Goal: Task Accomplishment & Management: Use online tool/utility

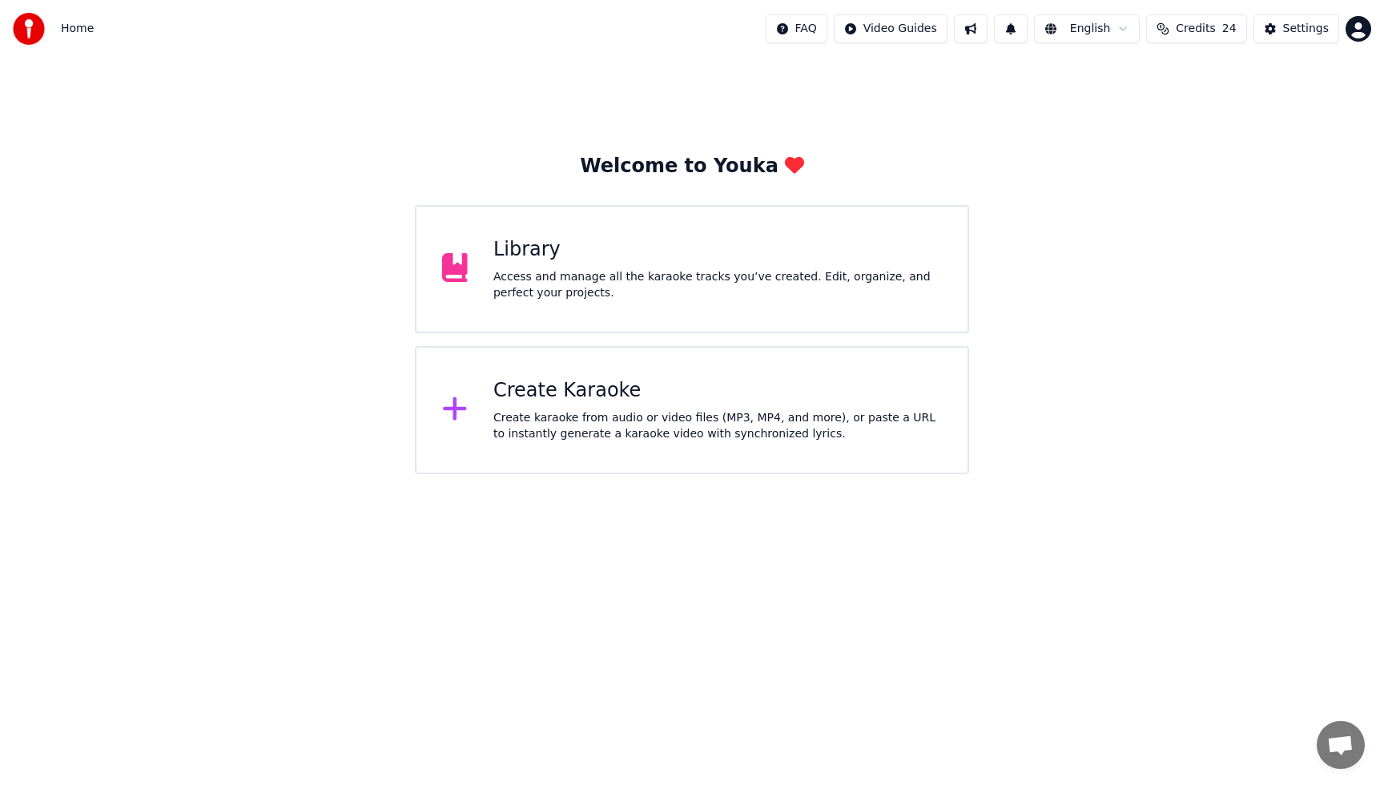
click at [582, 411] on div "Create karaoke from audio or video files (MP3, MP4, and more), or paste a URL t…" at bounding box center [717, 426] width 448 height 32
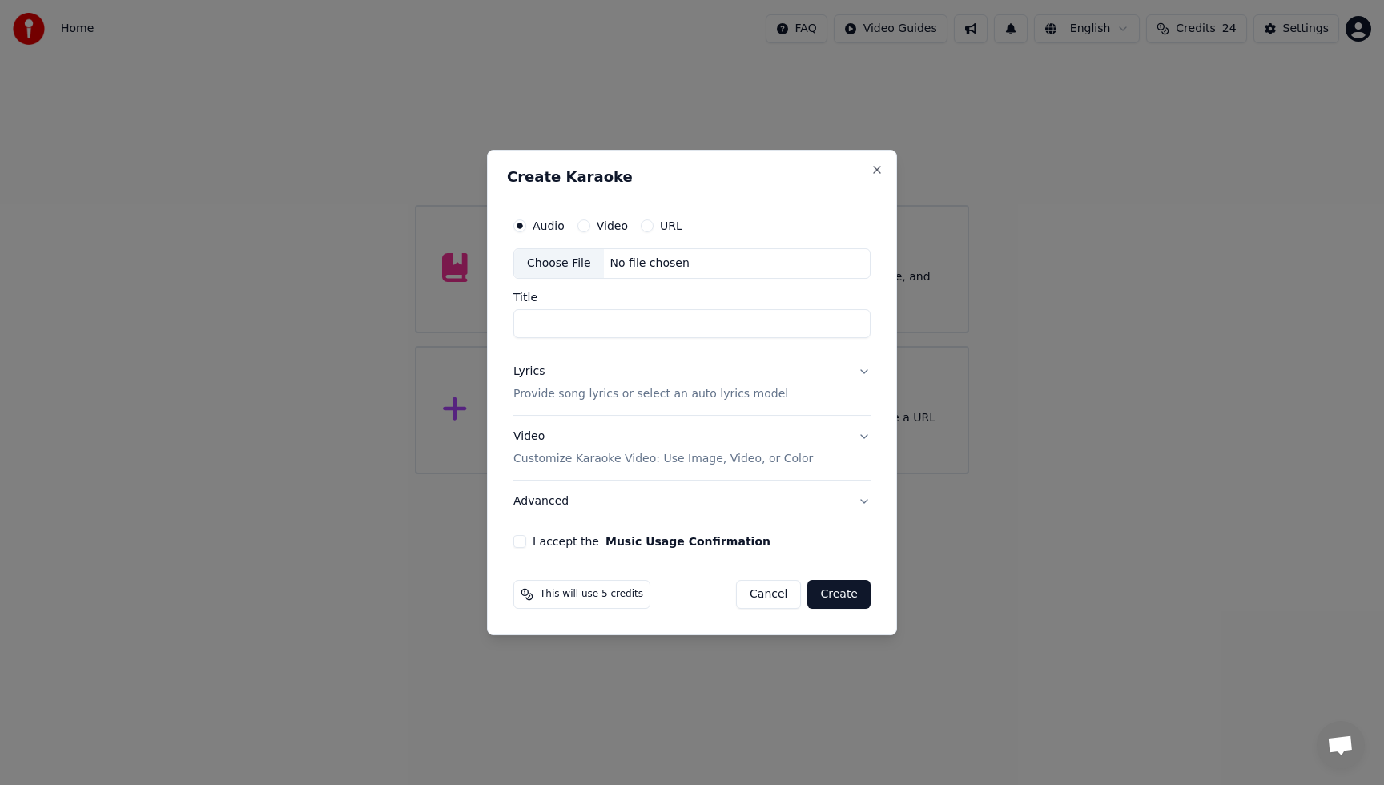
click at [552, 231] on label "Audio" at bounding box center [549, 225] width 32 height 11
click at [526, 231] on button "Audio" at bounding box center [519, 225] width 13 height 13
click at [551, 254] on div "Choose File" at bounding box center [559, 263] width 90 height 29
type input "*******"
click at [533, 374] on div "Lyrics" at bounding box center [528, 372] width 31 height 16
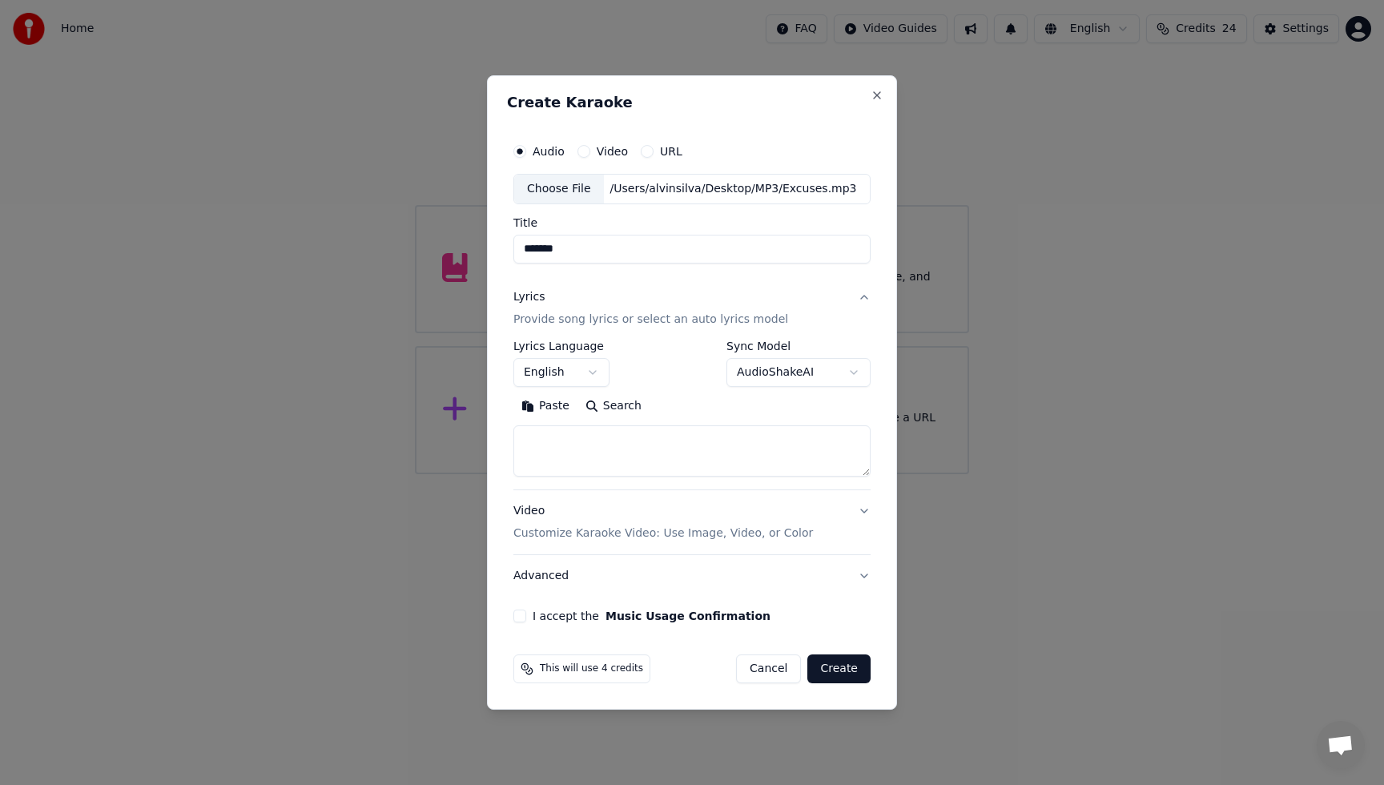
click at [584, 433] on textarea at bounding box center [691, 450] width 357 height 51
click at [553, 408] on button "Paste" at bounding box center [545, 406] width 64 height 26
click at [666, 356] on div "**********" at bounding box center [691, 363] width 357 height 46
click at [537, 512] on div "Video Customize Karaoke Video: Use Image, Video, or Color" at bounding box center [663, 522] width 300 height 38
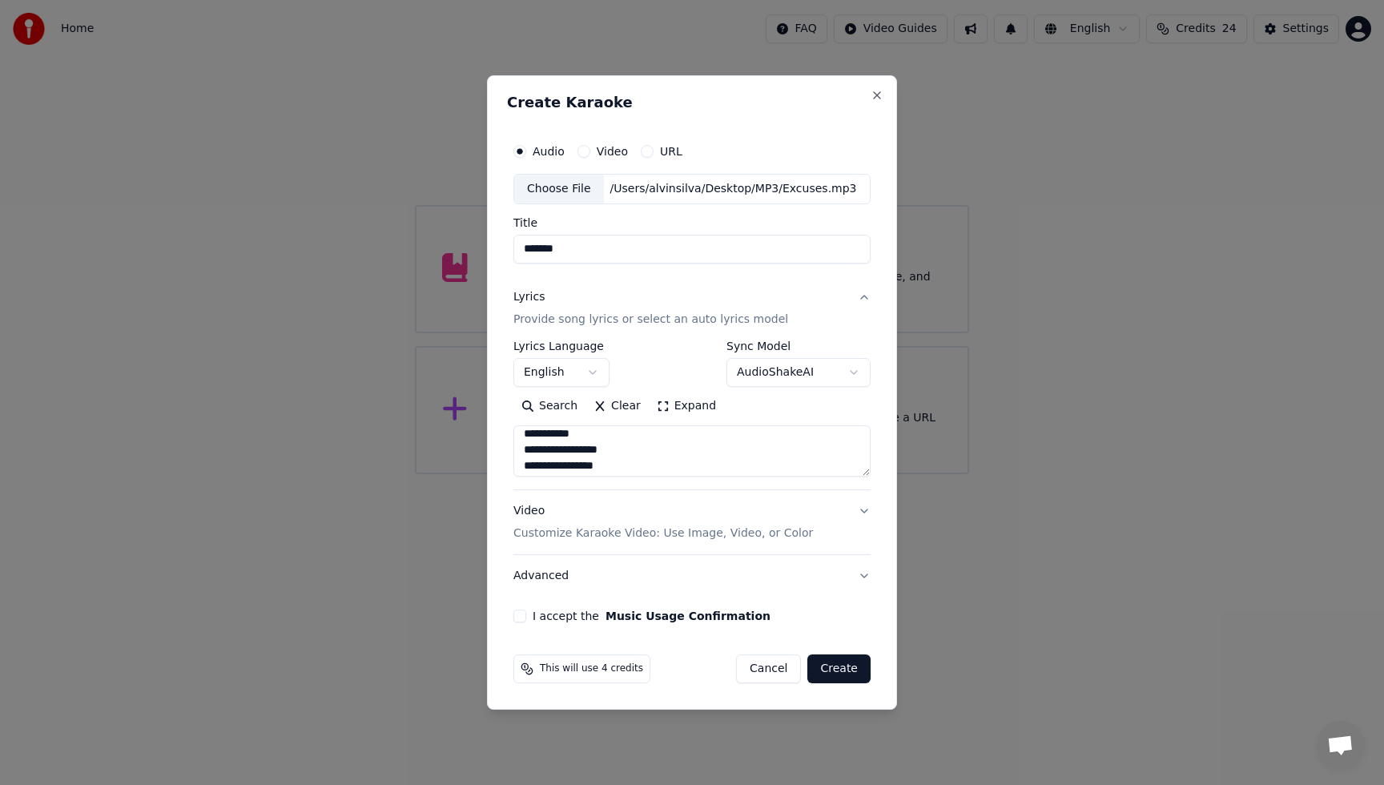
type textarea "**********"
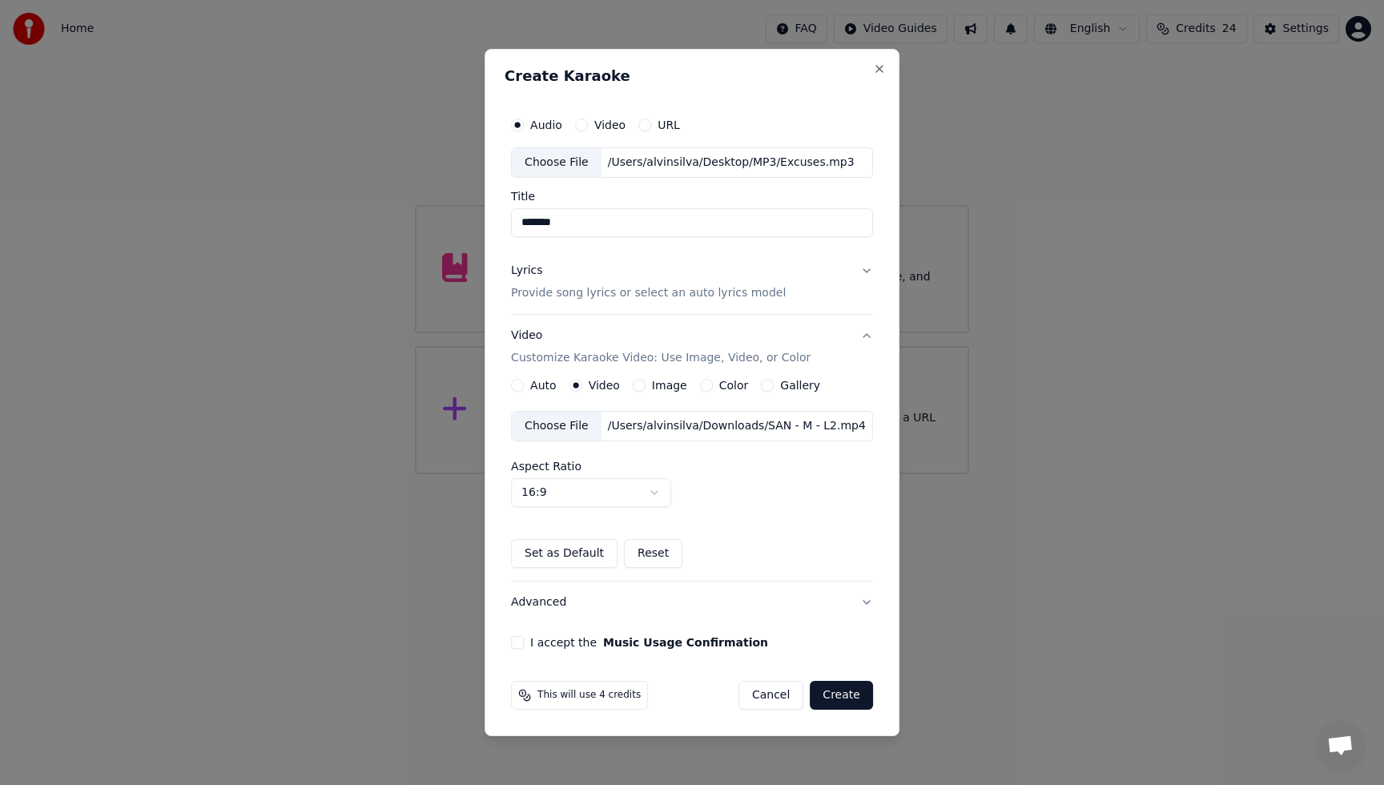
click at [578, 424] on div "Choose File" at bounding box center [557, 426] width 90 height 29
click at [575, 422] on div "Choose File" at bounding box center [557, 426] width 90 height 29
click at [558, 603] on button "Advanced" at bounding box center [691, 602] width 363 height 42
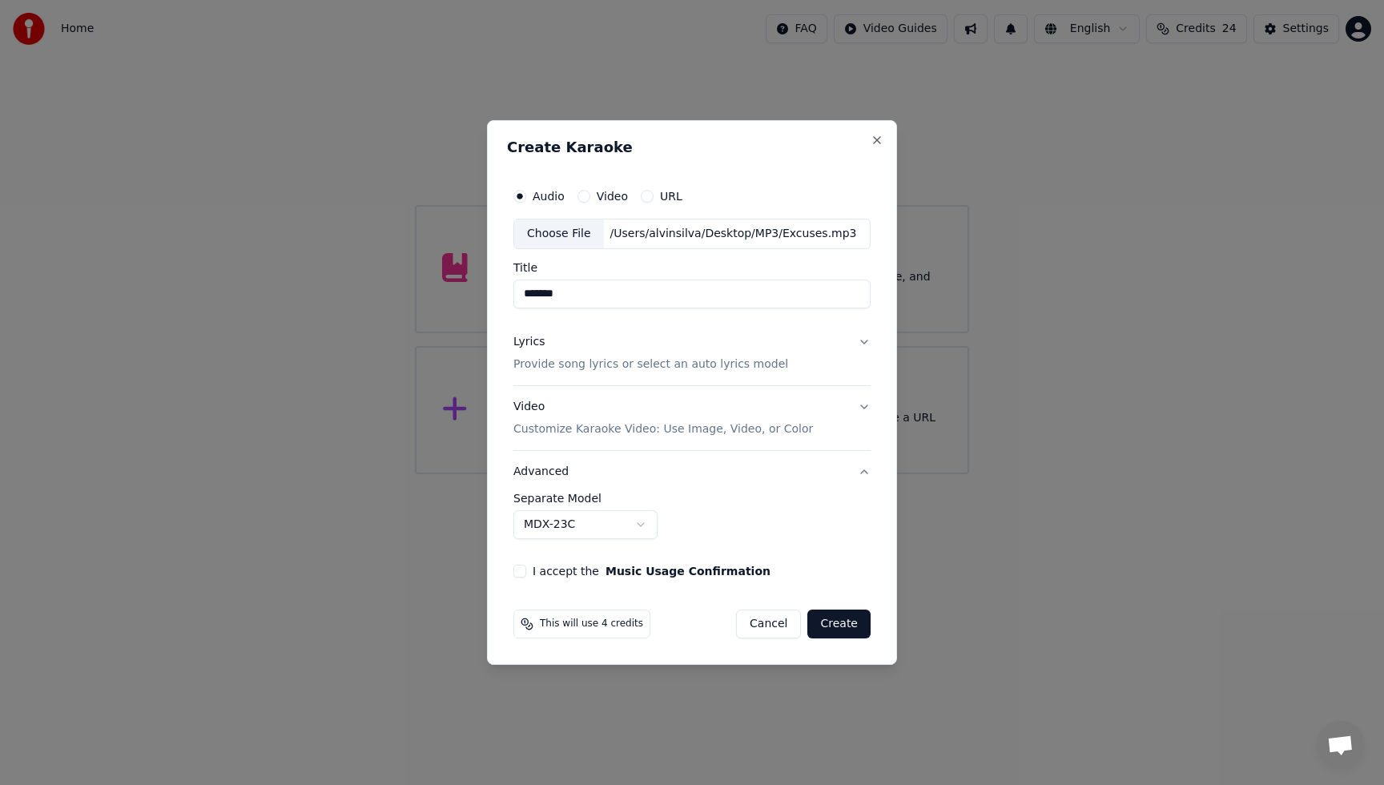
click at [640, 474] on body "**********" at bounding box center [692, 237] width 1384 height 474
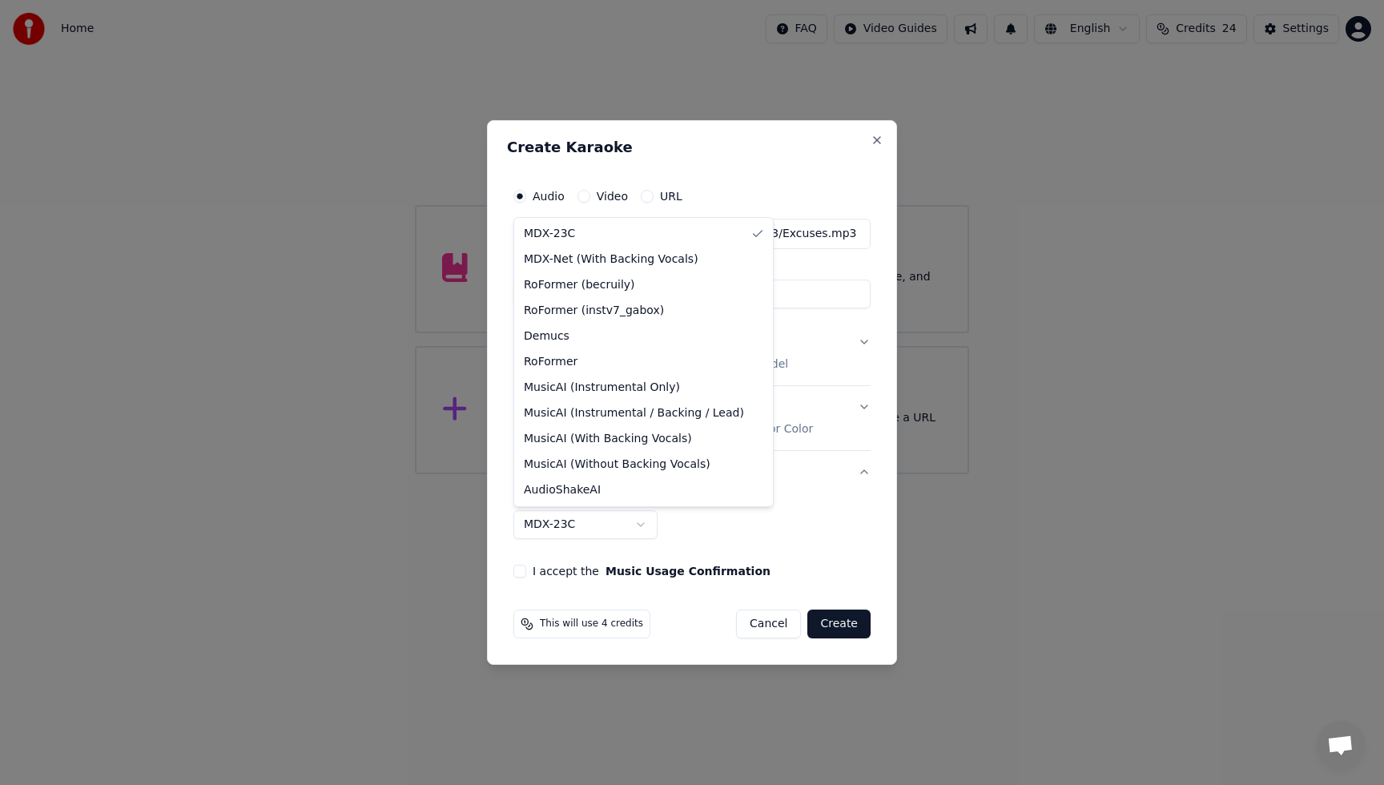
select select "**********"
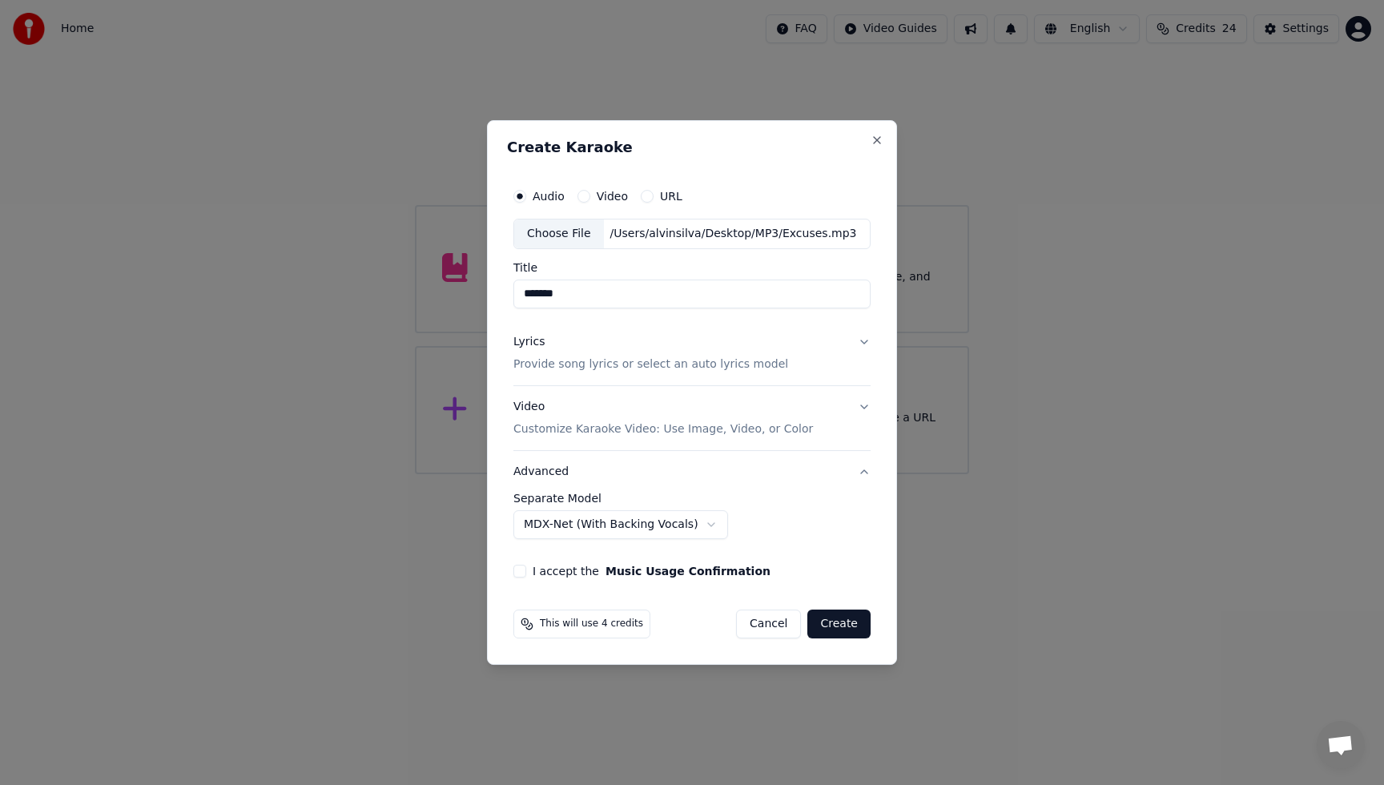
click at [521, 576] on button "I accept the Music Usage Confirmation" at bounding box center [519, 571] width 13 height 13
click at [841, 630] on button "Create" at bounding box center [838, 623] width 63 height 29
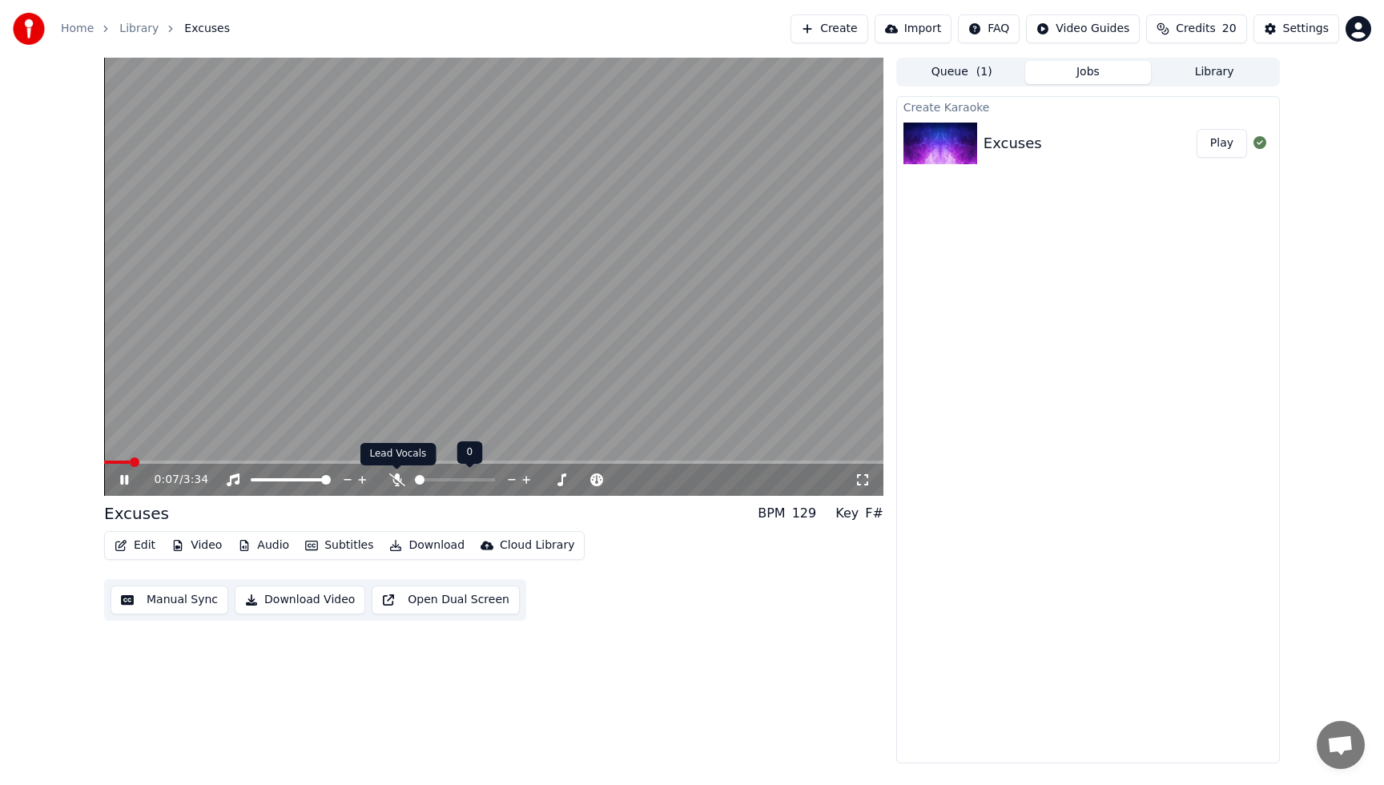
click at [400, 483] on icon at bounding box center [397, 479] width 16 height 13
click at [95, 459] on div "0:00 / 3:34 Excuses BPM 129 Key F# Edit Video Audio Subtitles Download Cloud Li…" at bounding box center [691, 411] width 1201 height 706
click at [125, 482] on icon at bounding box center [124, 480] width 8 height 10
click at [147, 548] on button "Edit" at bounding box center [135, 545] width 54 height 22
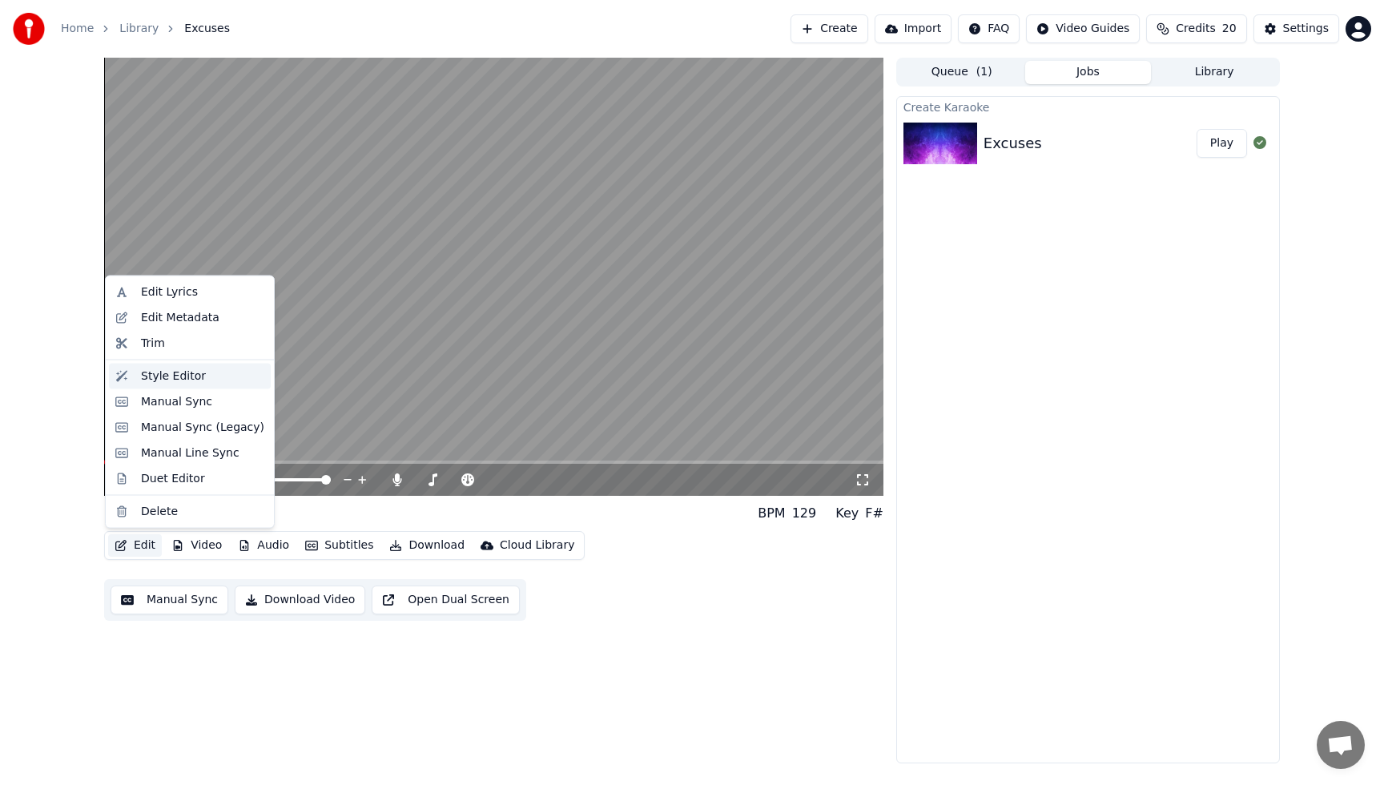
click at [159, 375] on div "Style Editor" at bounding box center [173, 376] width 65 height 16
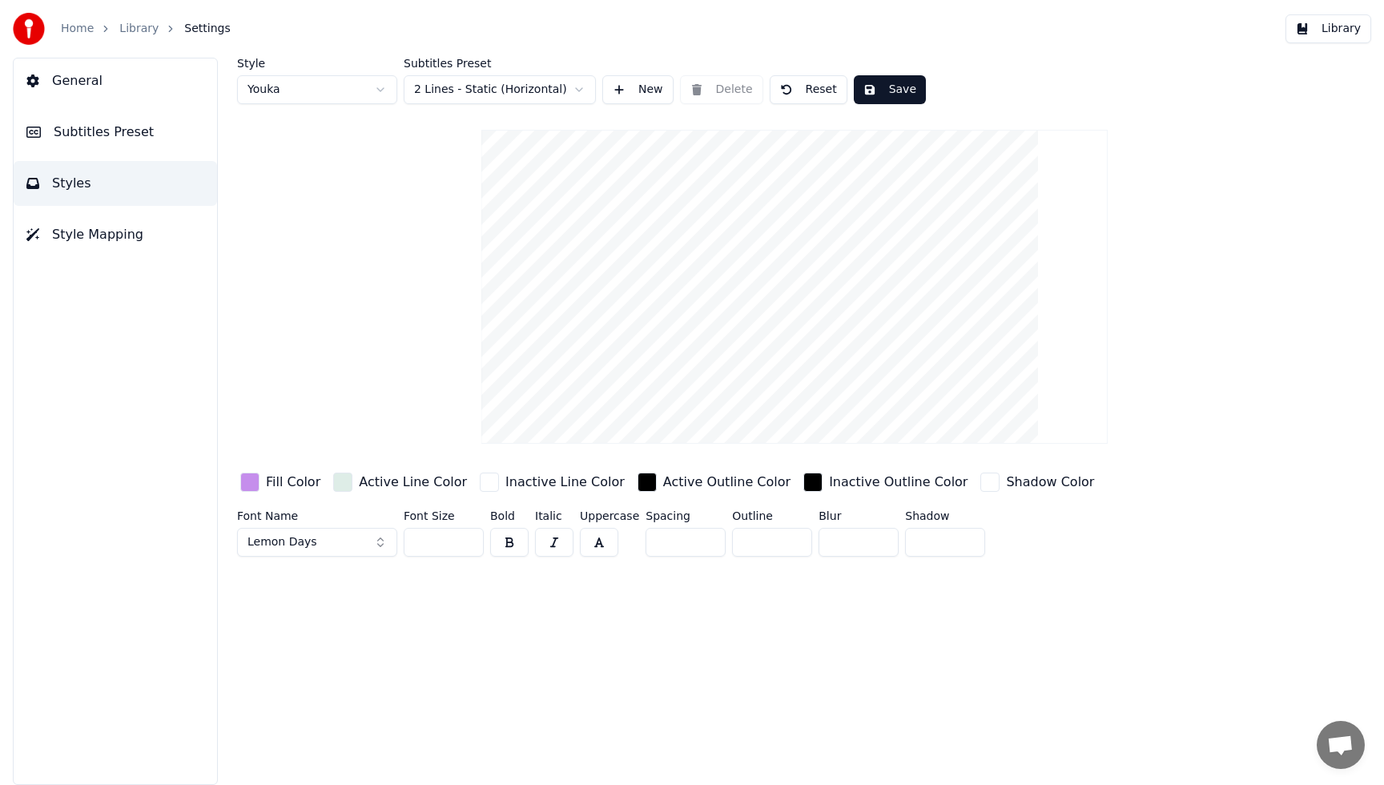
click at [253, 482] on div "button" at bounding box center [249, 482] width 19 height 19
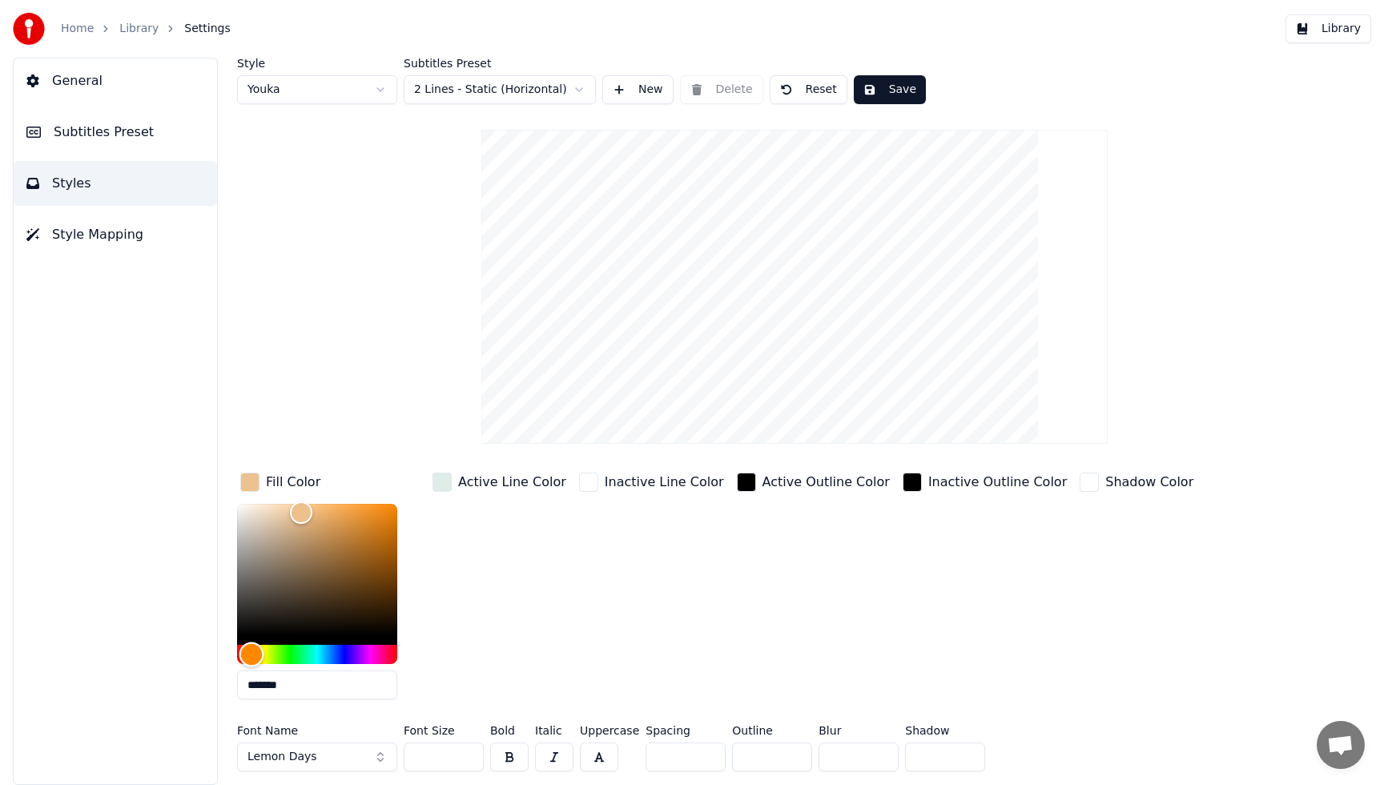
click at [251, 650] on div "Hue" at bounding box center [317, 654] width 160 height 19
type input "*******"
drag, startPoint x: 302, startPoint y: 513, endPoint x: 374, endPoint y: 521, distance: 72.6
click at [374, 521] on div "Color" at bounding box center [374, 522] width 25 height 25
click at [901, 95] on button "Save" at bounding box center [890, 89] width 72 height 29
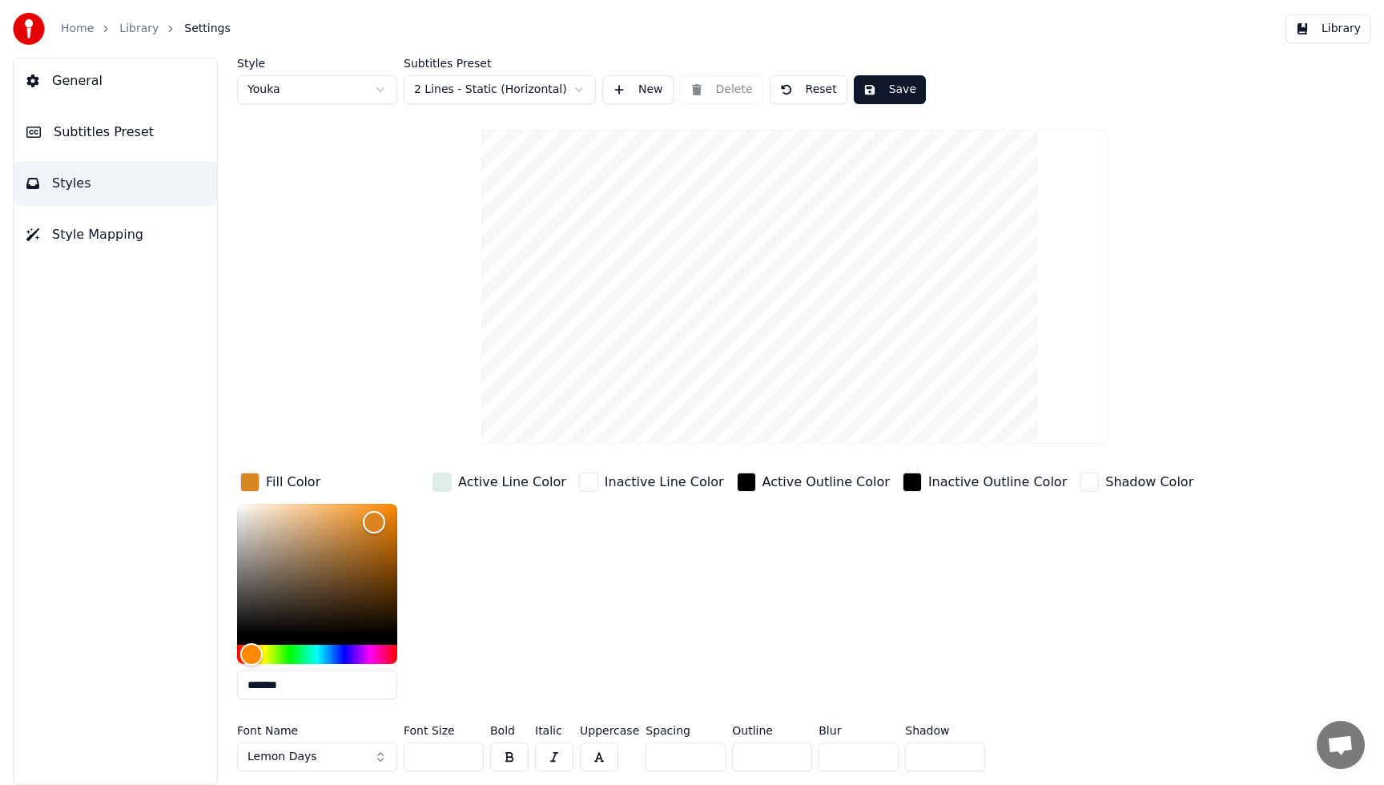
click at [1340, 34] on button "Library" at bounding box center [1328, 28] width 86 height 29
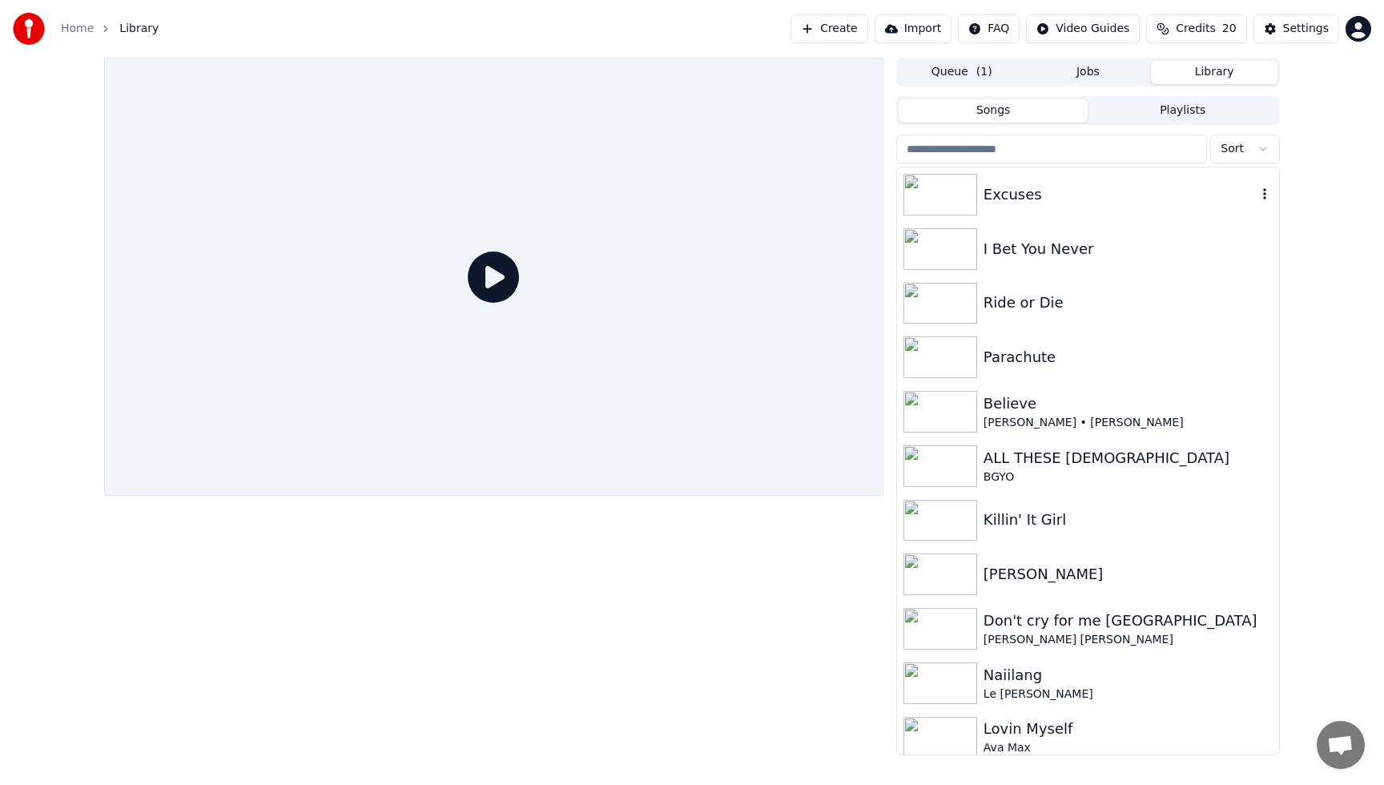
click at [953, 191] on img at bounding box center [940, 195] width 74 height 42
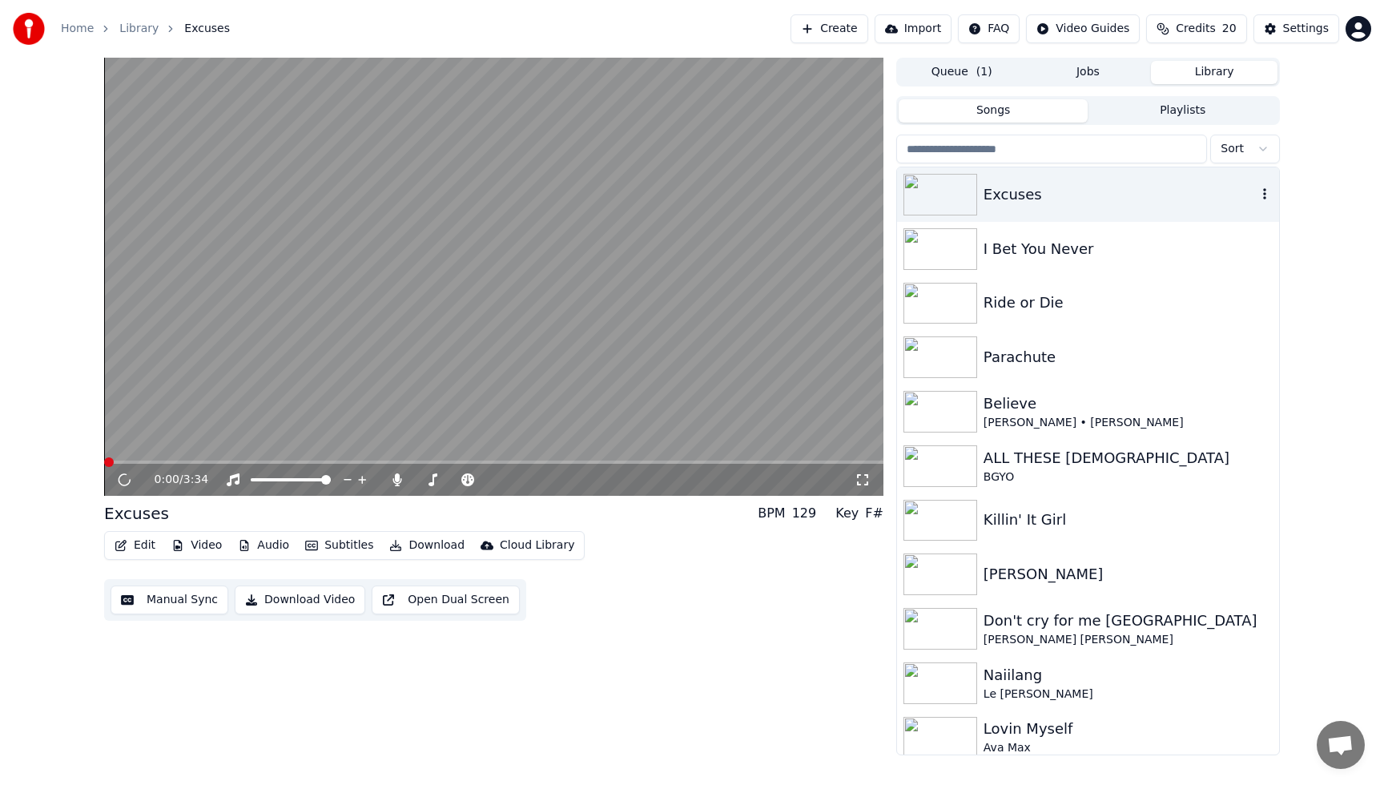
click at [953, 191] on img at bounding box center [940, 195] width 74 height 42
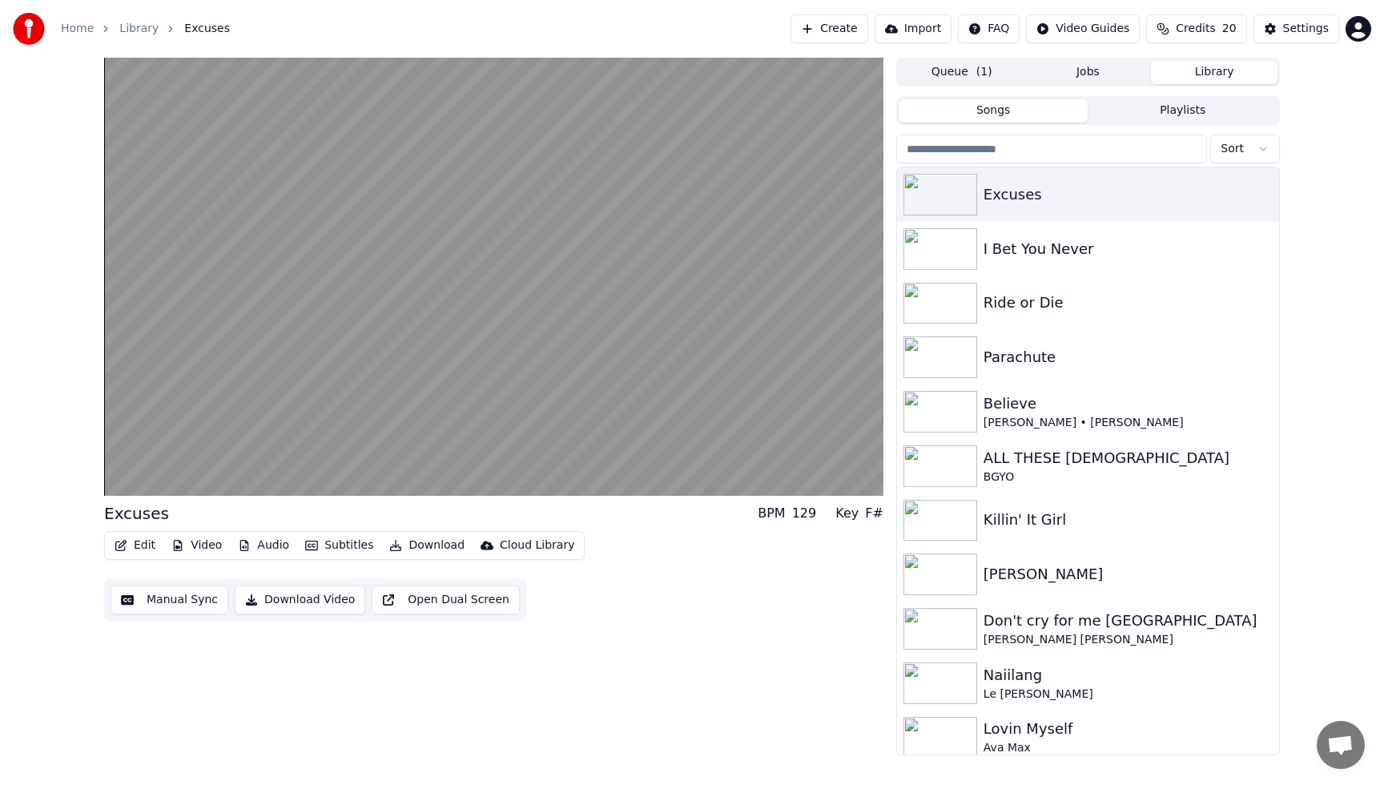
click at [131, 542] on button "Edit" at bounding box center [135, 545] width 54 height 22
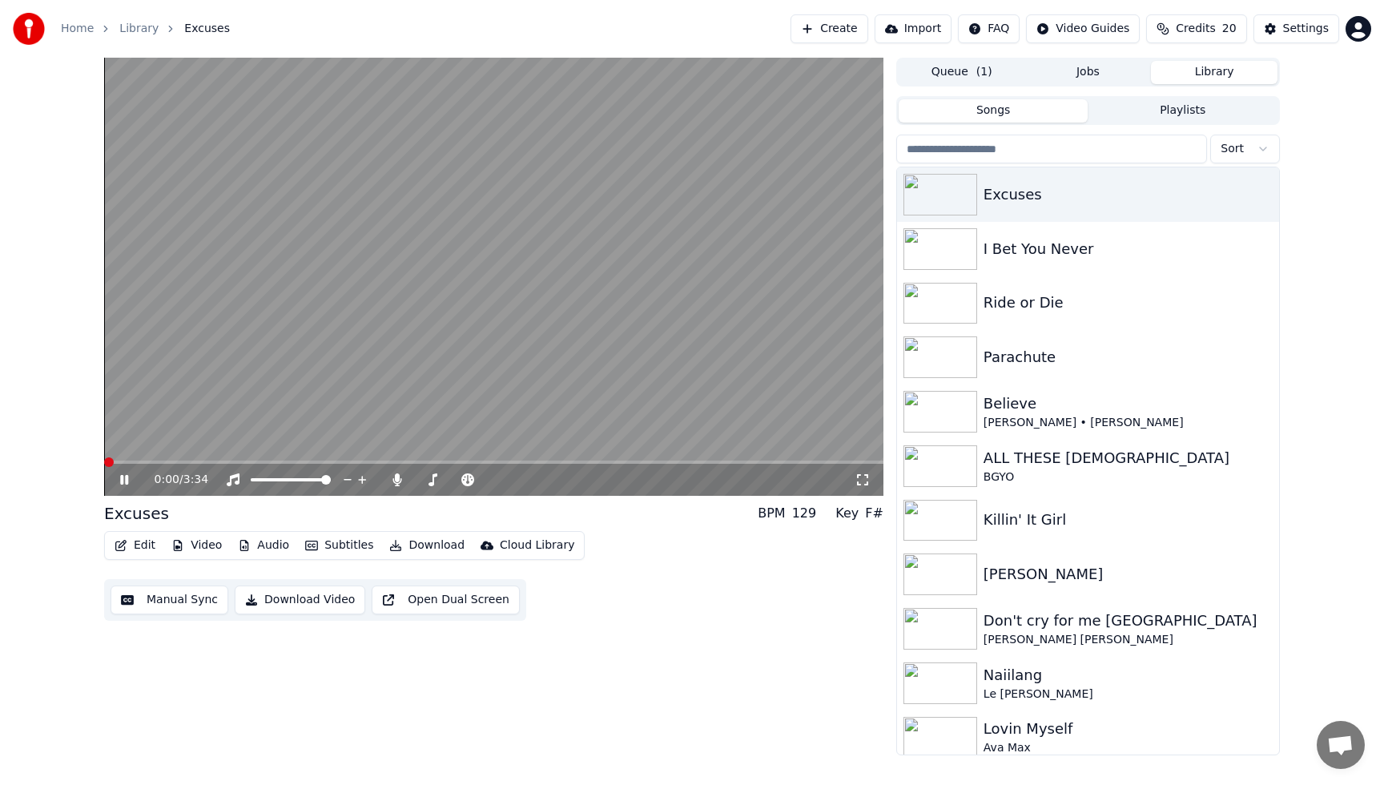
click at [694, 593] on div "Edit Video Audio Subtitles Download Cloud Library Manual Sync Download Video Op…" at bounding box center [493, 576] width 779 height 90
click at [147, 545] on button "Edit" at bounding box center [135, 545] width 54 height 22
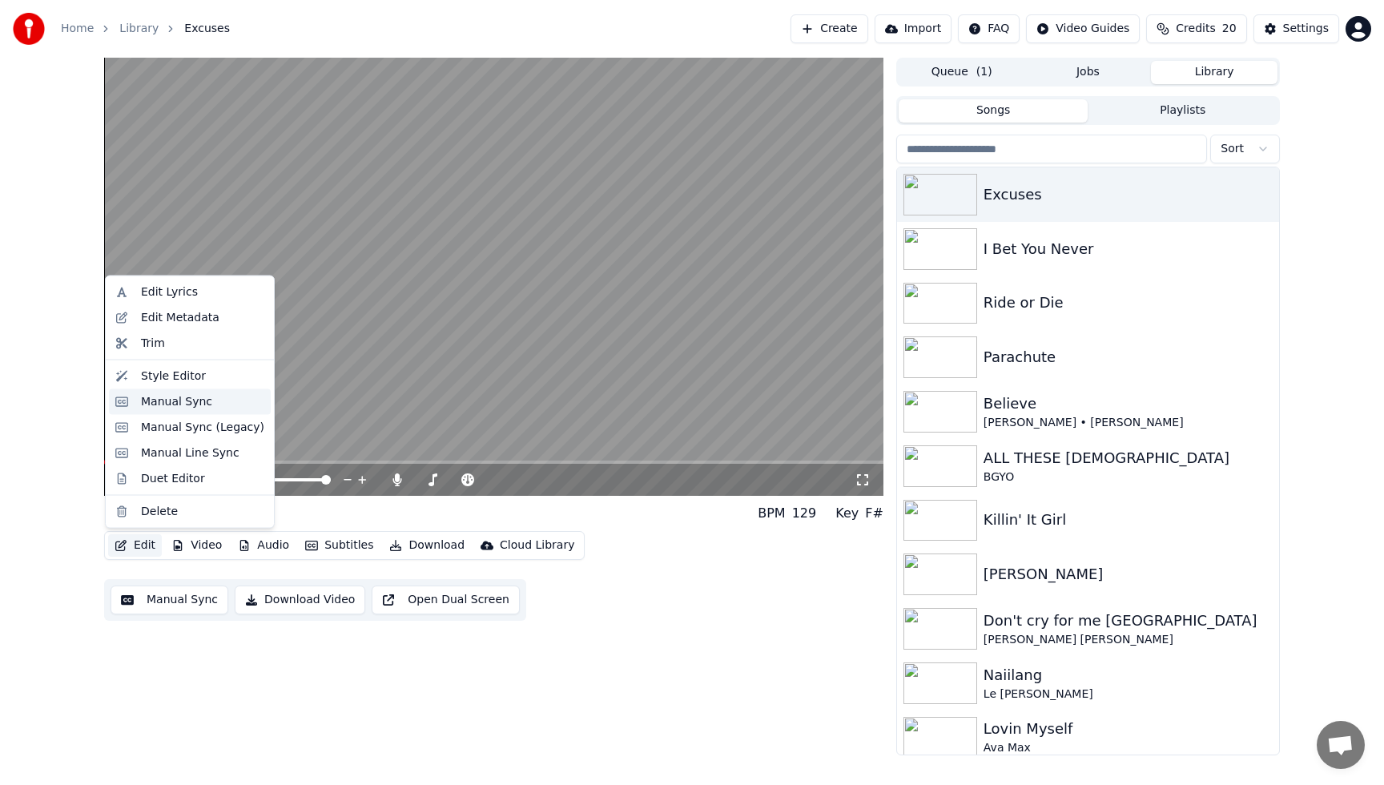
click at [165, 401] on div "Manual Sync" at bounding box center [176, 401] width 71 height 16
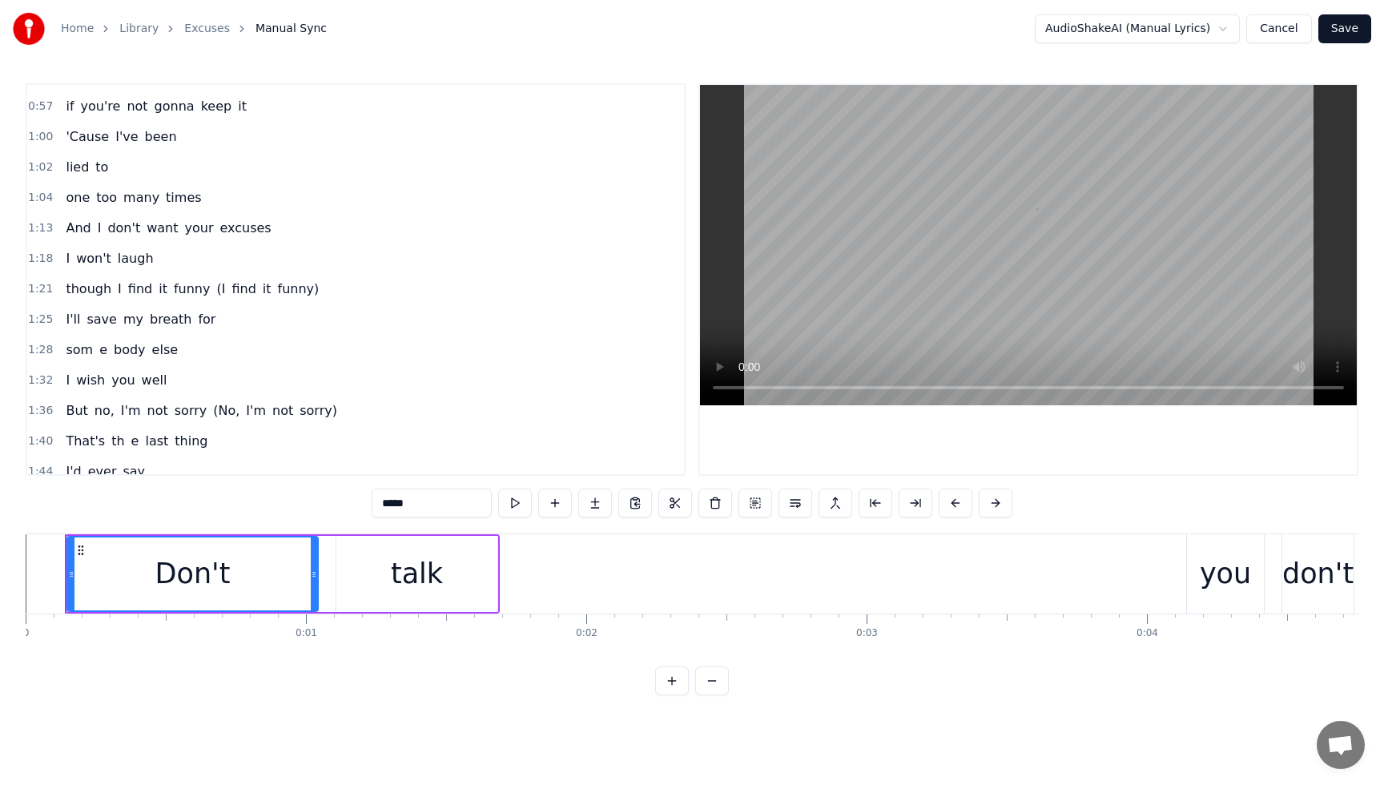
scroll to position [581, 0]
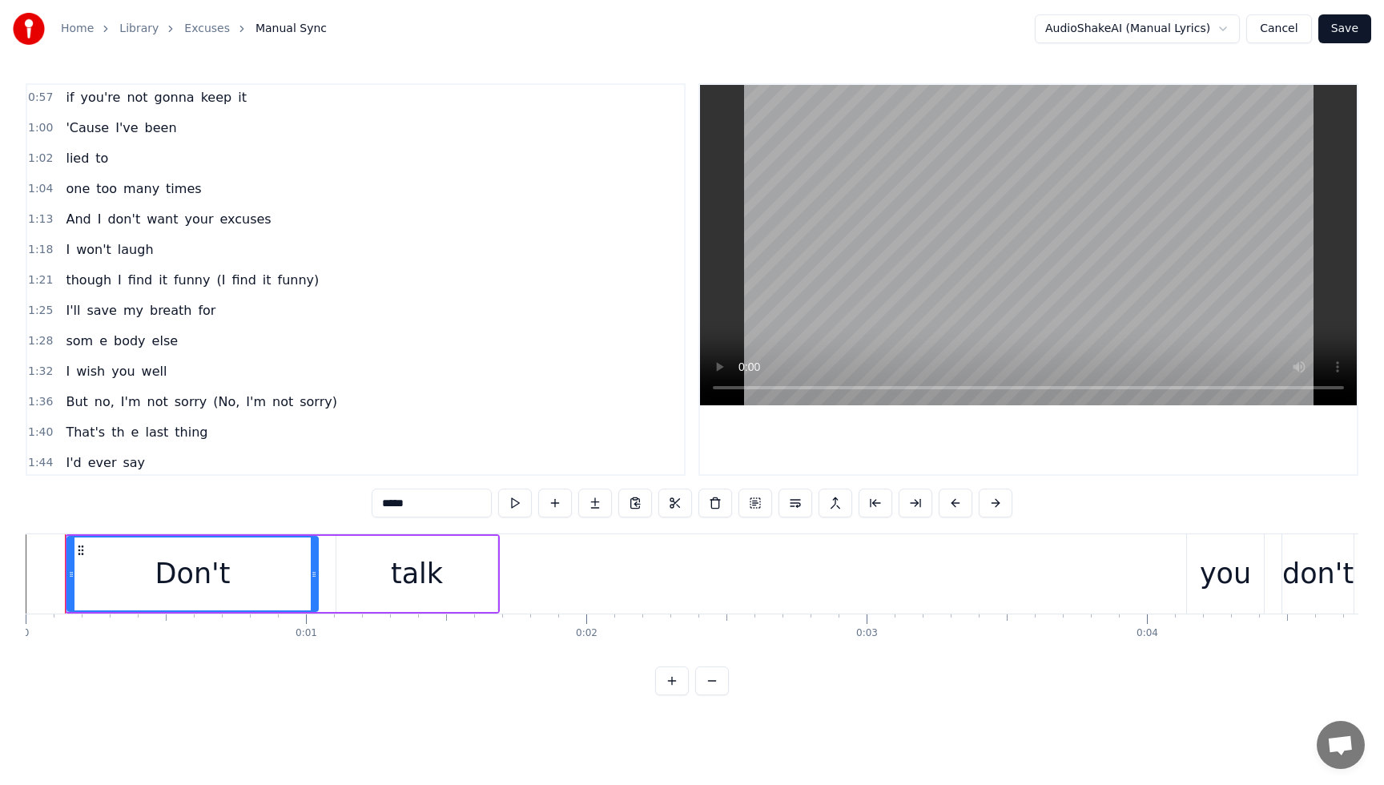
click at [77, 331] on div "som е body else" at bounding box center [121, 341] width 125 height 29
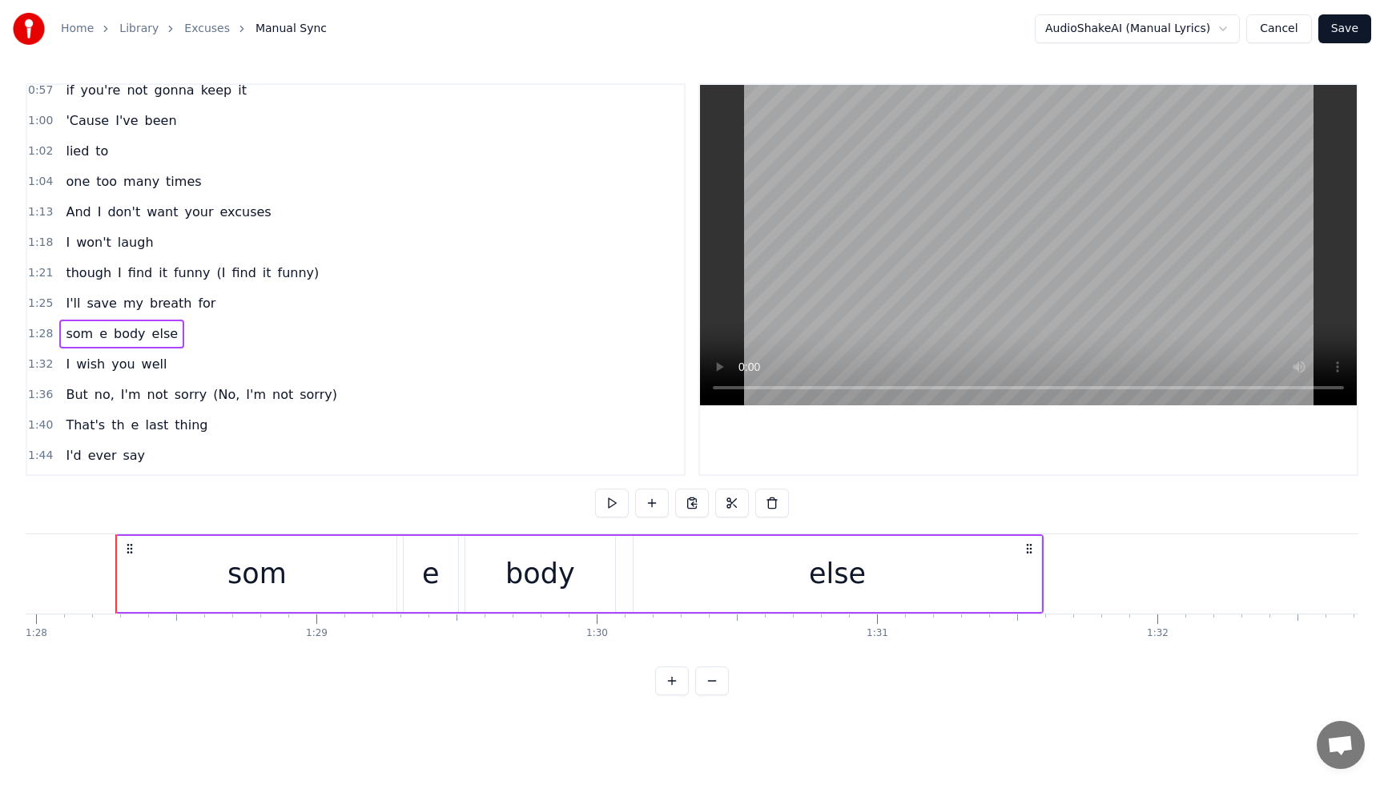
scroll to position [0, 24666]
click at [257, 573] on div "som" at bounding box center [247, 574] width 59 height 42
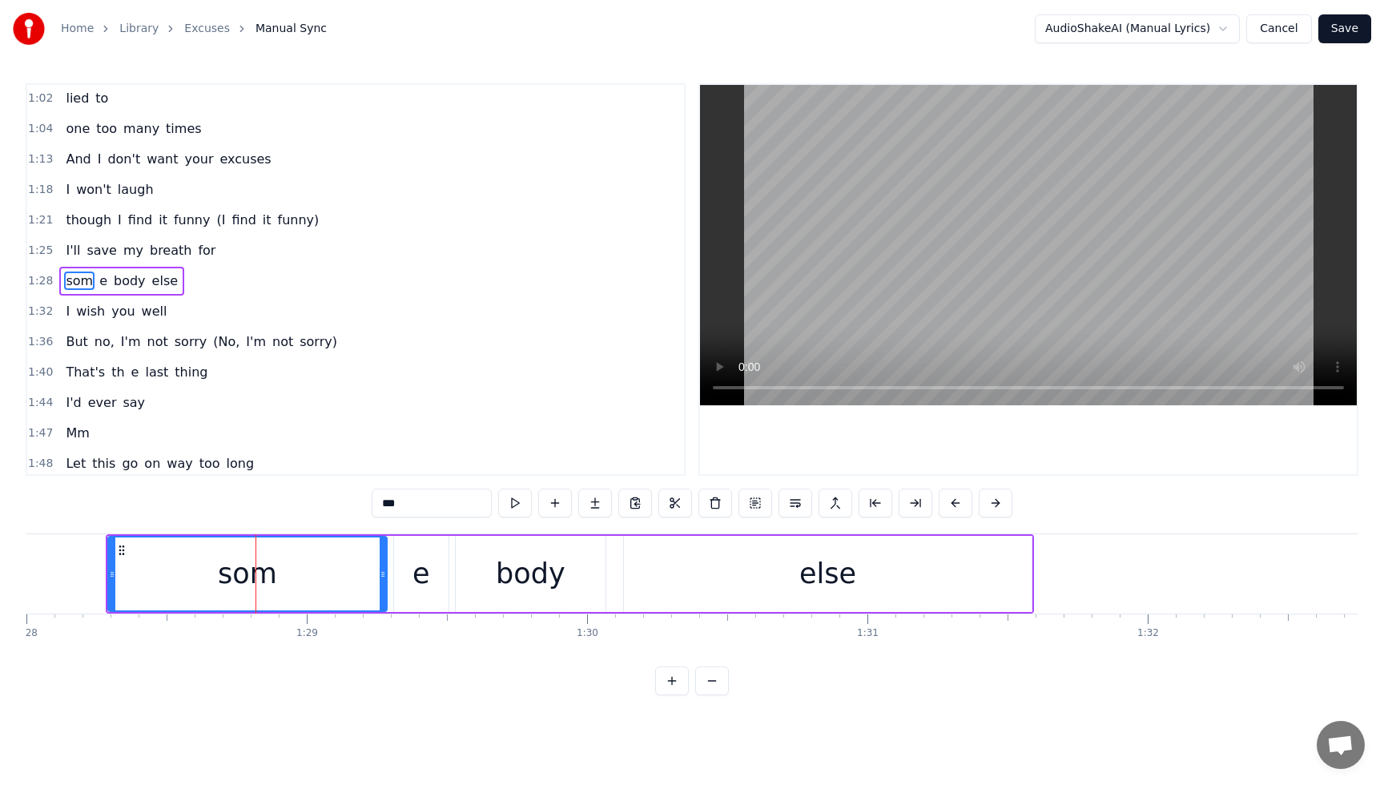
scroll to position [642, 0]
click at [427, 509] on input "***" at bounding box center [432, 503] width 120 height 29
click at [424, 576] on div "е" at bounding box center [421, 574] width 18 height 42
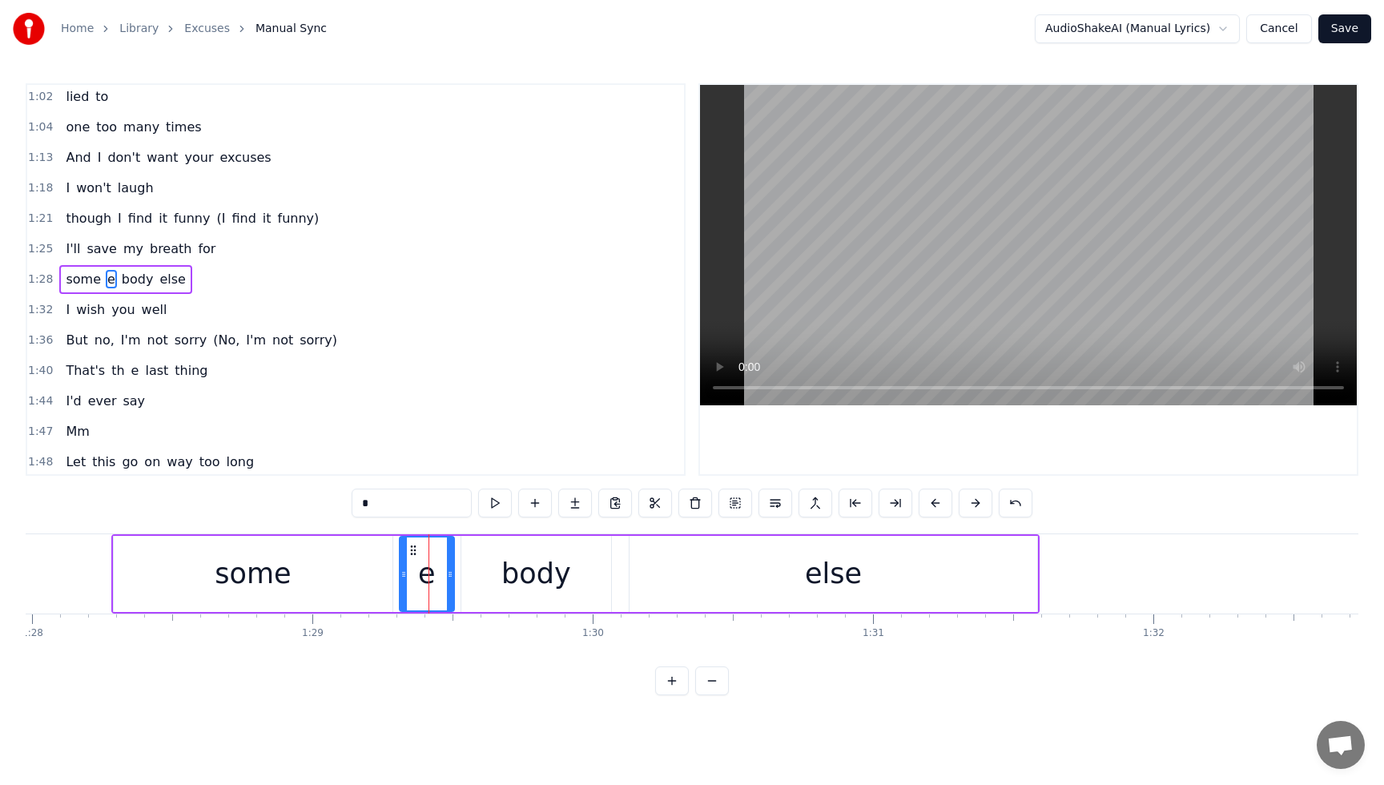
scroll to position [0, 24658]
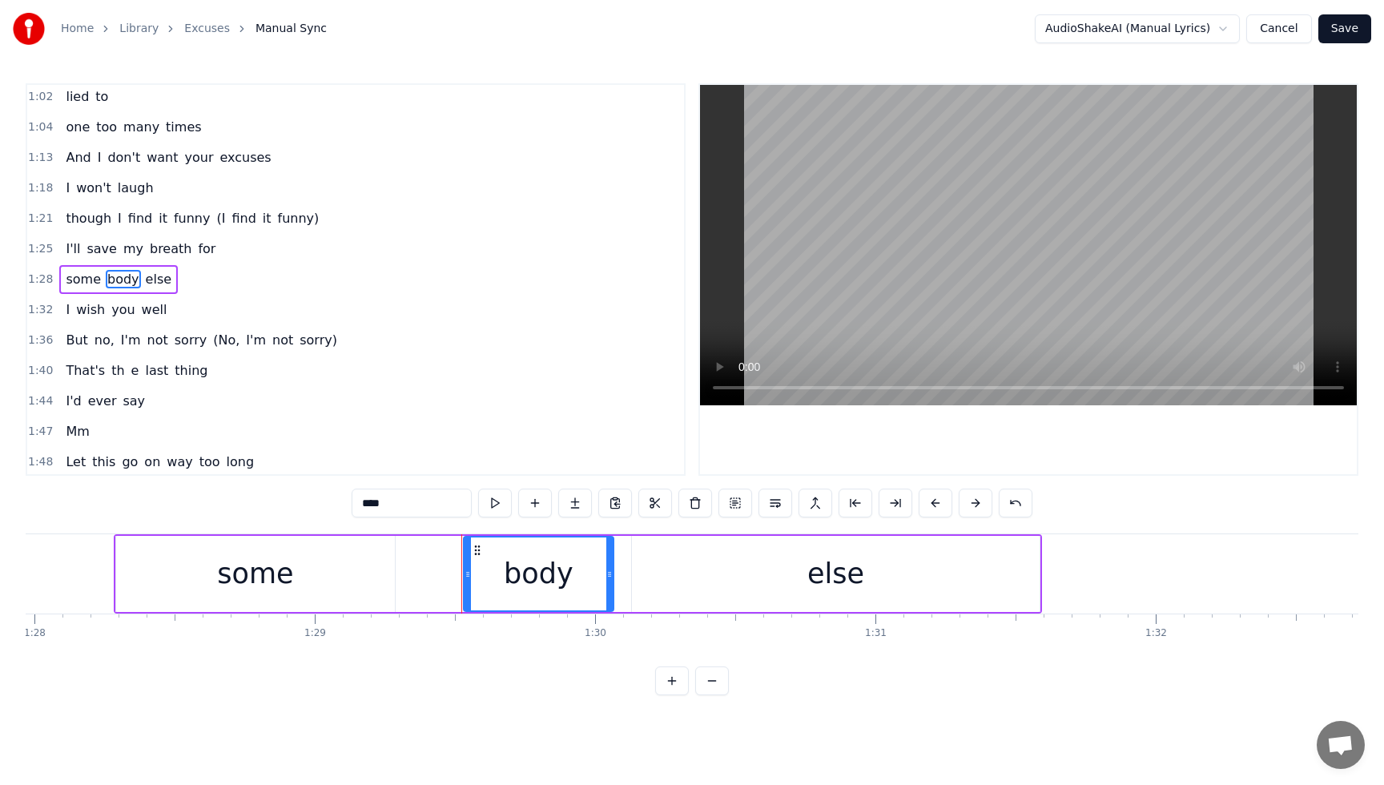
click at [493, 579] on div "body" at bounding box center [538, 573] width 148 height 73
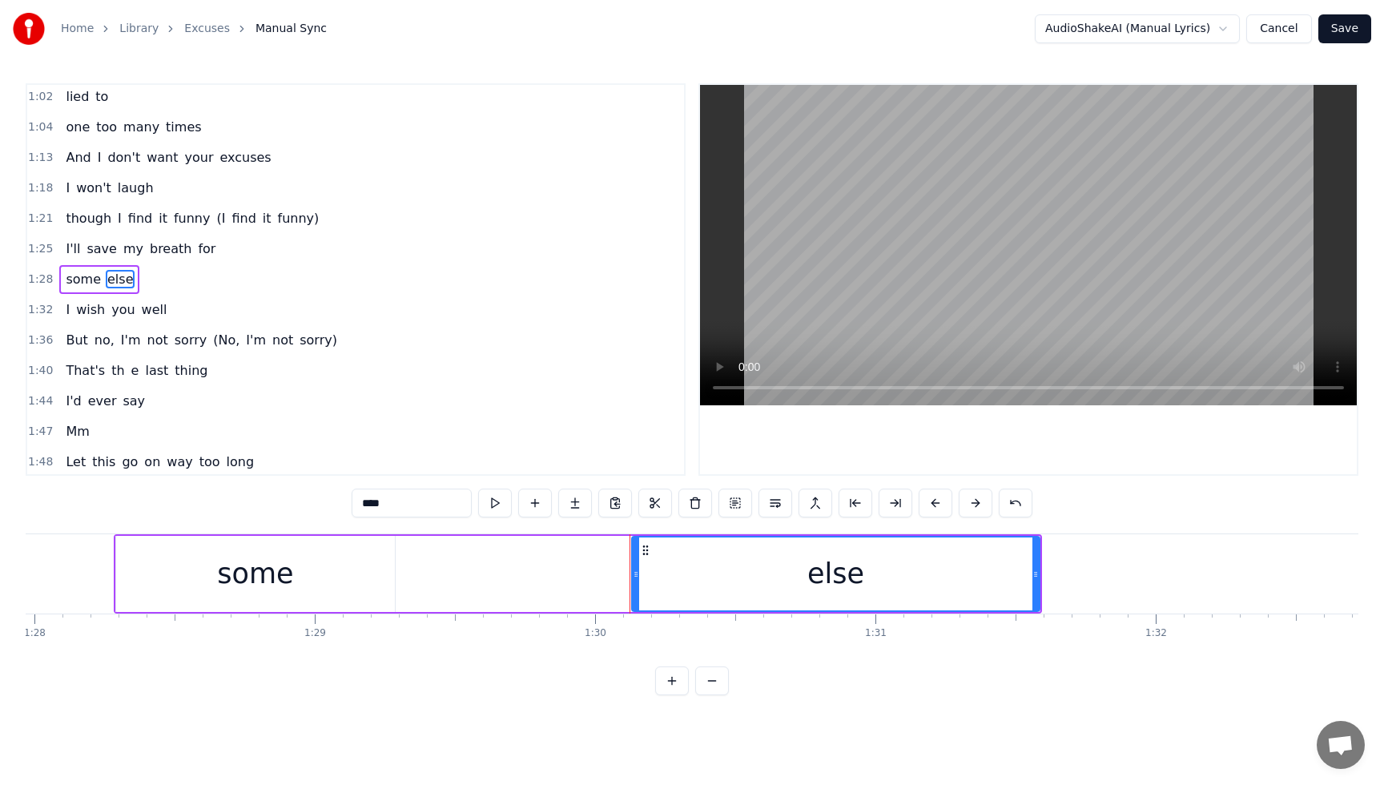
click at [328, 577] on div "some" at bounding box center [255, 574] width 279 height 76
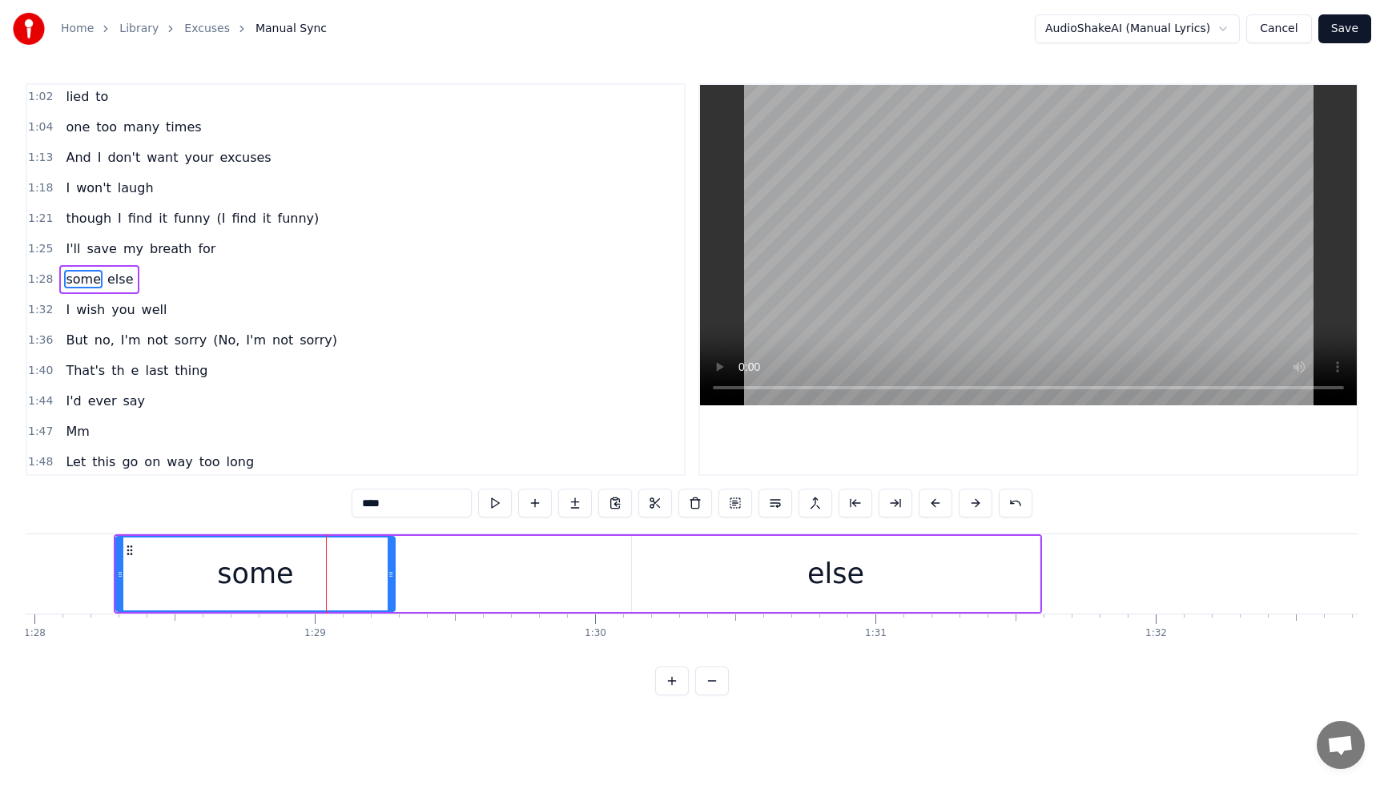
click at [288, 573] on div "some" at bounding box center [255, 574] width 76 height 42
click at [402, 507] on input "****" at bounding box center [412, 503] width 120 height 29
type input "********"
click at [62, 264] on div "1:28 somebody else" at bounding box center [355, 279] width 657 height 30
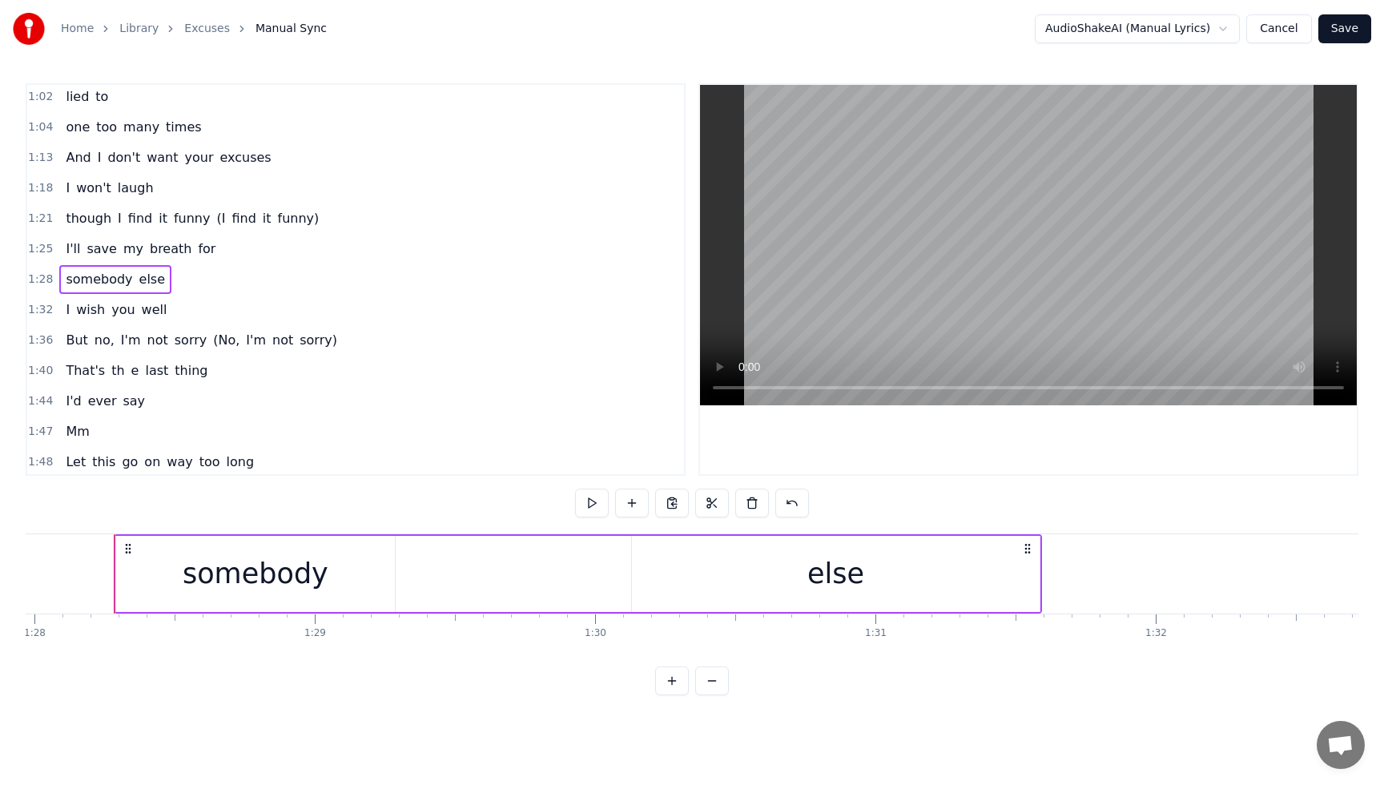
click at [74, 266] on div "somebody else" at bounding box center [115, 279] width 112 height 29
click at [271, 577] on div "somebody" at bounding box center [256, 574] width 146 height 42
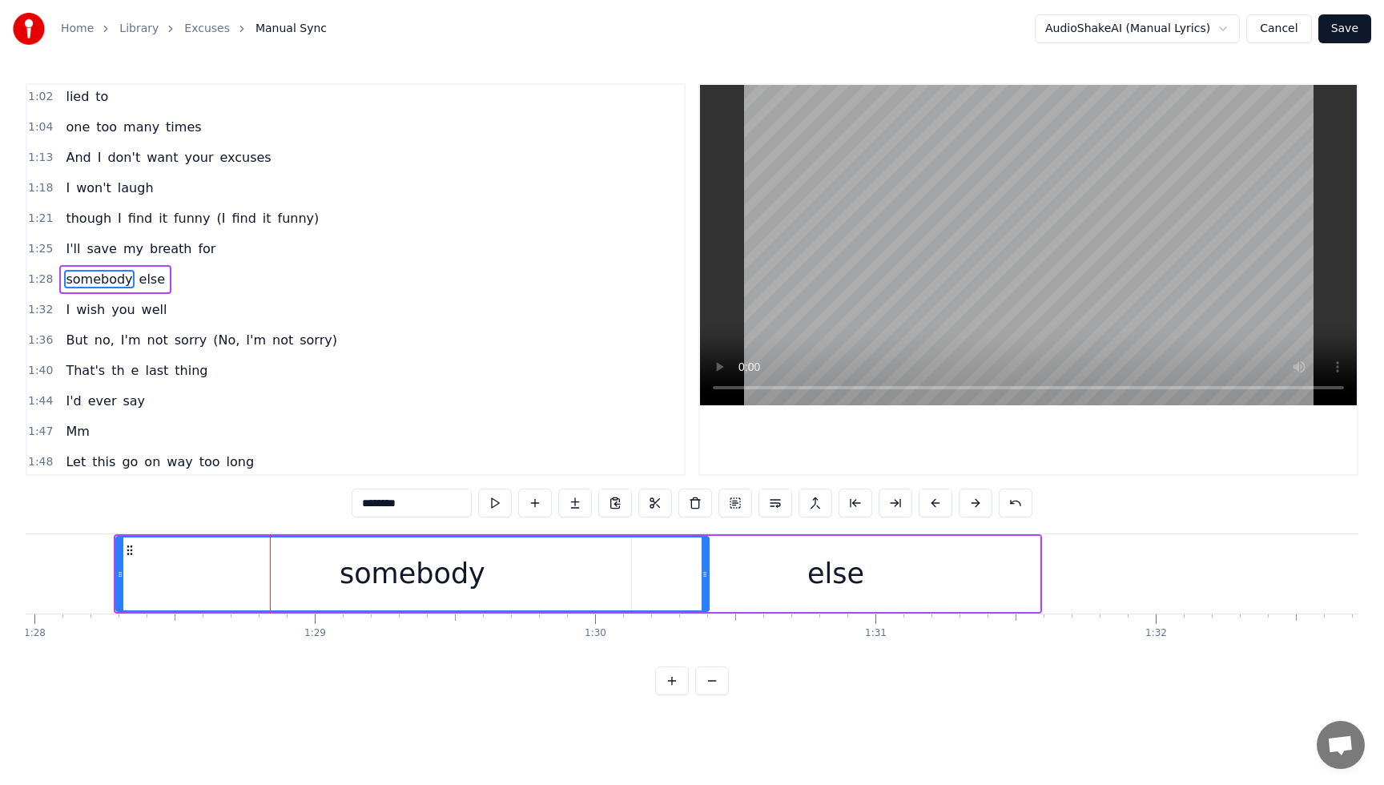
drag, startPoint x: 390, startPoint y: 581, endPoint x: 699, endPoint y: 604, distance: 310.0
click at [702, 604] on div at bounding box center [705, 573] width 6 height 73
click at [66, 265] on div "somebody else" at bounding box center [115, 277] width 112 height 29
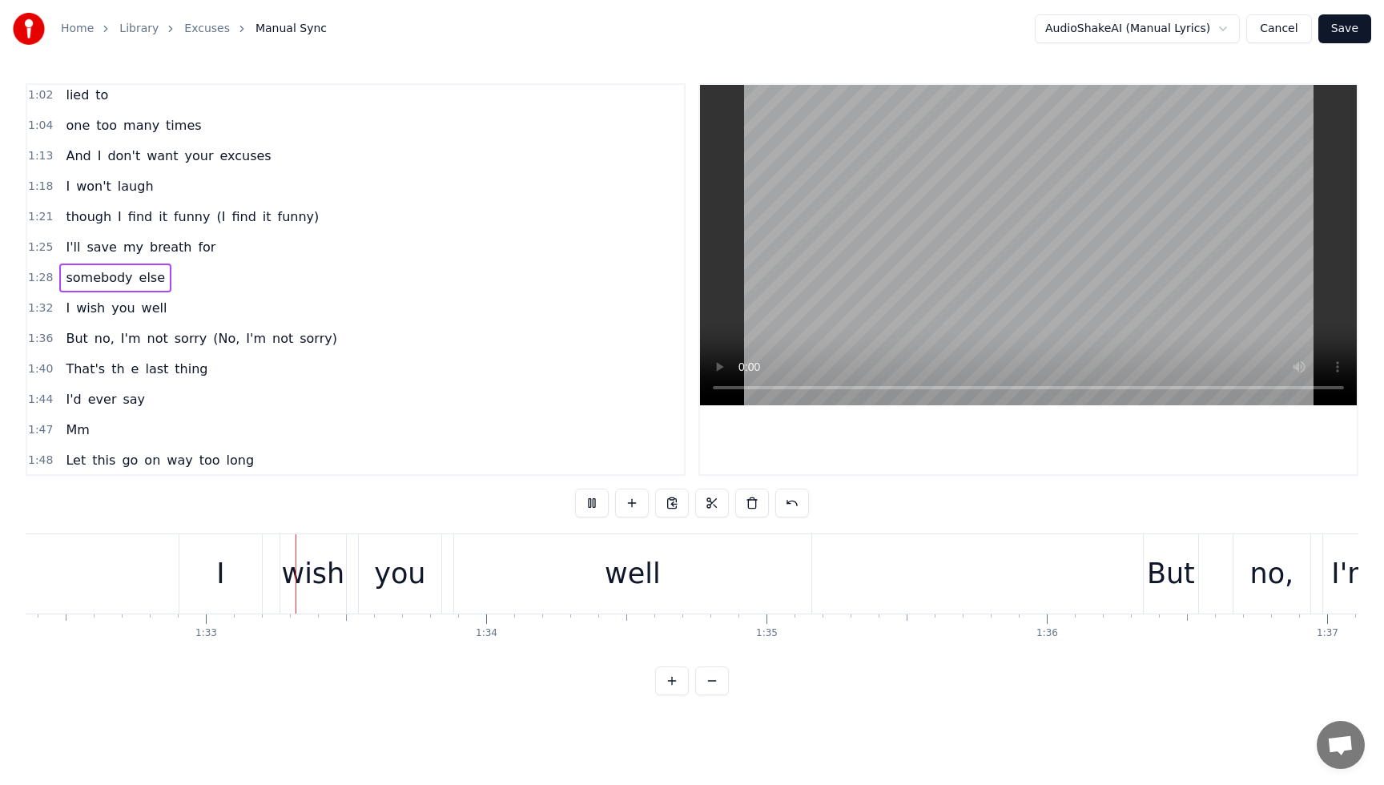
scroll to position [0, 25897]
click at [140, 282] on span "else" at bounding box center [152, 277] width 29 height 18
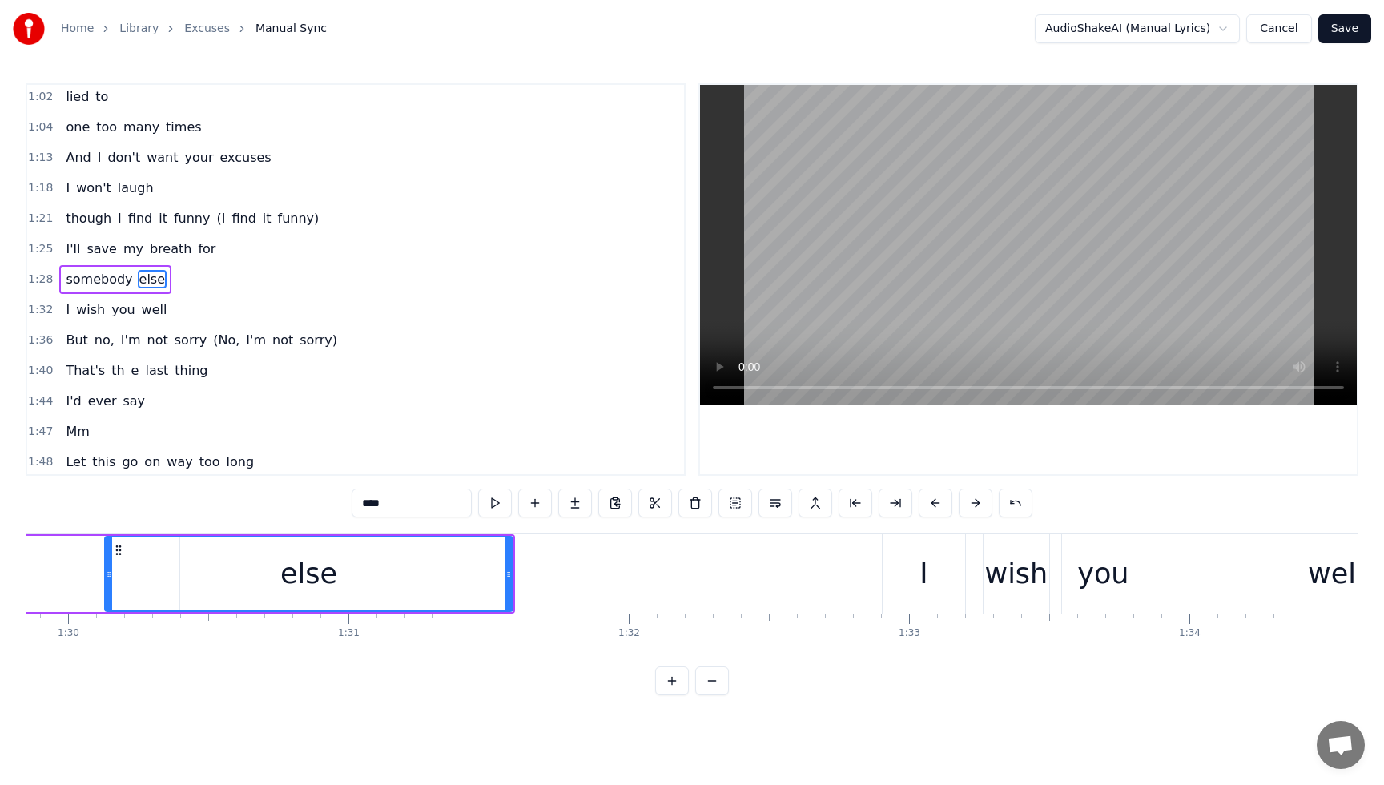
scroll to position [0, 25181]
drag, startPoint x: 404, startPoint y: 568, endPoint x: 415, endPoint y: 569, distance: 10.5
click at [404, 568] on div "else" at bounding box center [312, 573] width 406 height 73
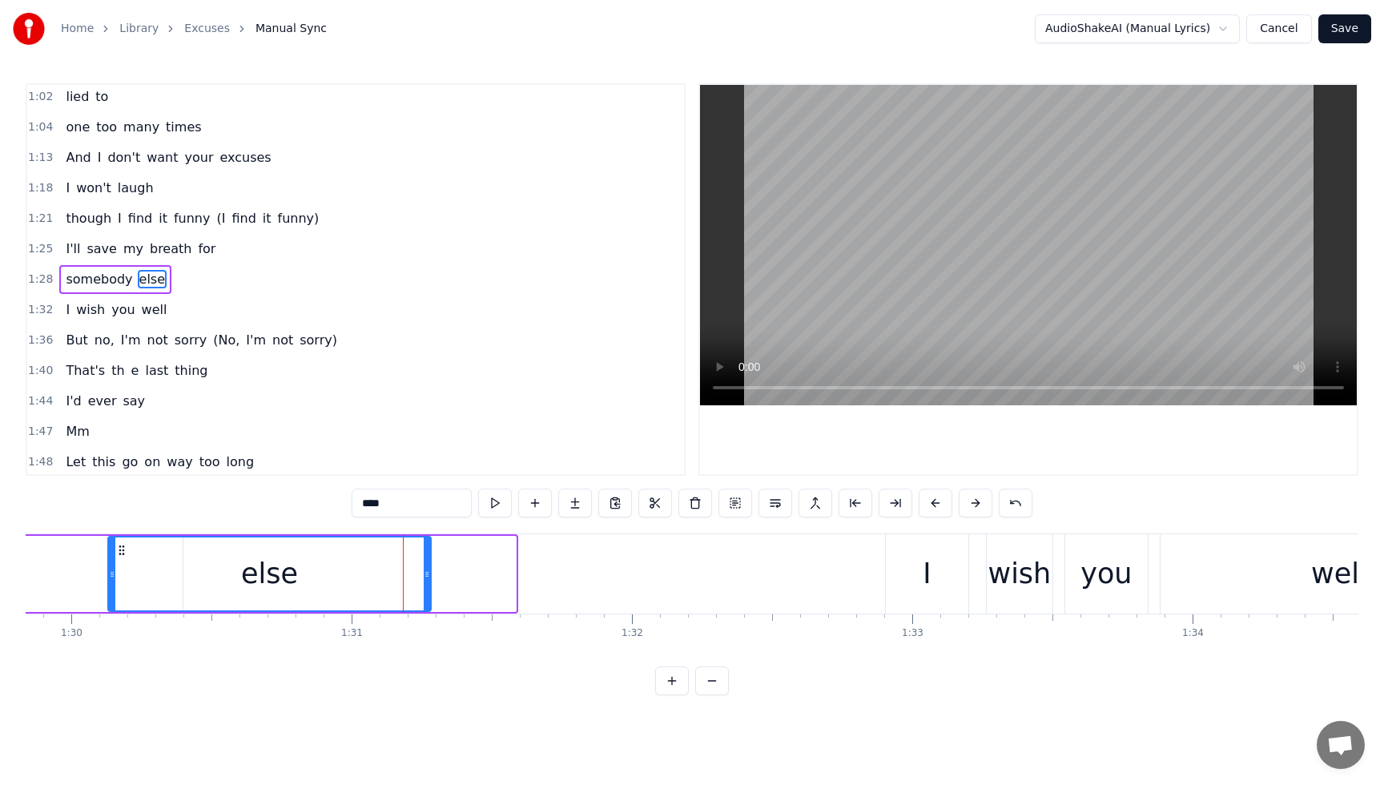
drag, startPoint x: 513, startPoint y: 578, endPoint x: 432, endPoint y: 573, distance: 80.3
click at [428, 576] on icon at bounding box center [427, 574] width 6 height 13
click at [67, 270] on span "somebody" at bounding box center [99, 279] width 70 height 18
type input "********"
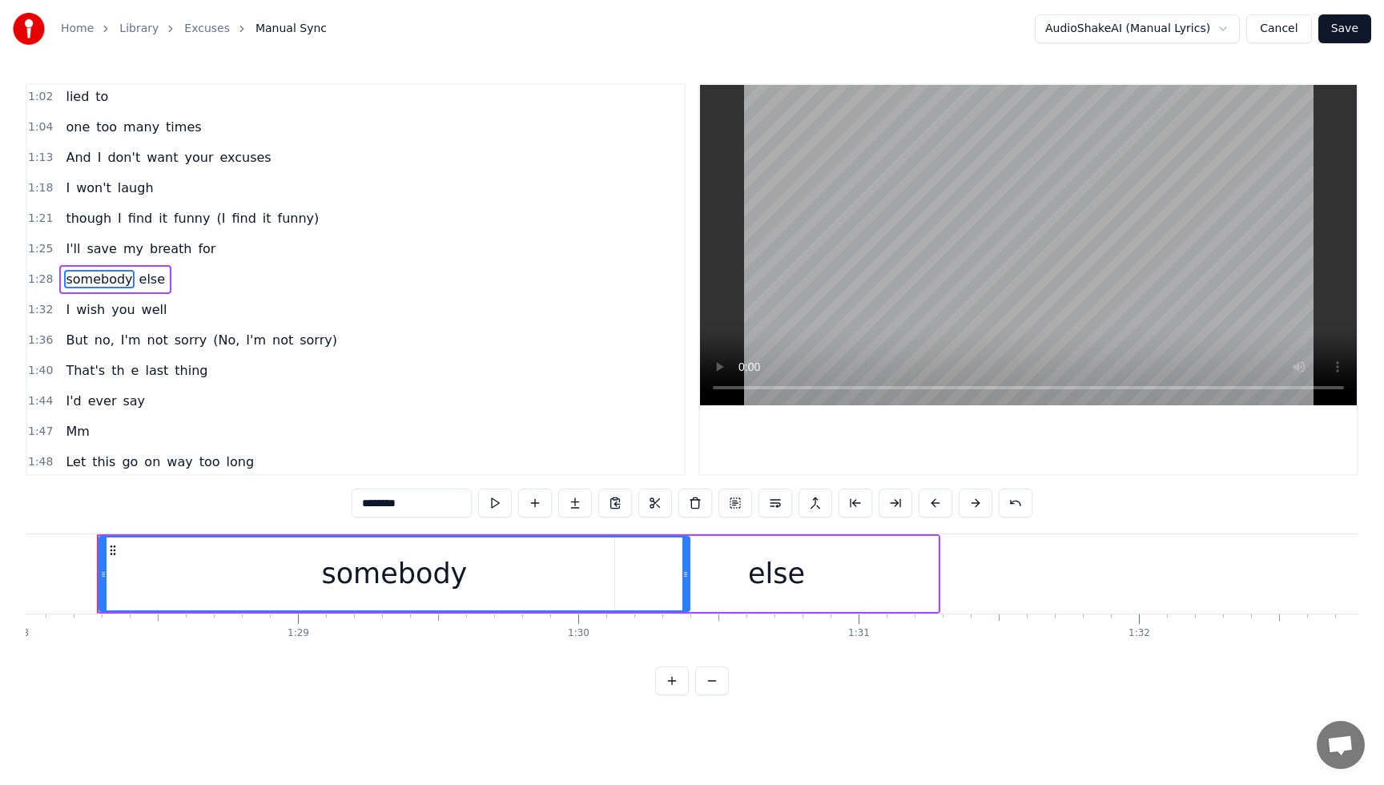
scroll to position [0, 24666]
click at [63, 267] on div "somebody else" at bounding box center [115, 279] width 112 height 29
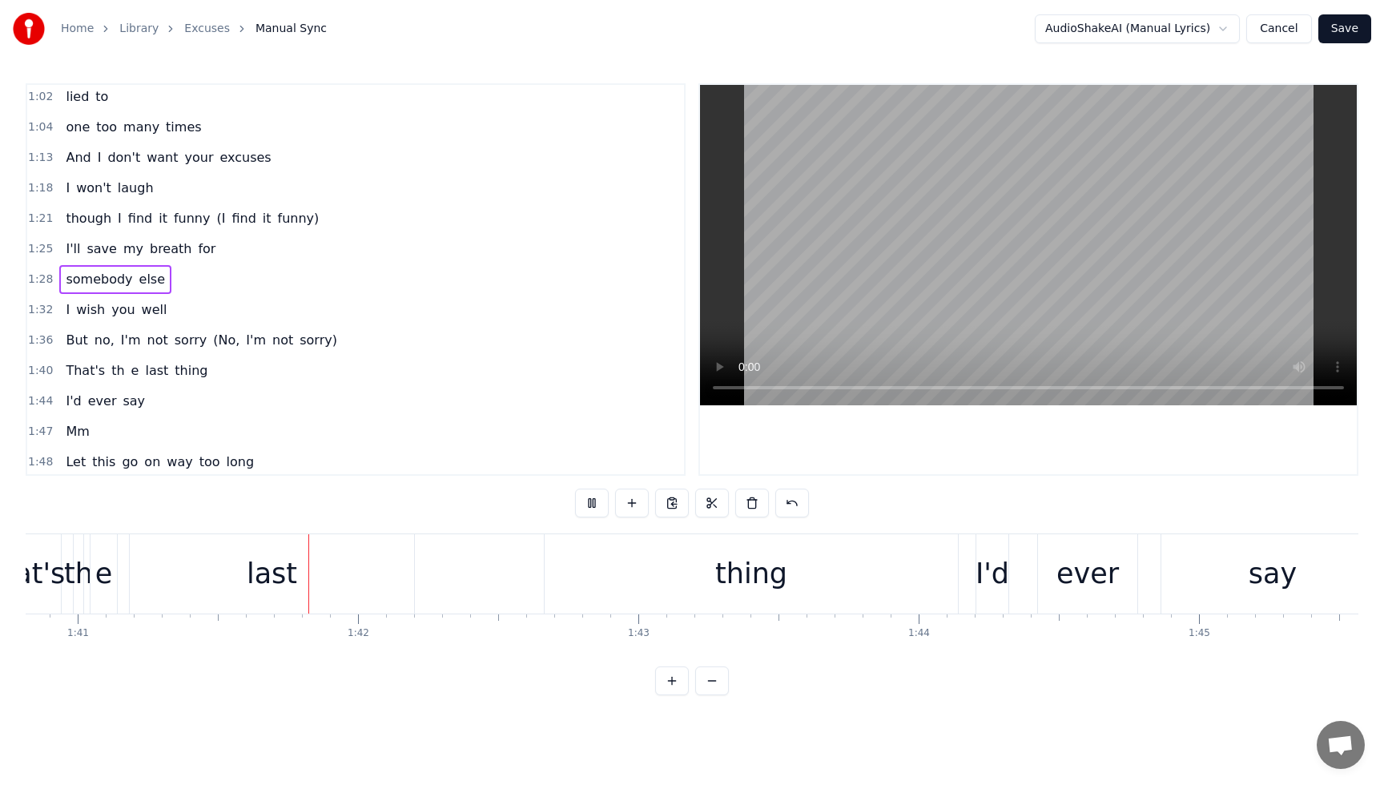
scroll to position [0, 28279]
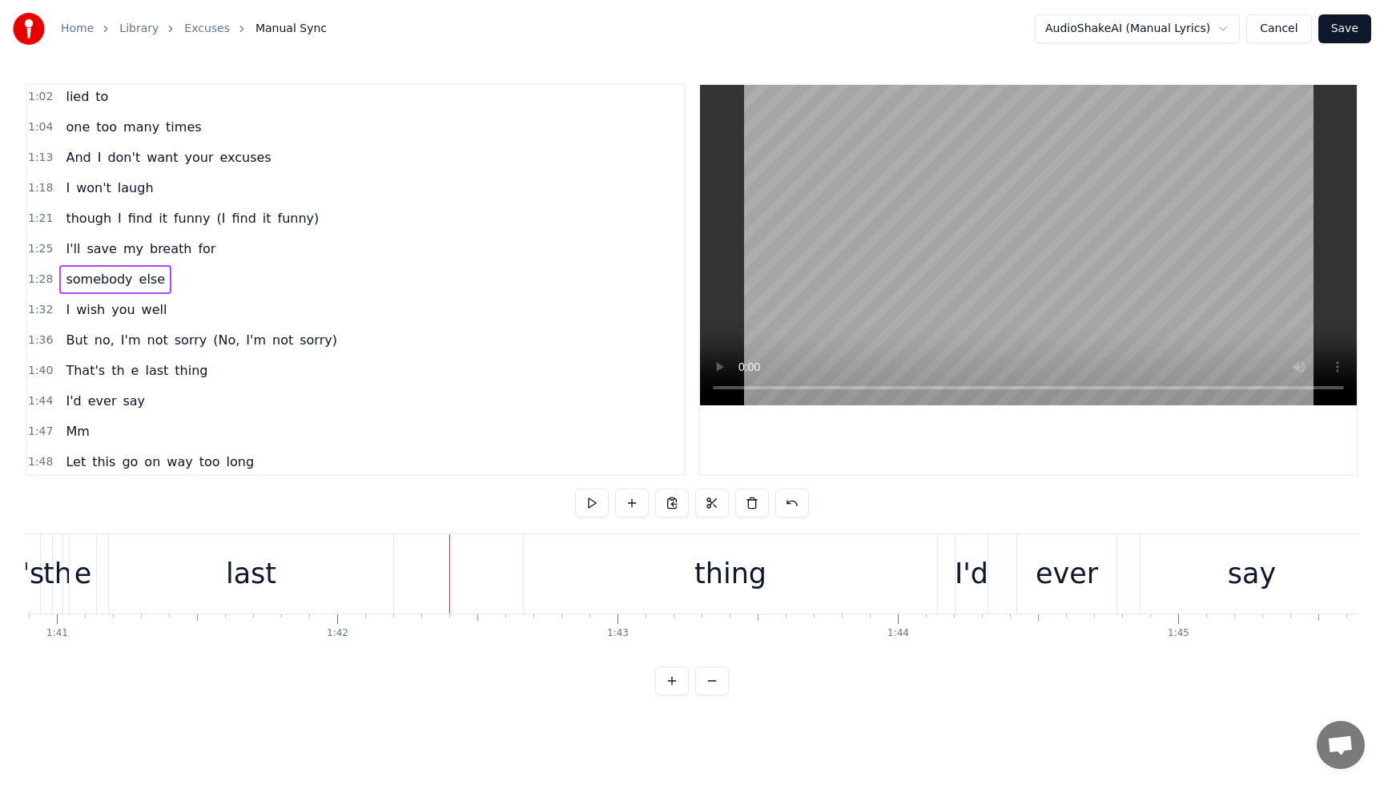
click at [114, 371] on span "th" at bounding box center [118, 370] width 16 height 18
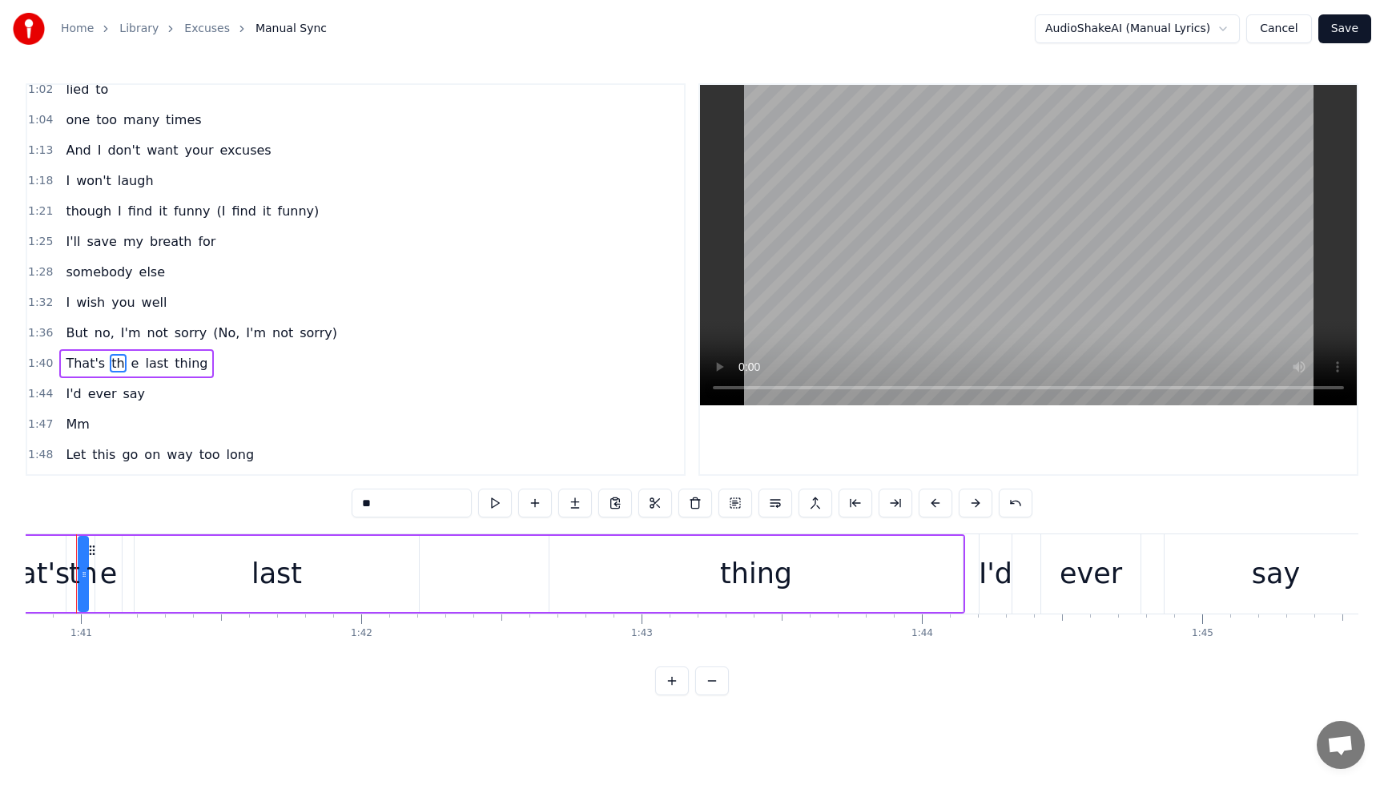
scroll to position [0, 28226]
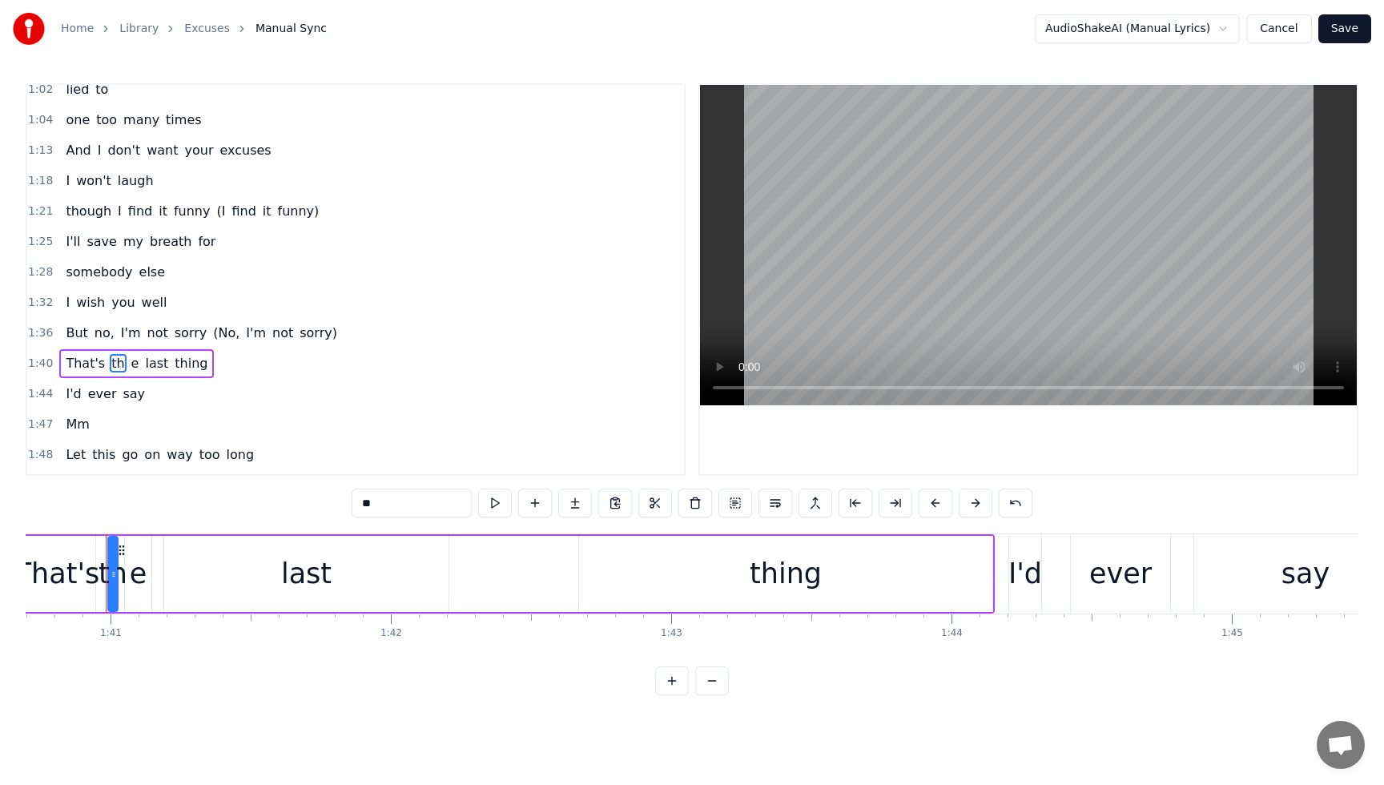
click at [395, 507] on input "**" at bounding box center [412, 503] width 120 height 29
click at [142, 579] on div "е" at bounding box center [139, 574] width 18 height 42
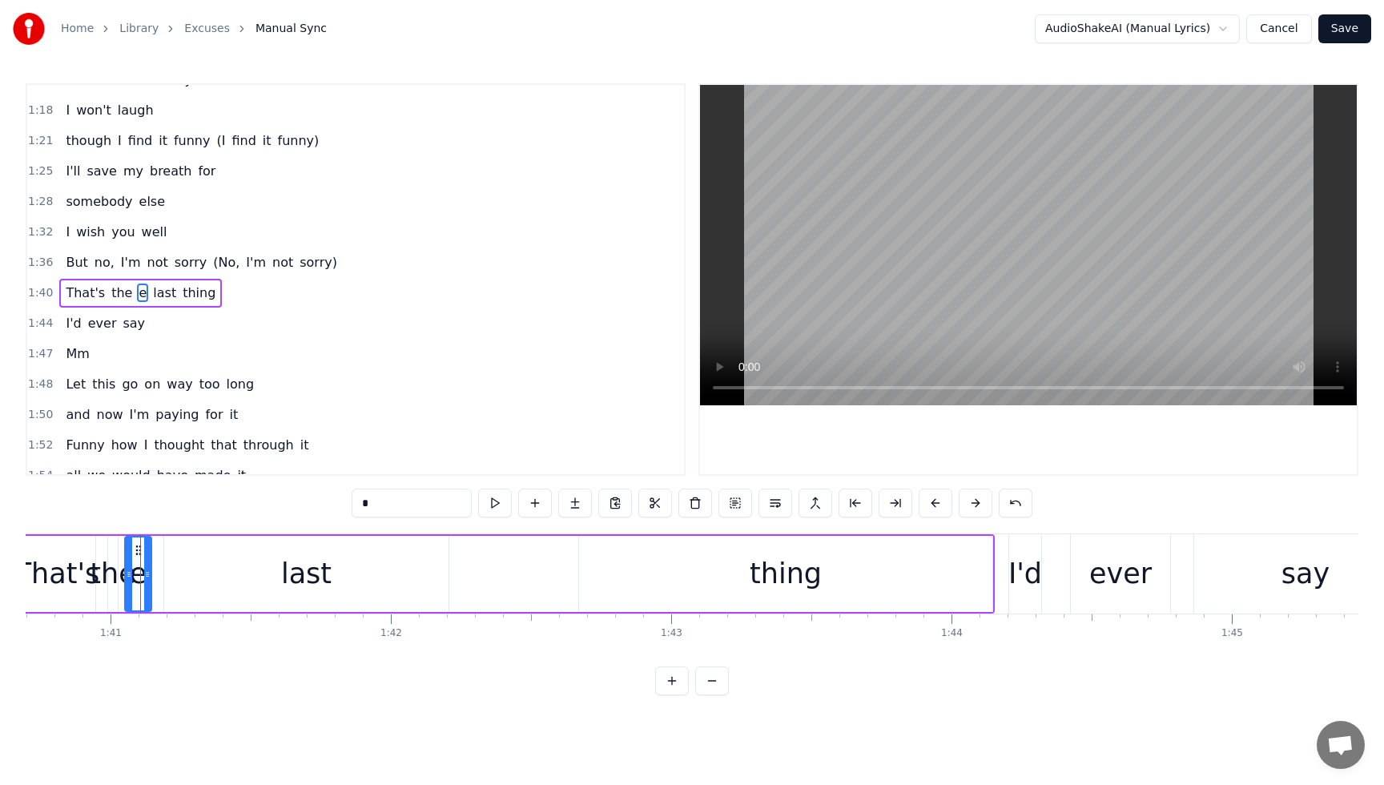
scroll to position [734, 0]
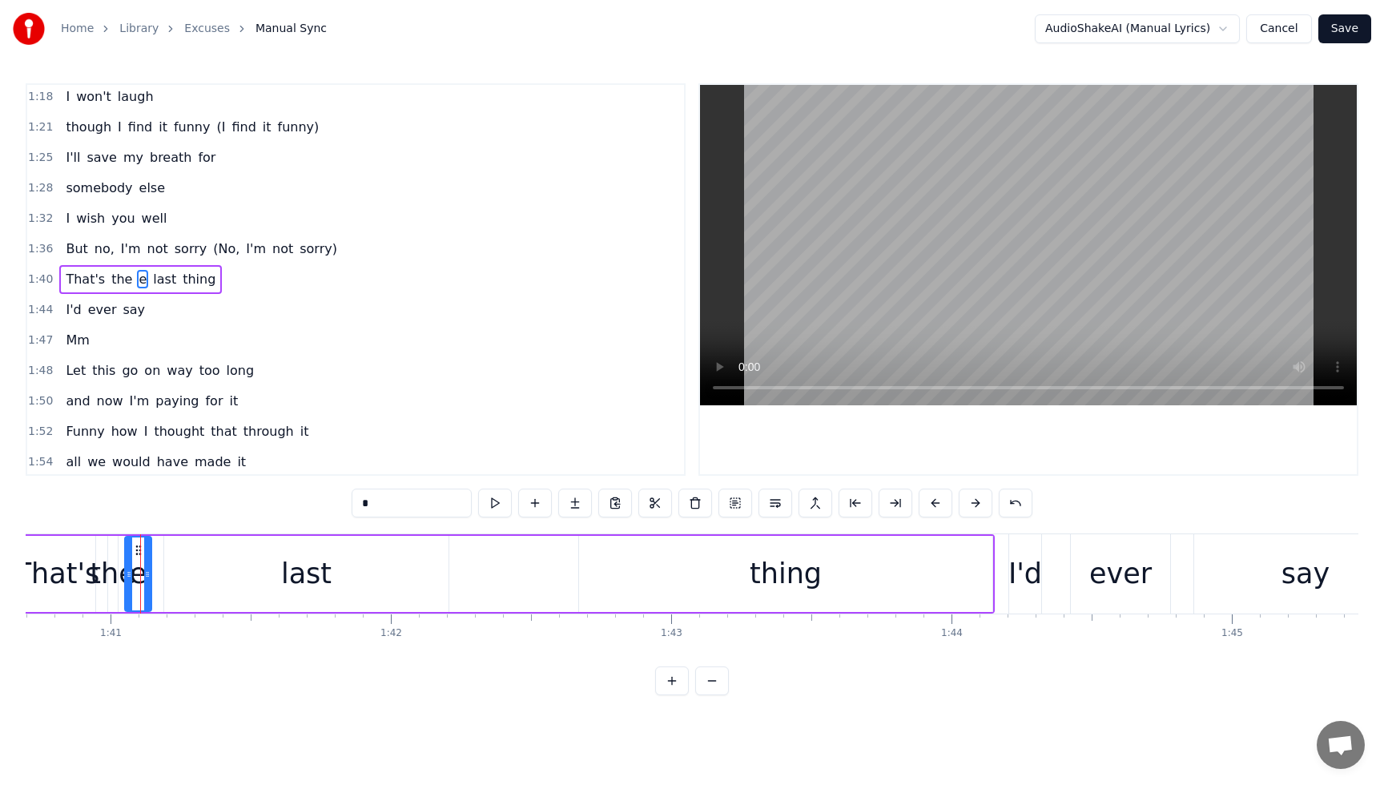
type input "****"
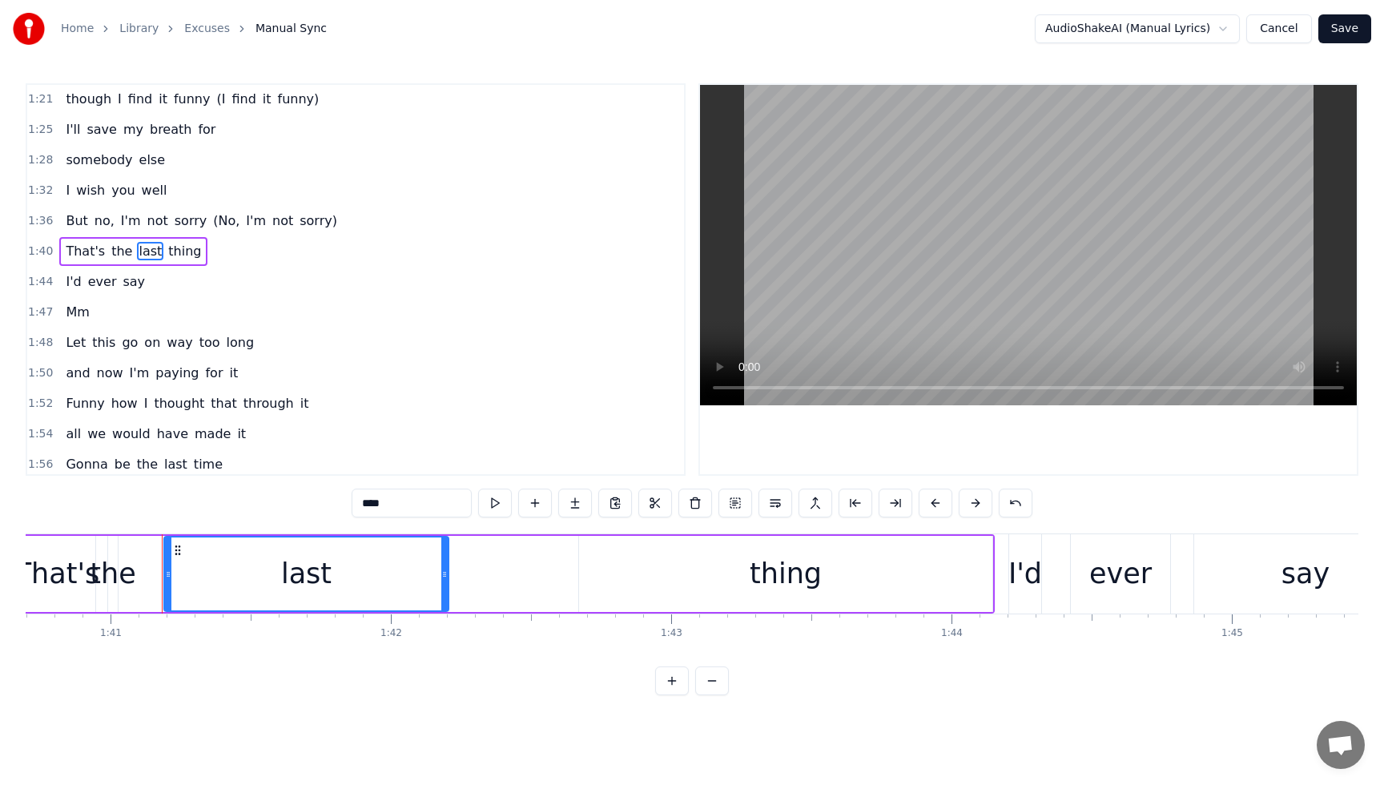
scroll to position [763, 0]
click at [62, 238] on div "That's the last thing" at bounding box center [133, 249] width 148 height 29
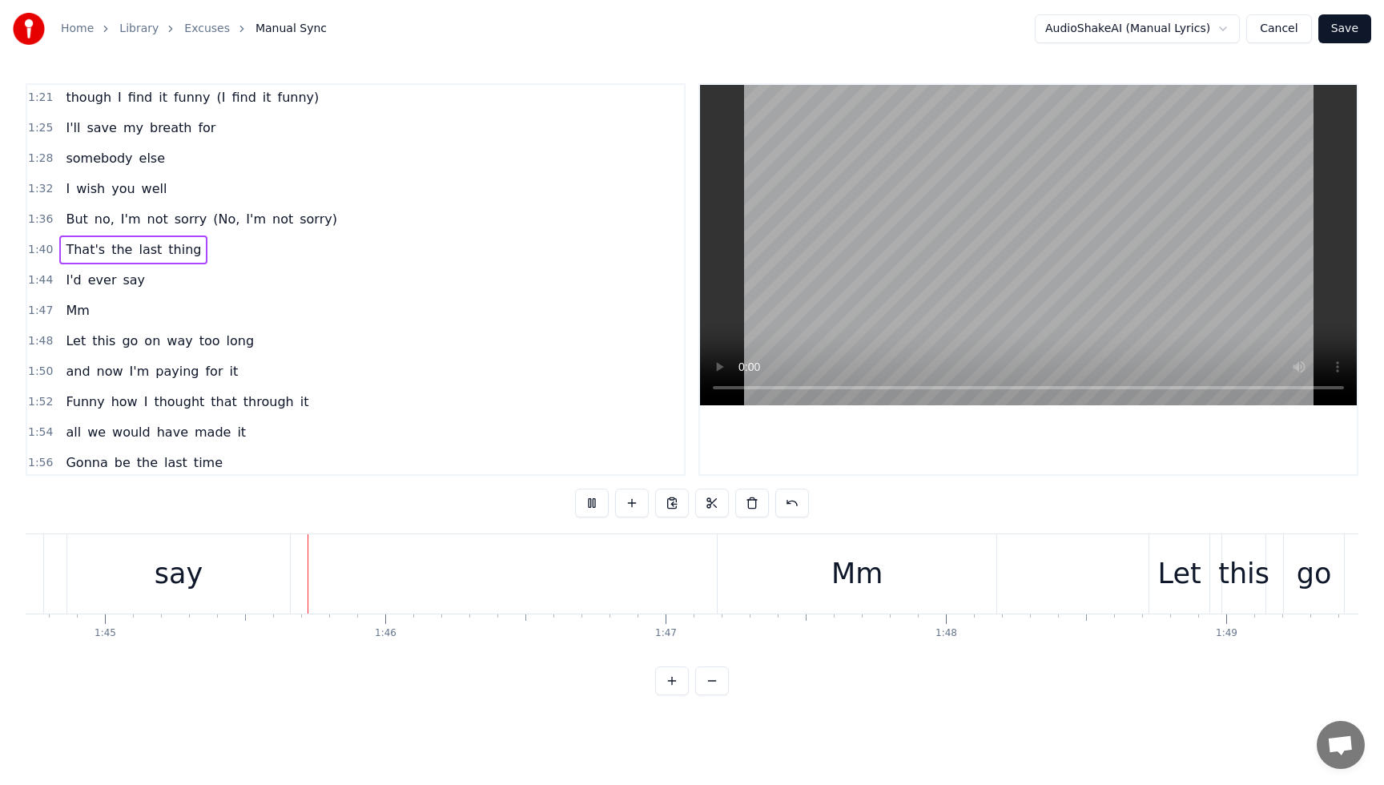
scroll to position [0, 29369]
click at [169, 251] on span "thing" at bounding box center [185, 249] width 36 height 18
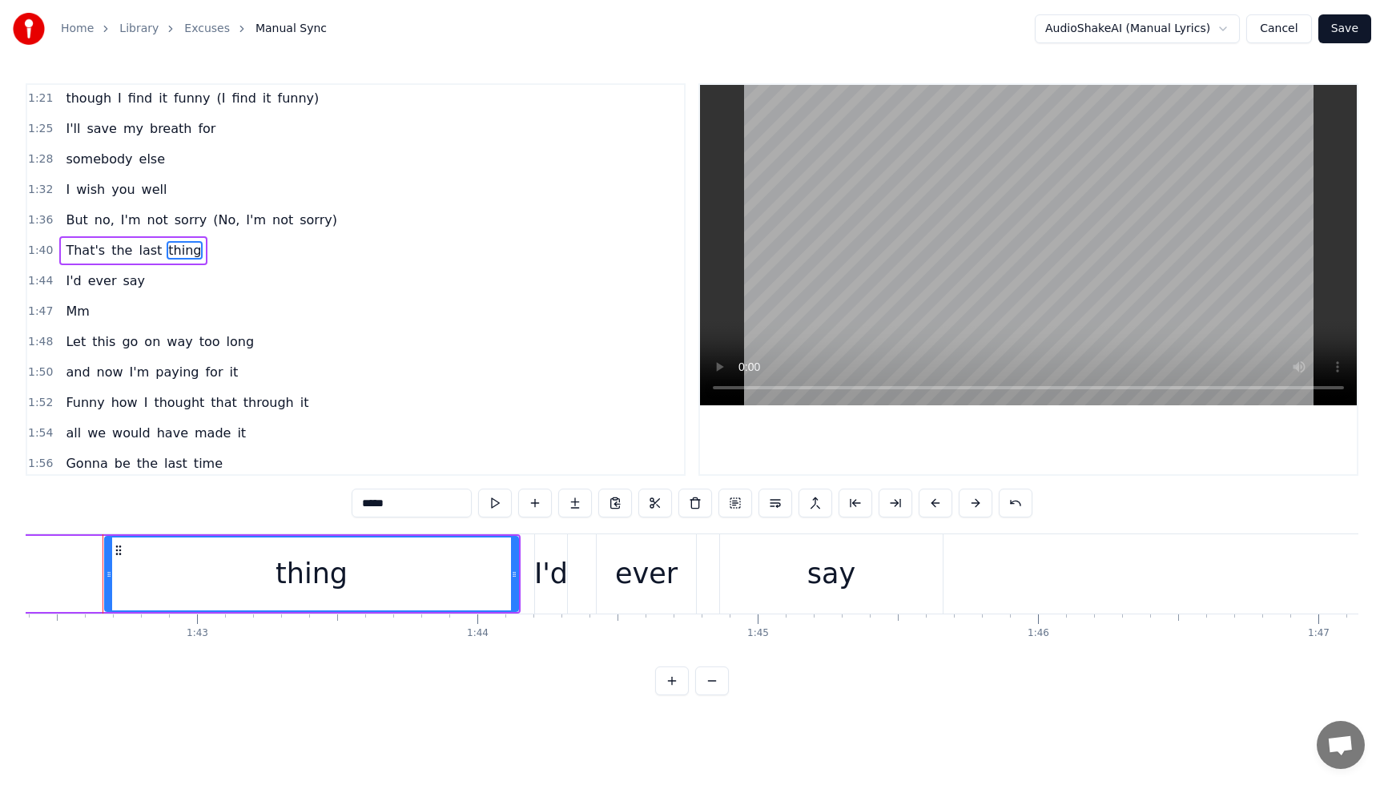
scroll to position [0, 28696]
click at [396, 575] on div "thing" at bounding box center [315, 573] width 412 height 73
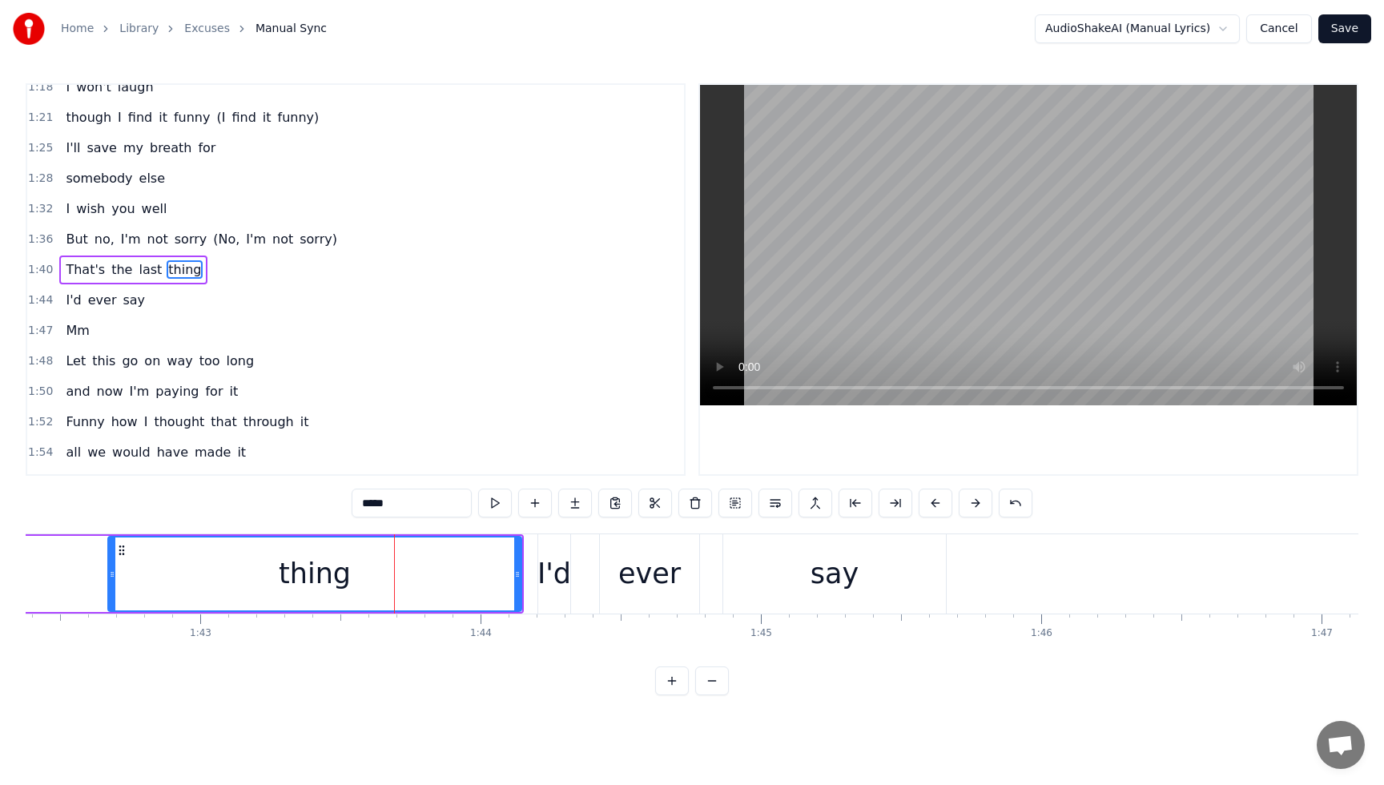
scroll to position [734, 0]
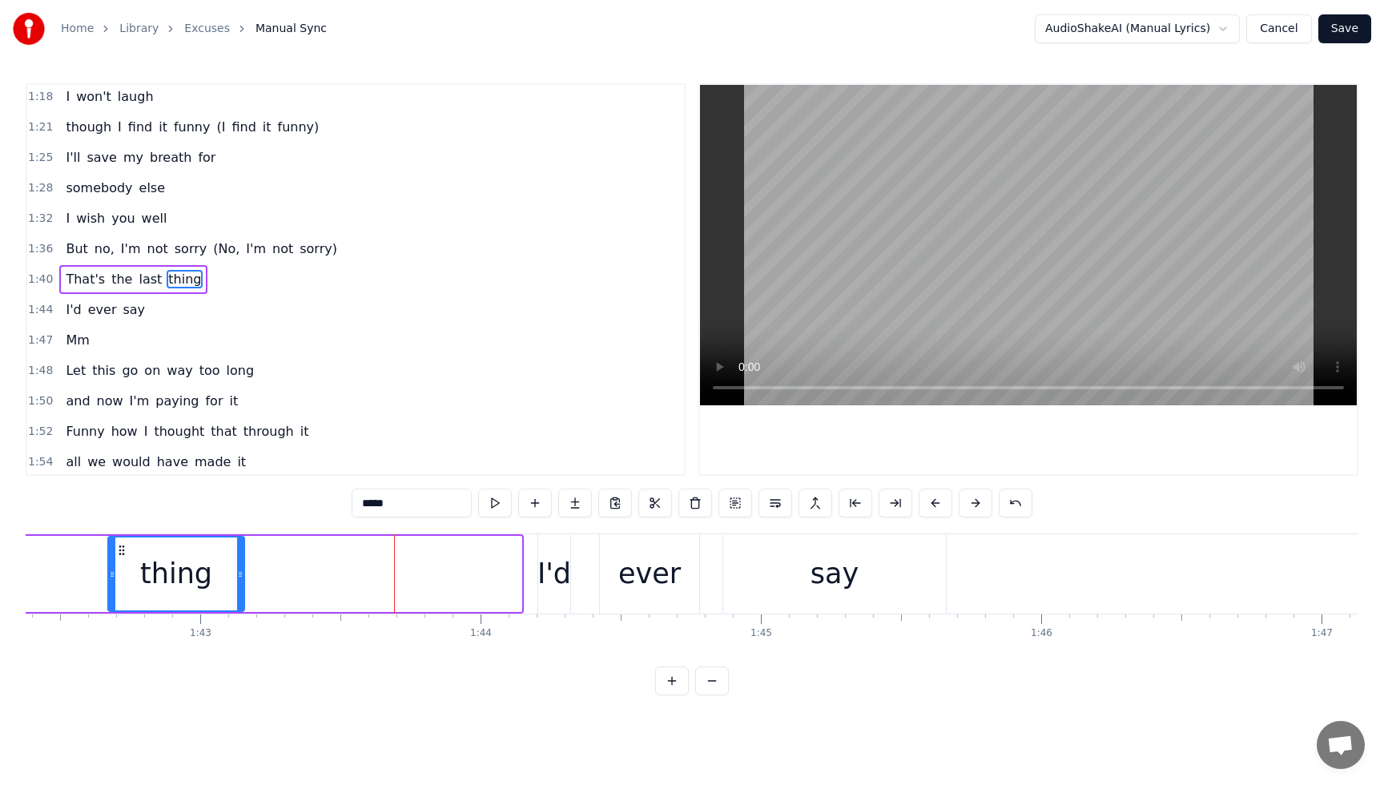
drag, startPoint x: 519, startPoint y: 581, endPoint x: 244, endPoint y: 573, distance: 274.8
click at [242, 574] on div at bounding box center [240, 573] width 6 height 73
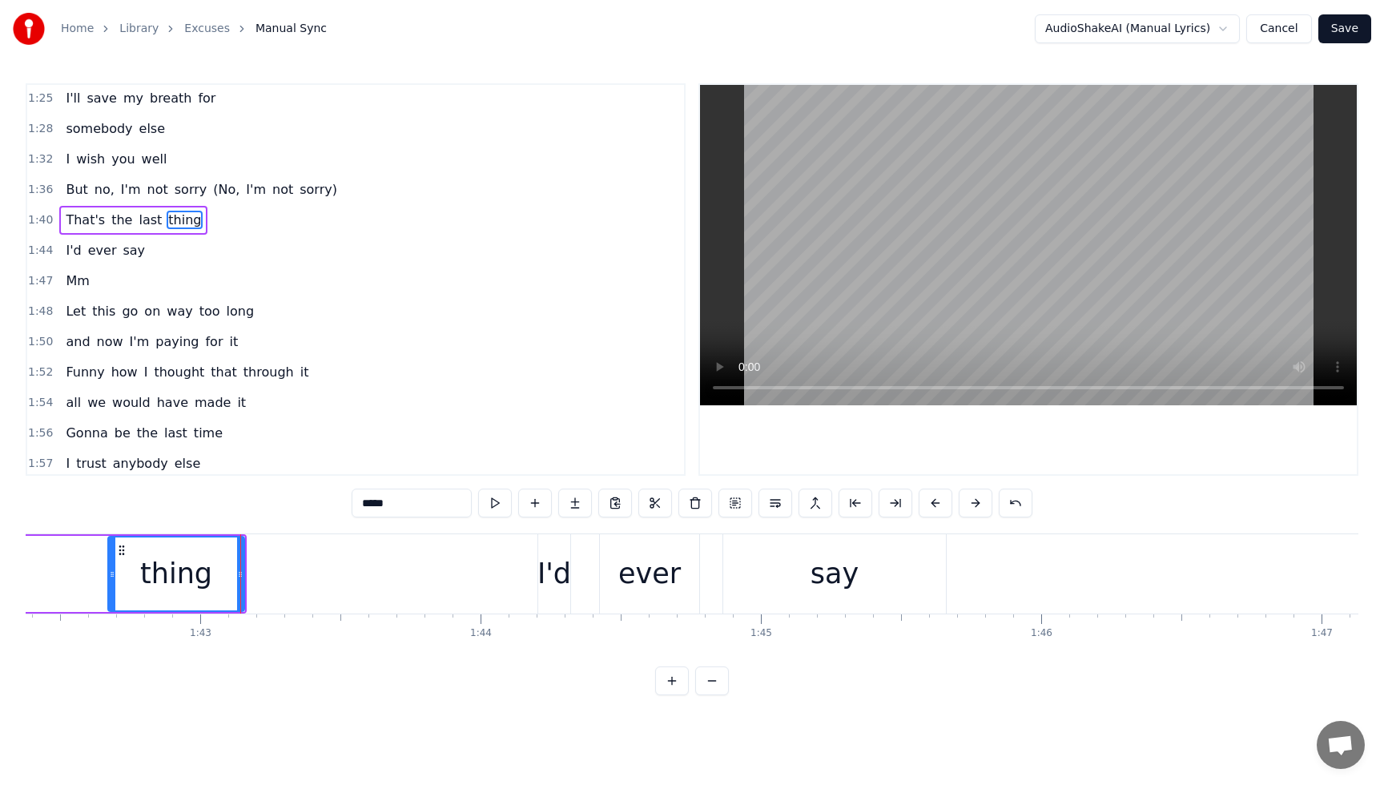
scroll to position [786, 0]
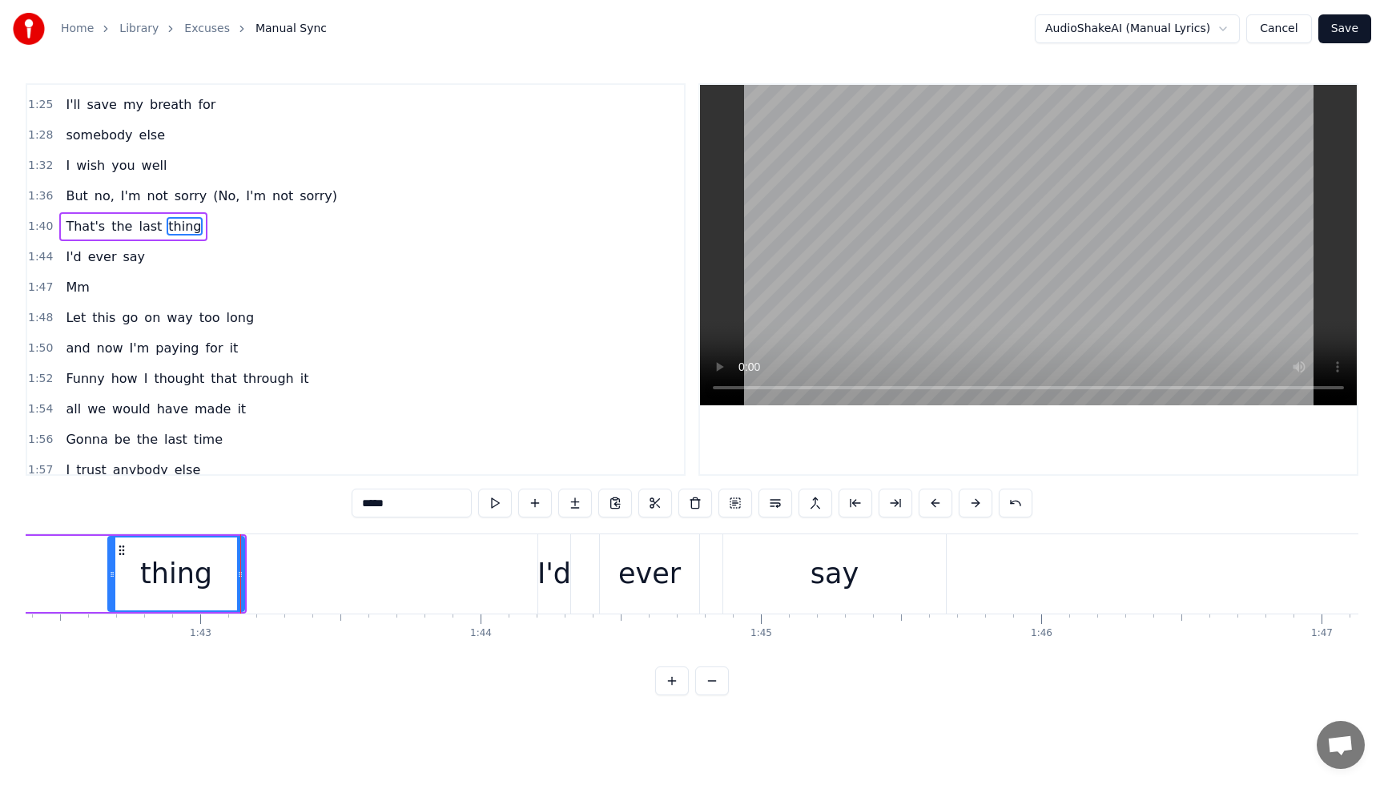
click at [66, 185] on div "But no, I'm not sorry (No, I'm not sorry)" at bounding box center [201, 196] width 284 height 29
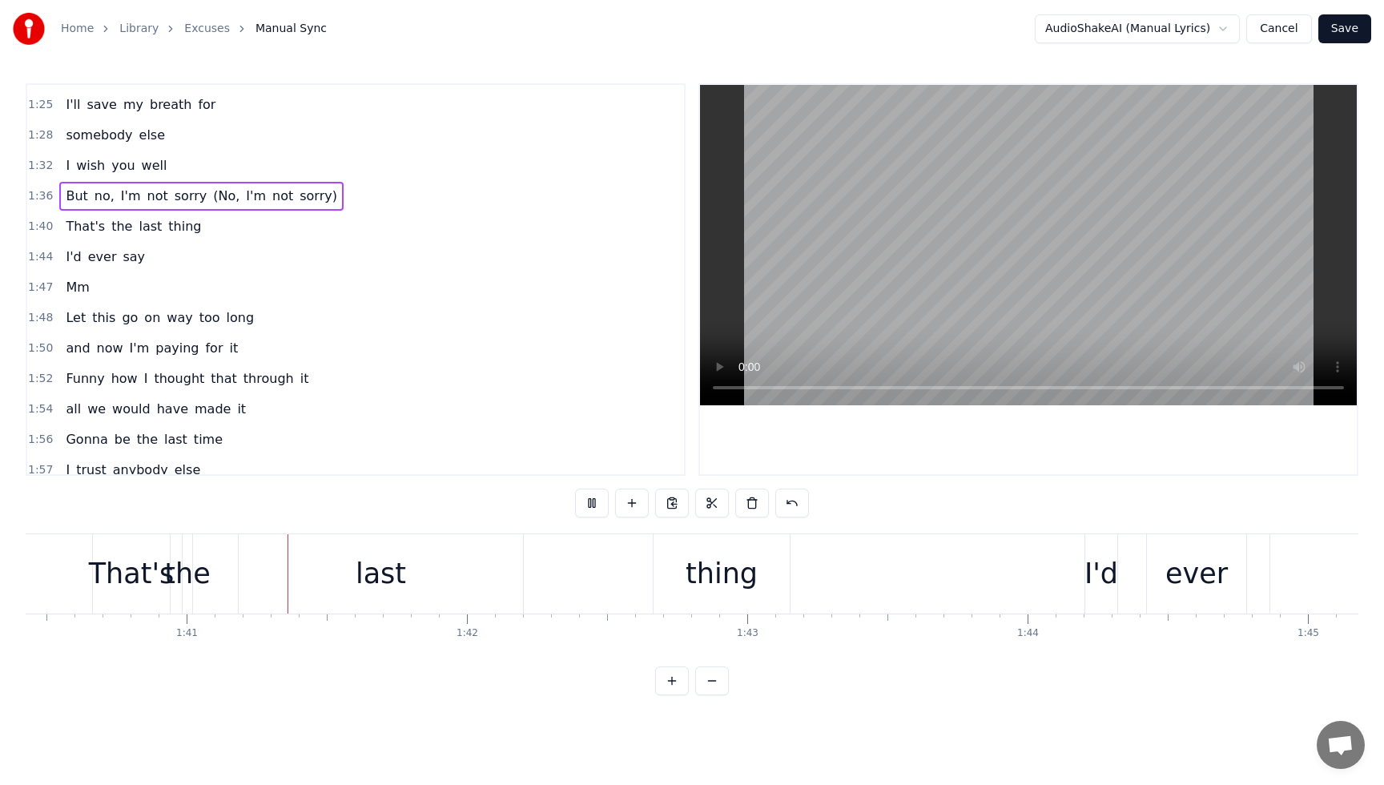
scroll to position [0, 28158]
click at [595, 505] on button at bounding box center [592, 503] width 34 height 29
click at [695, 584] on div "thing" at bounding box center [714, 574] width 72 height 42
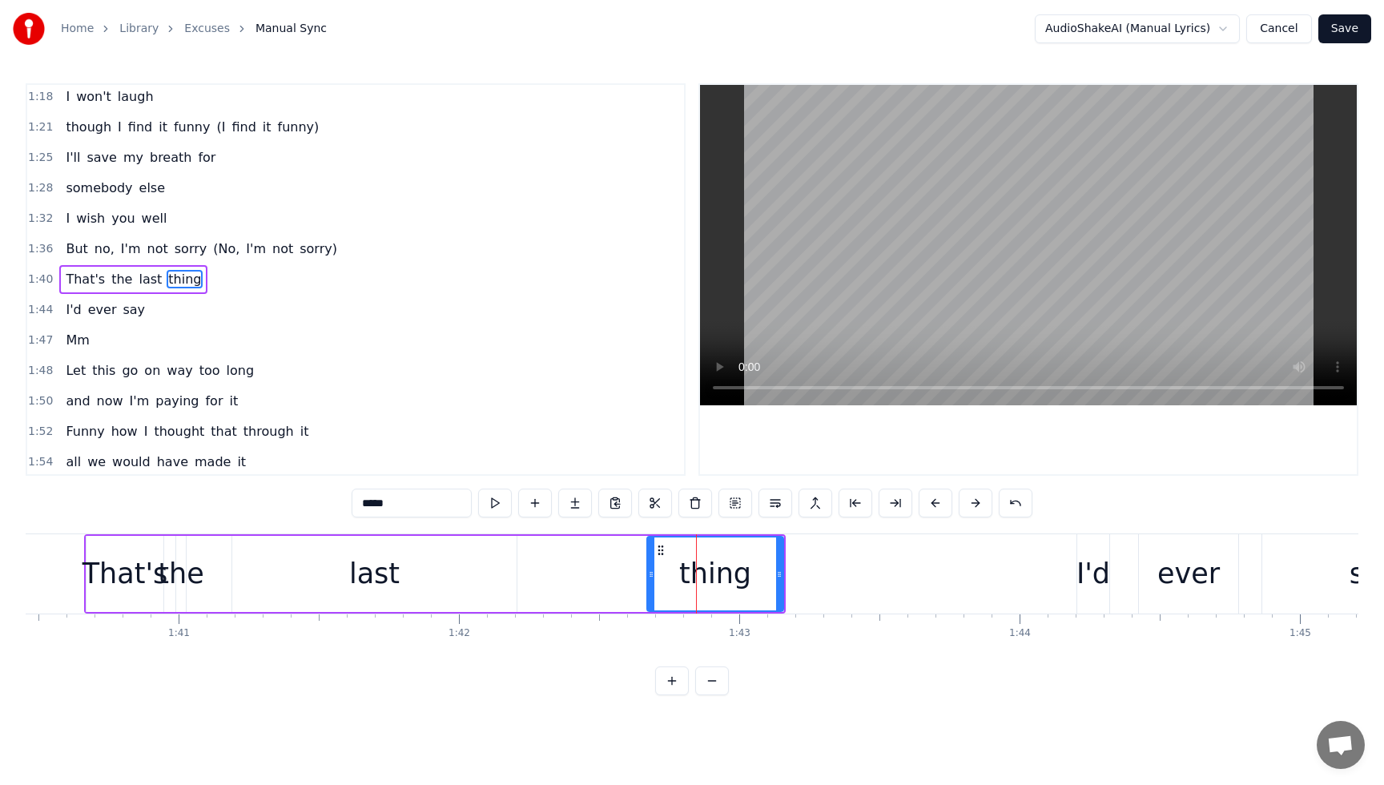
scroll to position [734, 0]
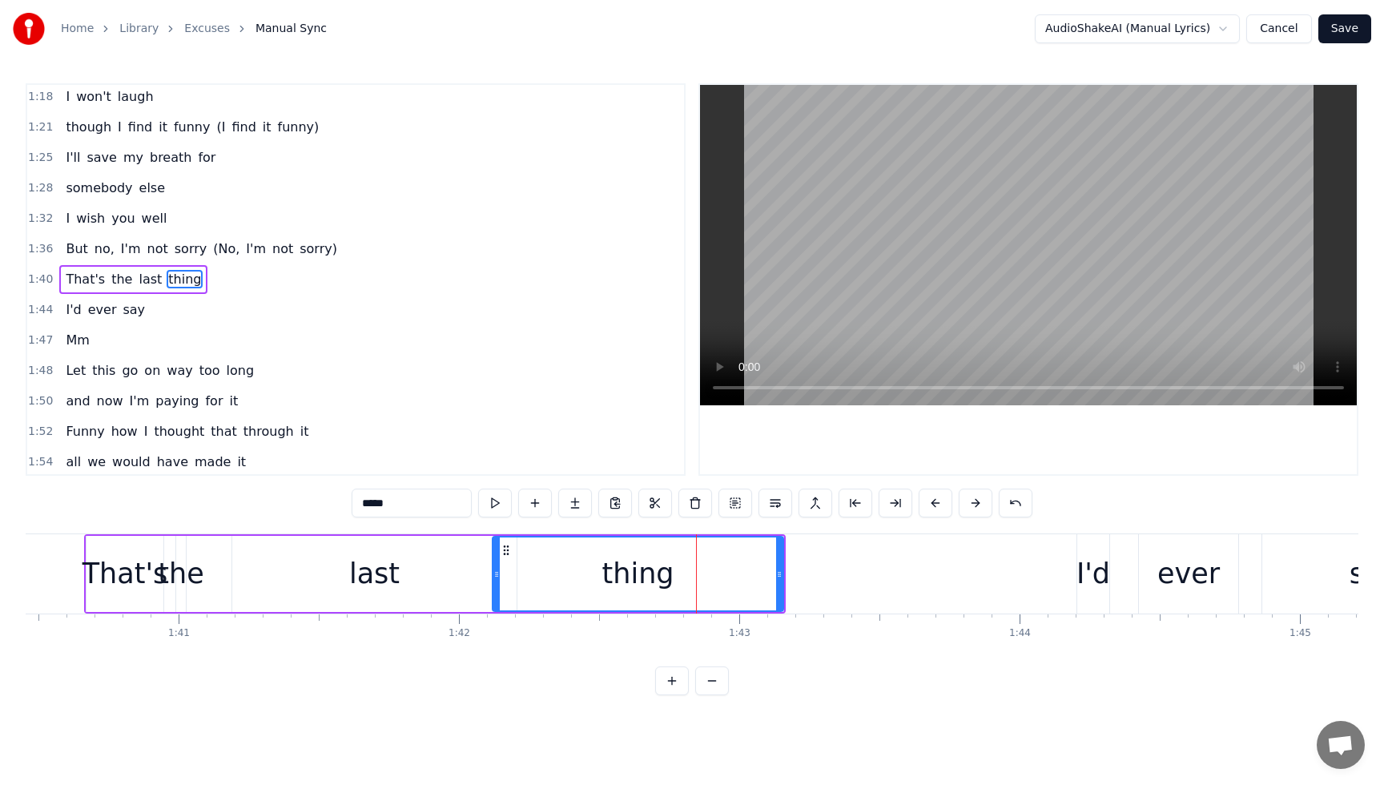
drag, startPoint x: 651, startPoint y: 577, endPoint x: 501, endPoint y: 569, distance: 150.7
click at [496, 571] on icon at bounding box center [496, 574] width 6 height 13
click at [64, 237] on div "But no, I'm not sorry (No, I'm not sorry)" at bounding box center [201, 249] width 284 height 29
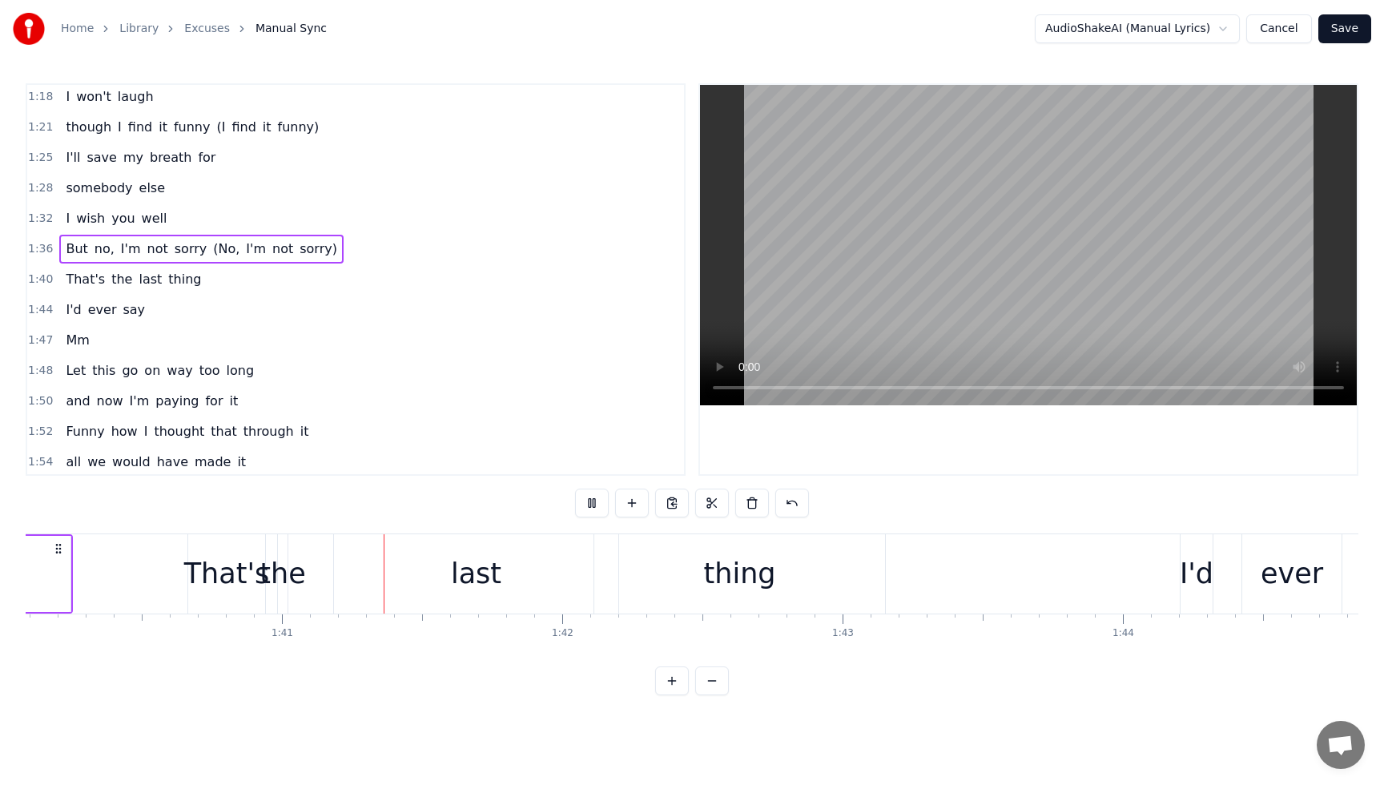
scroll to position [0, 28158]
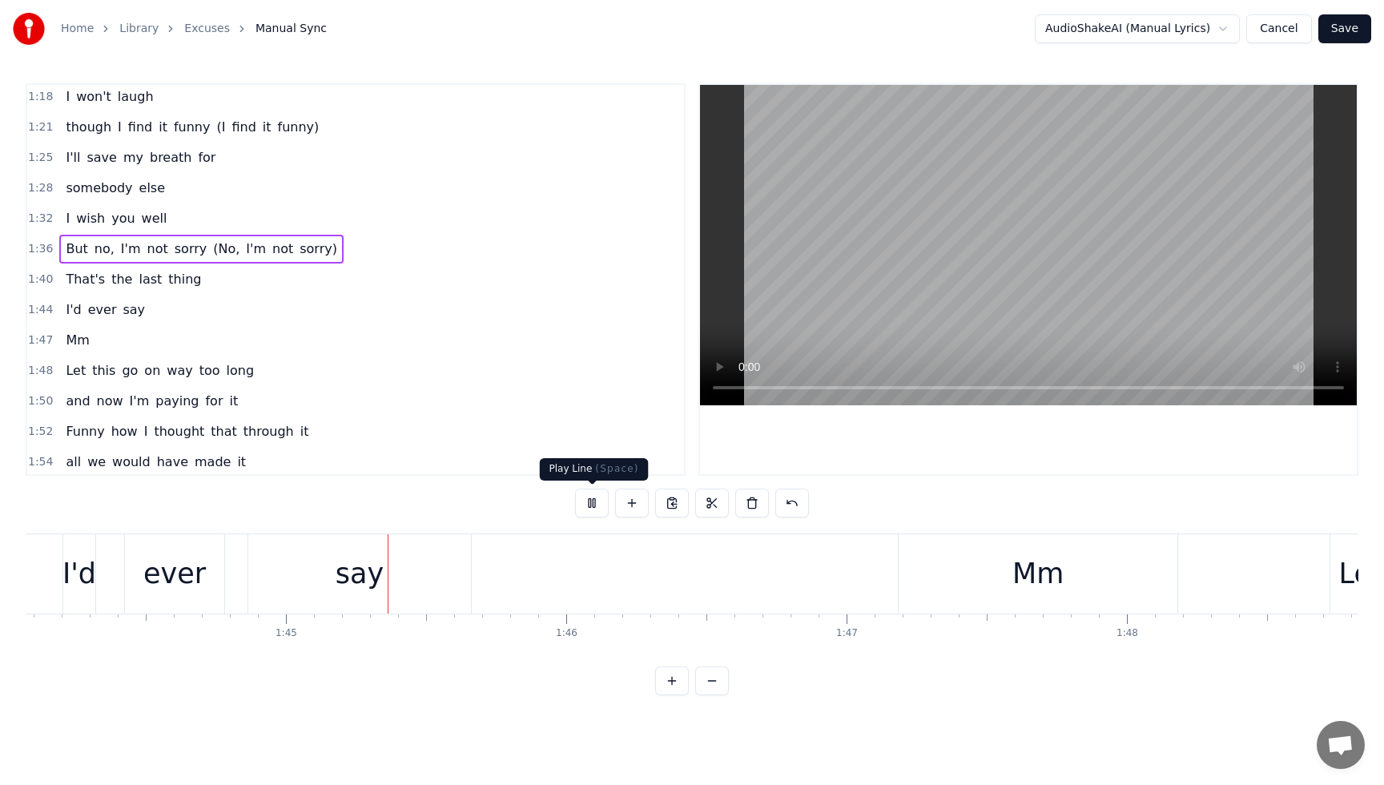
click at [595, 502] on button at bounding box center [592, 503] width 34 height 29
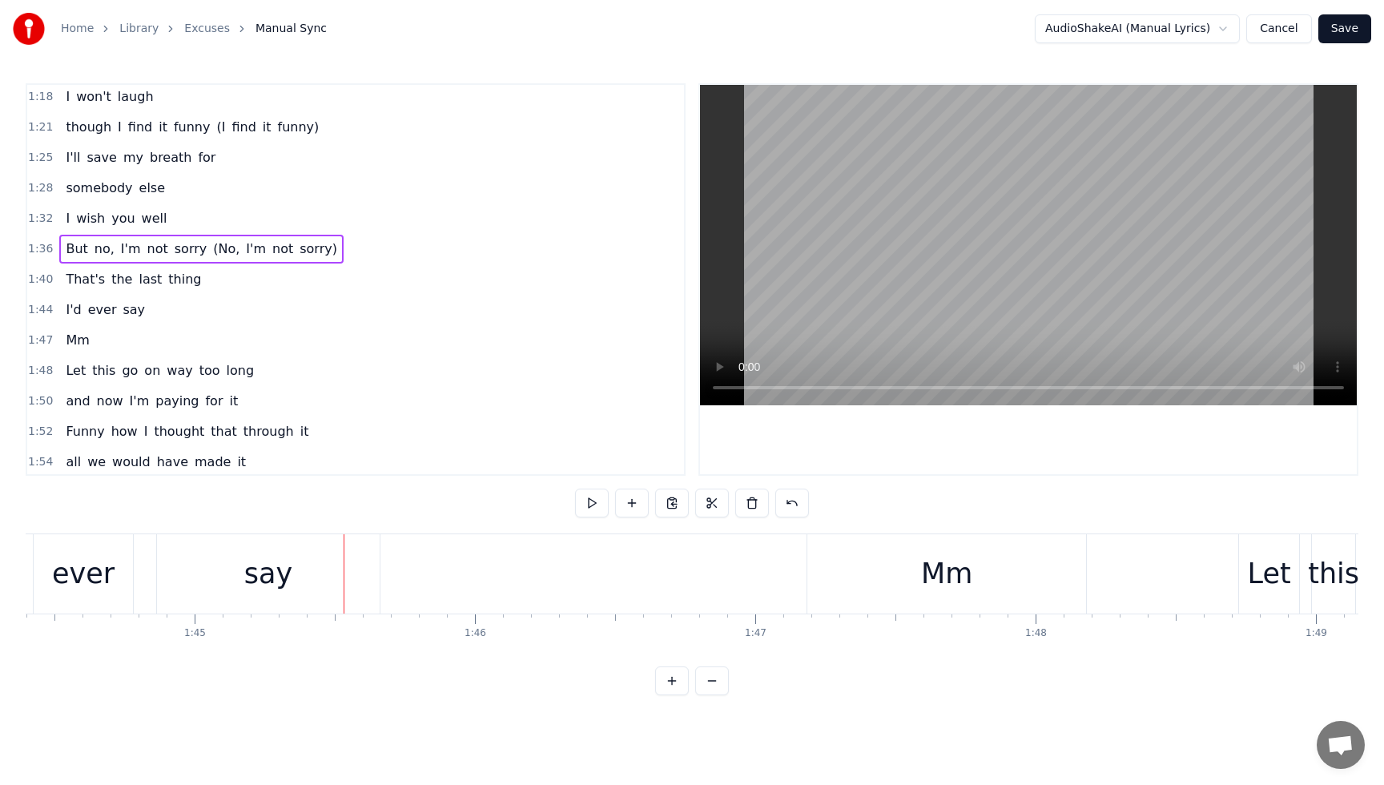
scroll to position [0, 29351]
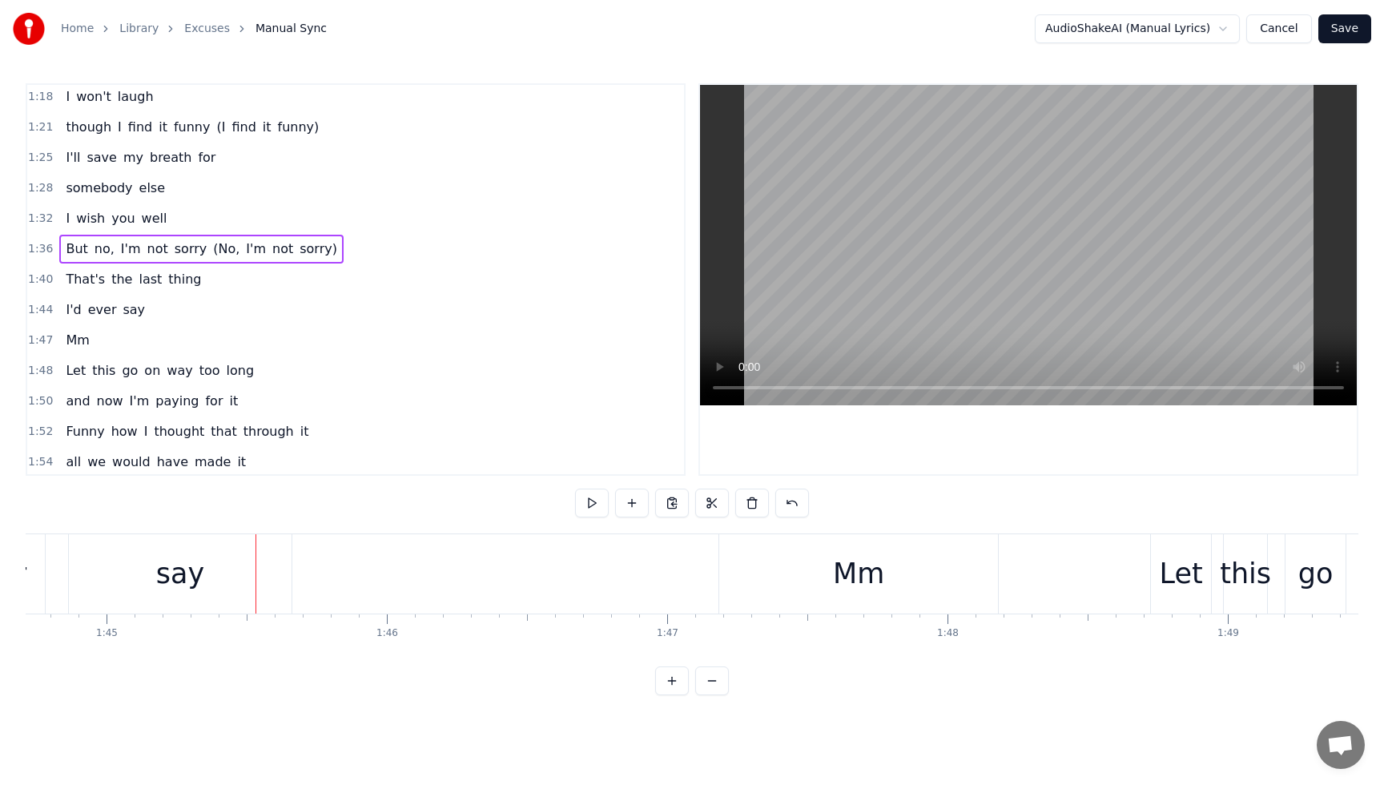
drag, startPoint x: 179, startPoint y: 275, endPoint x: 188, endPoint y: 287, distance: 14.8
click at [179, 275] on span "thing" at bounding box center [185, 279] width 36 height 18
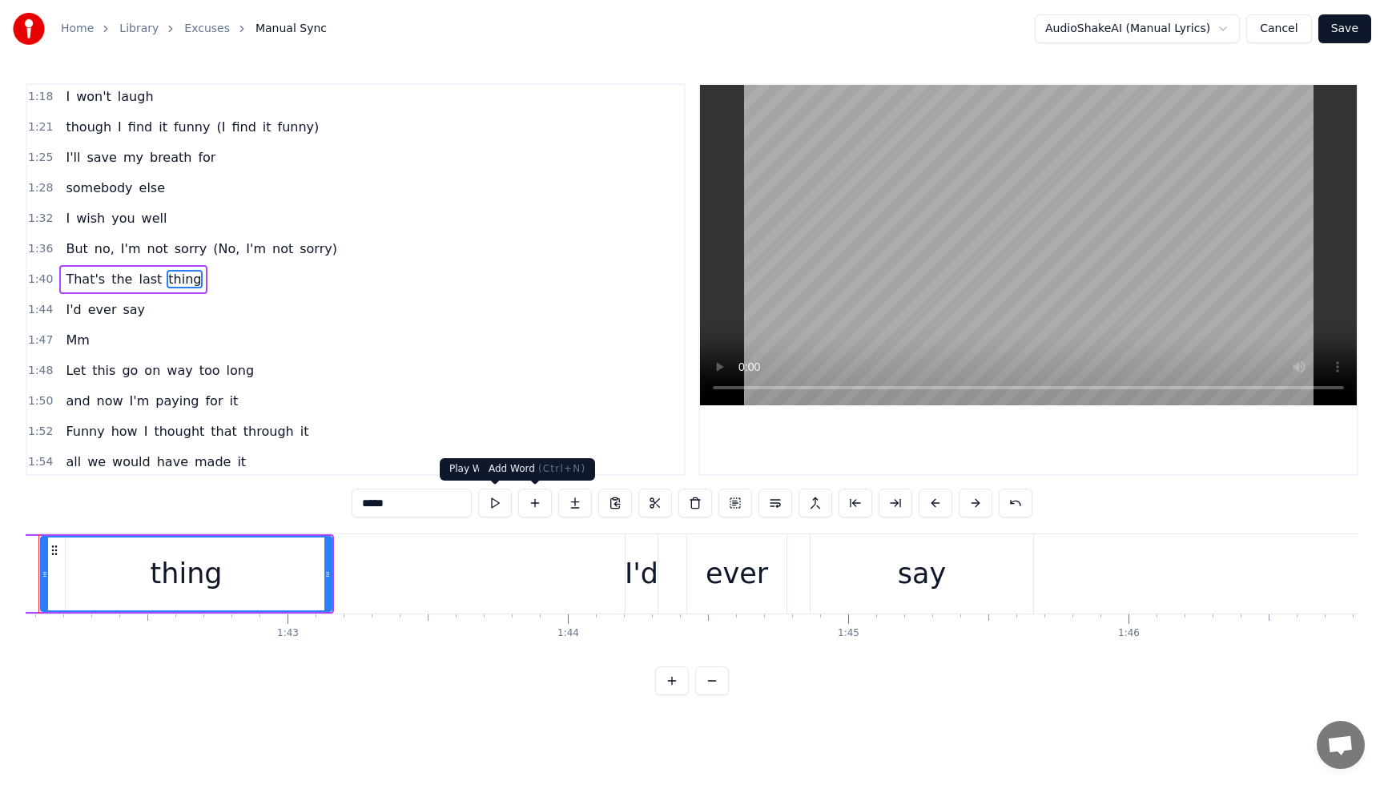
scroll to position [0, 28542]
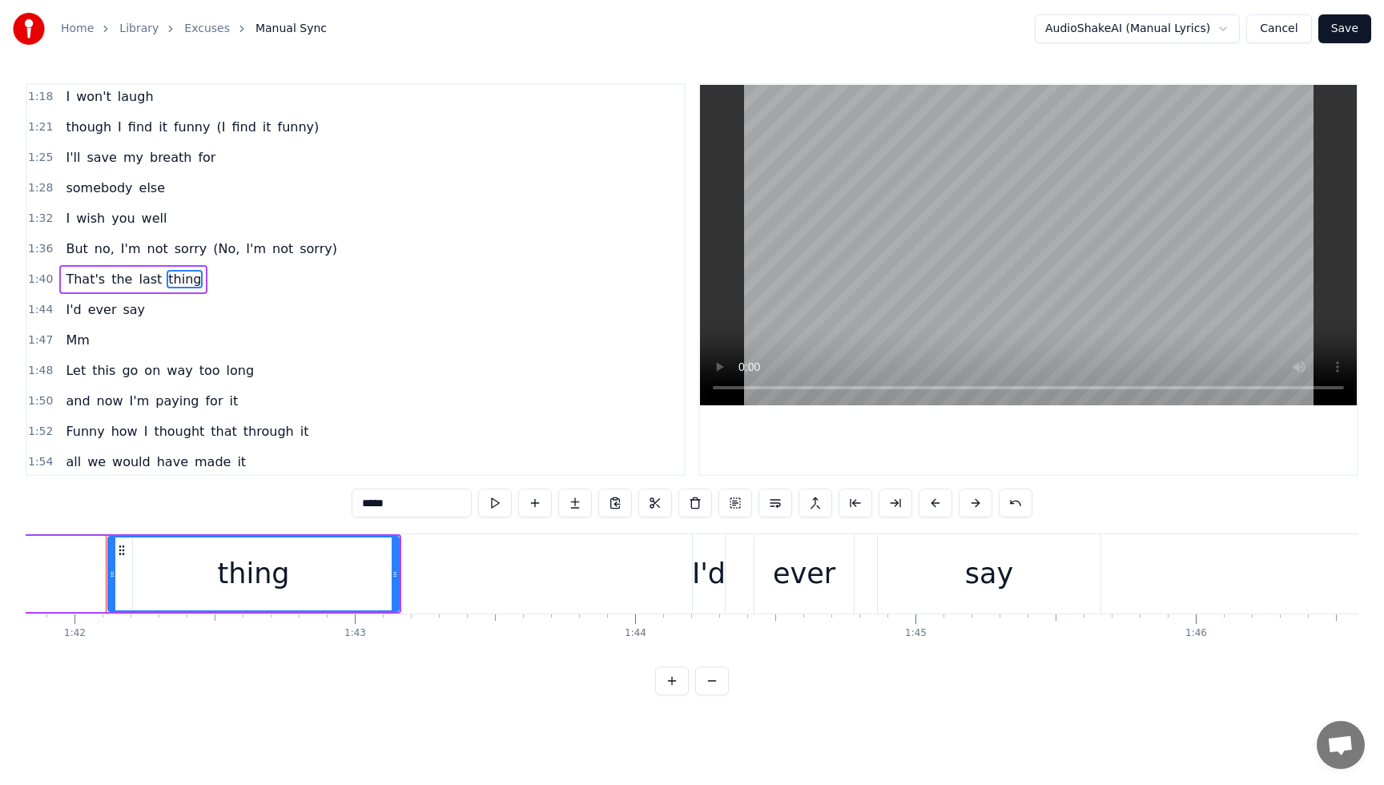
click at [320, 586] on div "thing" at bounding box center [253, 573] width 289 height 73
drag, startPoint x: 205, startPoint y: 551, endPoint x: 191, endPoint y: 549, distance: 14.5
click at [191, 549] on div "thing" at bounding box center [253, 573] width 289 height 73
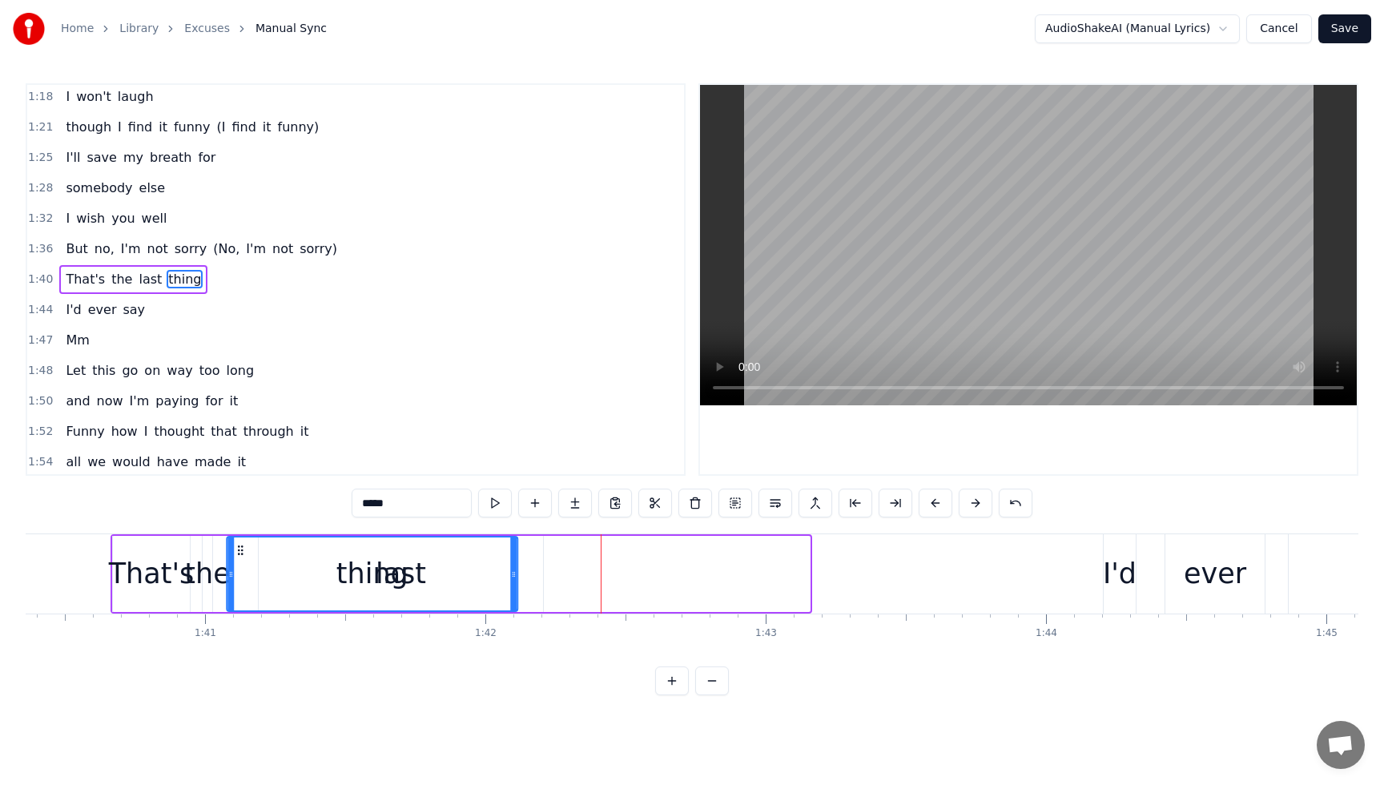
scroll to position [0, 28118]
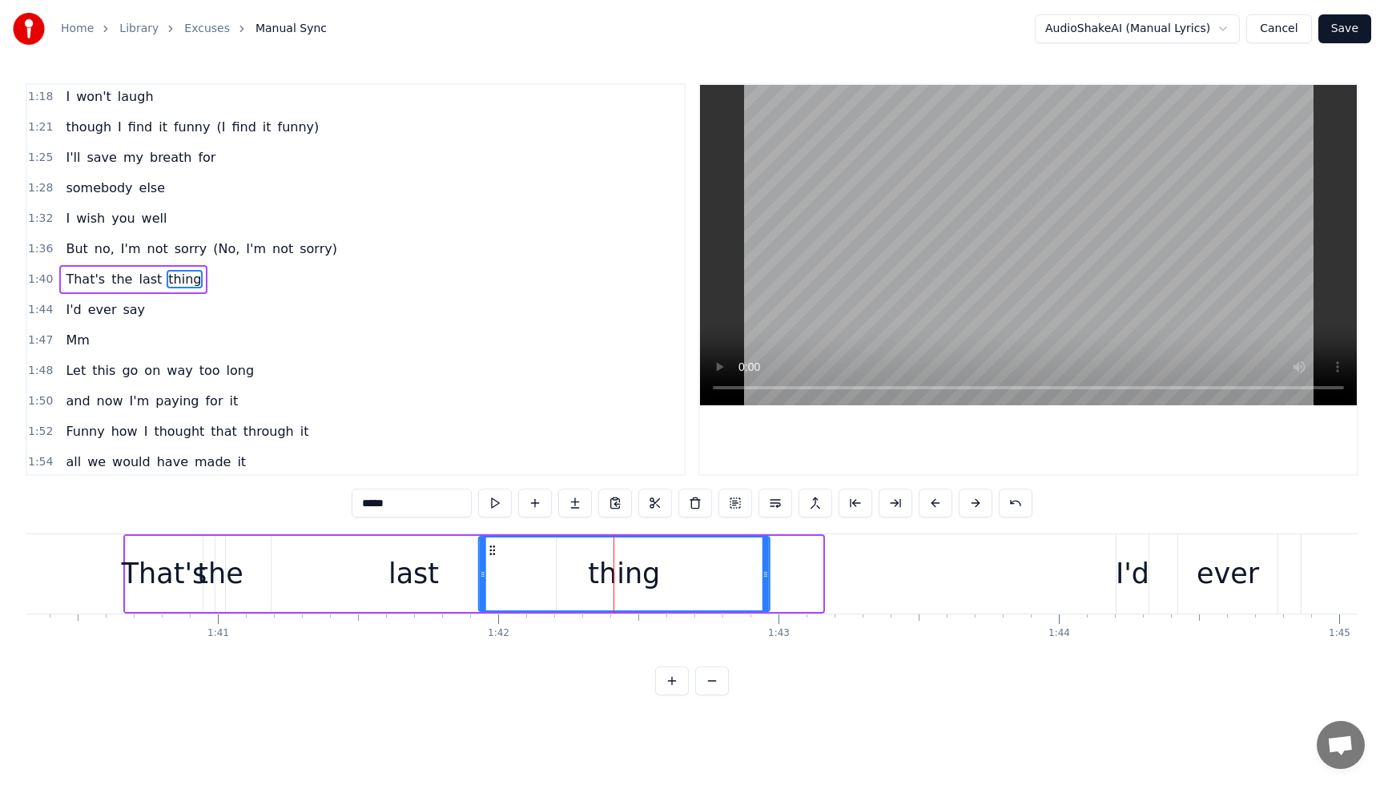
drag, startPoint x: 119, startPoint y: 549, endPoint x: 503, endPoint y: 579, distance: 385.6
click at [489, 578] on div "thing" at bounding box center [624, 573] width 289 height 73
drag, startPoint x: 767, startPoint y: 574, endPoint x: 713, endPoint y: 572, distance: 54.5
click at [717, 573] on icon at bounding box center [714, 574] width 6 height 13
click at [70, 239] on span "But" at bounding box center [76, 248] width 25 height 19
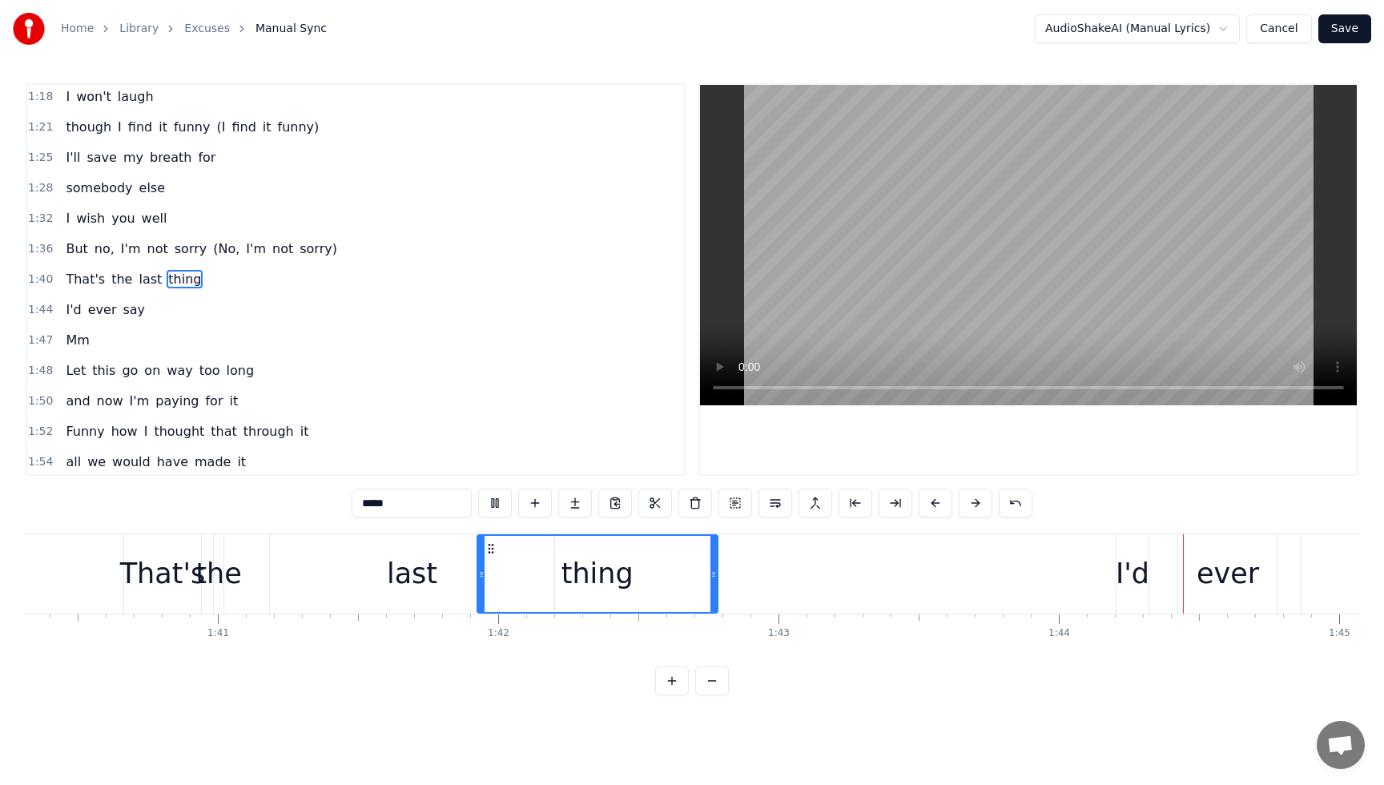
drag, startPoint x: 86, startPoint y: 238, endPoint x: 96, endPoint y: 240, distance: 9.9
click at [86, 238] on div "But no, I'm not sorry (No, I'm not sorry)" at bounding box center [201, 249] width 284 height 29
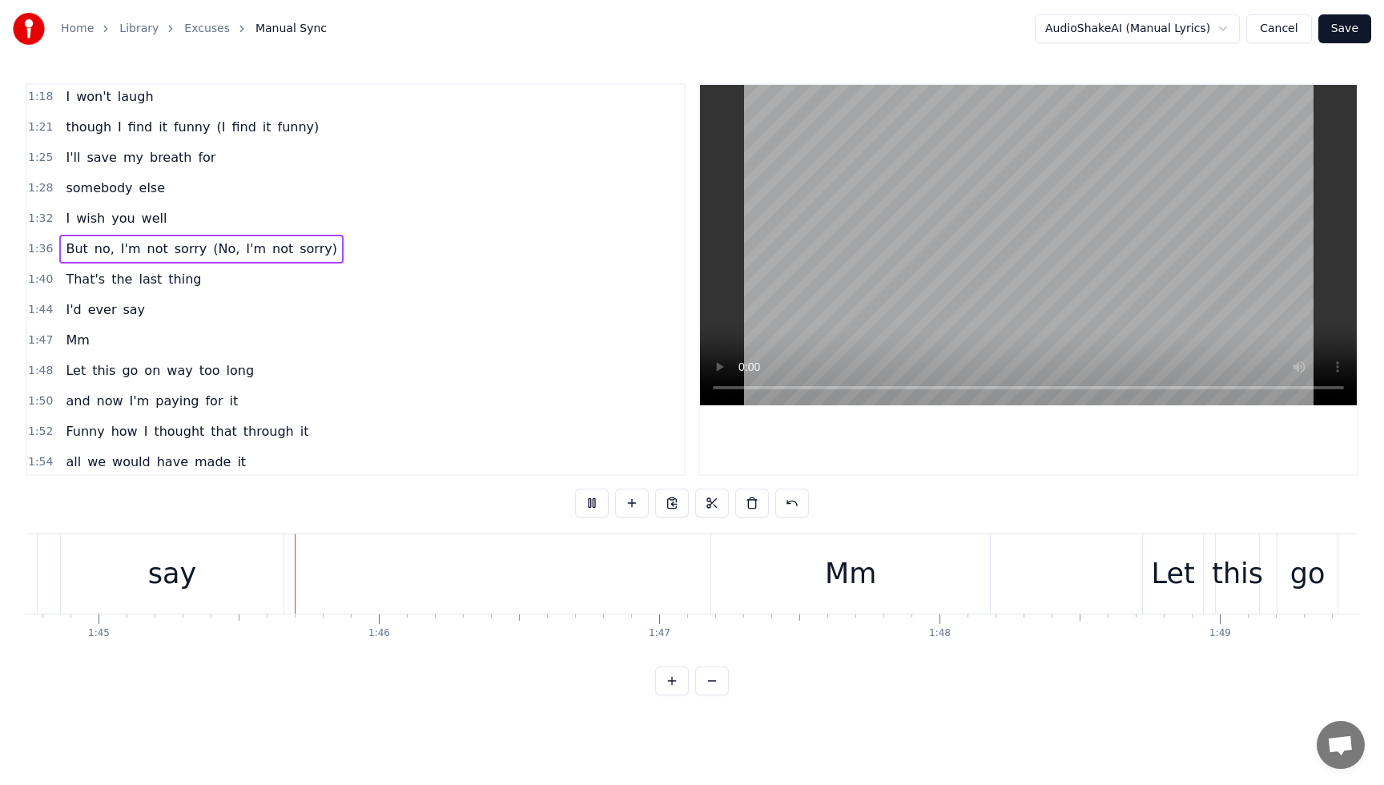
scroll to position [0, 29364]
click at [70, 238] on div "But no, I'm not sorry (No, I'm not sorry)" at bounding box center [201, 249] width 284 height 29
click at [74, 241] on span "But" at bounding box center [76, 248] width 25 height 18
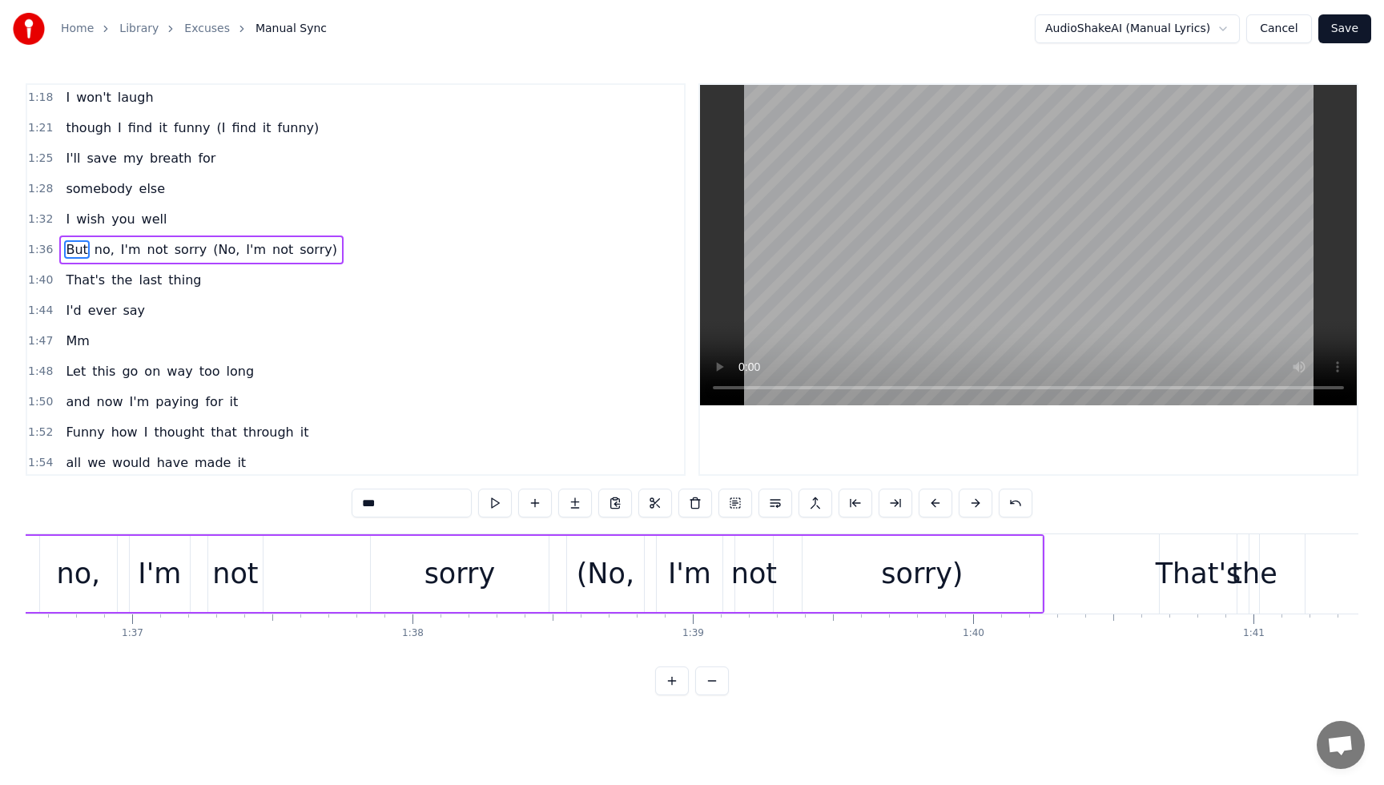
scroll to position [0, 26925]
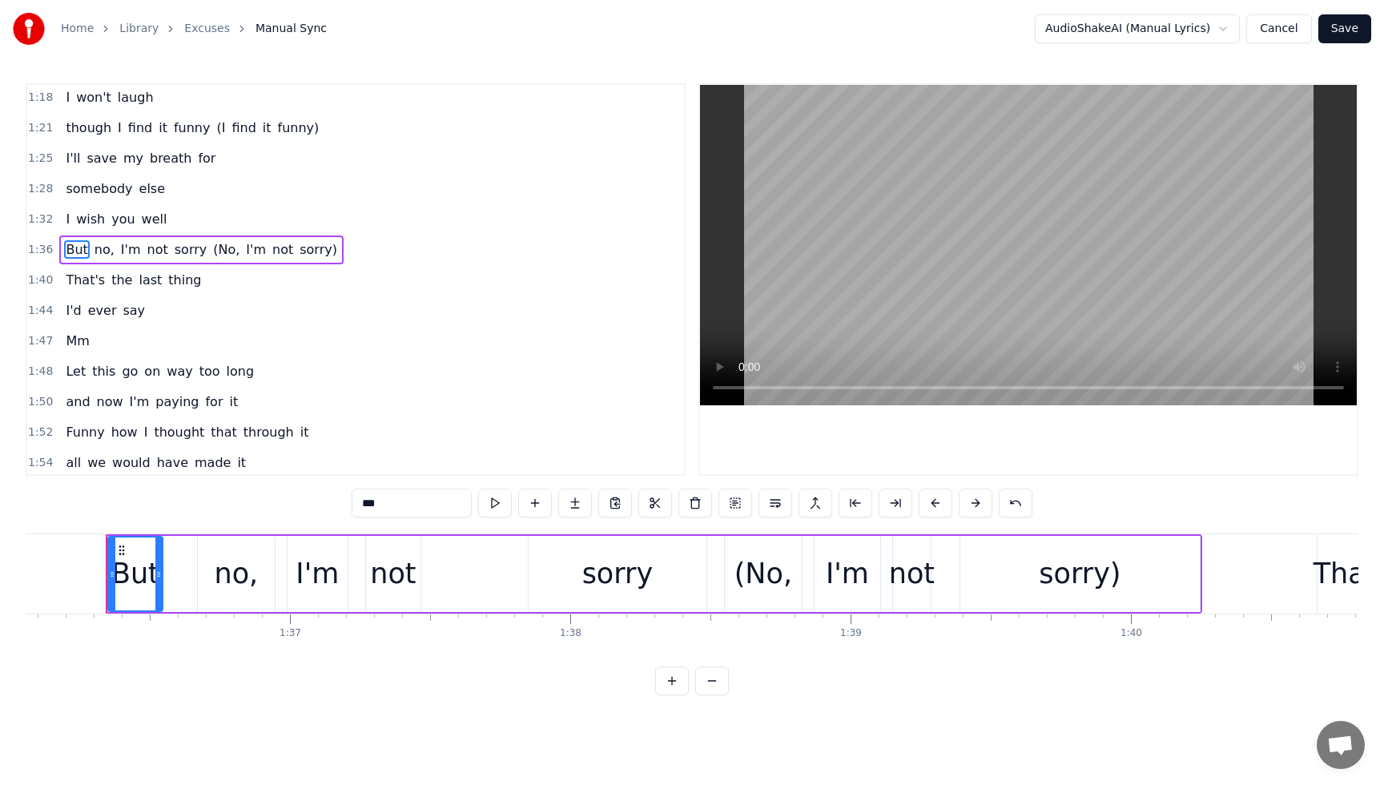
click at [91, 239] on div "But no, I'm not sorry (No, I'm not sorry)" at bounding box center [201, 249] width 284 height 29
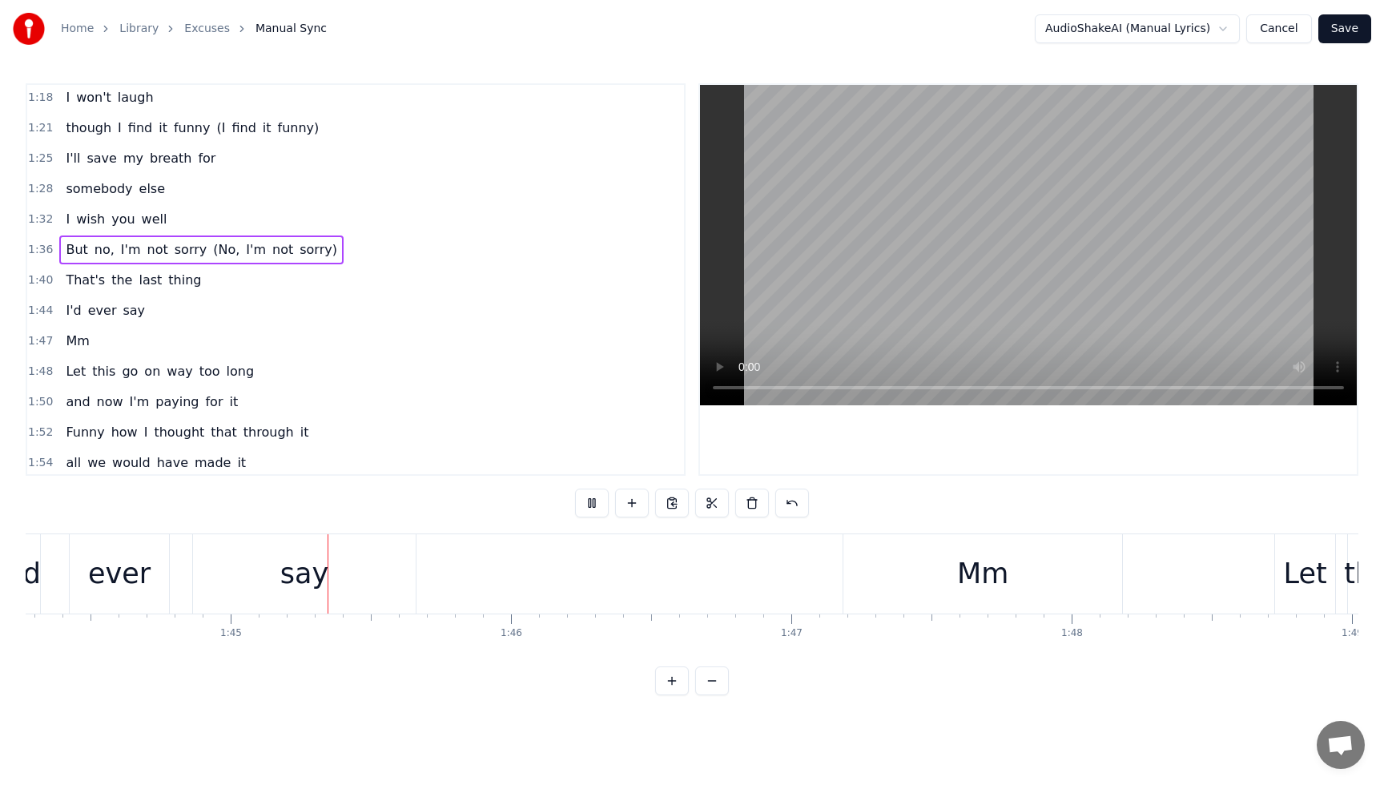
scroll to position [0, 29293]
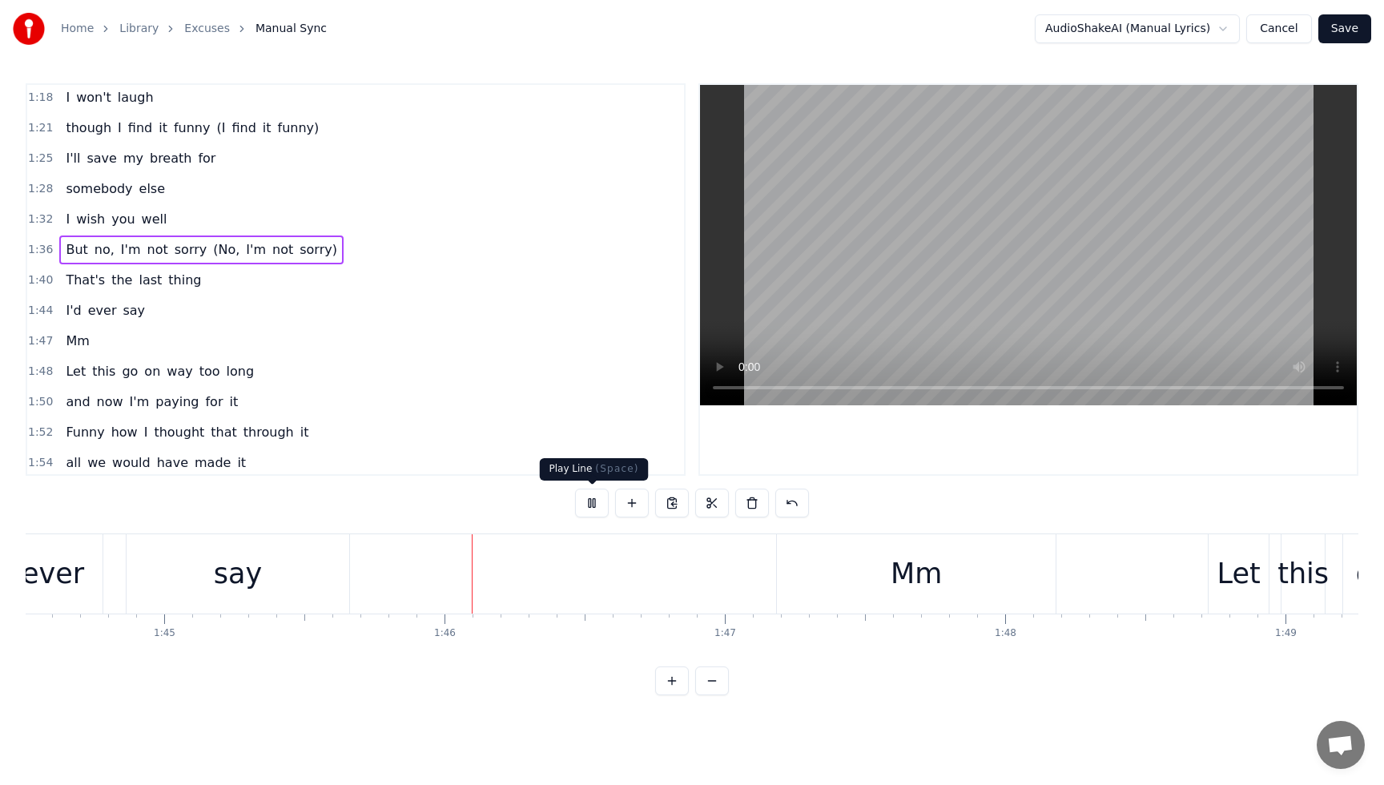
click at [591, 498] on button at bounding box center [592, 503] width 34 height 29
click at [148, 280] on span "last" at bounding box center [150, 280] width 26 height 18
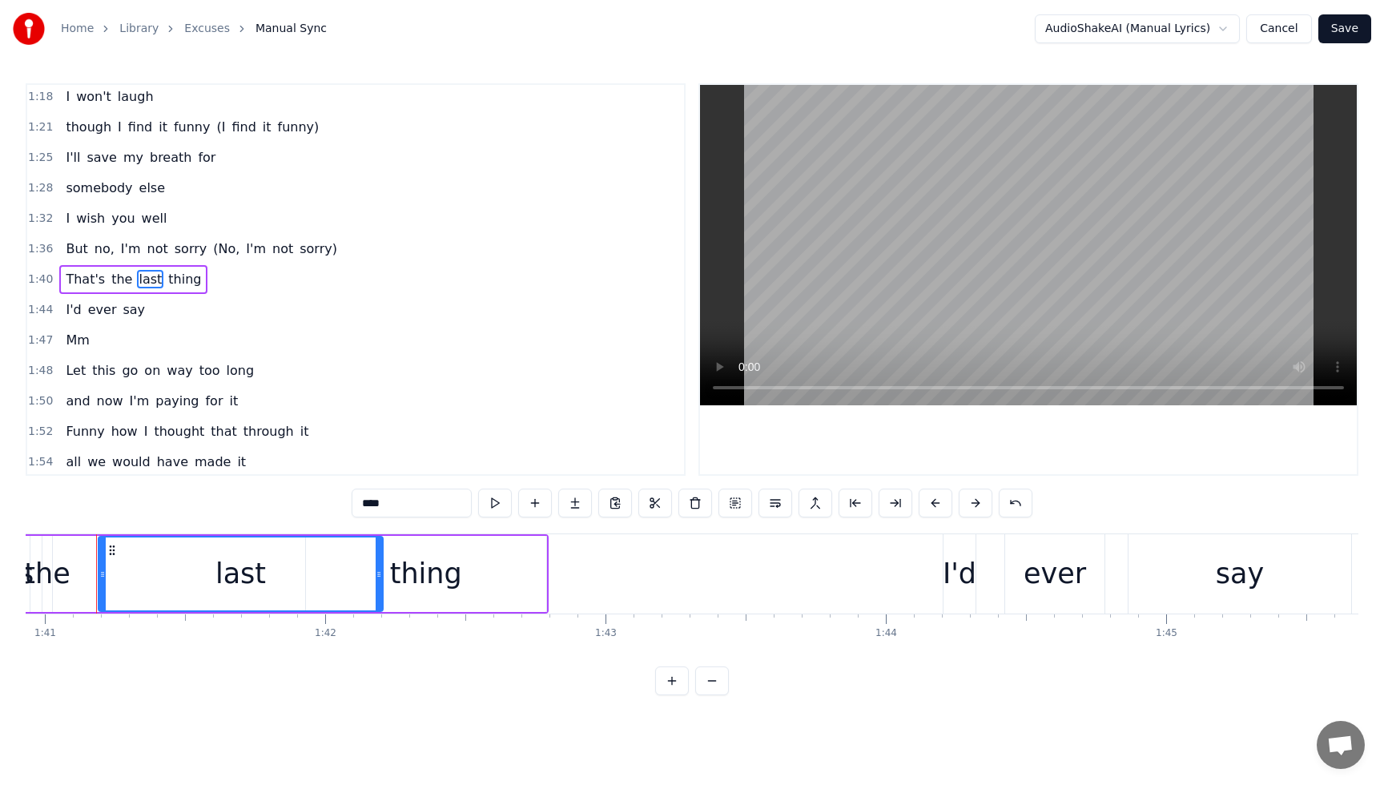
scroll to position [0, 28282]
click at [485, 591] on div "thing" at bounding box center [436, 574] width 240 height 76
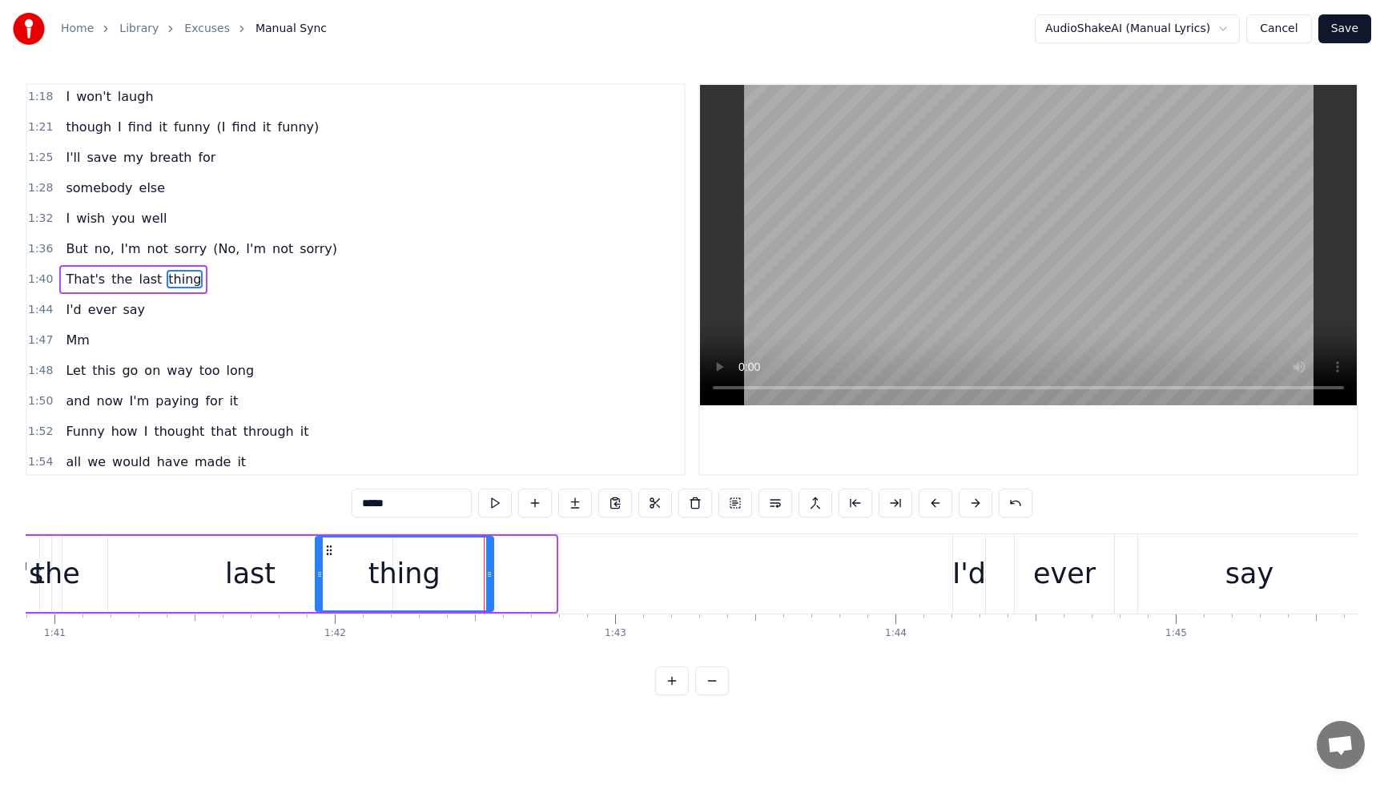
drag, startPoint x: 552, startPoint y: 577, endPoint x: 440, endPoint y: 569, distance: 112.4
click at [489, 576] on icon at bounding box center [489, 574] width 6 height 13
click at [328, 553] on icon at bounding box center [329, 550] width 13 height 13
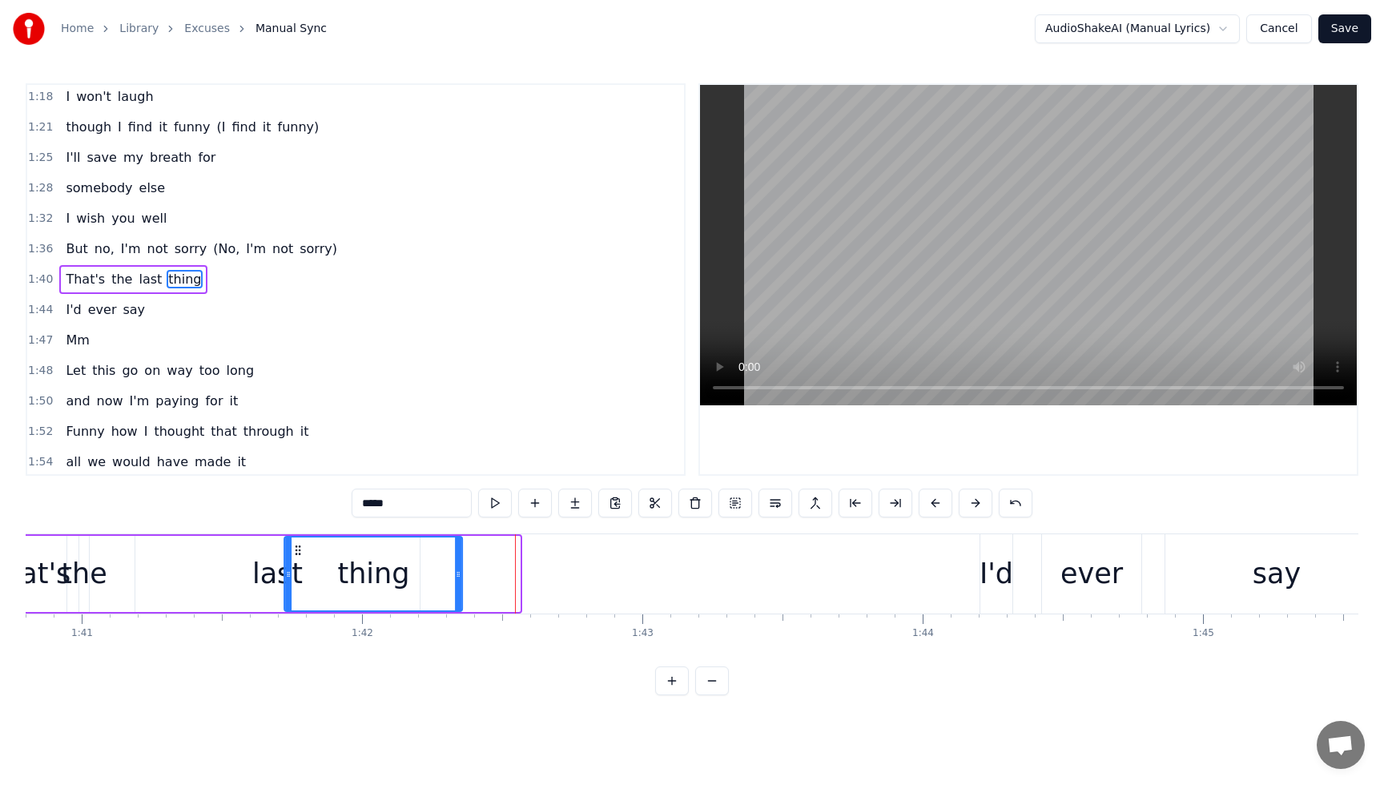
scroll to position [0, 28253]
drag, startPoint x: 328, startPoint y: 550, endPoint x: 312, endPoint y: 551, distance: 16.8
click at [312, 551] on icon at bounding box center [311, 550] width 13 height 13
click at [1003, 574] on div "I'd" at bounding box center [998, 574] width 34 height 42
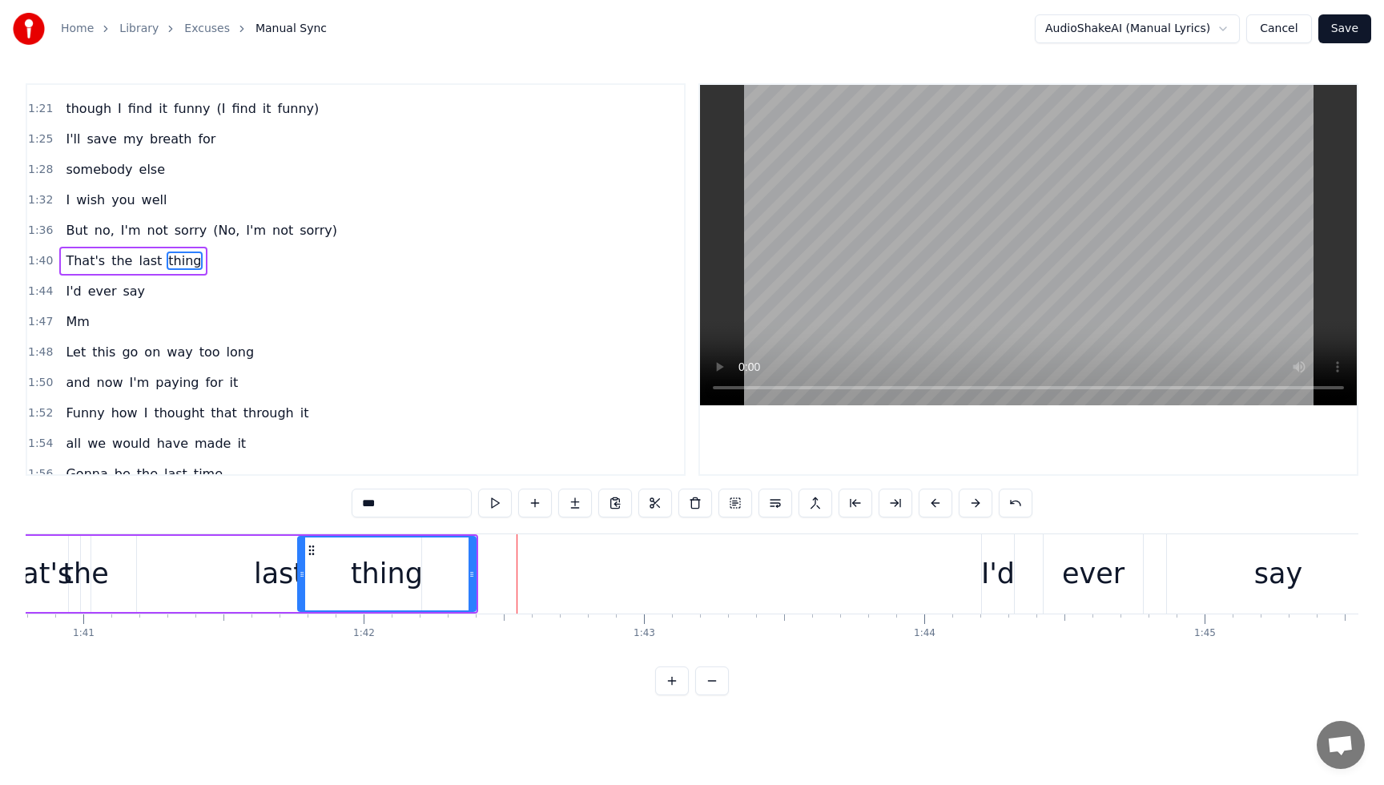
scroll to position [764, 0]
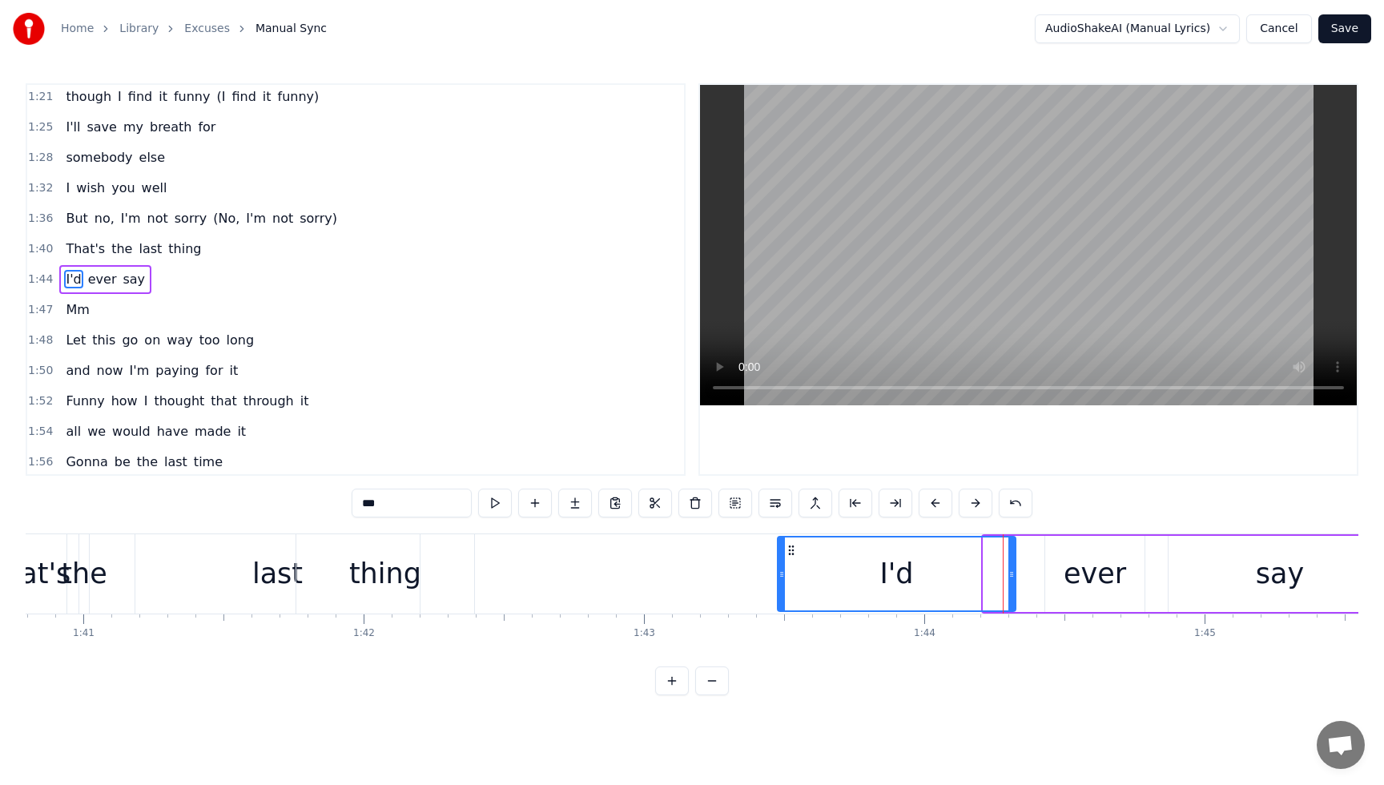
drag, startPoint x: 986, startPoint y: 579, endPoint x: 869, endPoint y: 573, distance: 117.1
click at [782, 574] on icon at bounding box center [781, 574] width 6 height 13
drag, startPoint x: 891, startPoint y: 573, endPoint x: 877, endPoint y: 574, distance: 14.5
click at [857, 574] on div "I'd" at bounding box center [896, 573] width 235 height 73
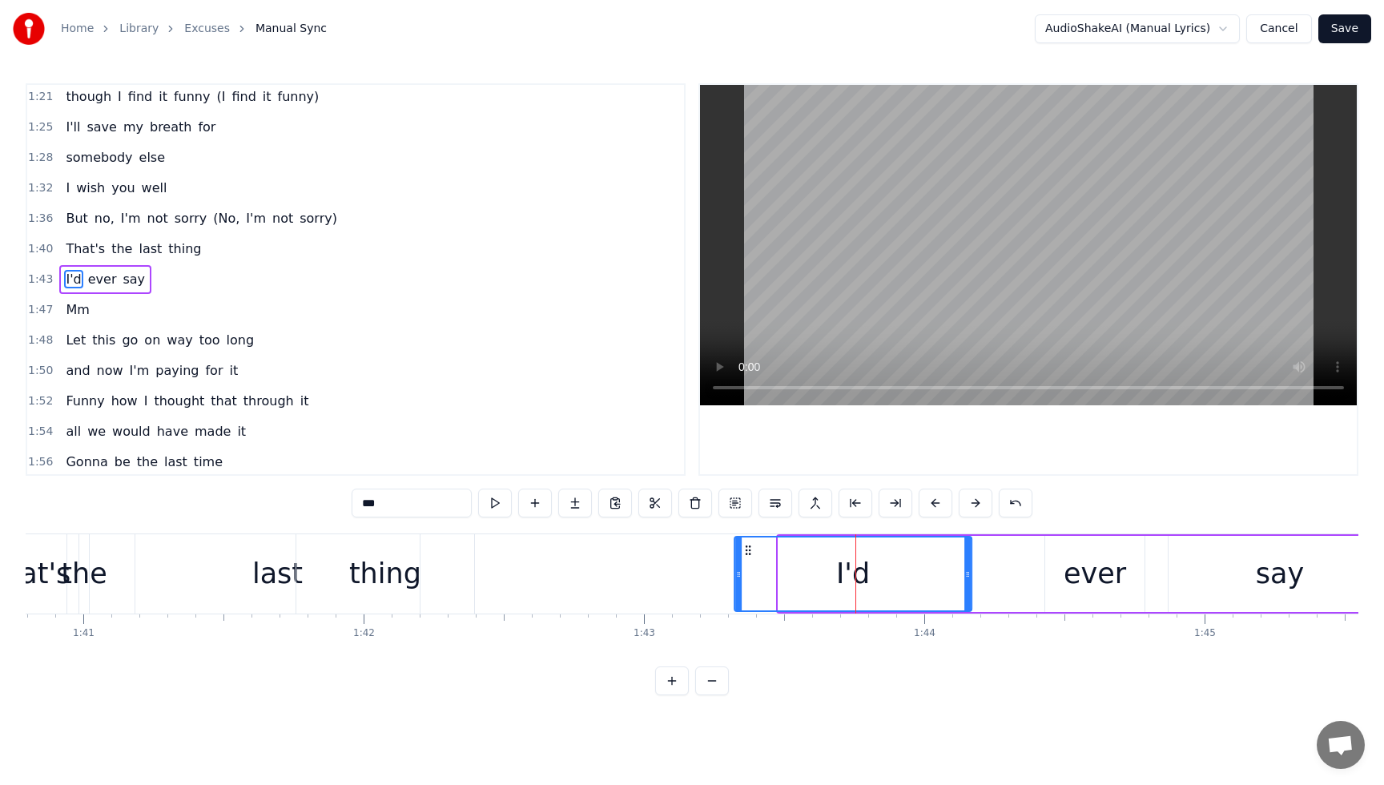
drag, startPoint x: 792, startPoint y: 552, endPoint x: 768, endPoint y: 552, distance: 24.0
click at [749, 552] on icon at bounding box center [748, 550] width 13 height 13
click at [1071, 577] on div "ever" at bounding box center [1095, 574] width 62 height 42
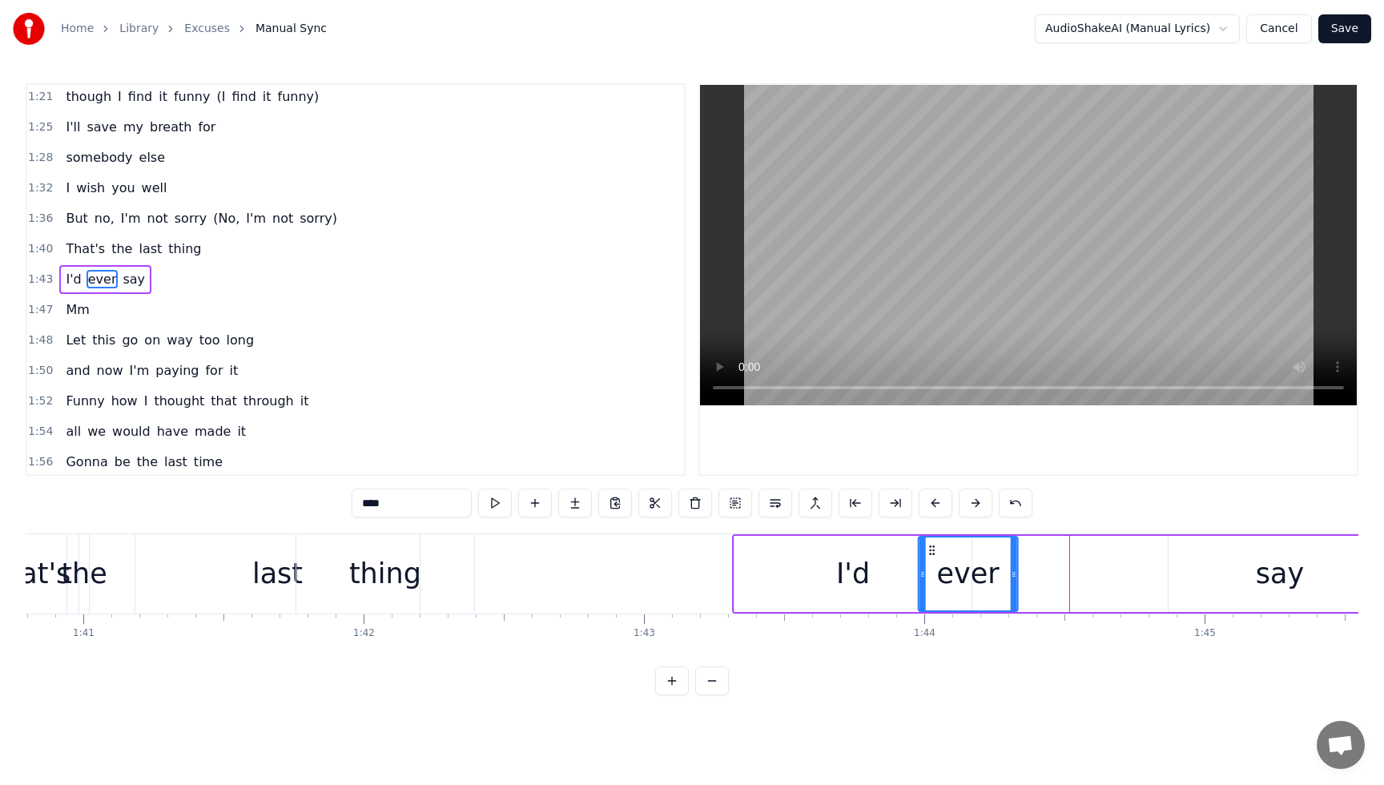
drag, startPoint x: 1060, startPoint y: 554, endPoint x: 1008, endPoint y: 559, distance: 51.5
click at [933, 554] on circle at bounding box center [933, 553] width 1 height 1
click at [1214, 566] on div "say" at bounding box center [1279, 574] width 223 height 76
type input "***"
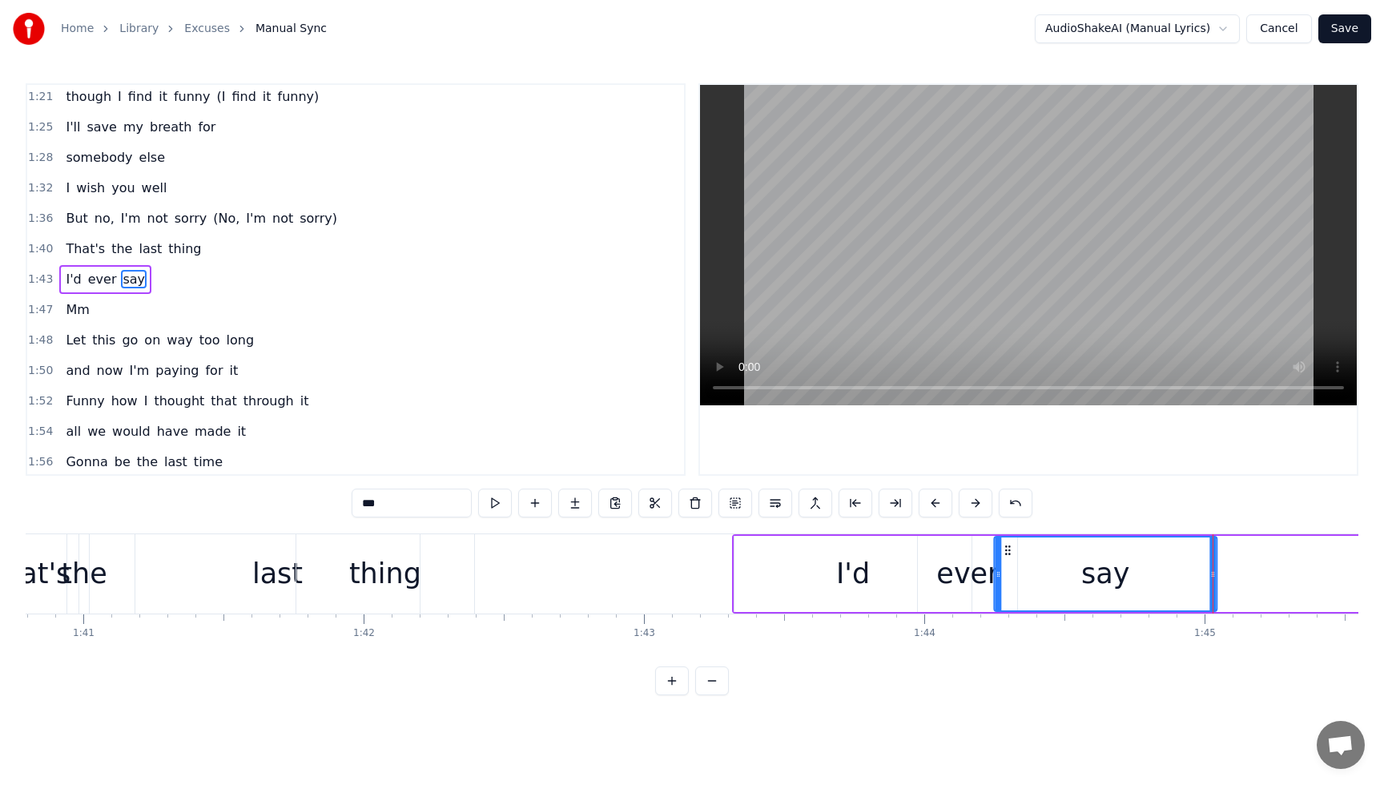
drag, startPoint x: 1186, startPoint y: 552, endPoint x: 1012, endPoint y: 554, distance: 173.8
click at [1012, 554] on icon at bounding box center [1007, 550] width 13 height 13
click at [70, 207] on div "But no, I'm not sorry (No, I'm not sorry)" at bounding box center [201, 218] width 284 height 29
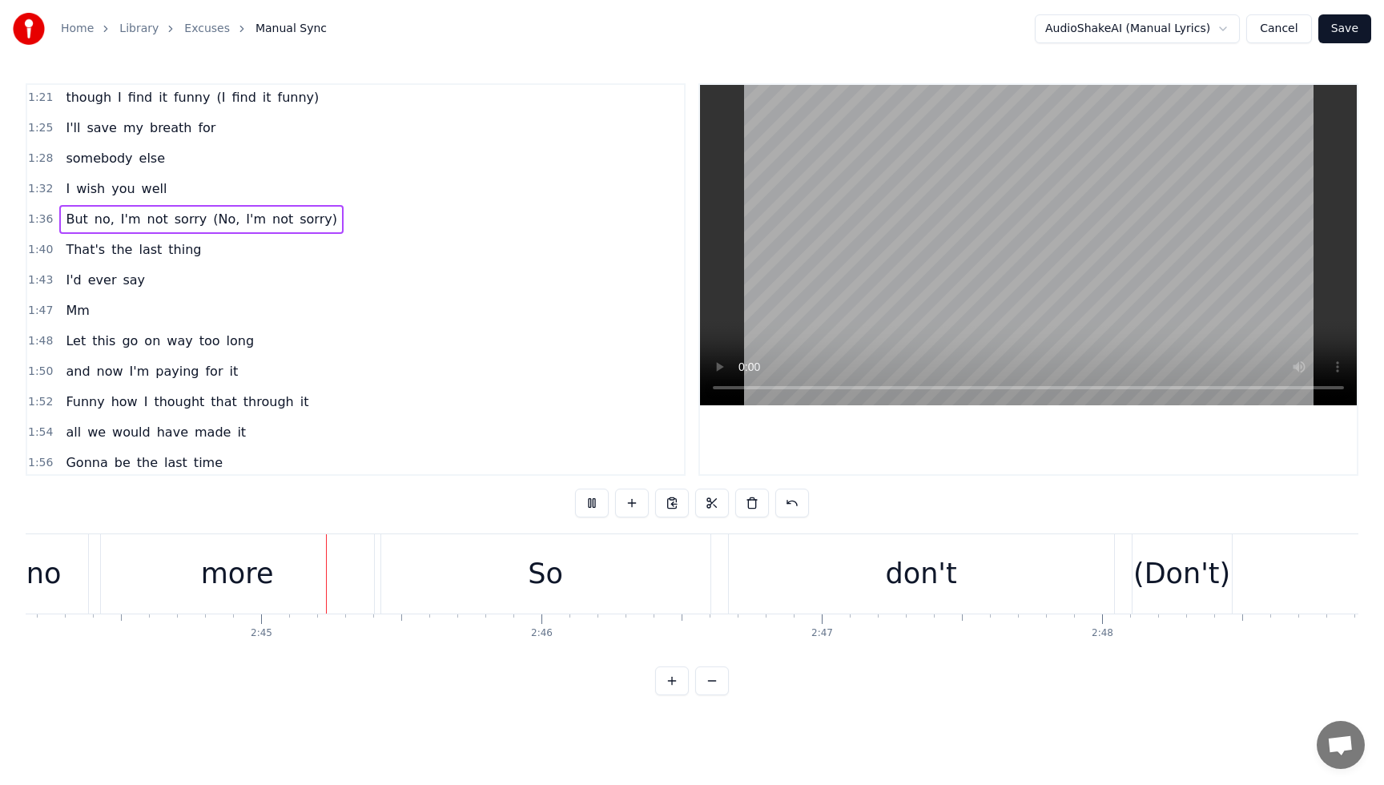
scroll to position [0, 46026]
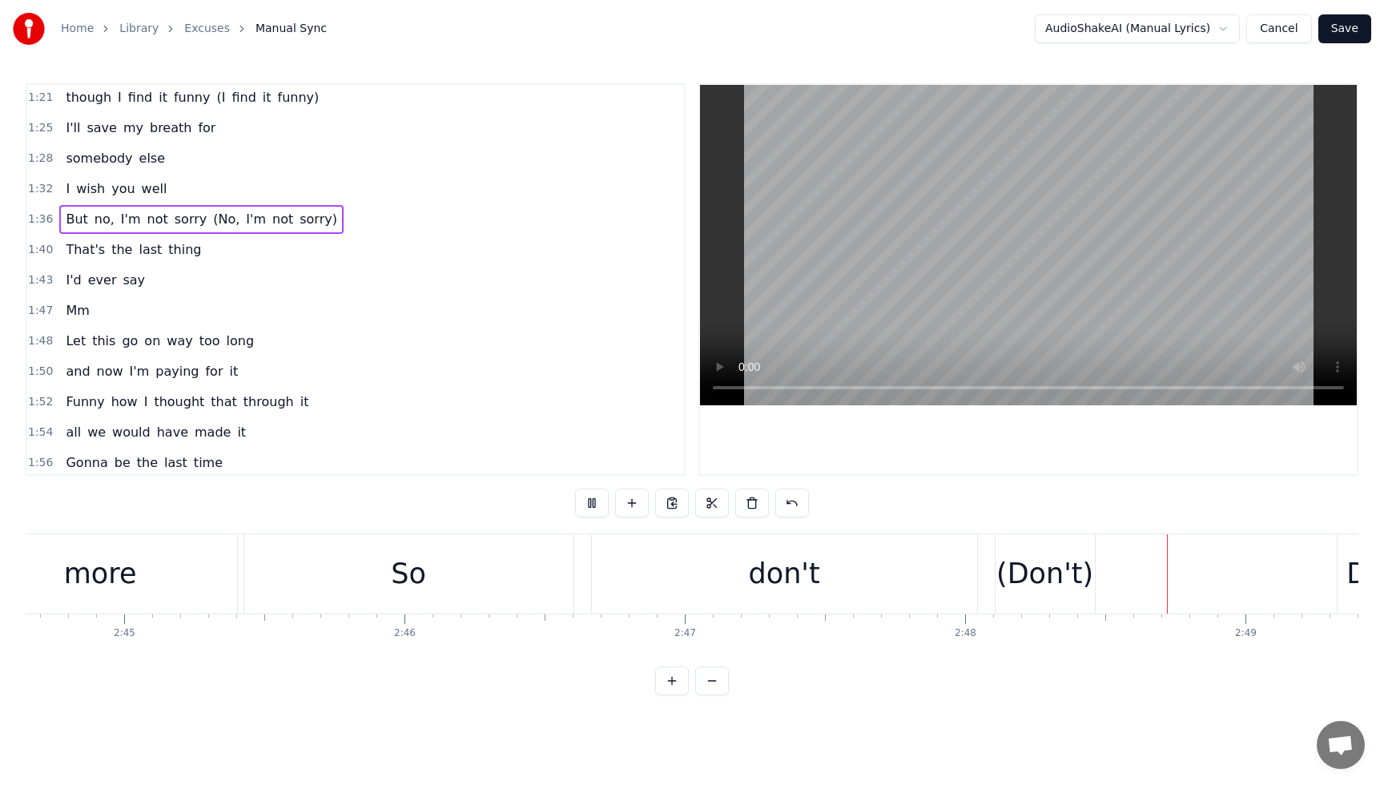
click at [468, 579] on div "So" at bounding box center [408, 573] width 329 height 79
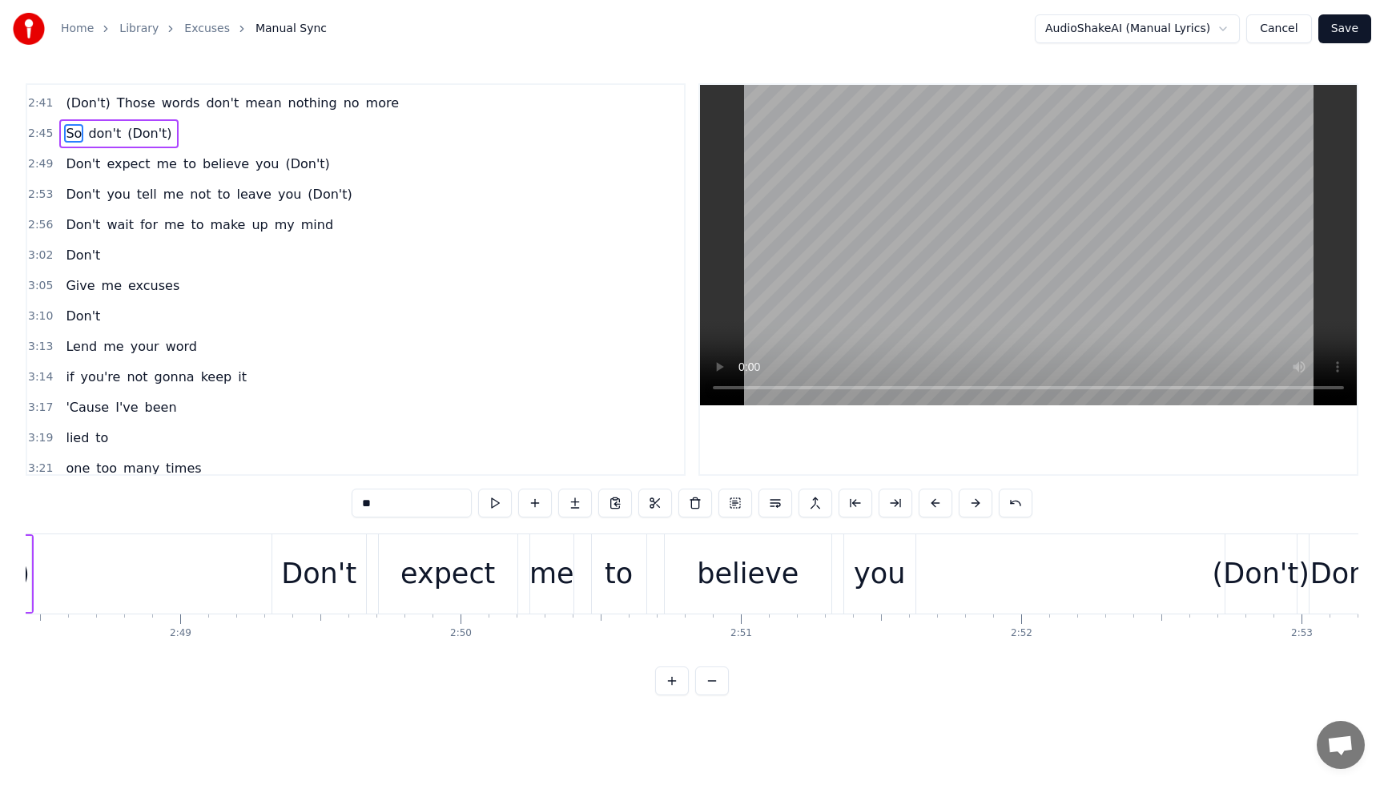
scroll to position [1521, 0]
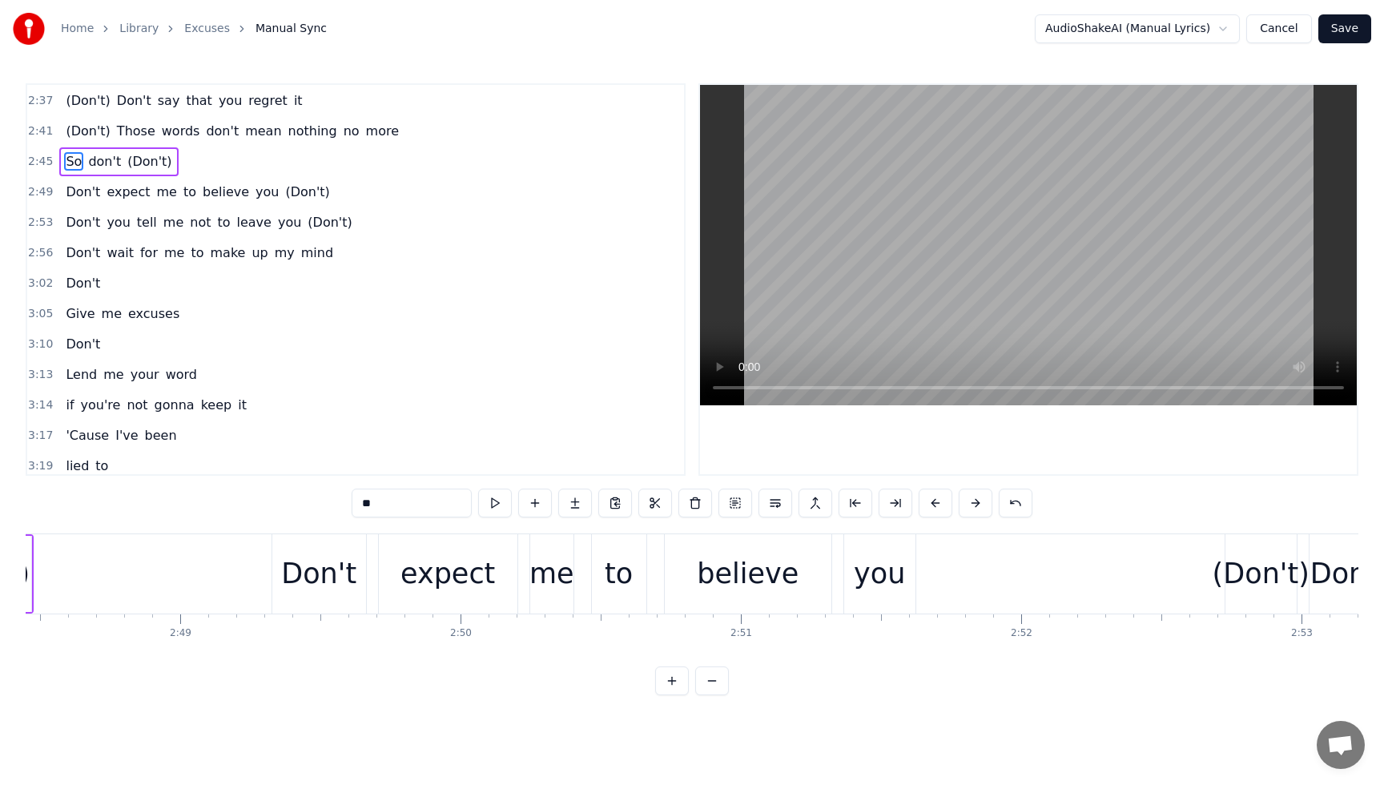
click at [89, 149] on div "So don't (Don't)" at bounding box center [118, 161] width 119 height 29
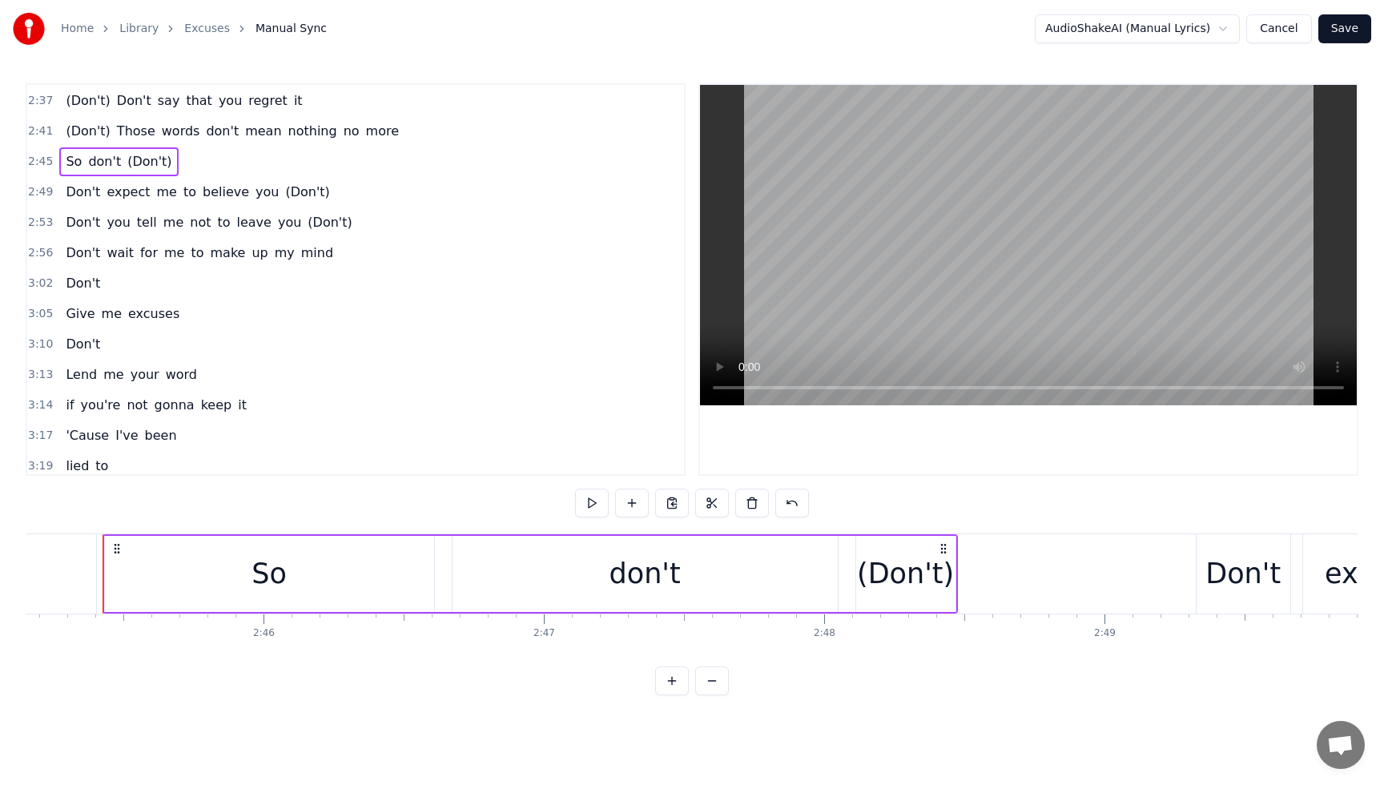
scroll to position [0, 46288]
click at [264, 581] on div "So" at bounding box center [272, 574] width 35 height 42
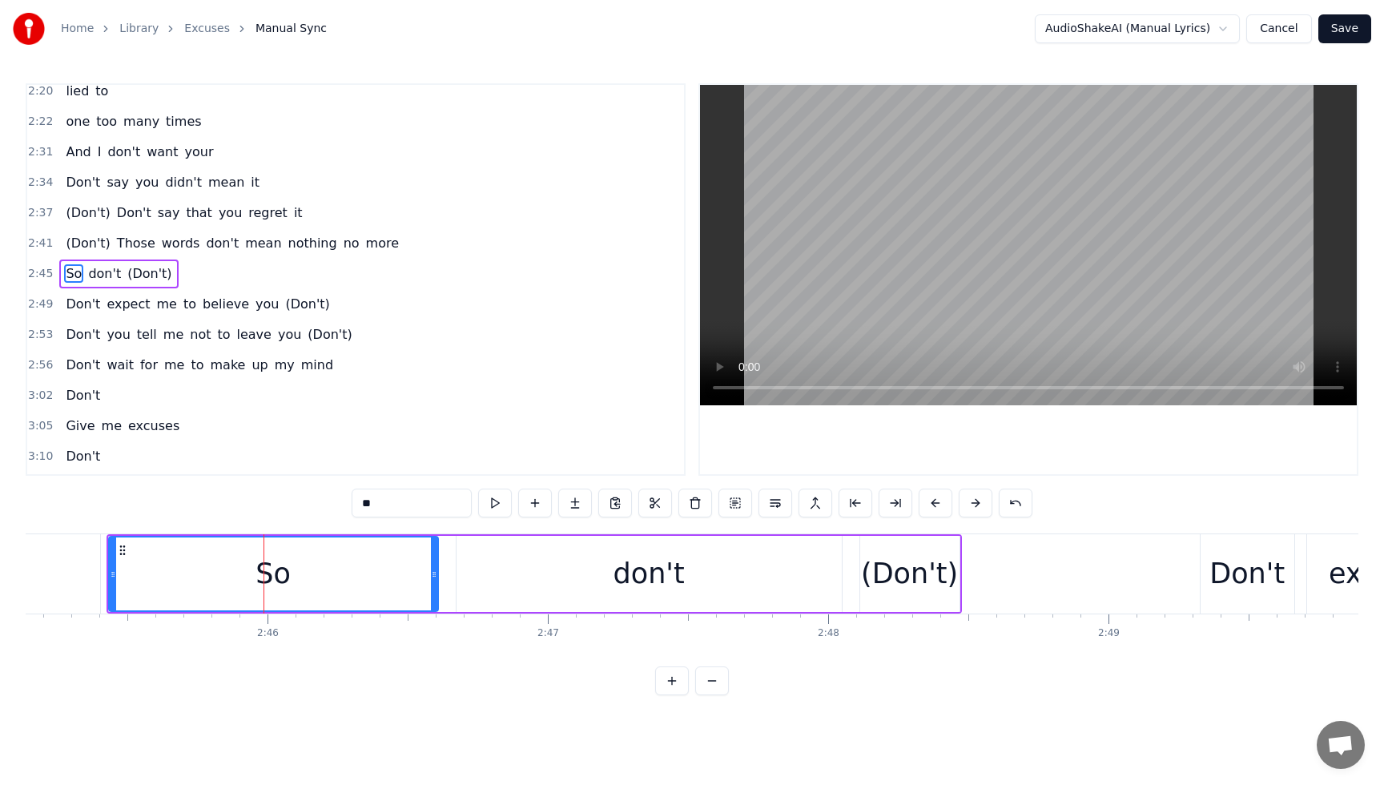
scroll to position [1403, 0]
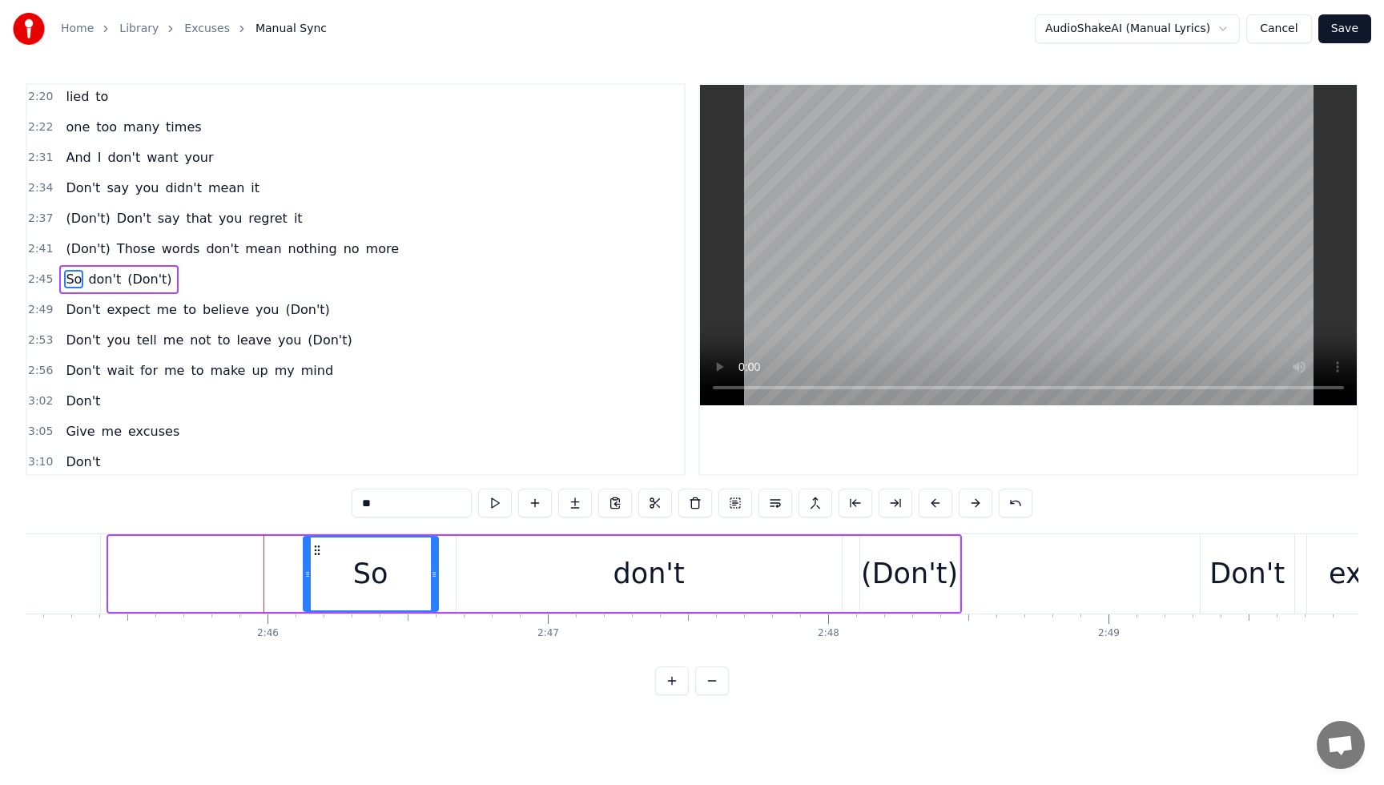
drag, startPoint x: 111, startPoint y: 574, endPoint x: 306, endPoint y: 593, distance: 195.6
click at [306, 593] on div at bounding box center [307, 573] width 6 height 73
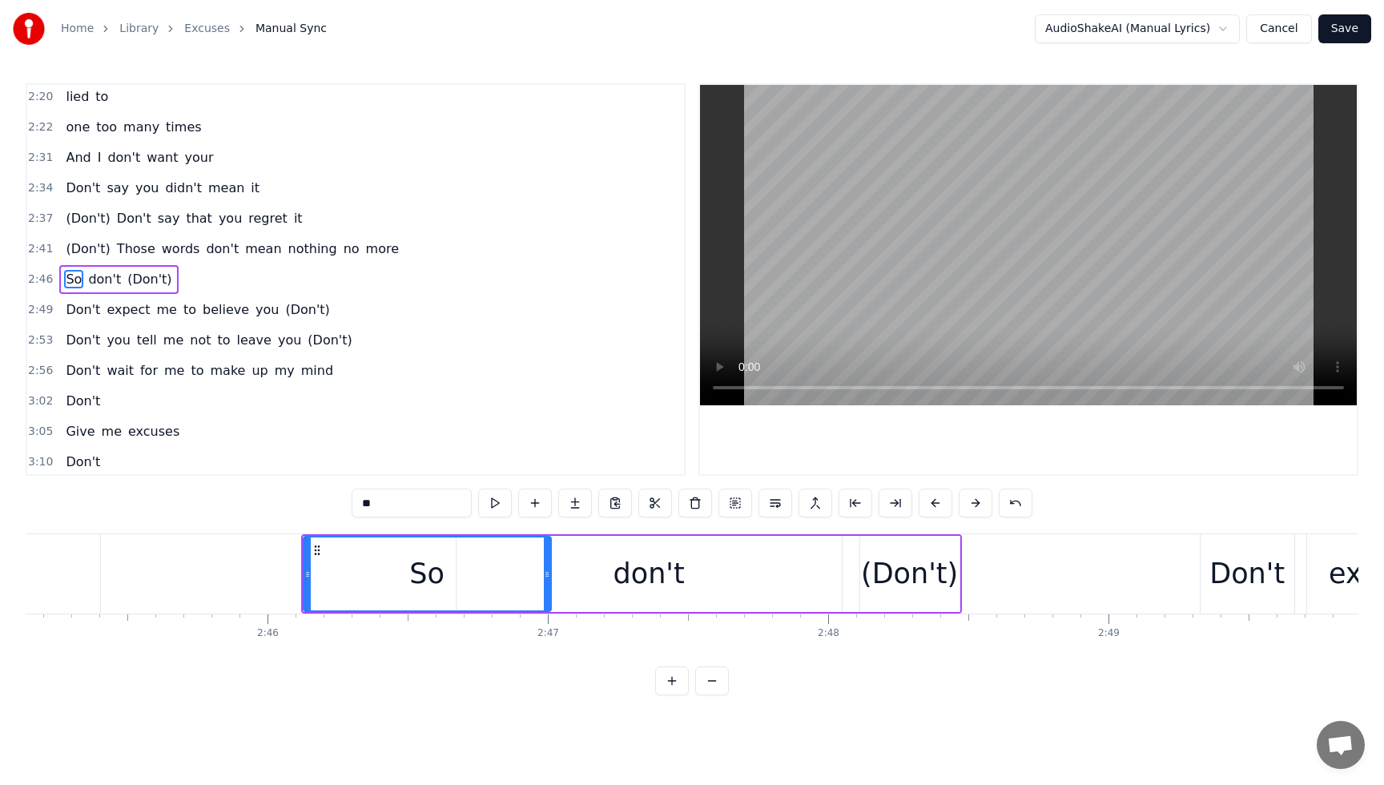
drag, startPoint x: 436, startPoint y: 577, endPoint x: 521, endPoint y: 588, distance: 85.6
click at [549, 589] on div at bounding box center [547, 573] width 6 height 73
click at [73, 239] on div "(Don't) Those words don't mean nothing no more" at bounding box center [232, 249] width 346 height 29
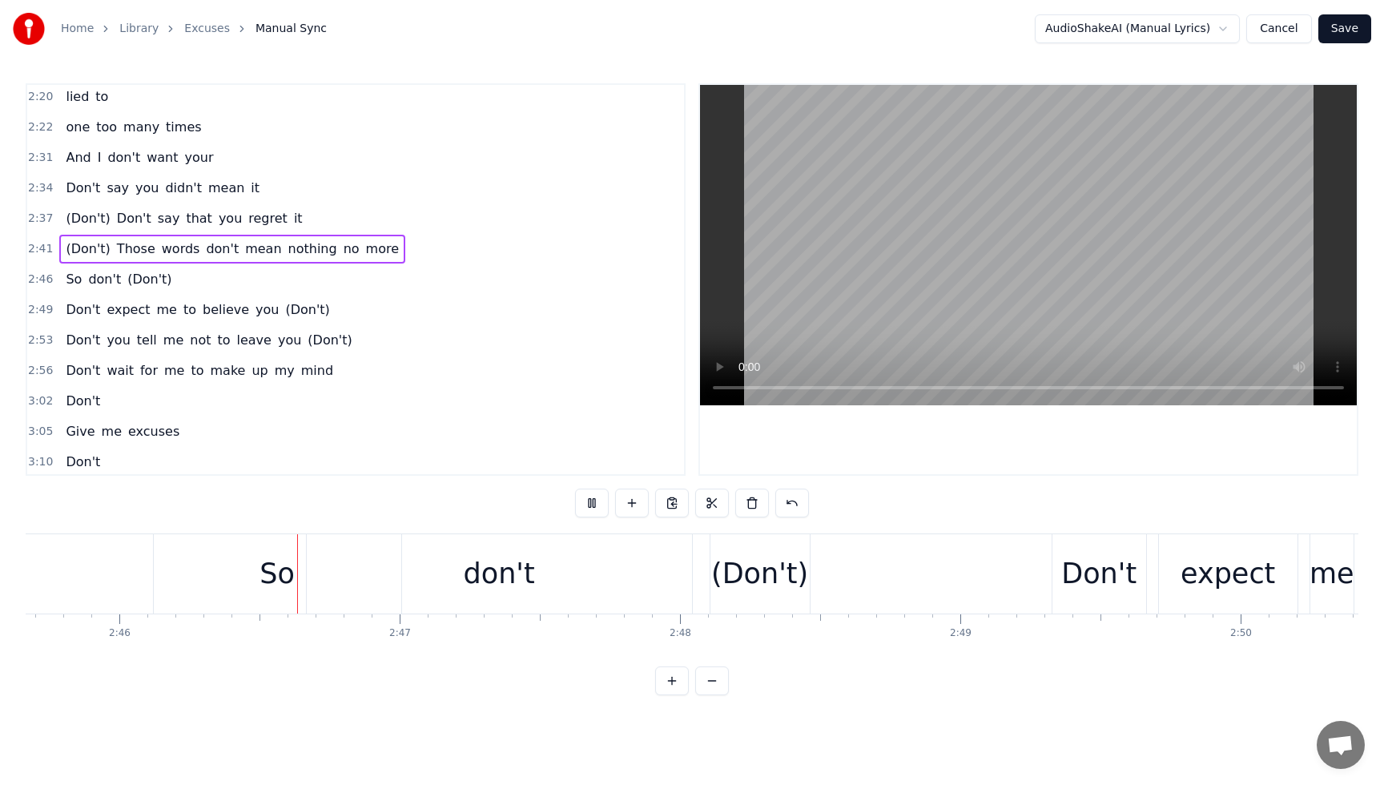
scroll to position [0, 46442]
click at [268, 574] on div "So" at bounding box center [271, 574] width 35 height 42
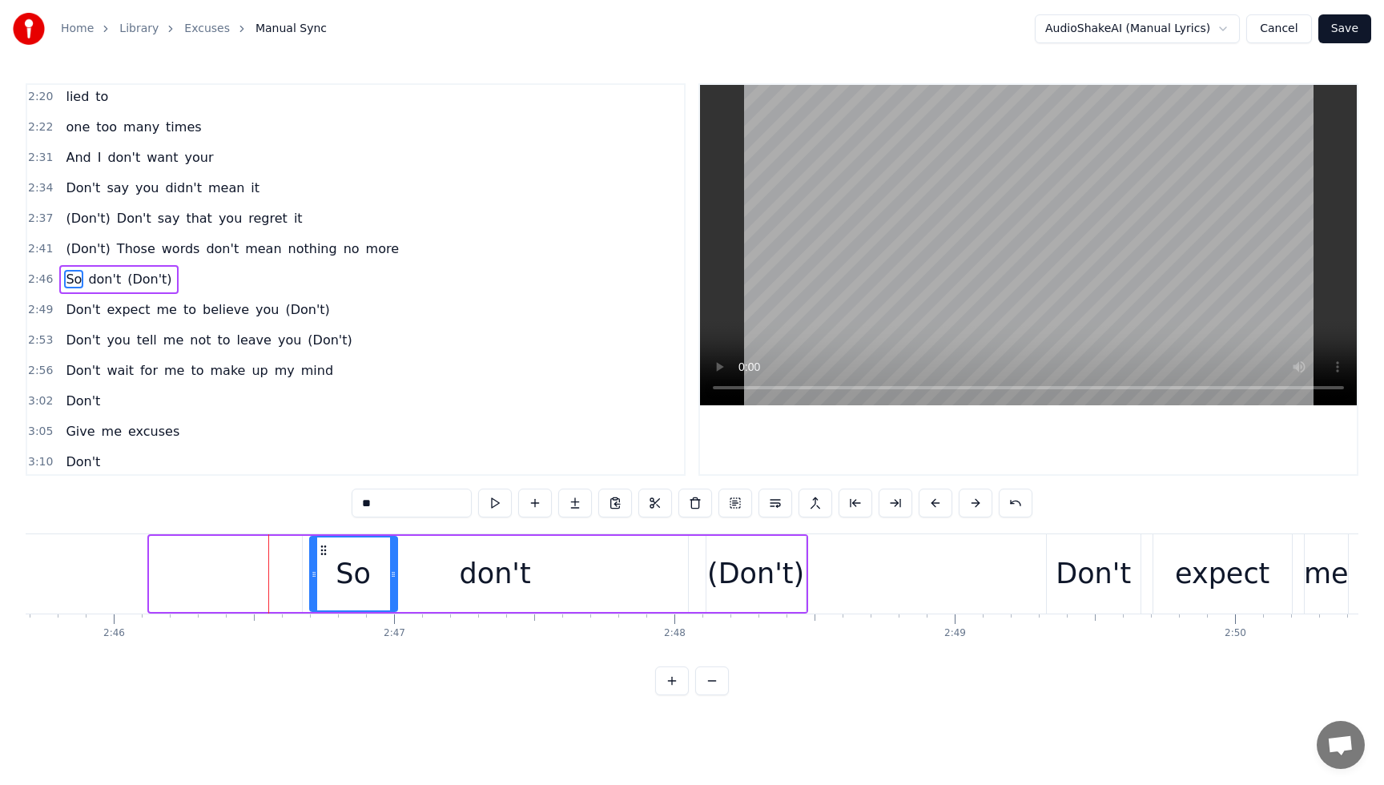
drag, startPoint x: 153, startPoint y: 584, endPoint x: 313, endPoint y: 597, distance: 160.7
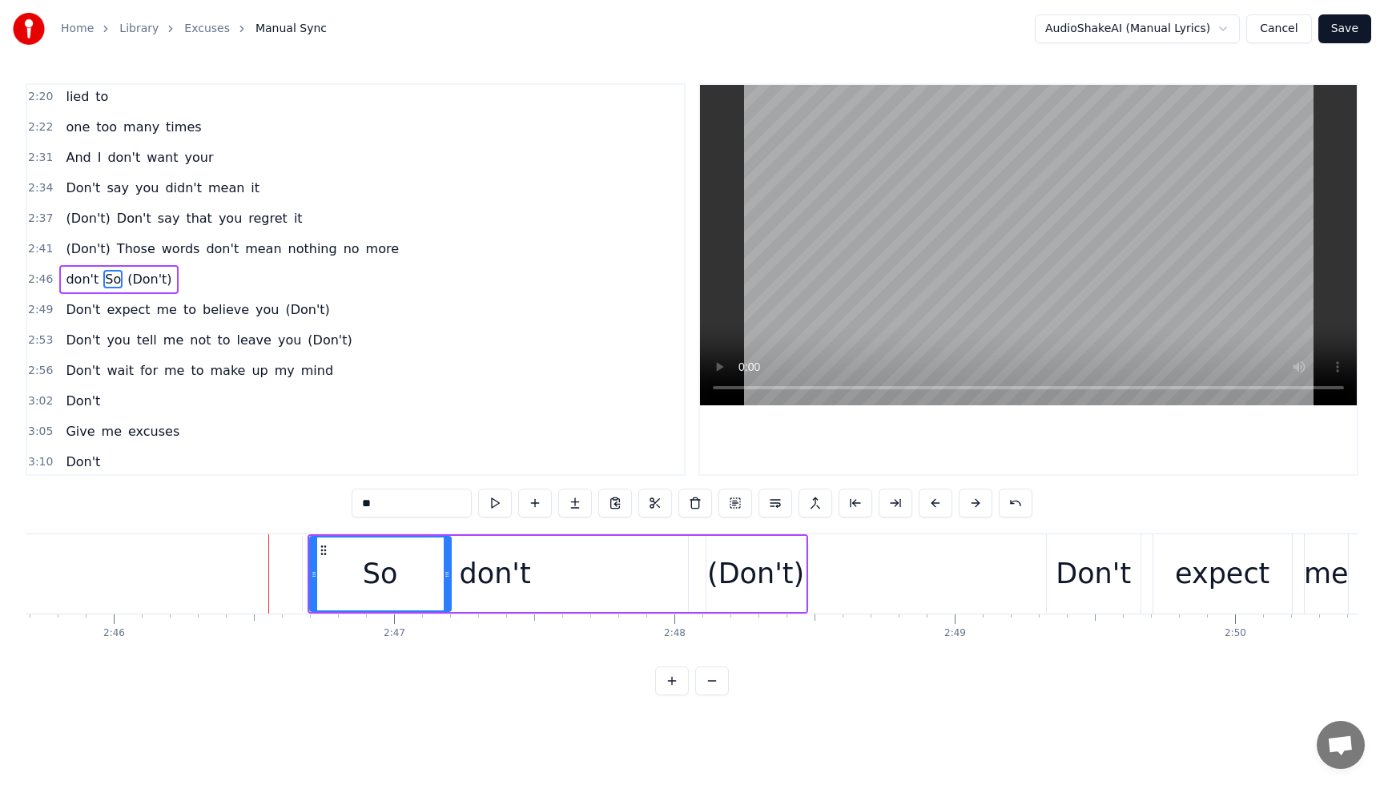
drag, startPoint x: 395, startPoint y: 578, endPoint x: 444, endPoint y: 585, distance: 50.2
click at [448, 581] on div at bounding box center [447, 573] width 6 height 73
click at [460, 714] on html "Home Library Excuses Manual Sync AudioShakeAI (Manual Lyrics) Cancel Save 0:00 …" at bounding box center [692, 360] width 1384 height 721
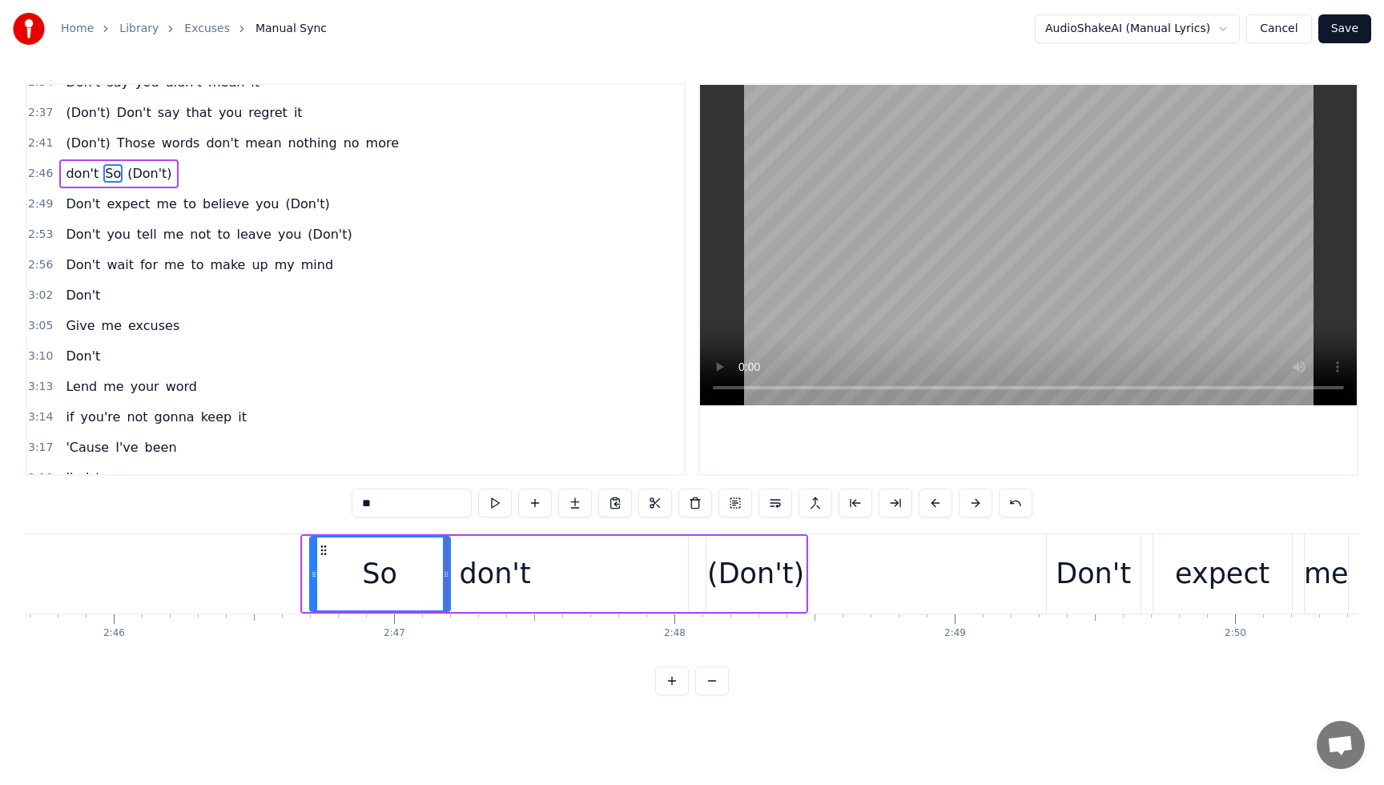
scroll to position [1493, 0]
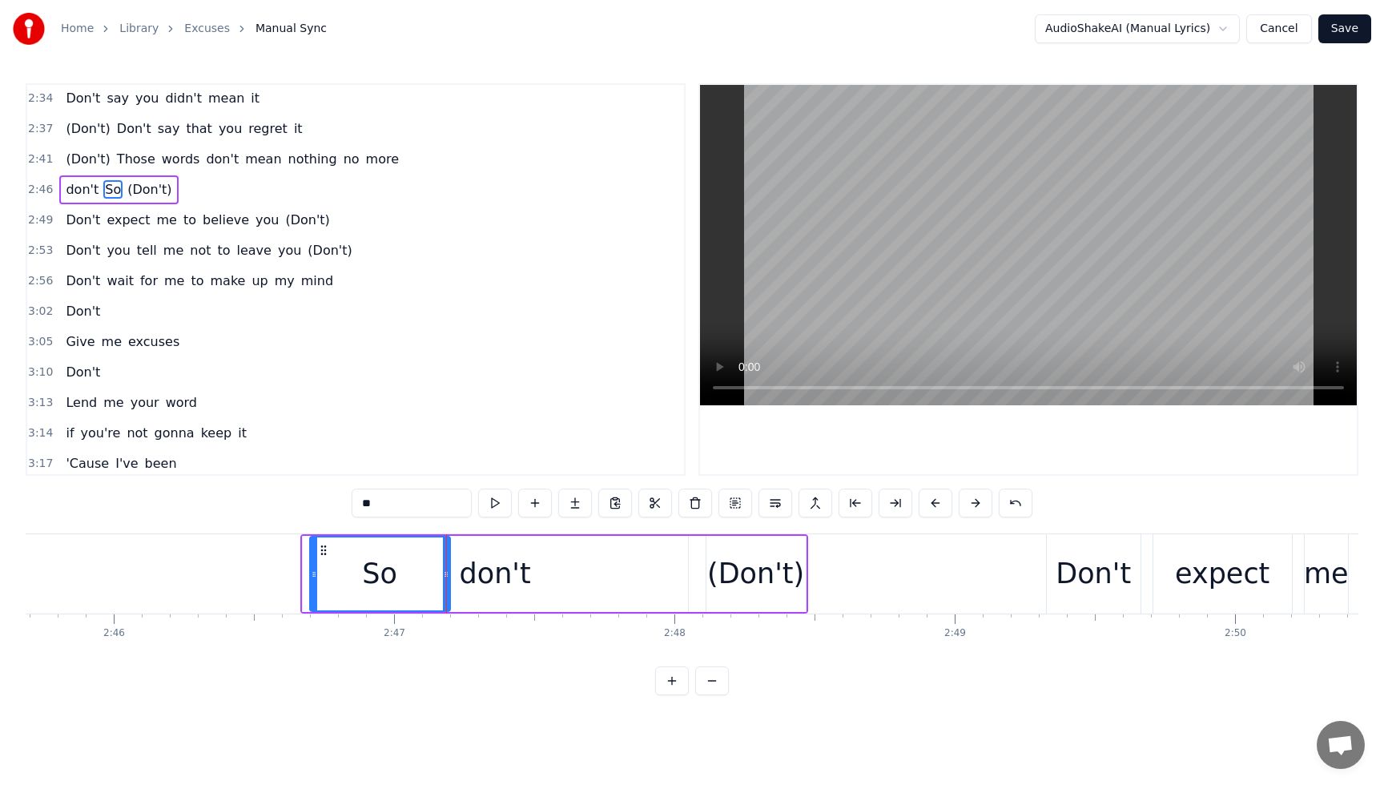
click at [64, 147] on div "(Don't) Those words don't mean nothing no more" at bounding box center [232, 159] width 346 height 29
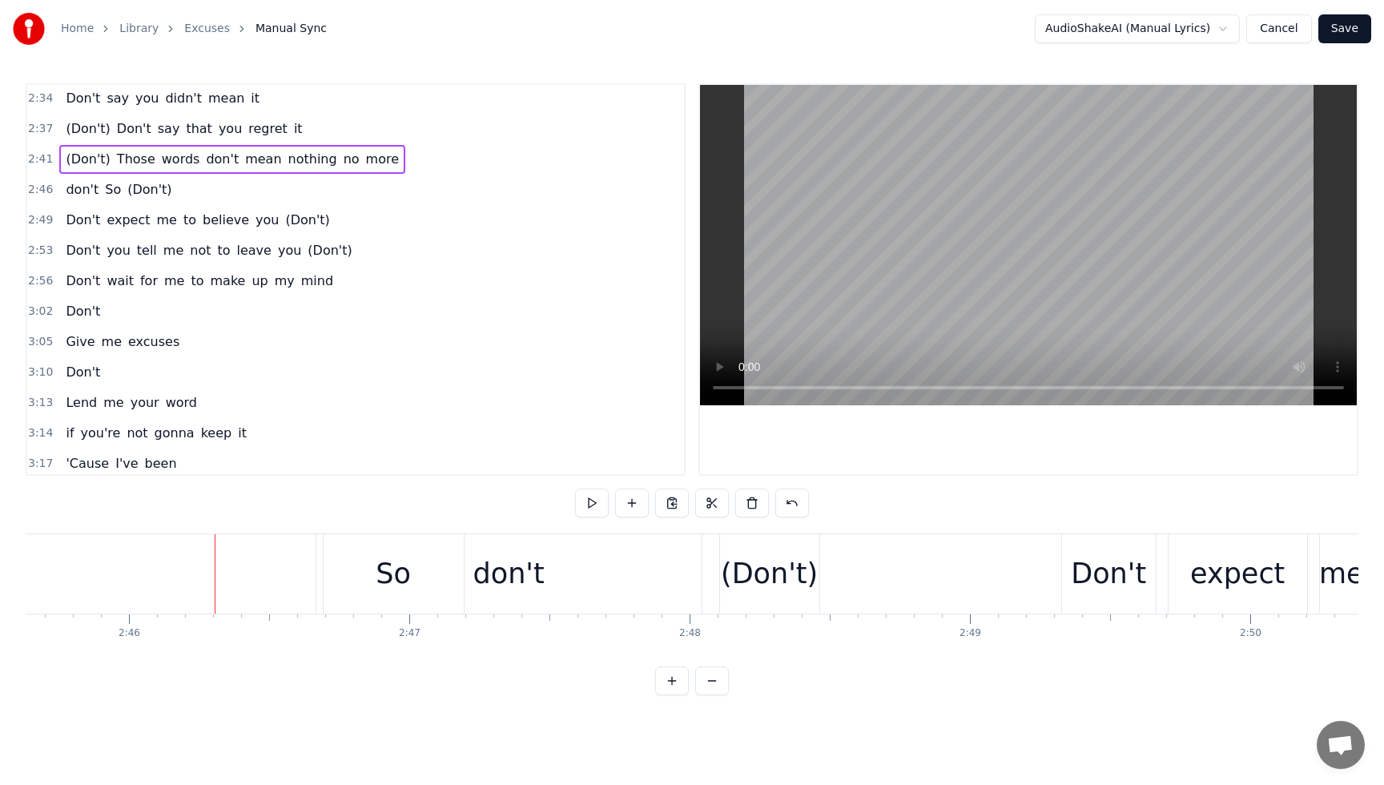
scroll to position [0, 46444]
click at [364, 159] on span "more" at bounding box center [382, 159] width 36 height 18
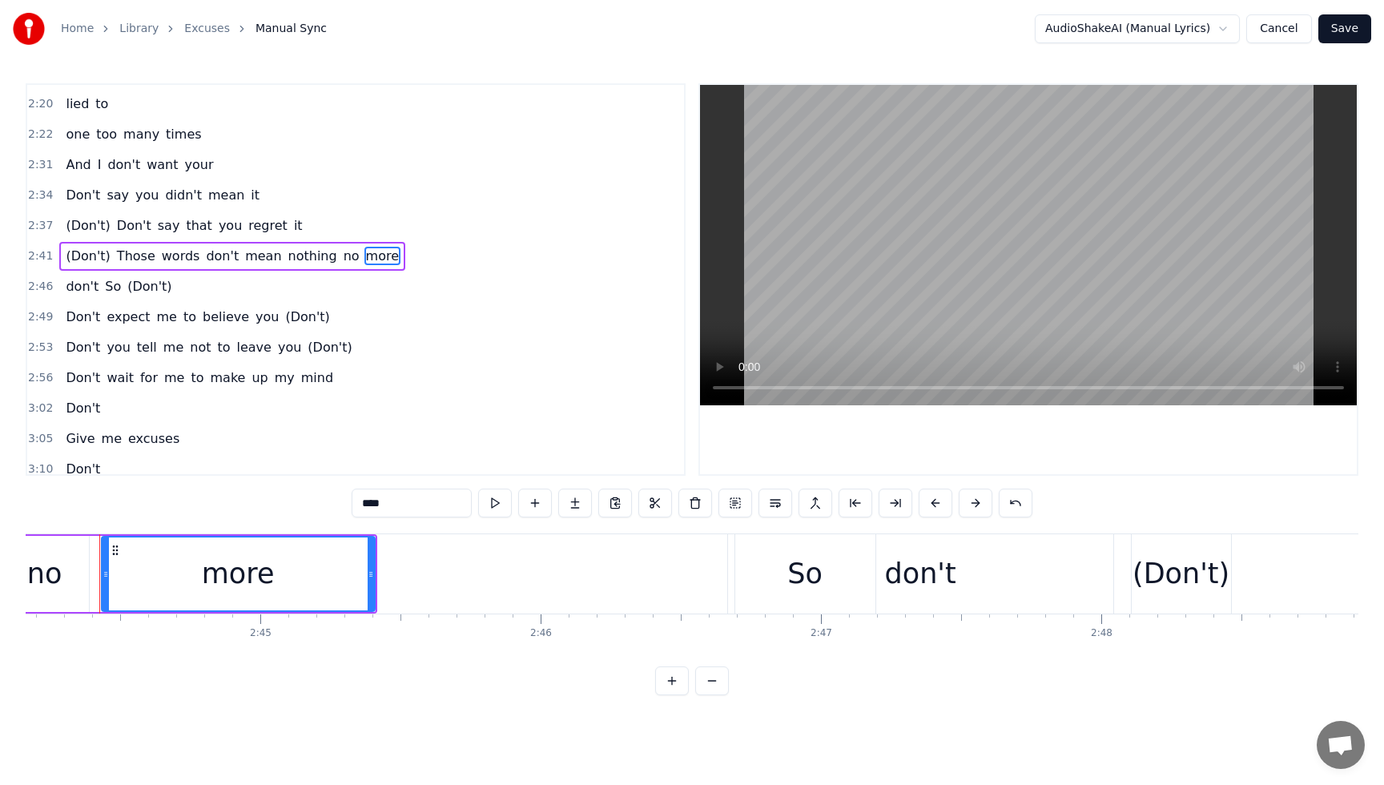
scroll to position [0, 46008]
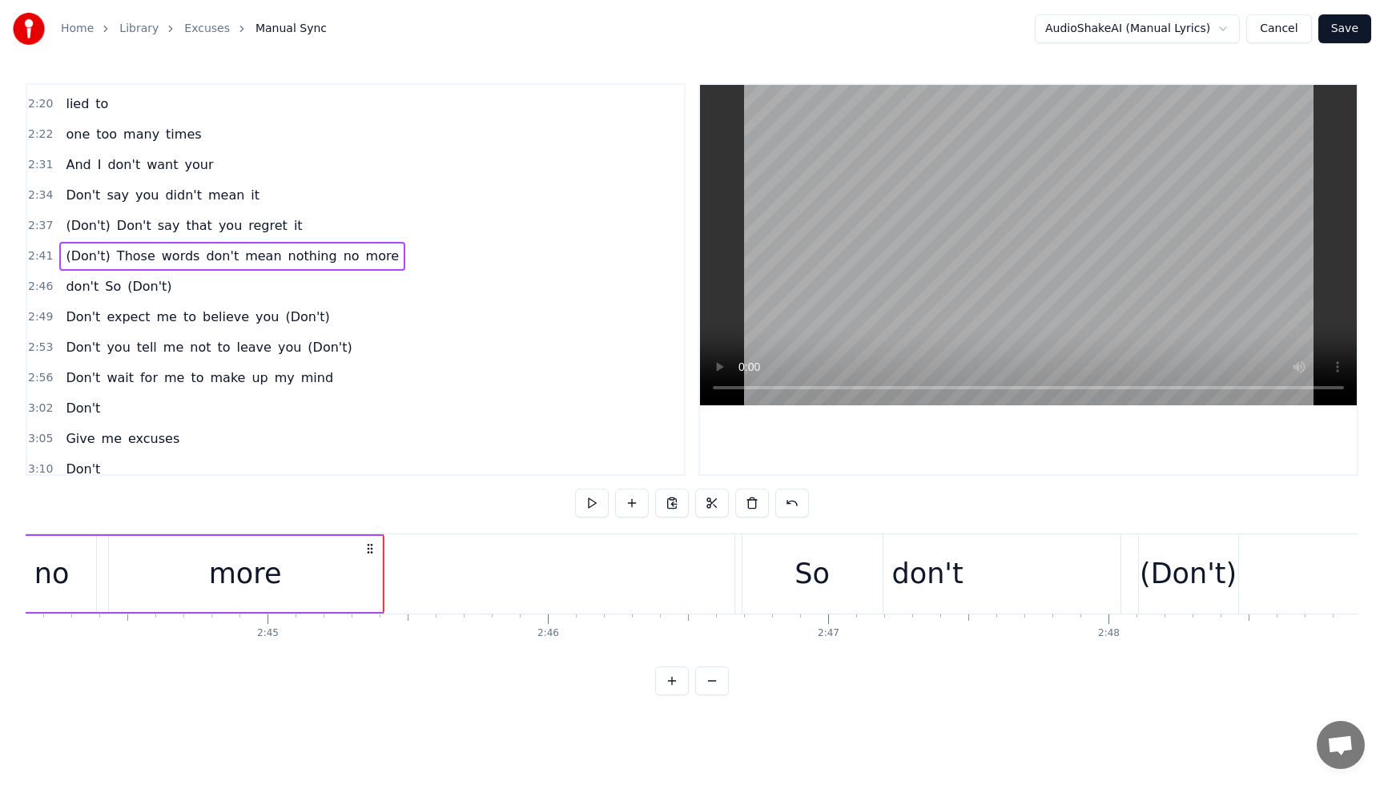
click at [308, 569] on div "more" at bounding box center [245, 574] width 273 height 76
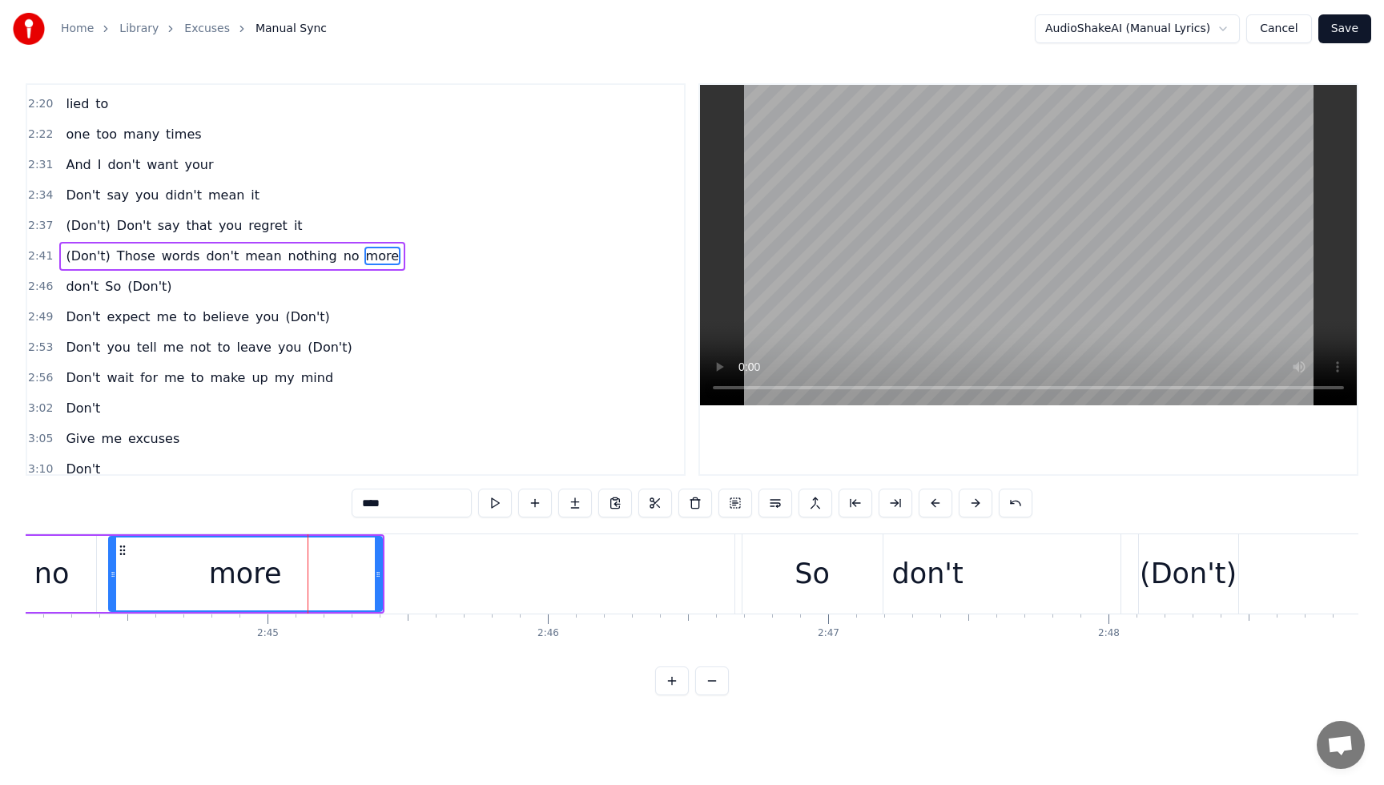
scroll to position [1373, 0]
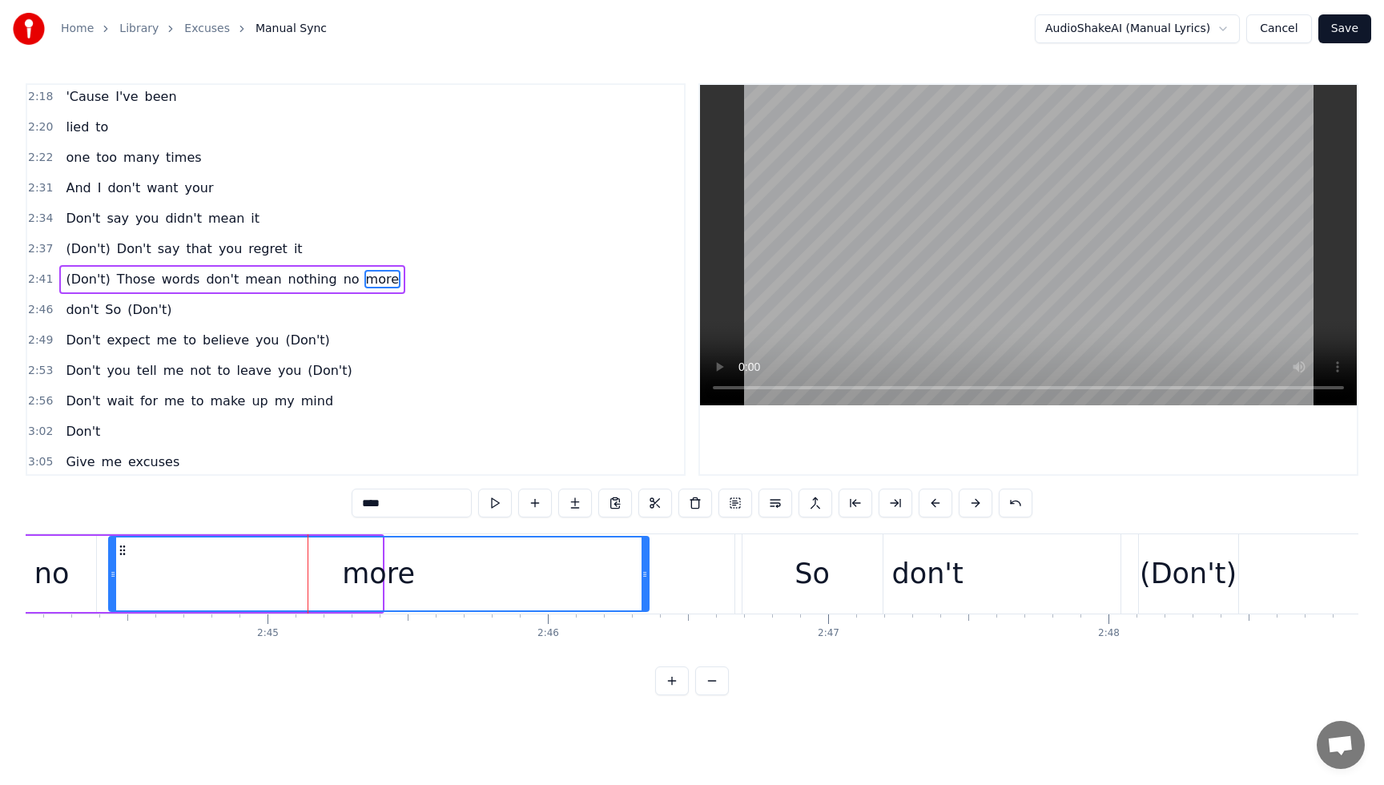
drag, startPoint x: 379, startPoint y: 579, endPoint x: 607, endPoint y: 592, distance: 228.6
click at [645, 594] on div at bounding box center [644, 573] width 6 height 73
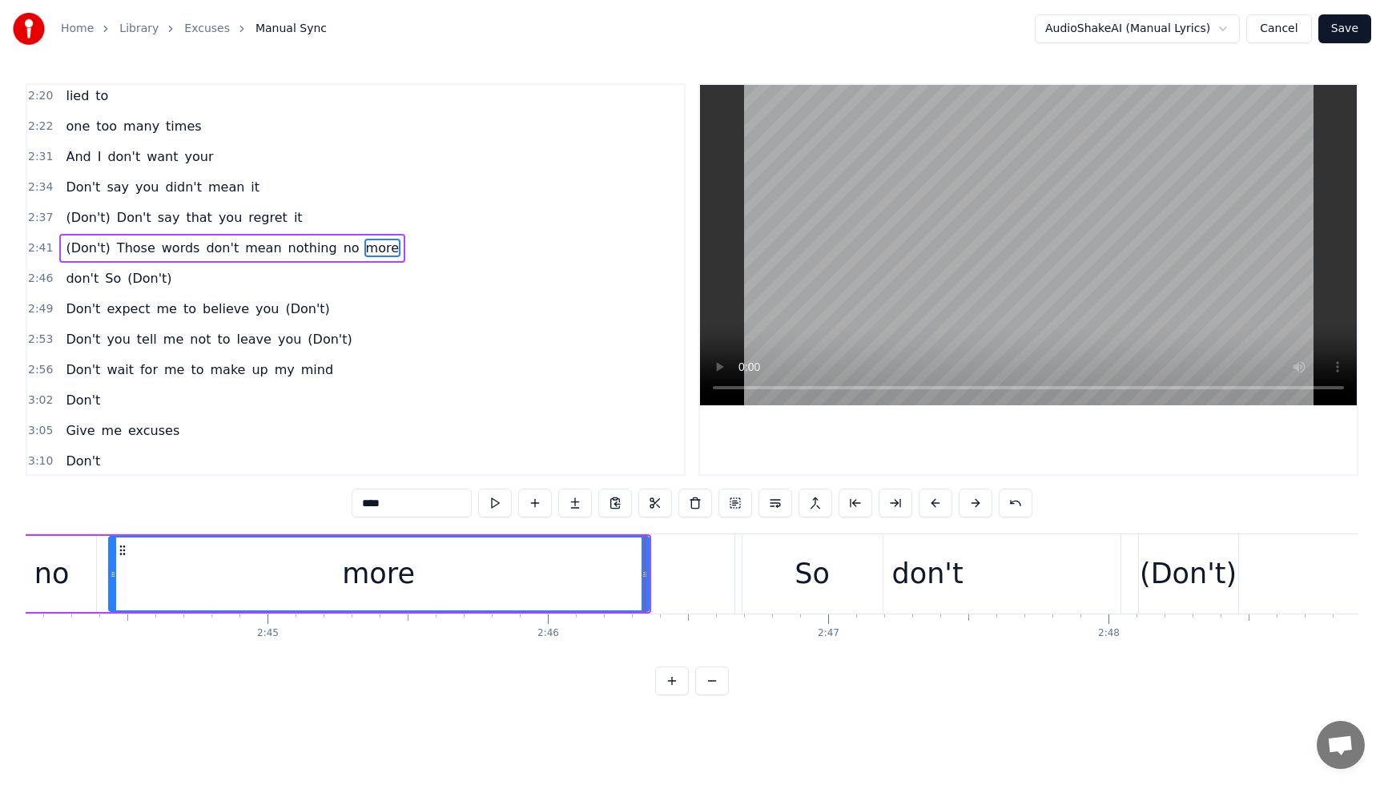
click at [66, 236] on div "(Don't) Those words don't mean nothing no more" at bounding box center [232, 248] width 346 height 29
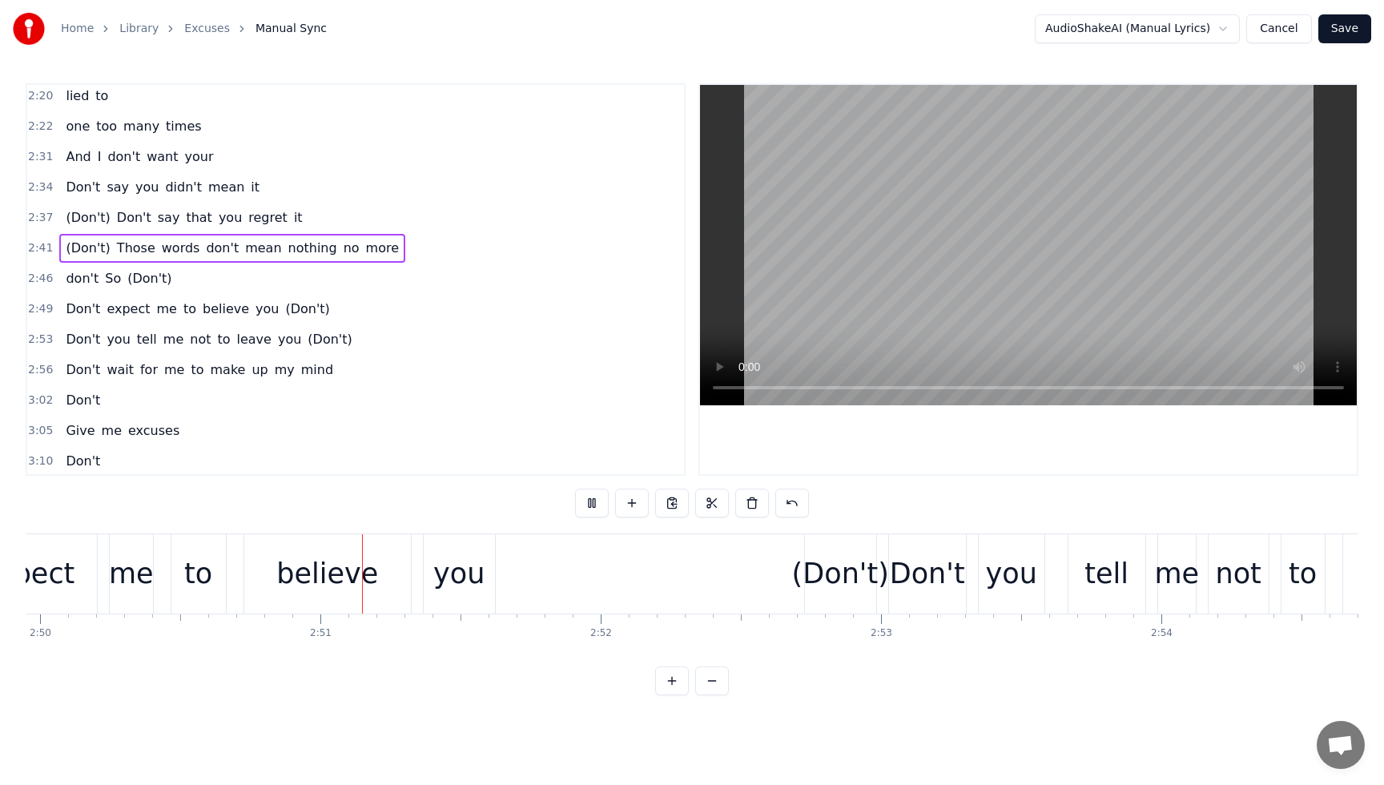
scroll to position [1405, 0]
click at [66, 204] on div "(Don't) Don't say that you regret it" at bounding box center [183, 217] width 249 height 29
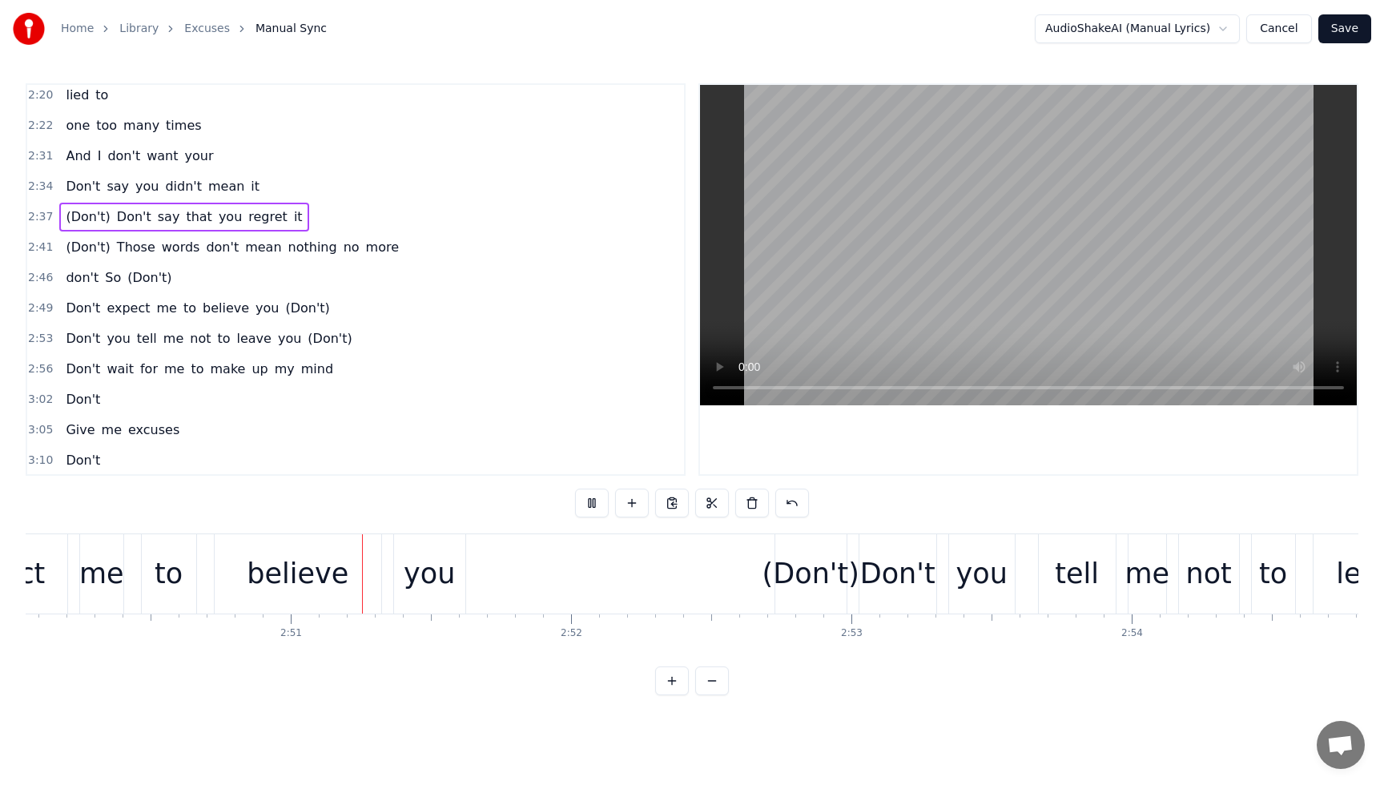
scroll to position [0, 47733]
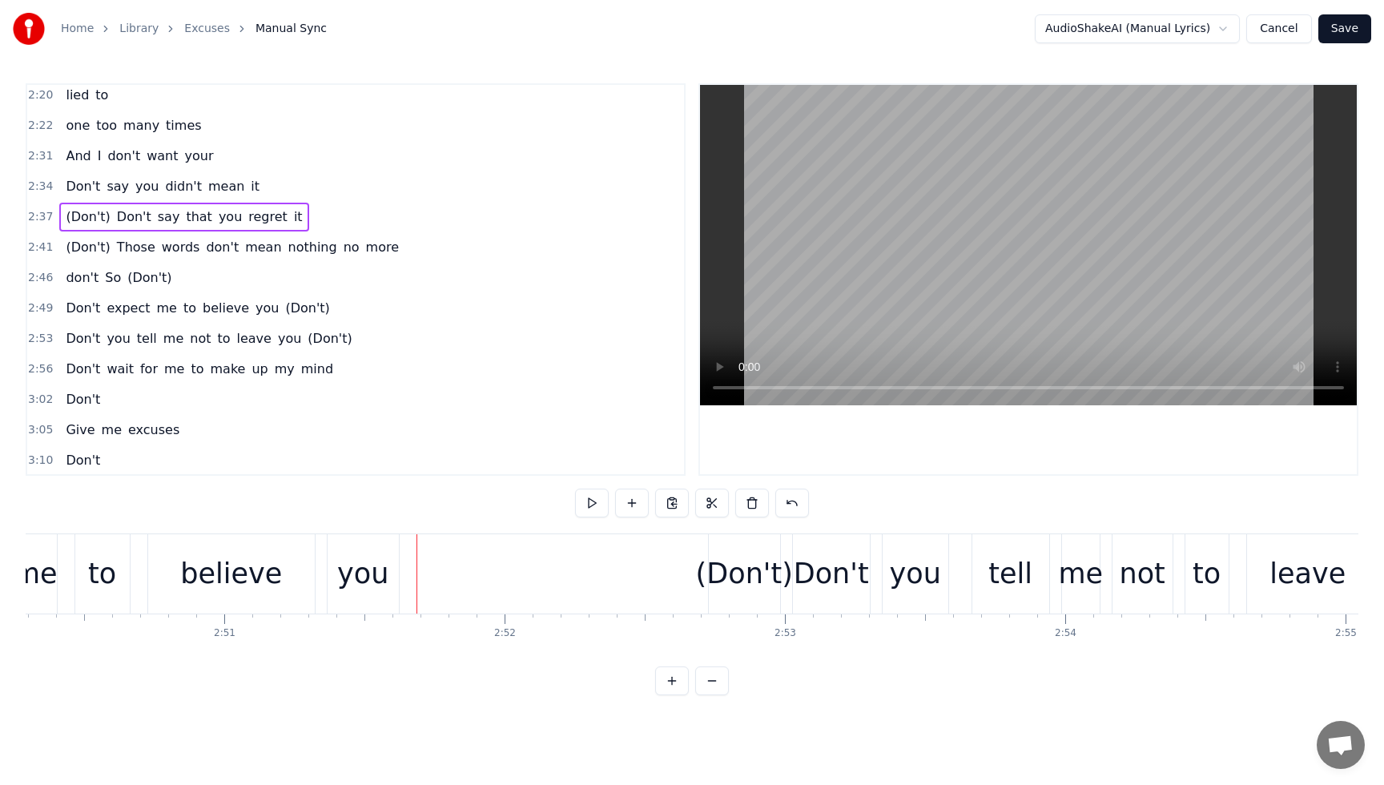
click at [65, 238] on span "(Don't)" at bounding box center [87, 247] width 47 height 19
click at [89, 235] on div "(Don't) Those words don't mean nothing no more" at bounding box center [232, 246] width 346 height 29
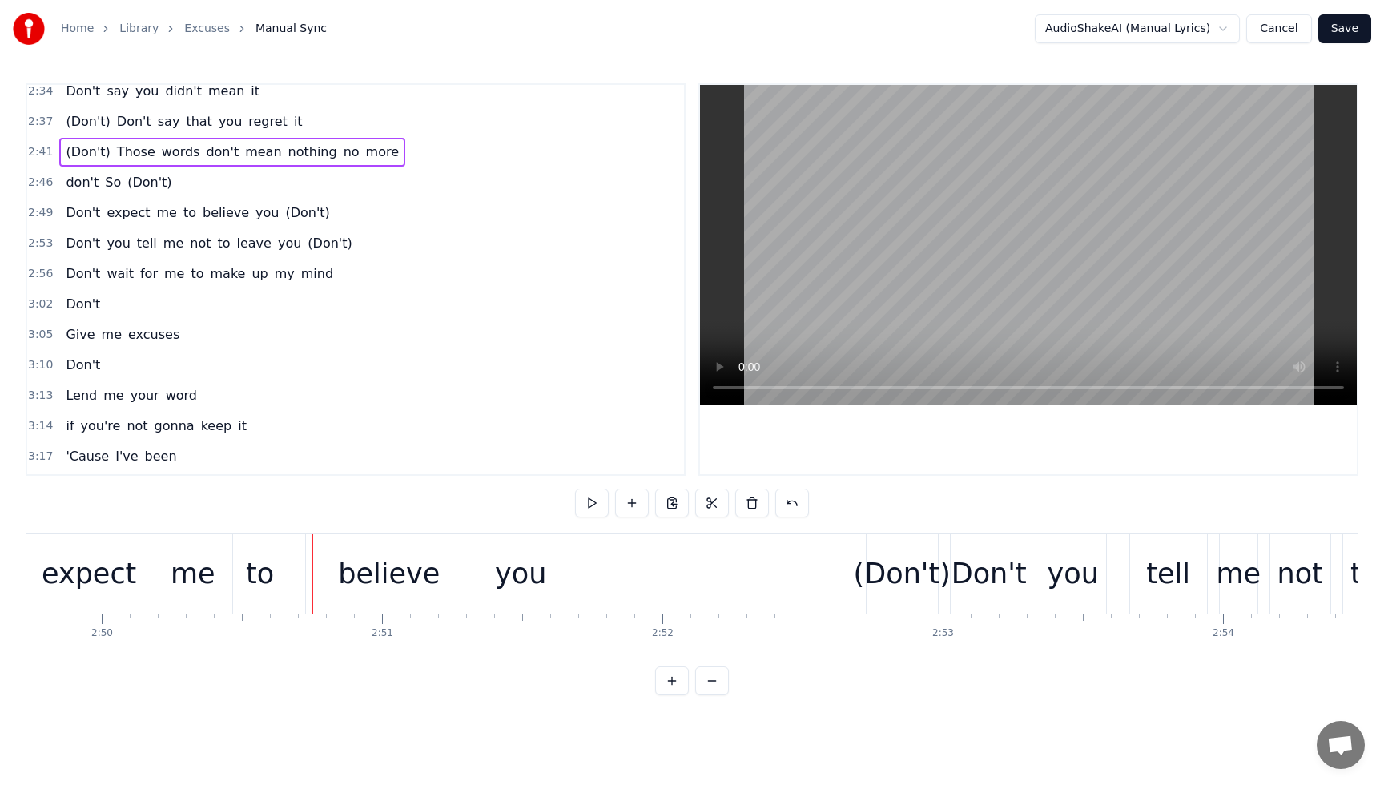
scroll to position [1495, 0]
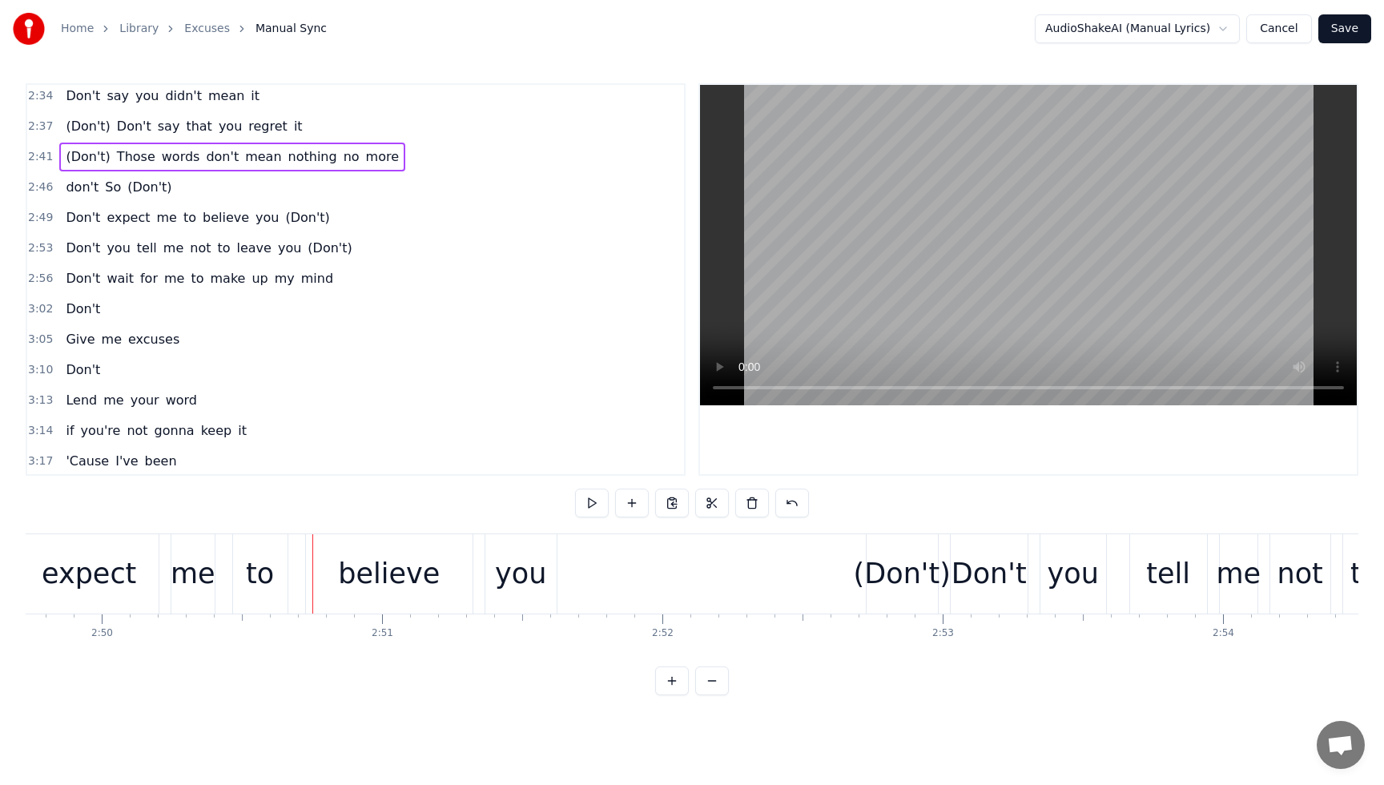
click at [69, 195] on span "don't" at bounding box center [82, 187] width 36 height 18
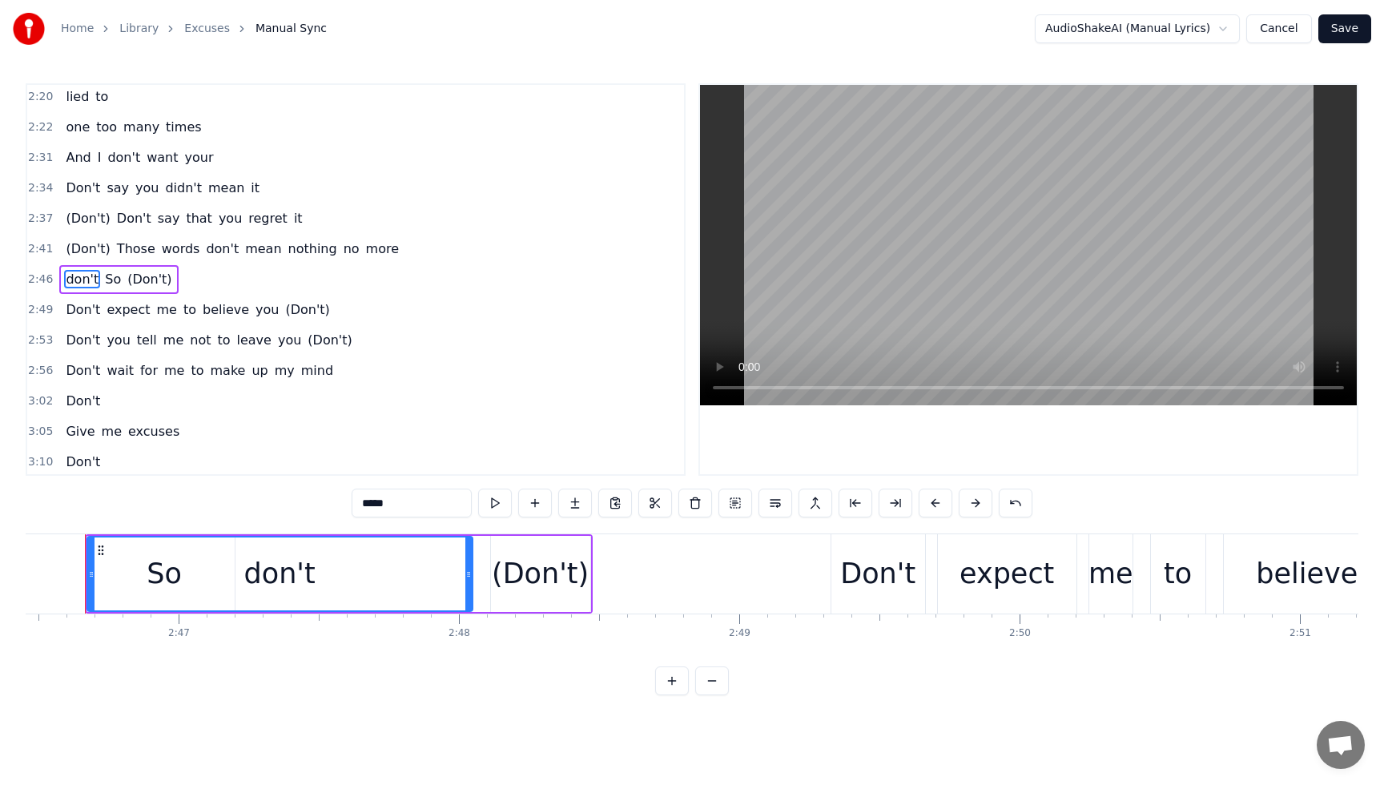
scroll to position [0, 46636]
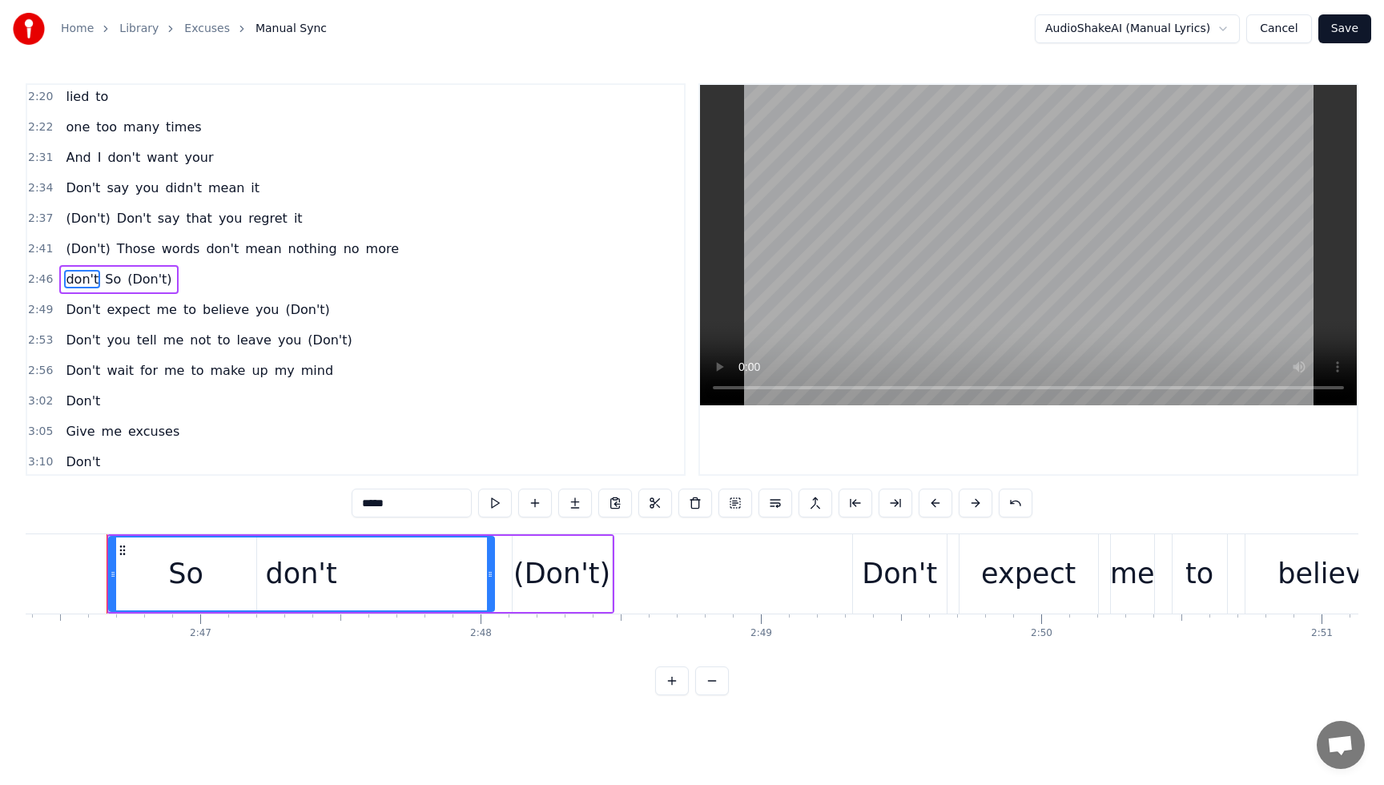
click at [559, 593] on div "(Don't)" at bounding box center [561, 574] width 97 height 42
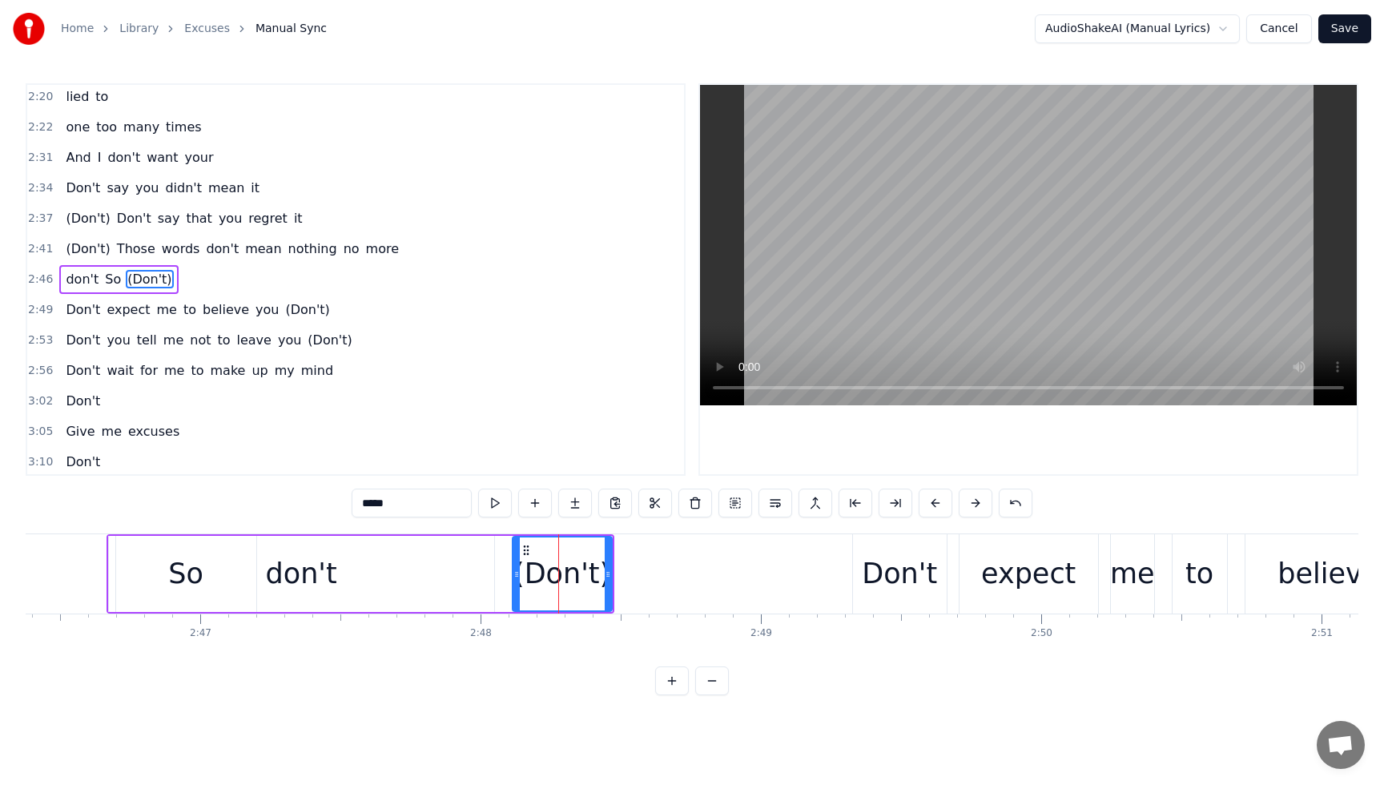
scroll to position [1434, 0]
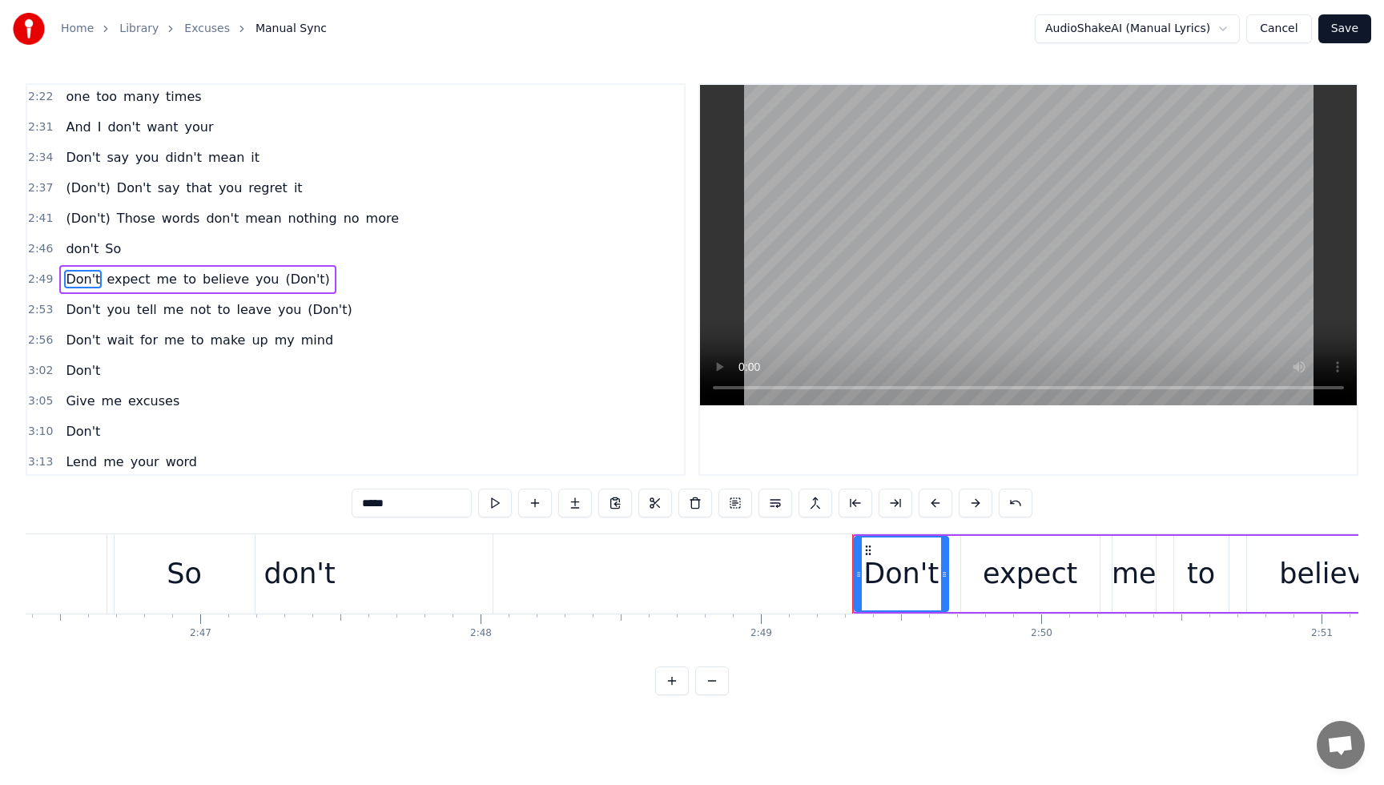
click at [178, 603] on div "So" at bounding box center [185, 573] width 140 height 79
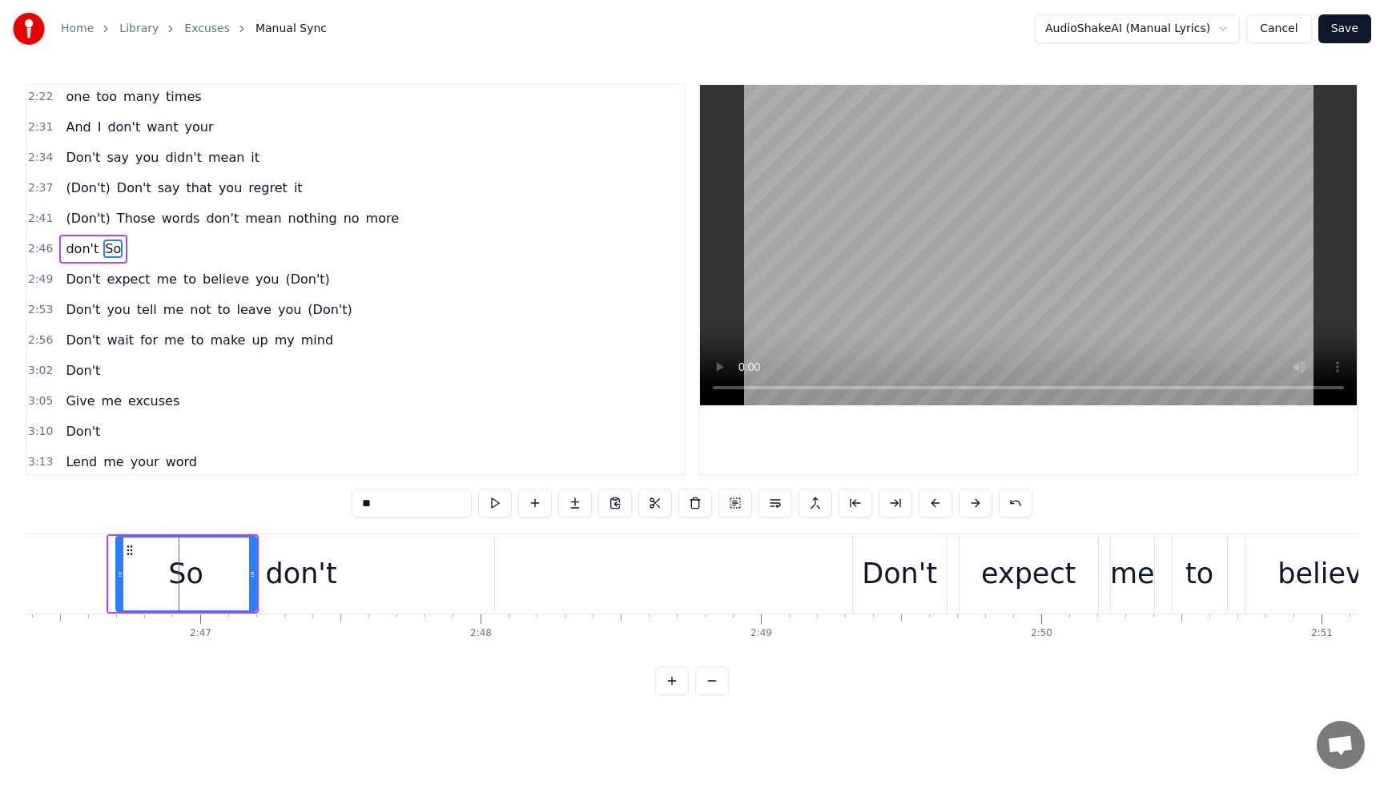
scroll to position [1403, 0]
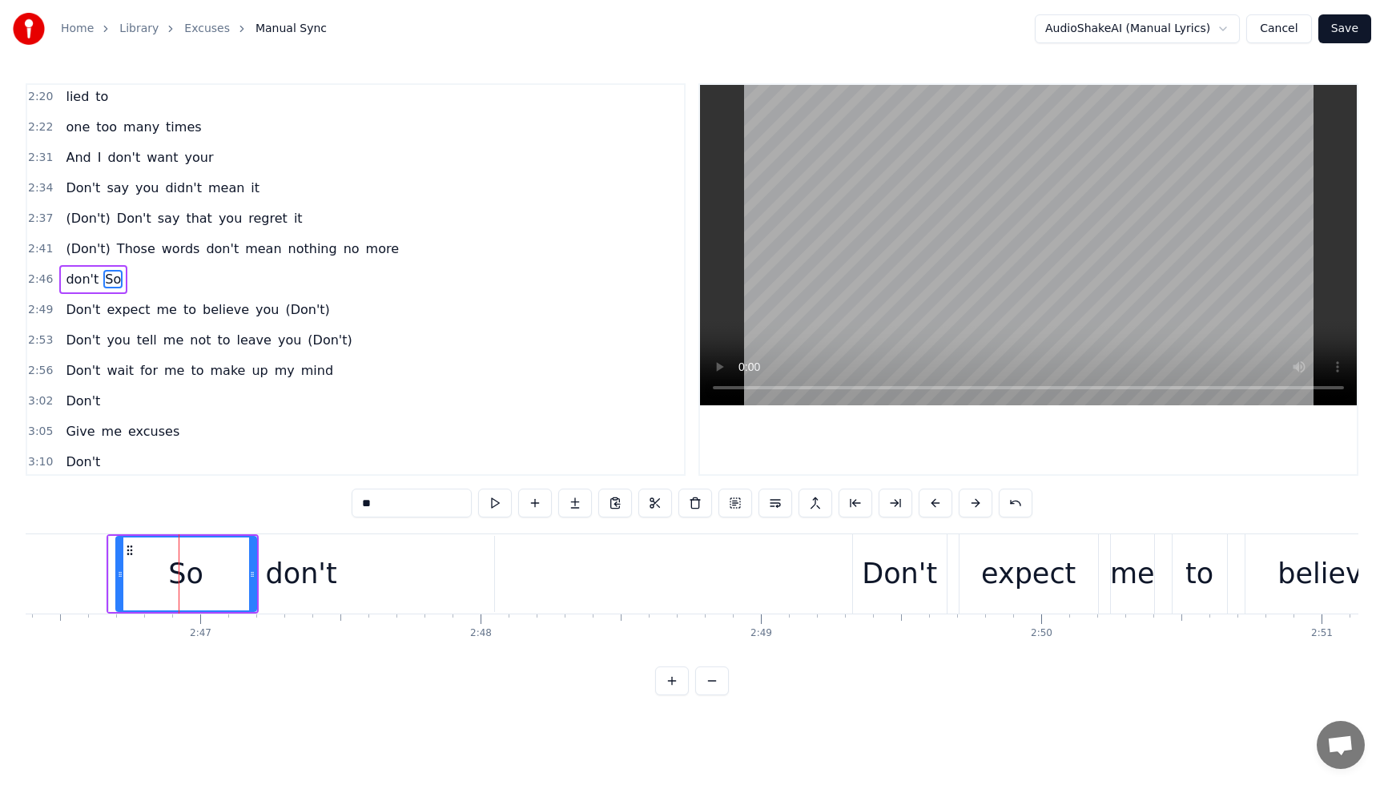
drag, startPoint x: 203, startPoint y: 581, endPoint x: 161, endPoint y: 572, distance: 43.5
click at [244, 587] on div "So" at bounding box center [186, 573] width 139 height 73
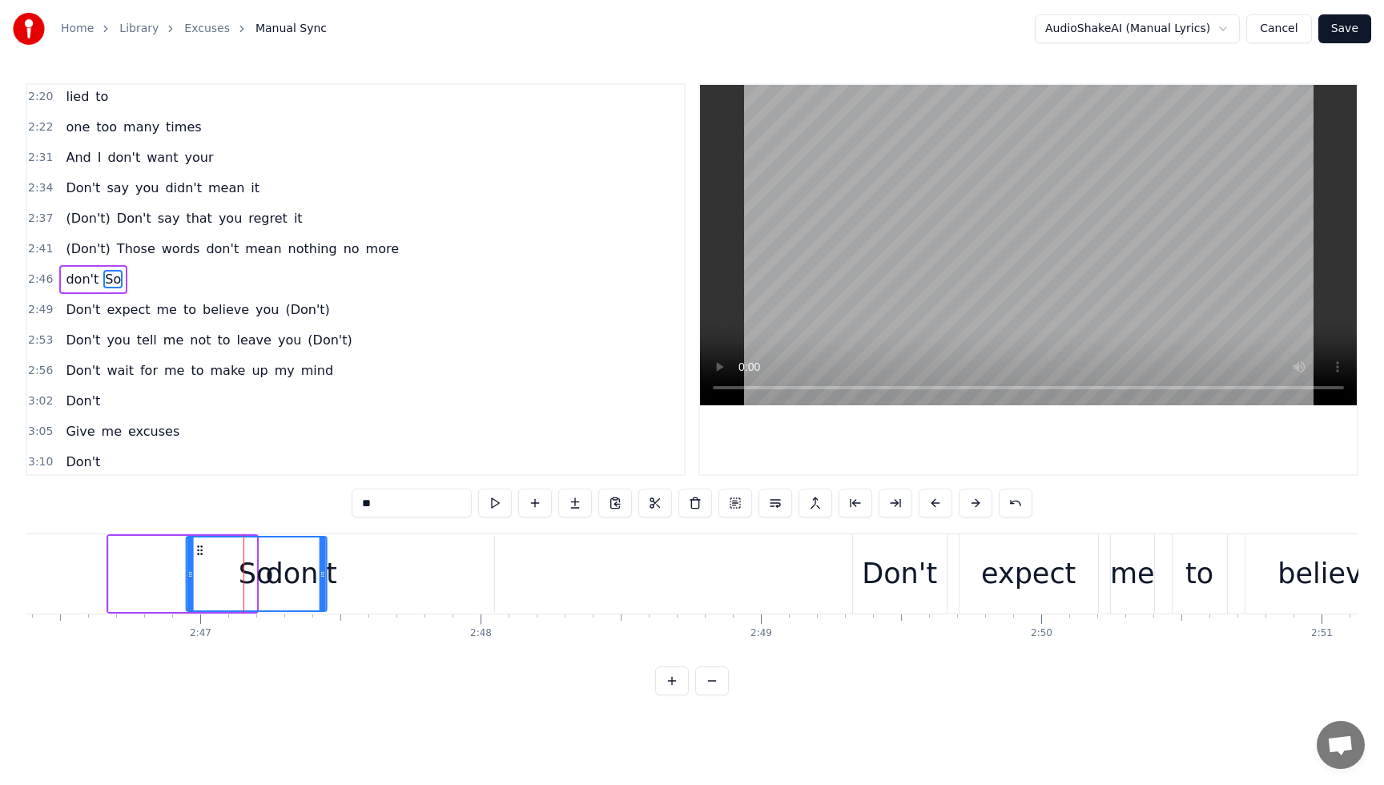
drag, startPoint x: 128, startPoint y: 551, endPoint x: 203, endPoint y: 562, distance: 75.3
click at [201, 561] on div "So" at bounding box center [256, 573] width 139 height 73
click at [353, 592] on div "don't" at bounding box center [307, 574] width 385 height 76
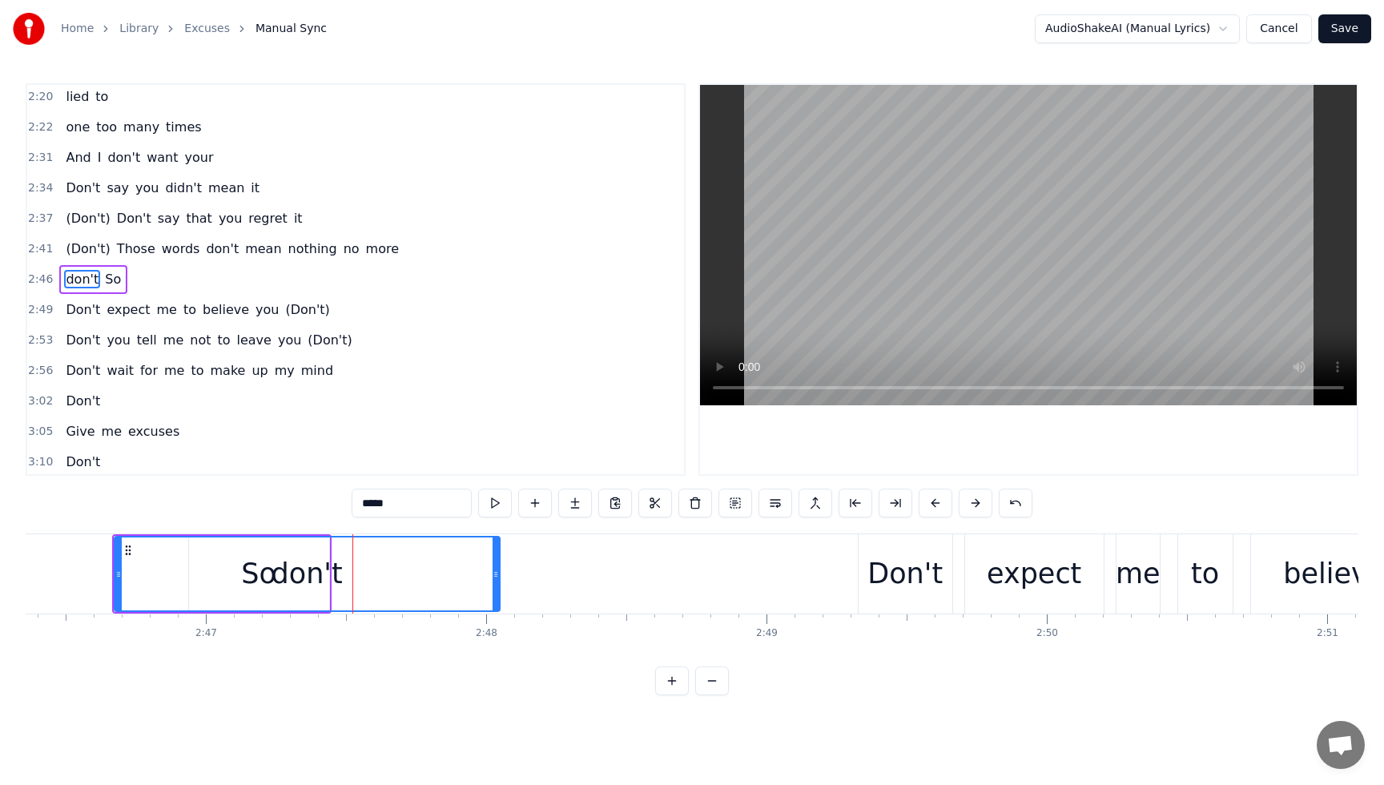
drag, startPoint x: 356, startPoint y: 584, endPoint x: 425, endPoint y: 593, distance: 69.4
click at [433, 594] on div "don't" at bounding box center [307, 573] width 384 height 73
drag, startPoint x: 406, startPoint y: 585, endPoint x: 376, endPoint y: 584, distance: 29.7
click at [406, 585] on div "don't" at bounding box center [307, 573] width 384 height 73
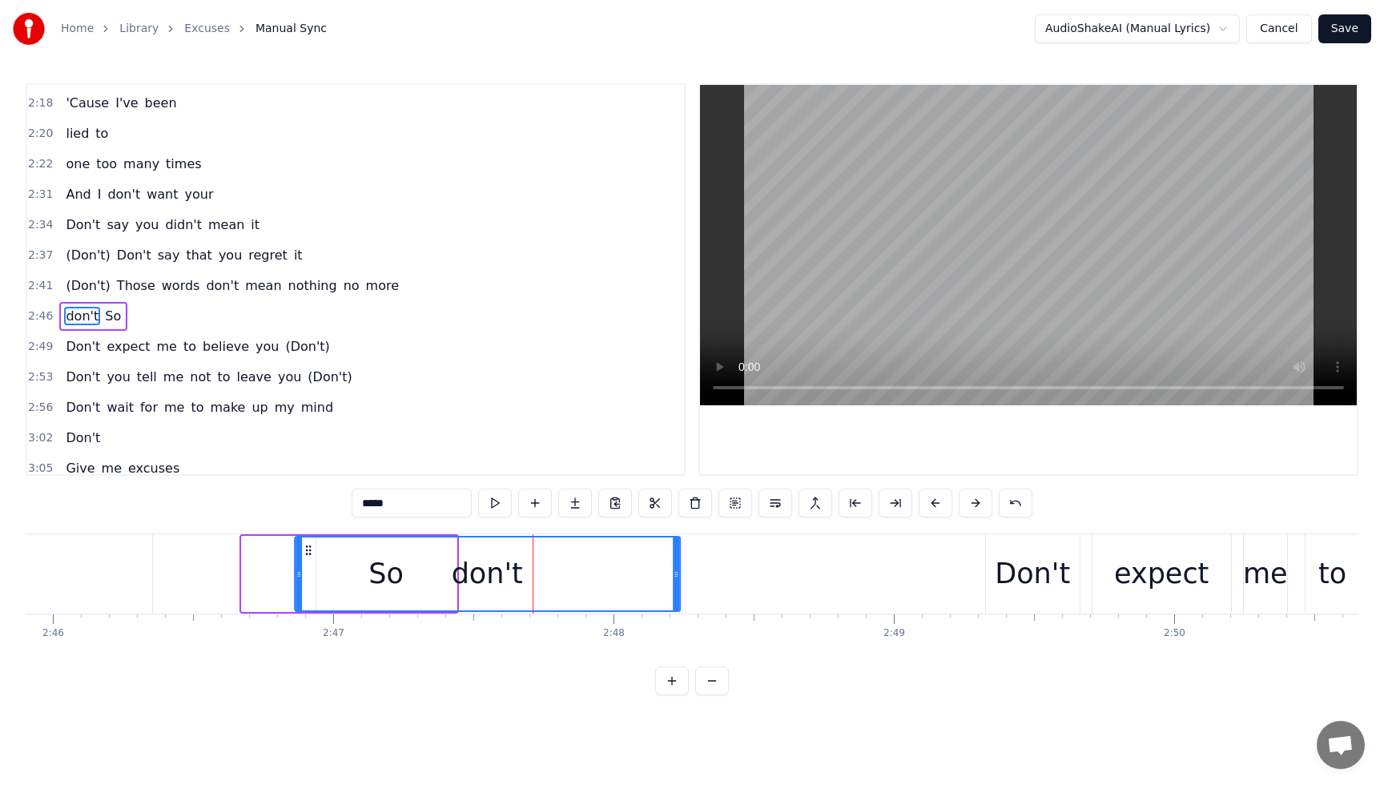
scroll to position [0, 46502]
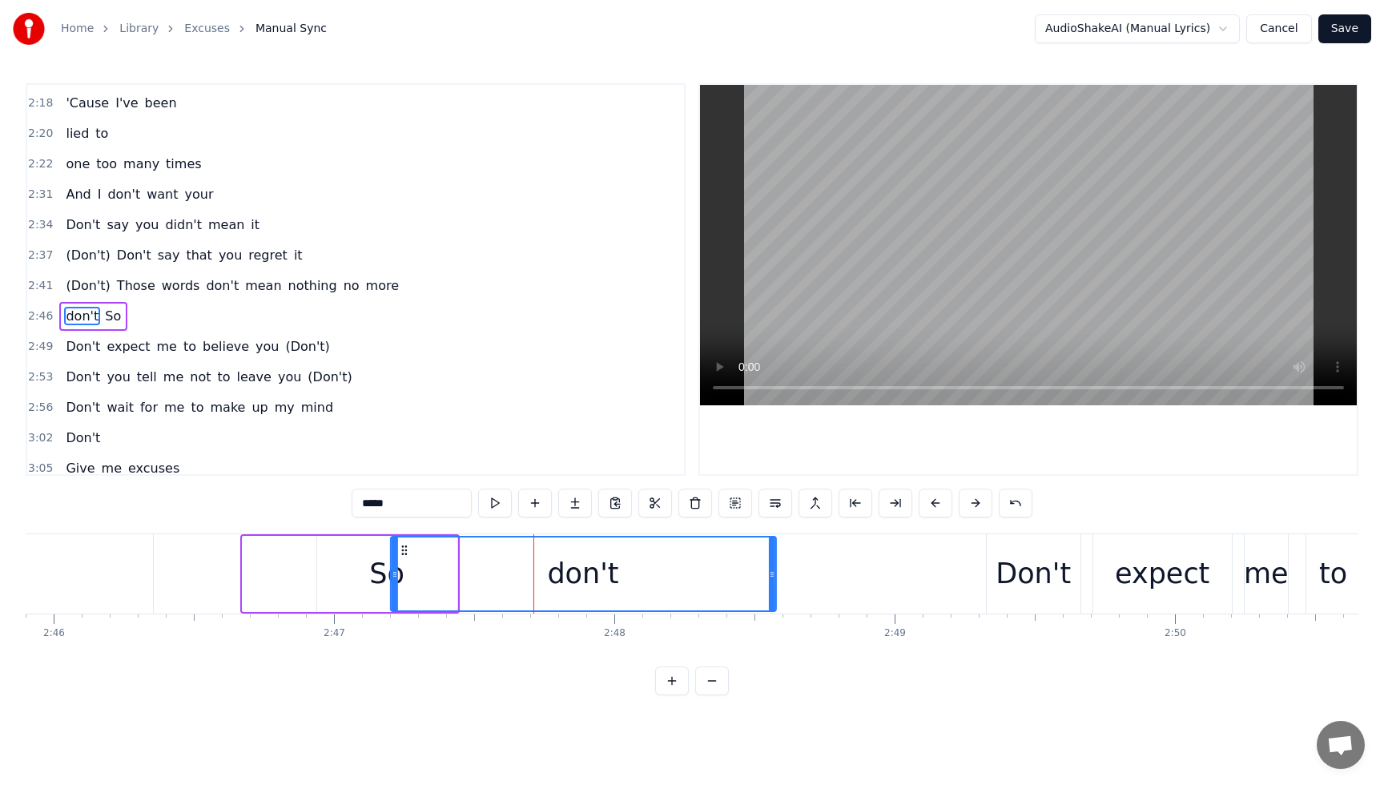
drag, startPoint x: 127, startPoint y: 547, endPoint x: 394, endPoint y: 577, distance: 268.3
click at [356, 561] on div "So" at bounding box center [387, 574] width 140 height 76
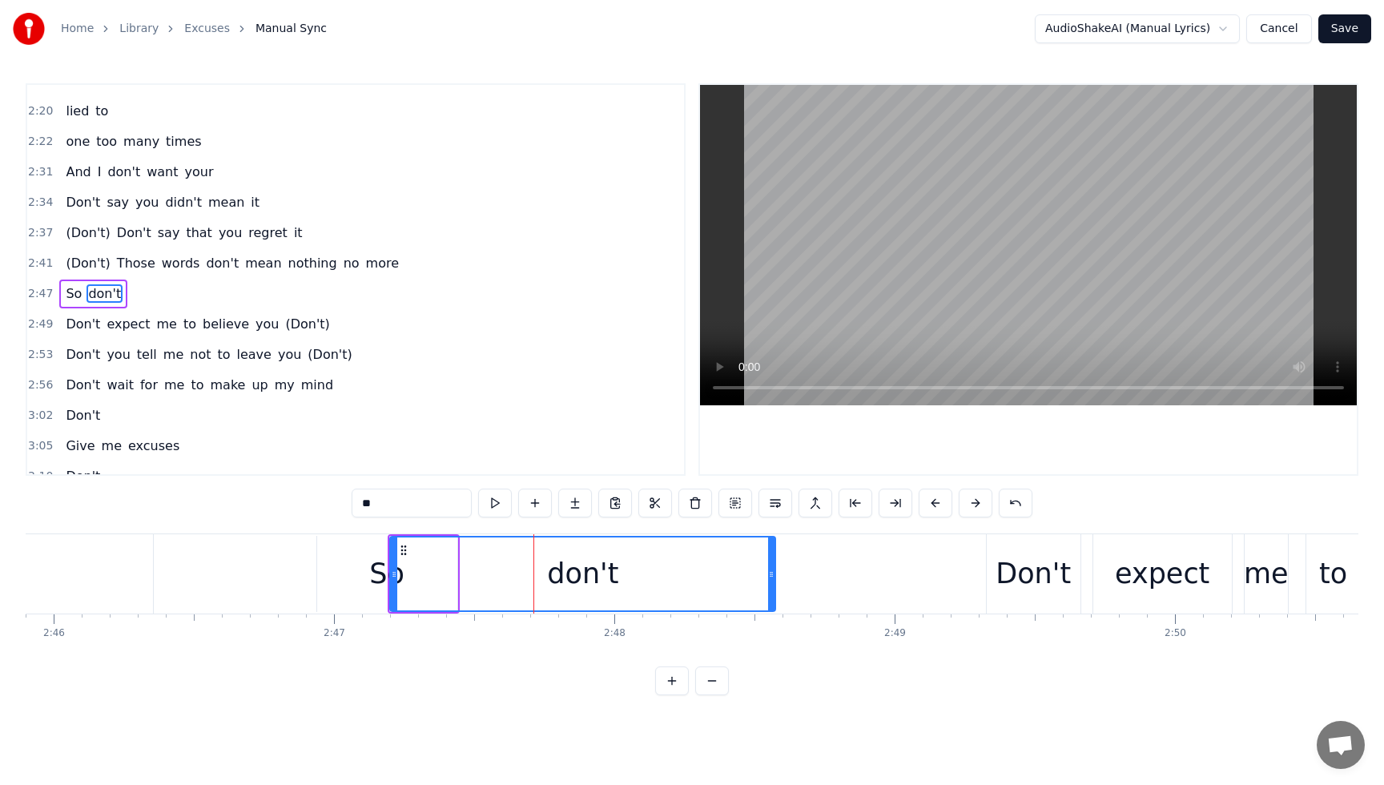
scroll to position [1403, 0]
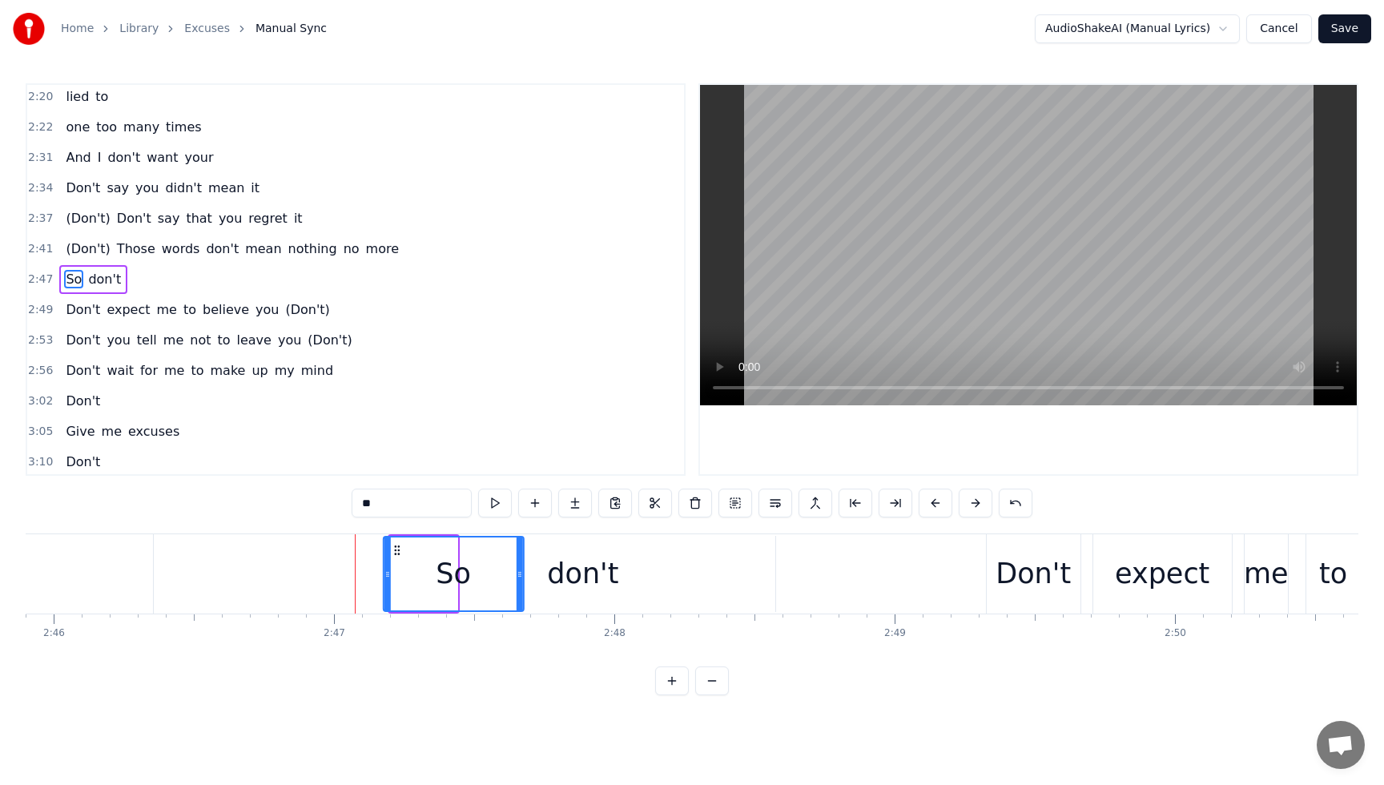
drag, startPoint x: 343, startPoint y: 552, endPoint x: 402, endPoint y: 562, distance: 60.2
click at [398, 561] on div "So" at bounding box center [453, 573] width 139 height 73
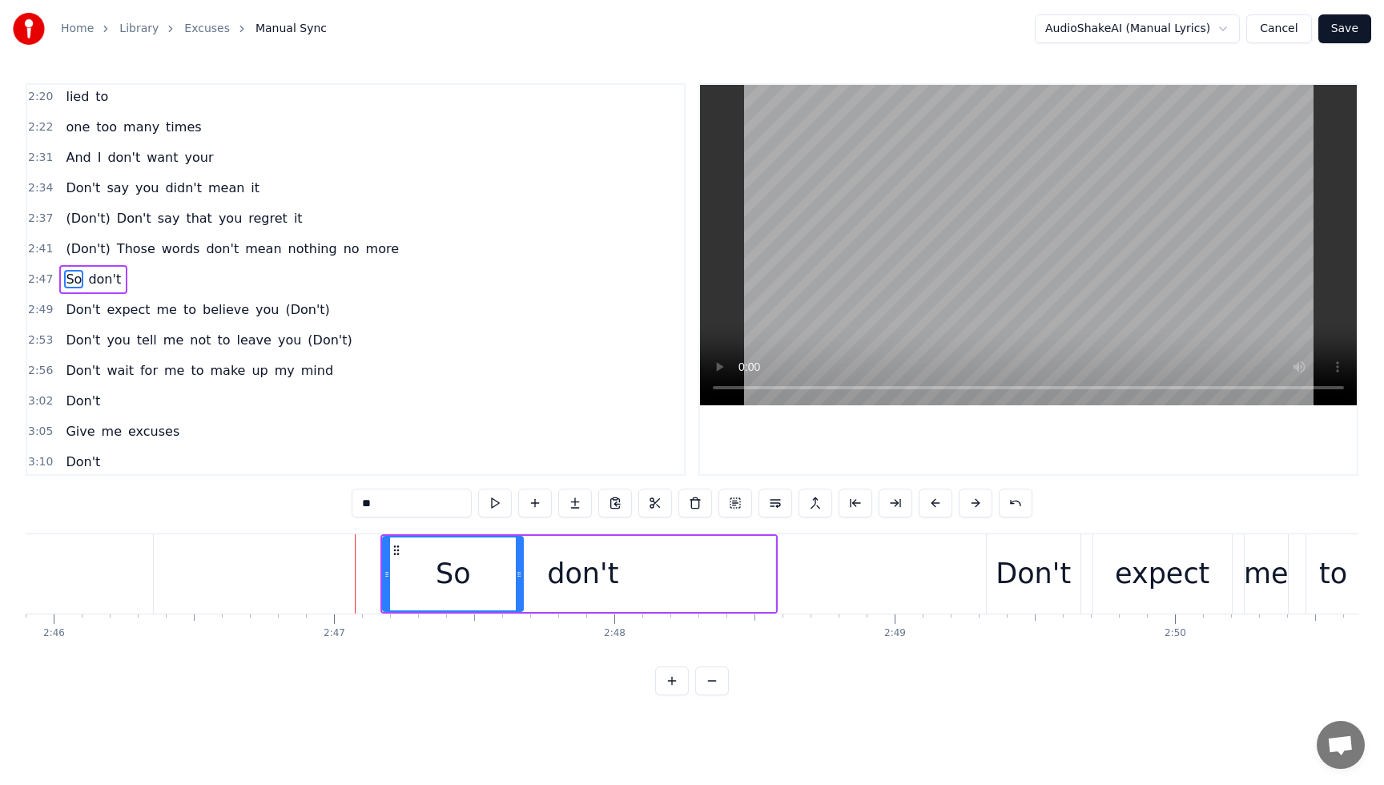
drag, startPoint x: 573, startPoint y: 588, endPoint x: 609, endPoint y: 592, distance: 36.3
click at [609, 592] on div "don't" at bounding box center [582, 574] width 71 height 42
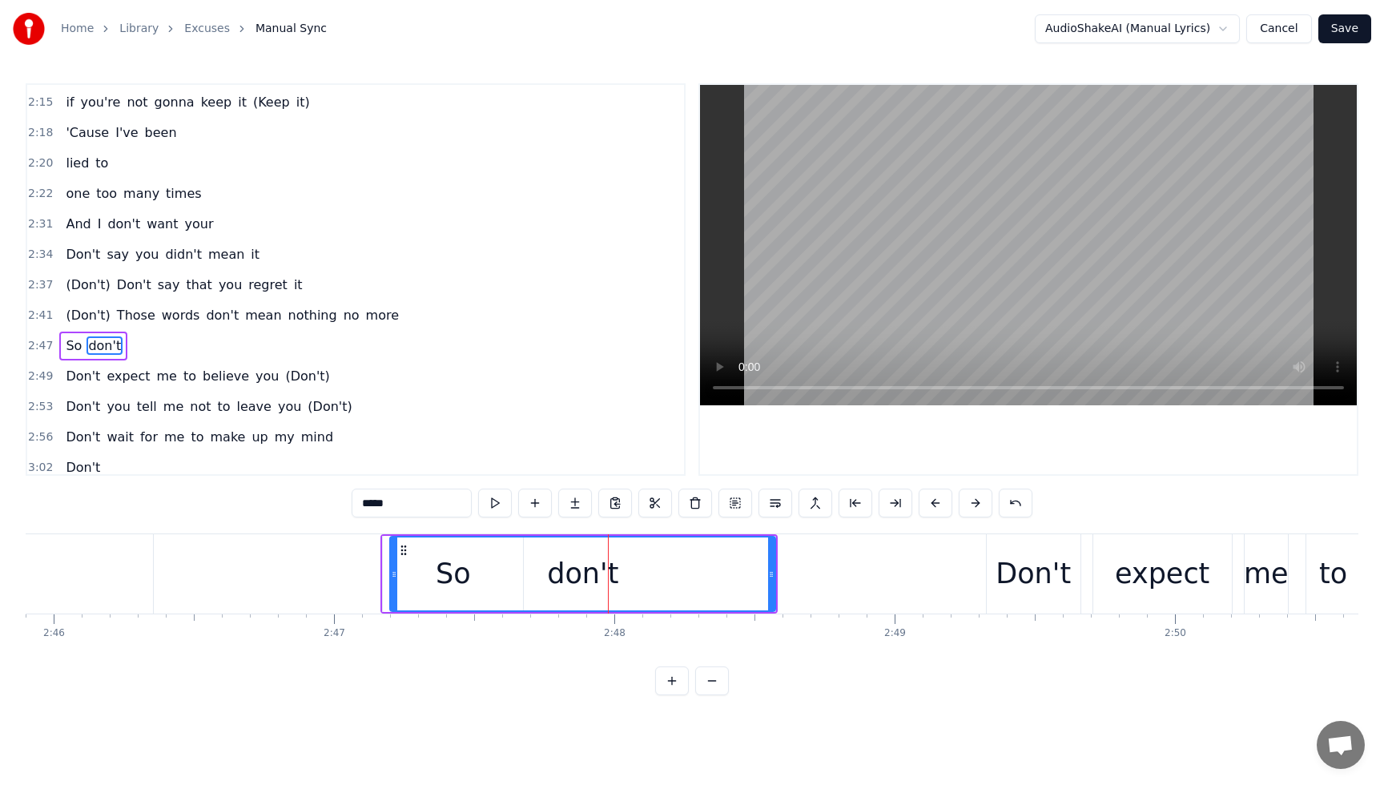
scroll to position [1337, 0]
click at [71, 305] on span "(Don't)" at bounding box center [87, 314] width 47 height 19
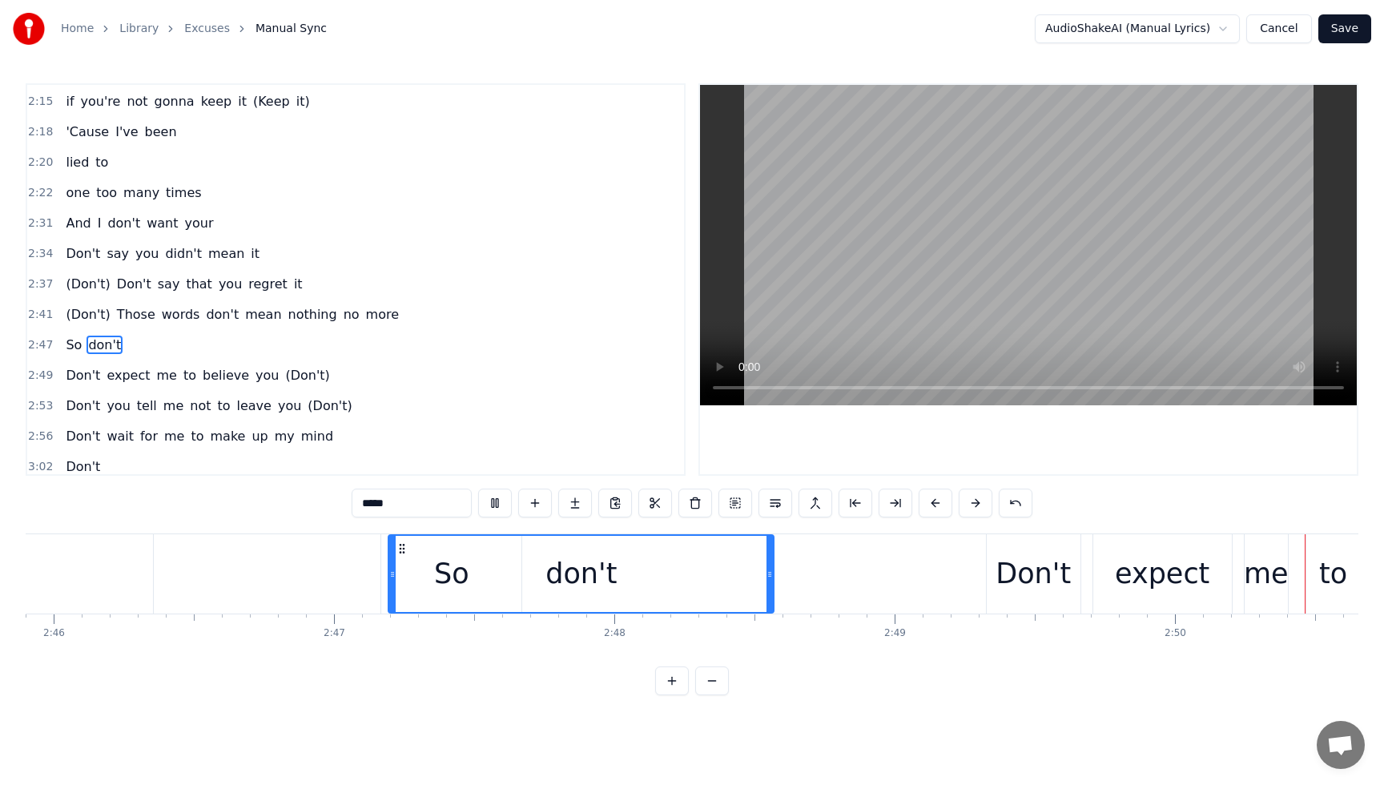
click at [77, 248] on span "Don't" at bounding box center [83, 253] width 38 height 18
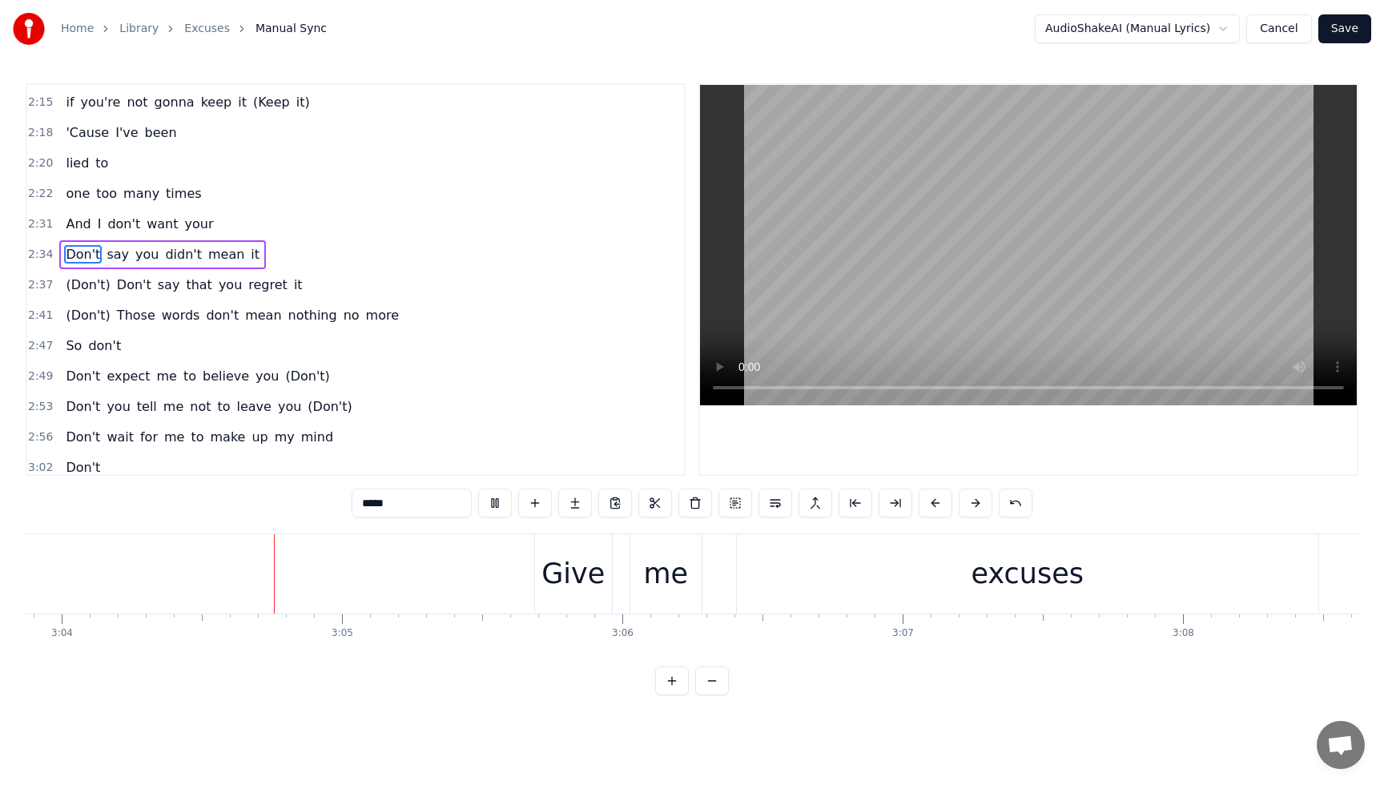
scroll to position [0, 51544]
drag, startPoint x: 495, startPoint y: 508, endPoint x: 504, endPoint y: 504, distance: 9.7
click at [495, 508] on button at bounding box center [495, 503] width 34 height 29
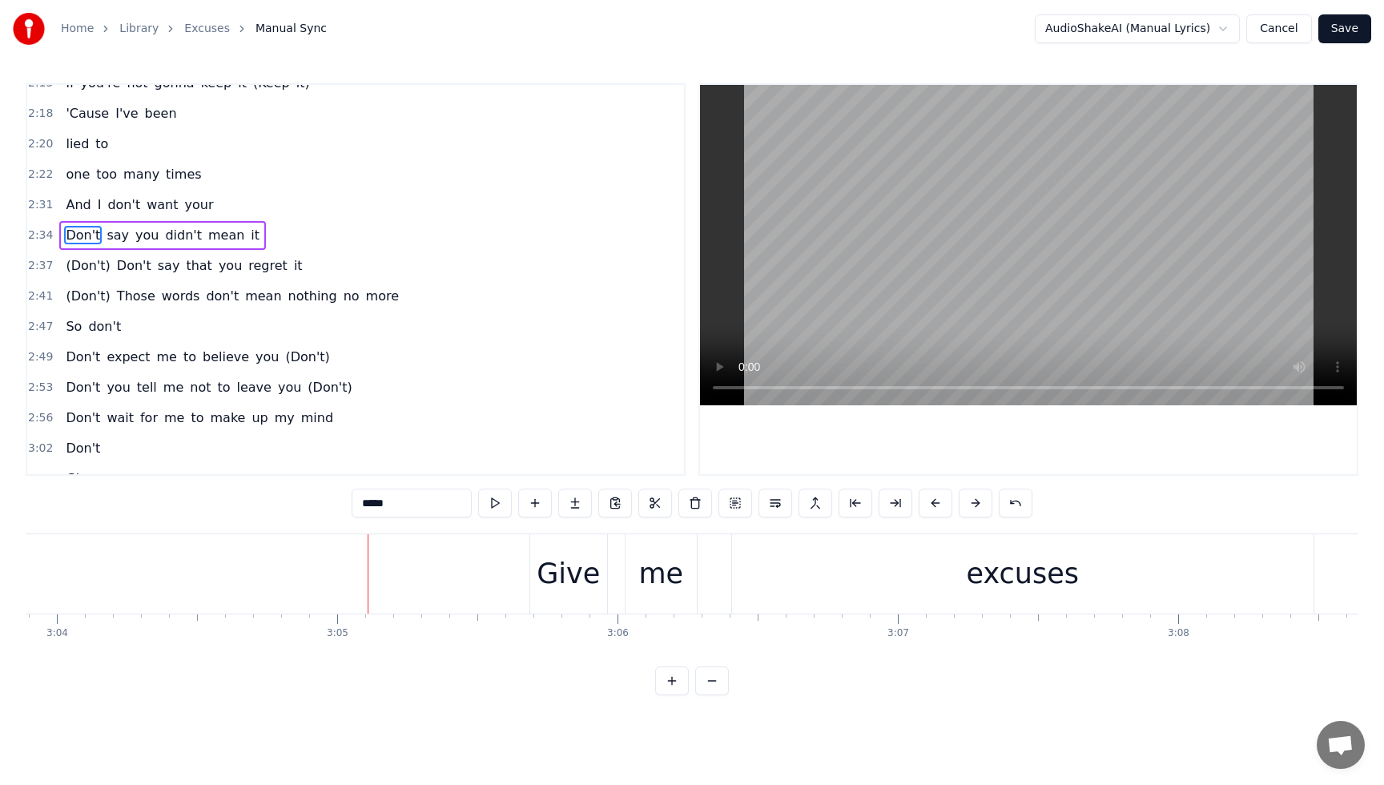
scroll to position [1361, 0]
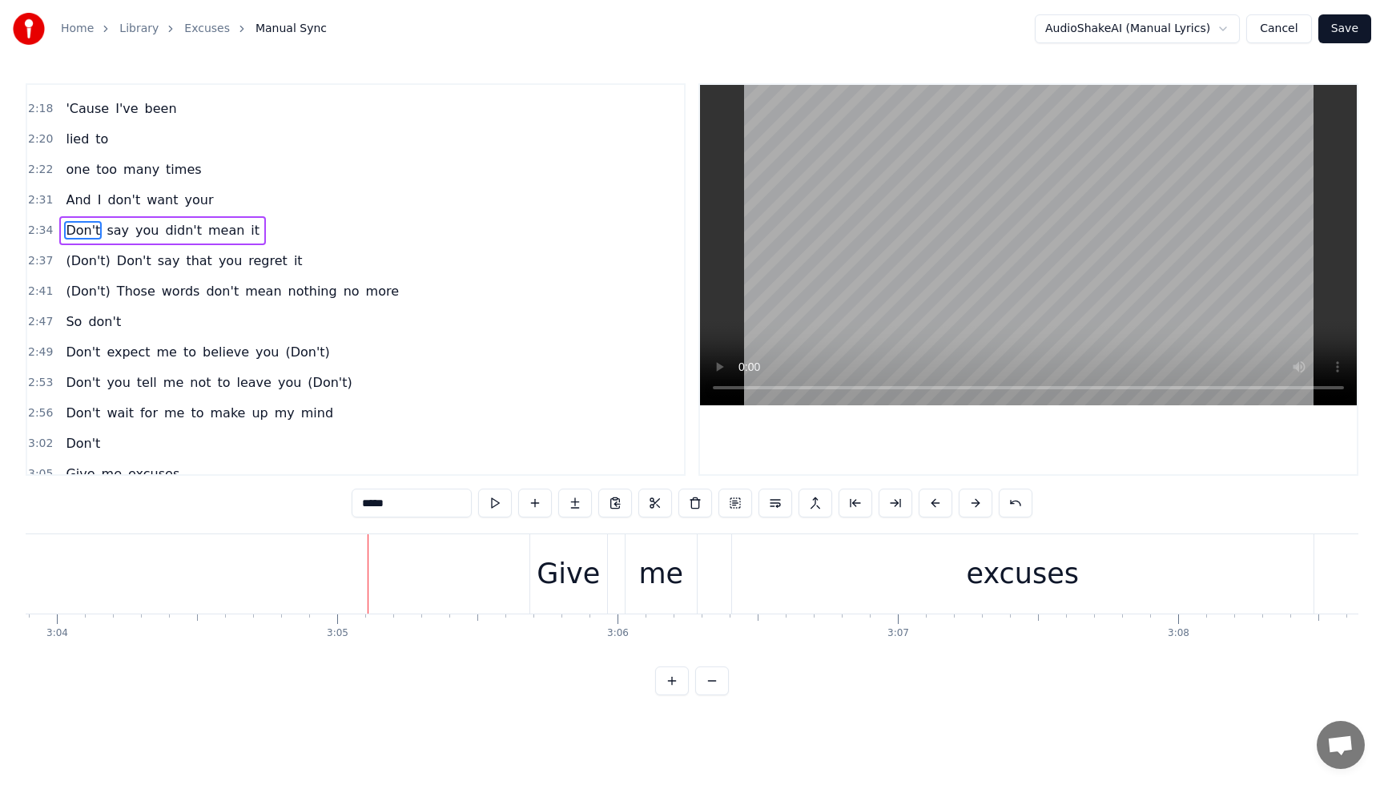
click at [74, 312] on span "So" at bounding box center [73, 321] width 19 height 18
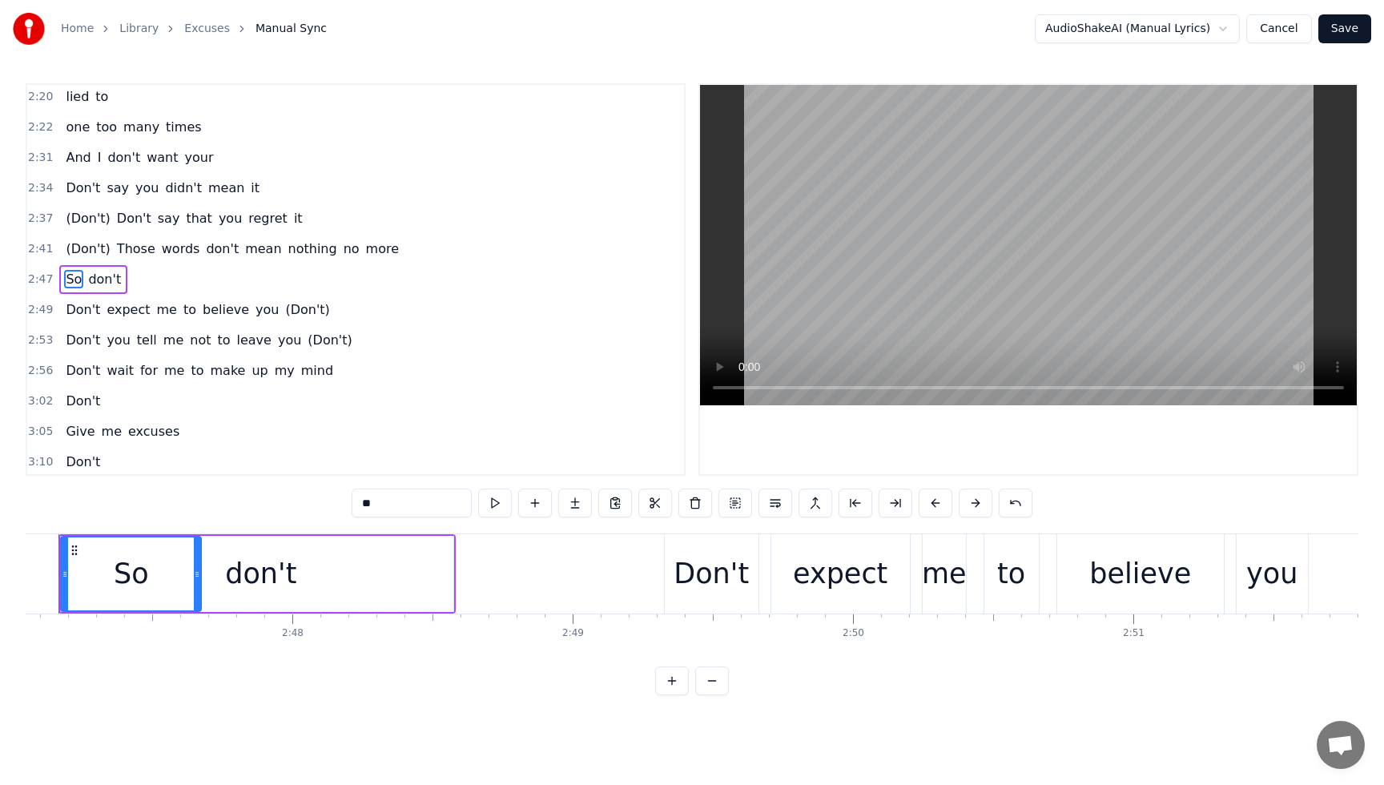
scroll to position [0, 46777]
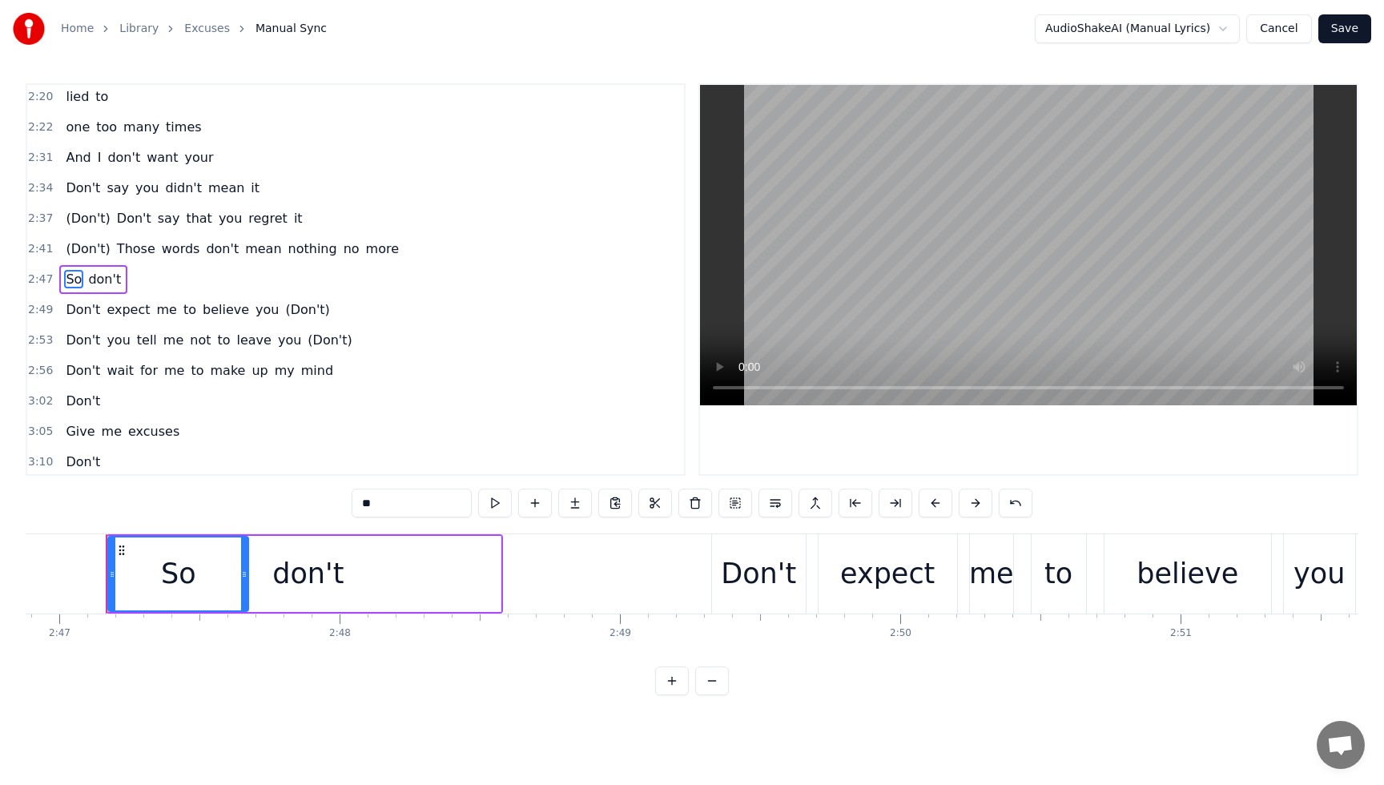
click at [412, 564] on div "don't" at bounding box center [307, 574] width 385 height 76
type input "*****"
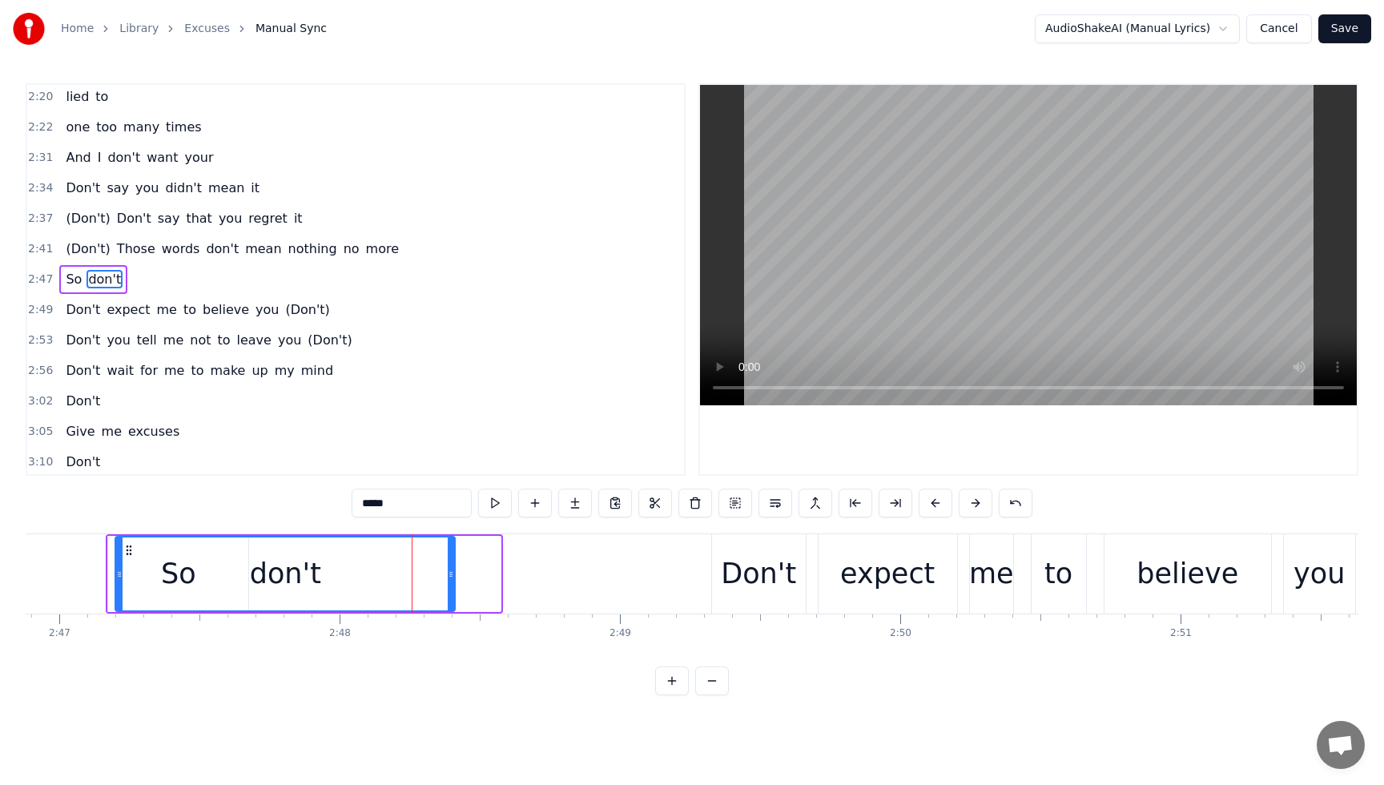
drag, startPoint x: 498, startPoint y: 576, endPoint x: 421, endPoint y: 531, distance: 89.0
click at [452, 573] on icon at bounding box center [451, 574] width 6 height 13
click at [67, 207] on div "(Don't) Don't say that you regret it" at bounding box center [183, 218] width 249 height 29
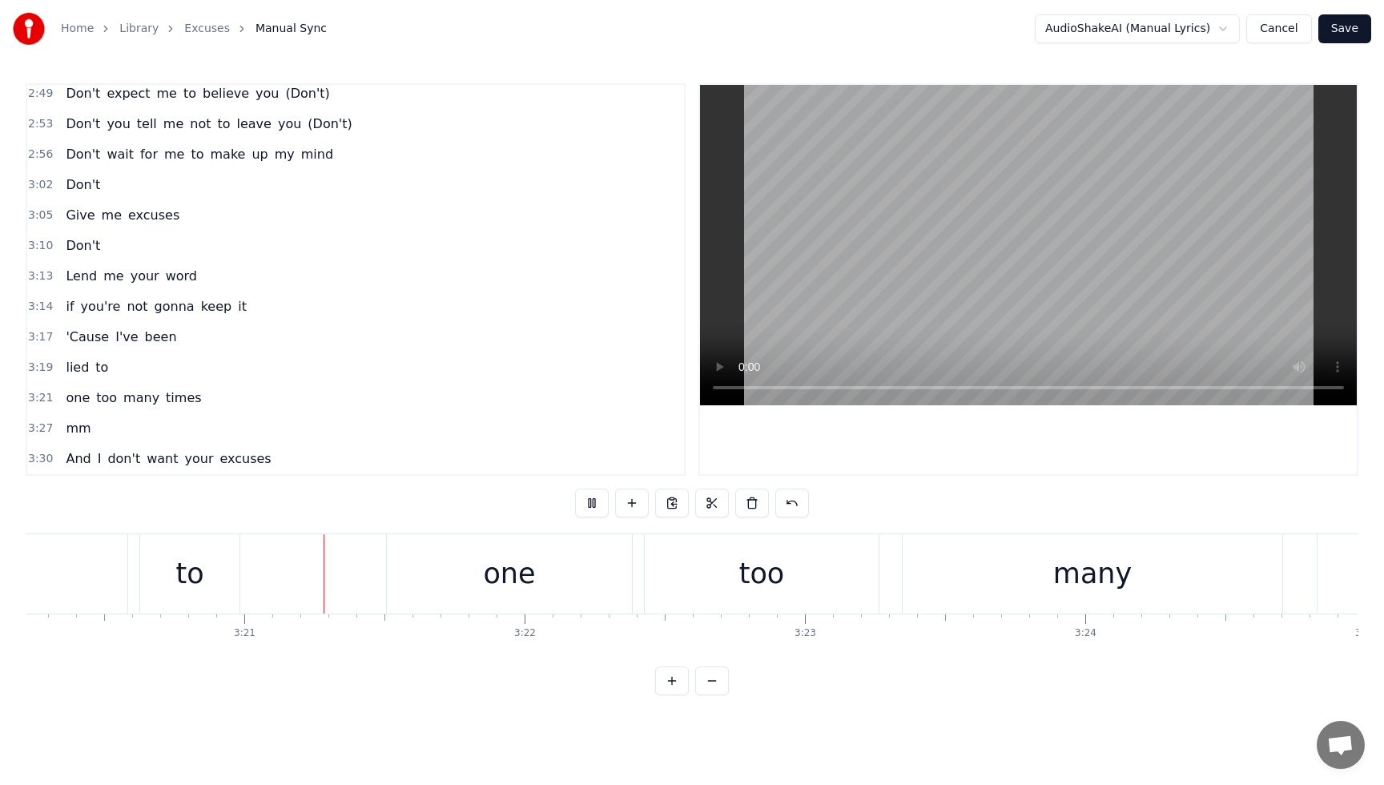
scroll to position [0, 56130]
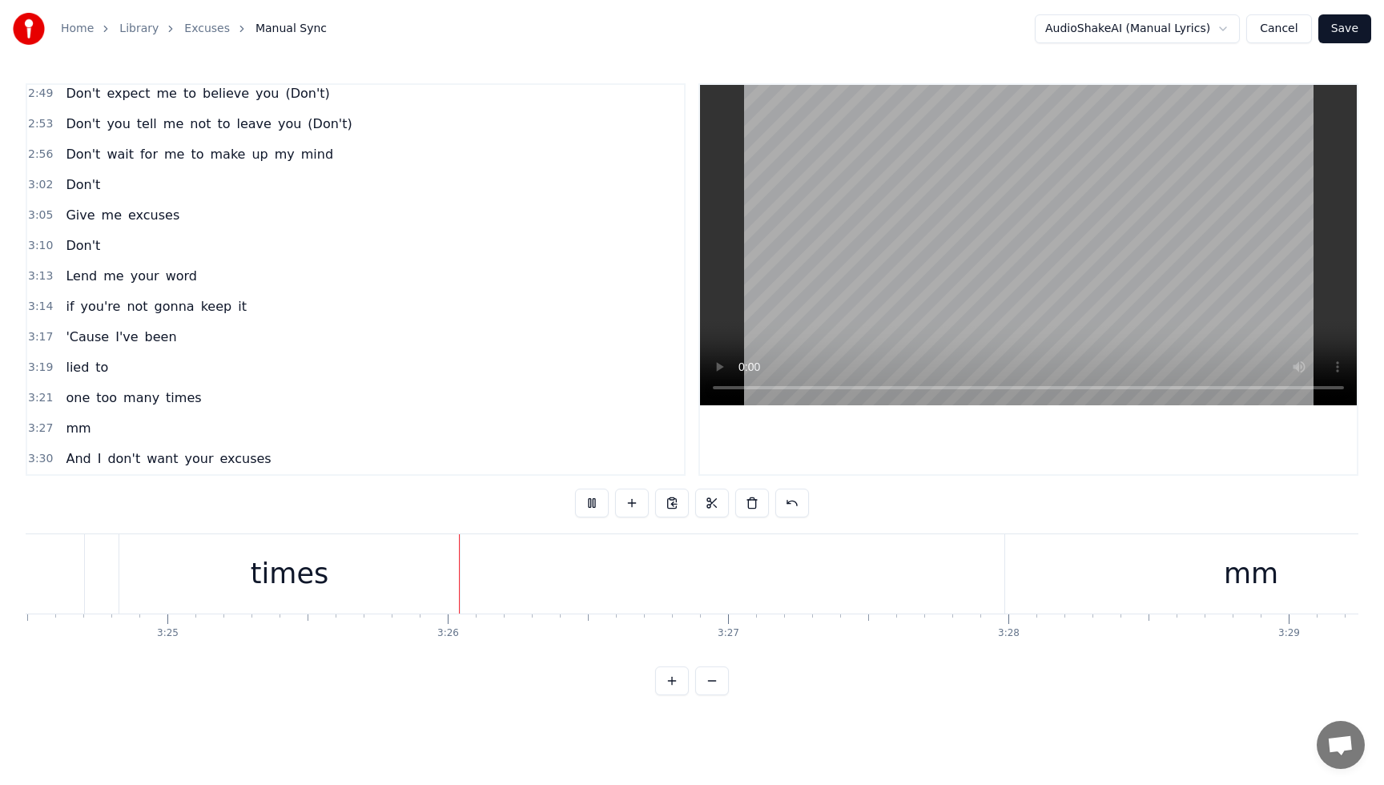
click at [76, 268] on span "Lend" at bounding box center [81, 276] width 34 height 18
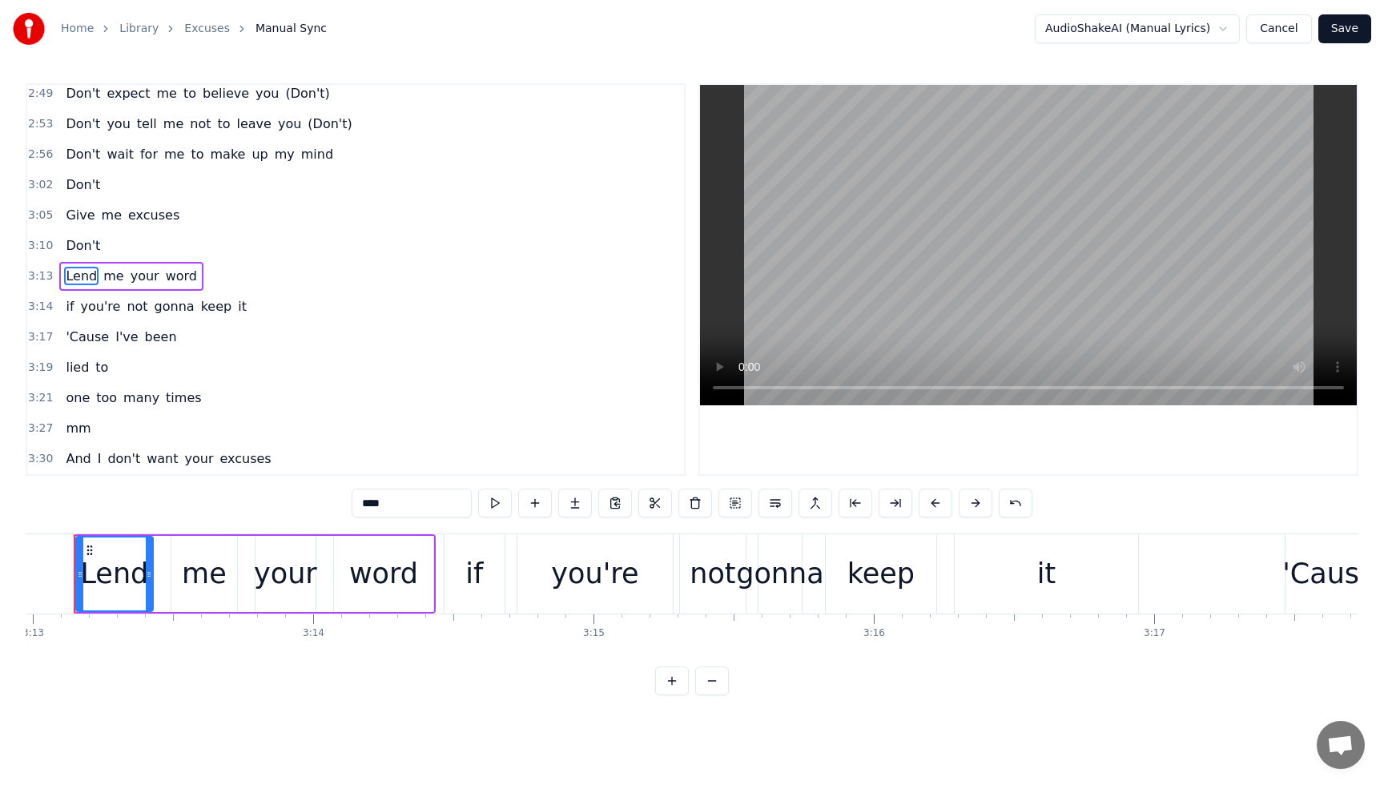
scroll to position [0, 54059]
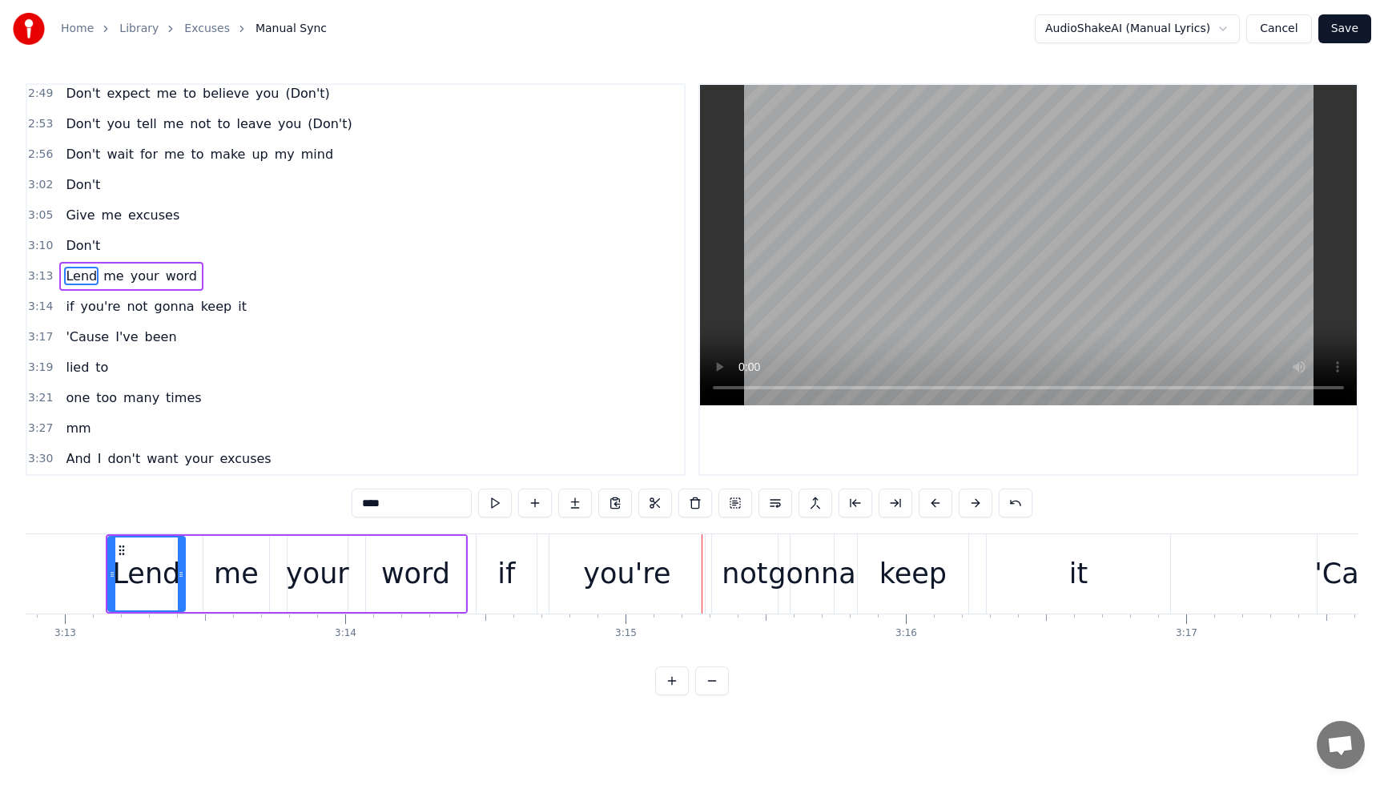
drag, startPoint x: 416, startPoint y: 564, endPoint x: 416, endPoint y: 550, distance: 13.6
click at [416, 564] on div "word" at bounding box center [415, 574] width 69 height 42
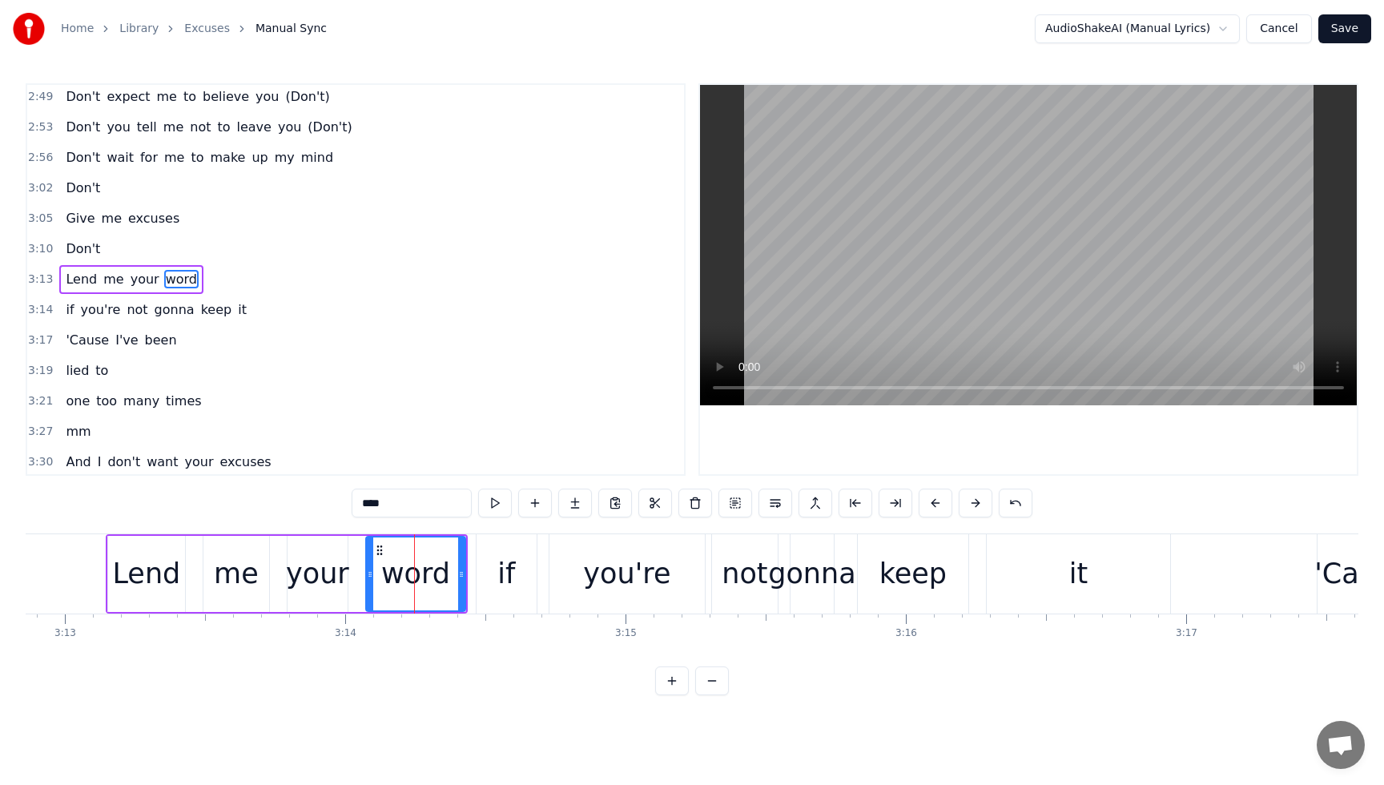
click at [411, 506] on input "****" at bounding box center [412, 503] width 120 height 29
type input "*"
type input "*****"
click at [513, 304] on div "3:14 if you're not gonna keep it" at bounding box center [355, 310] width 657 height 30
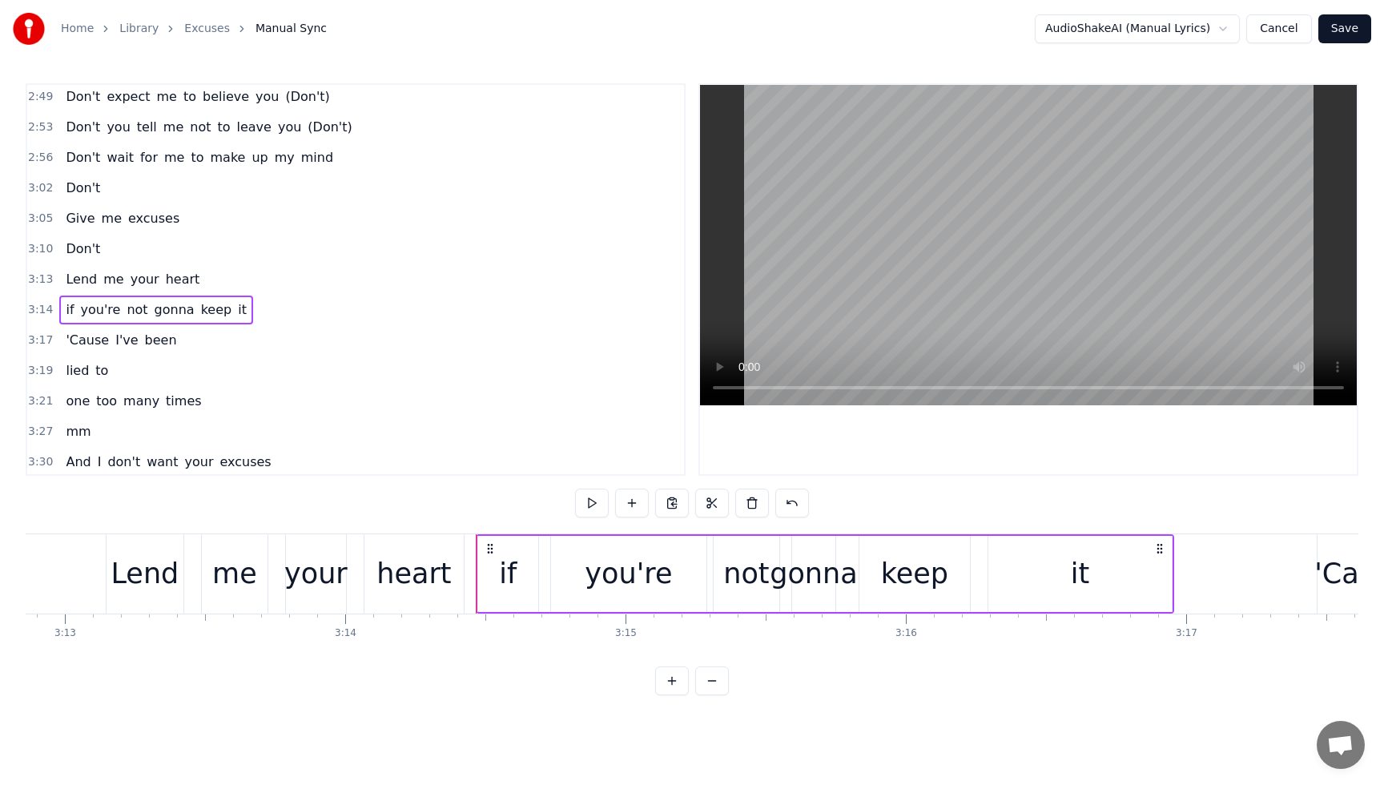
click at [69, 207] on div "Give me excuses" at bounding box center [122, 218] width 127 height 29
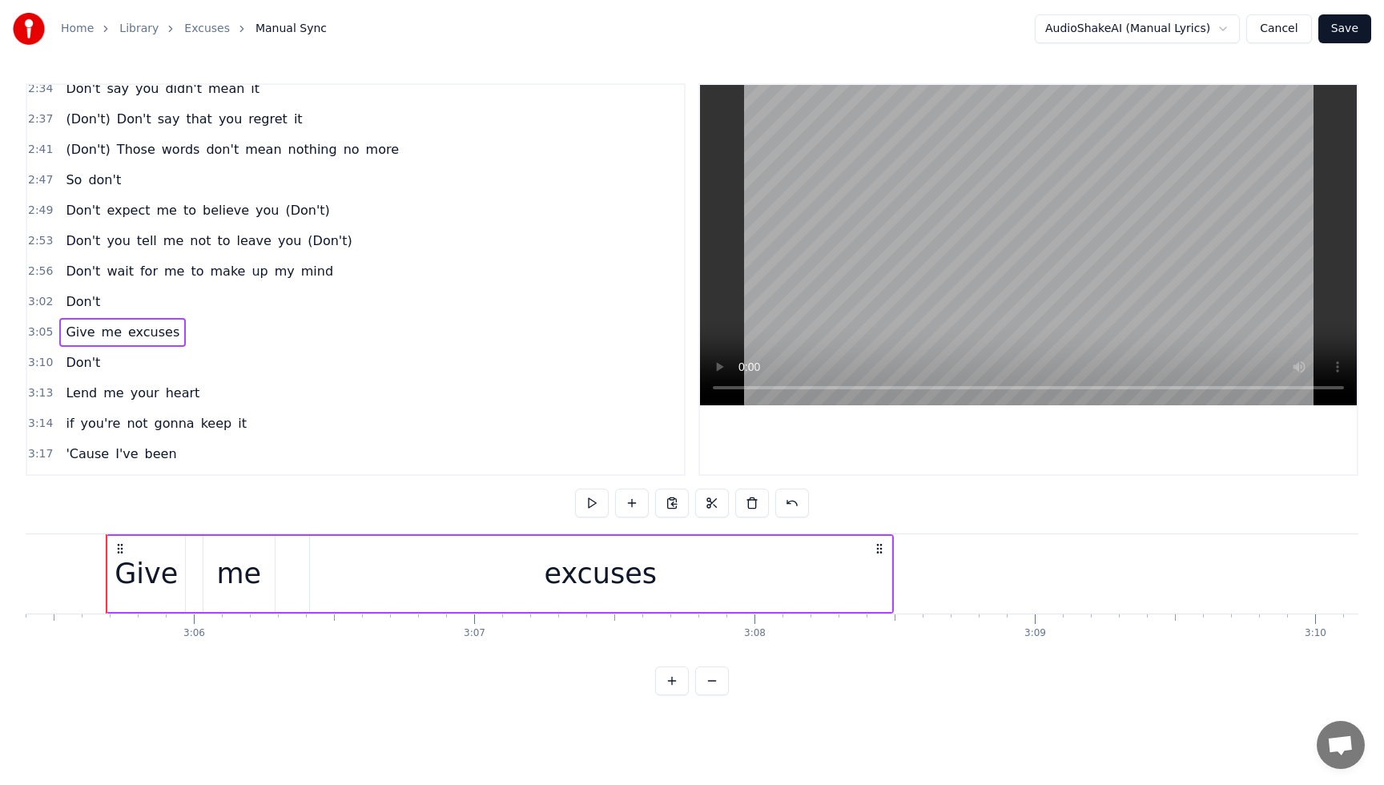
scroll to position [1494, 0]
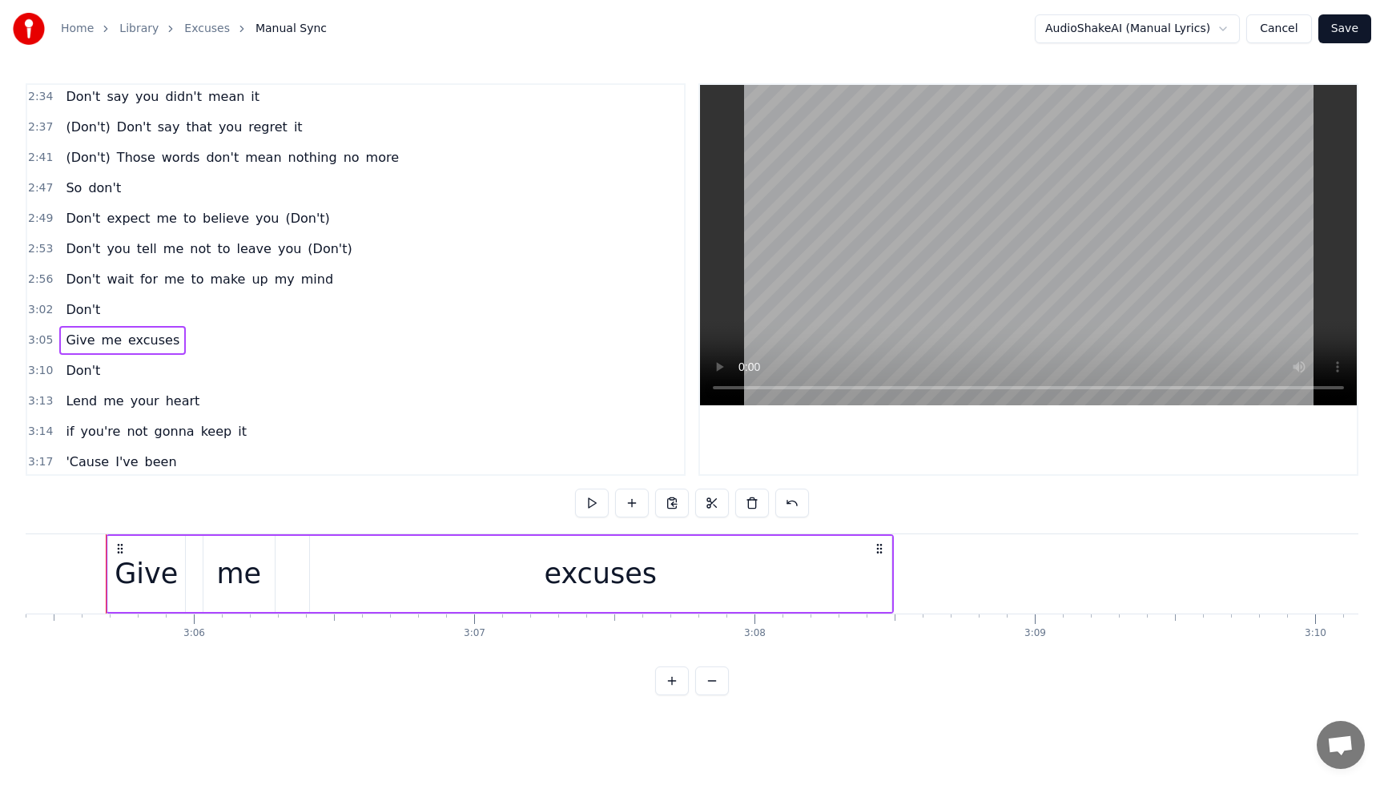
click at [71, 268] on div "Don't wait for me to make up my mind" at bounding box center [199, 279] width 280 height 29
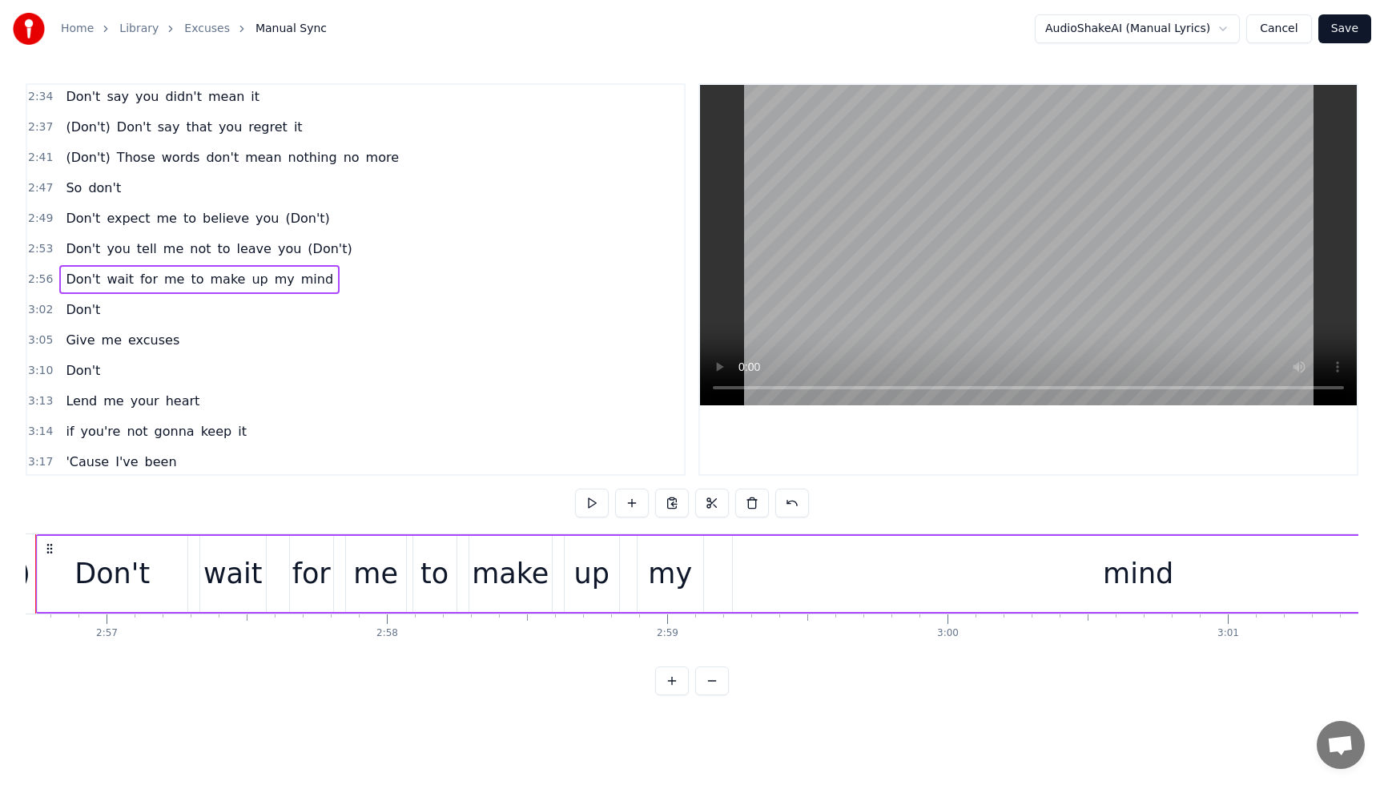
scroll to position [0, 49461]
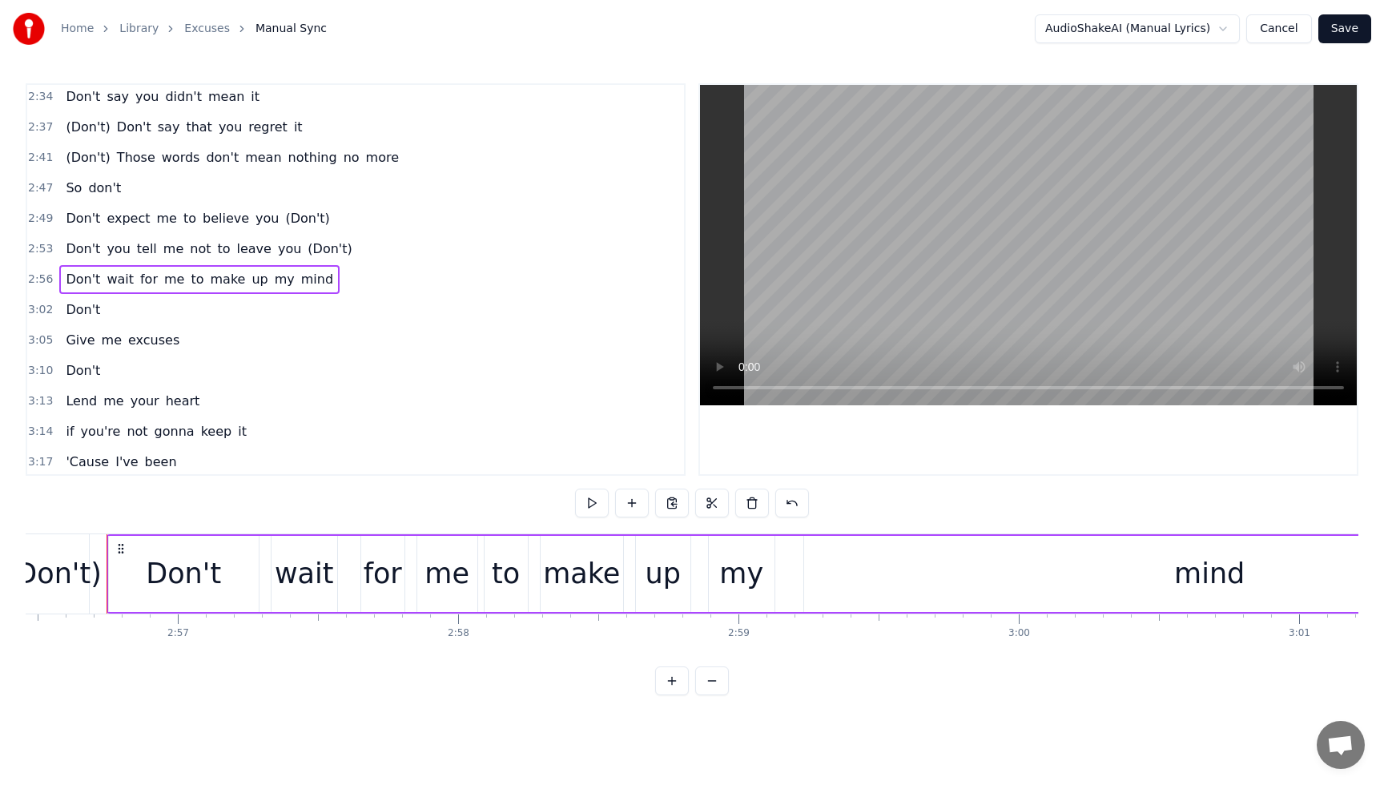
click at [1086, 587] on div "mind" at bounding box center [1209, 574] width 811 height 76
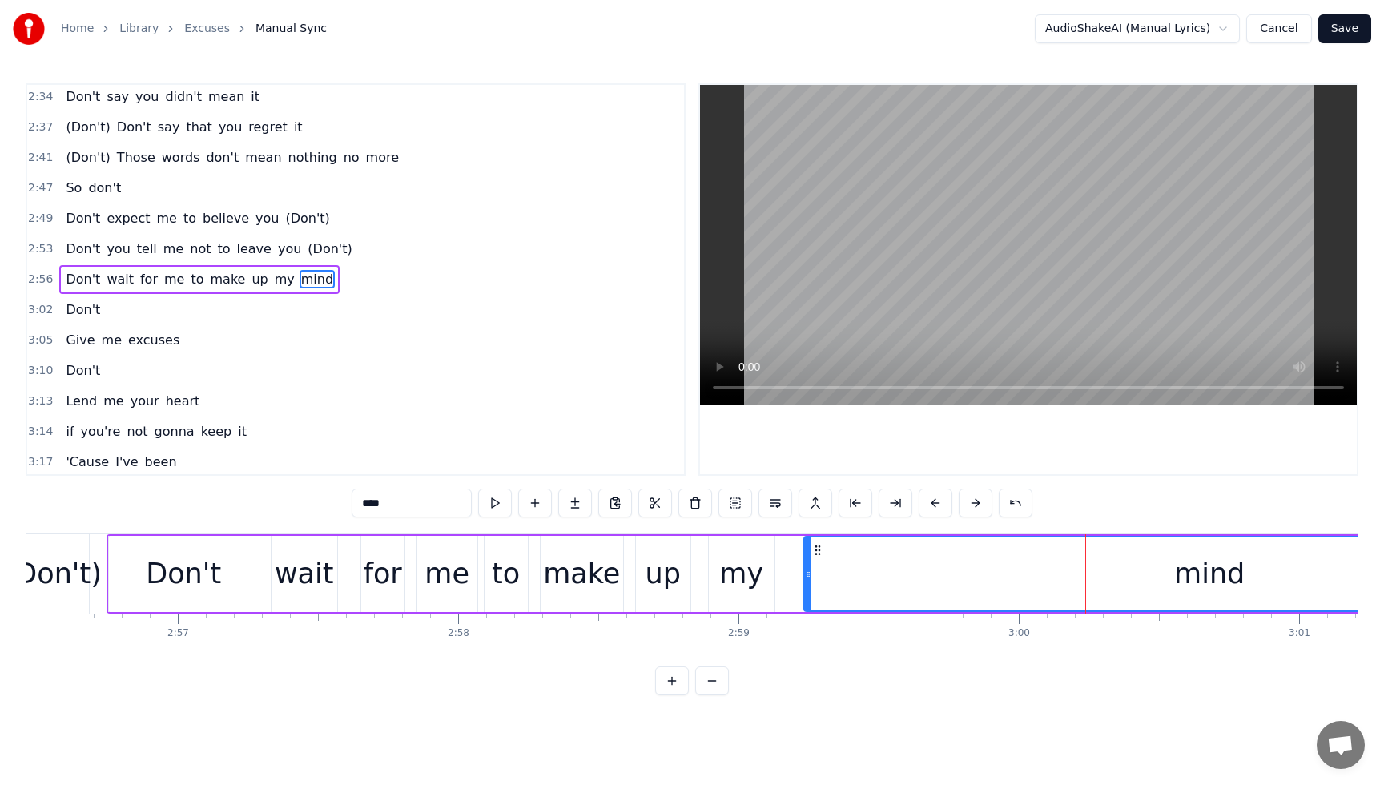
click at [84, 312] on span "Don't" at bounding box center [83, 309] width 38 height 18
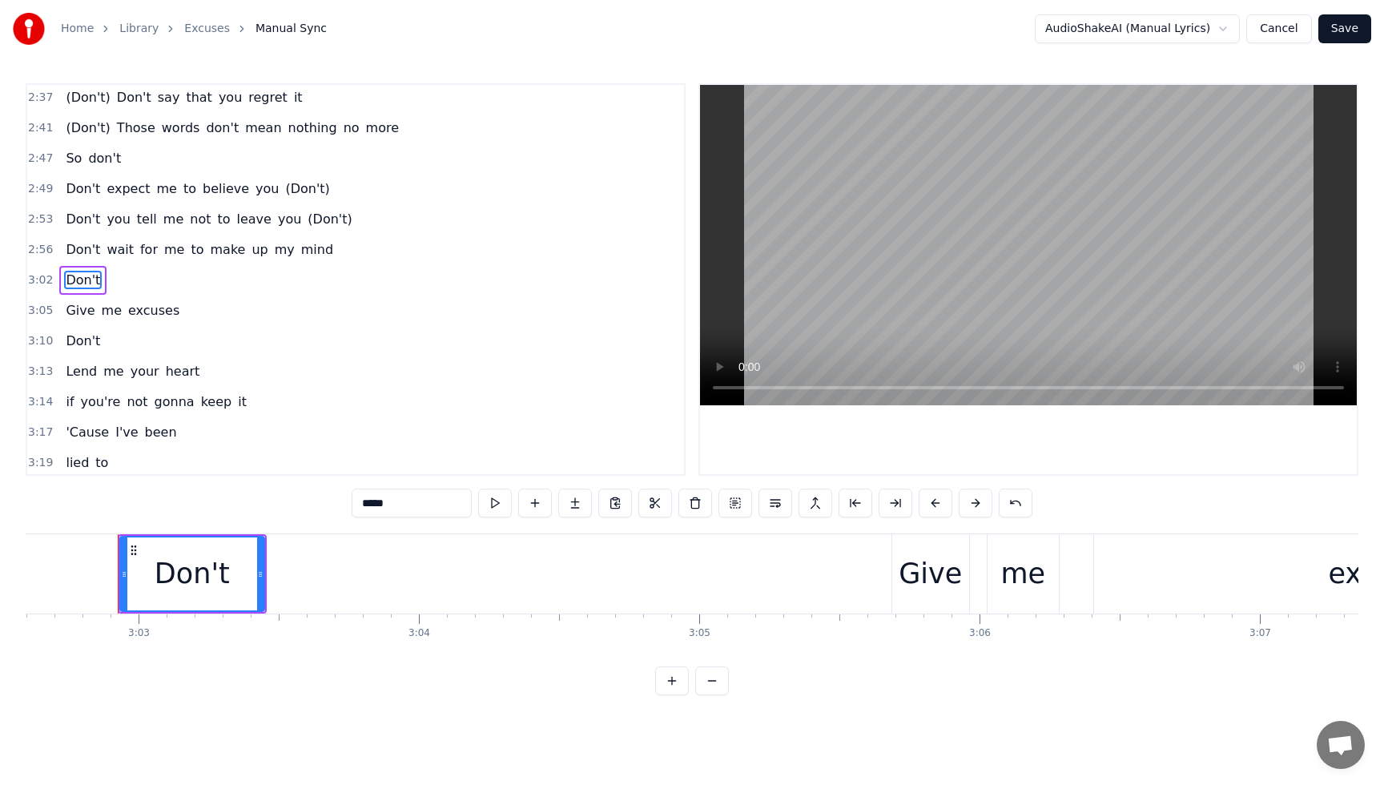
scroll to position [0, 51194]
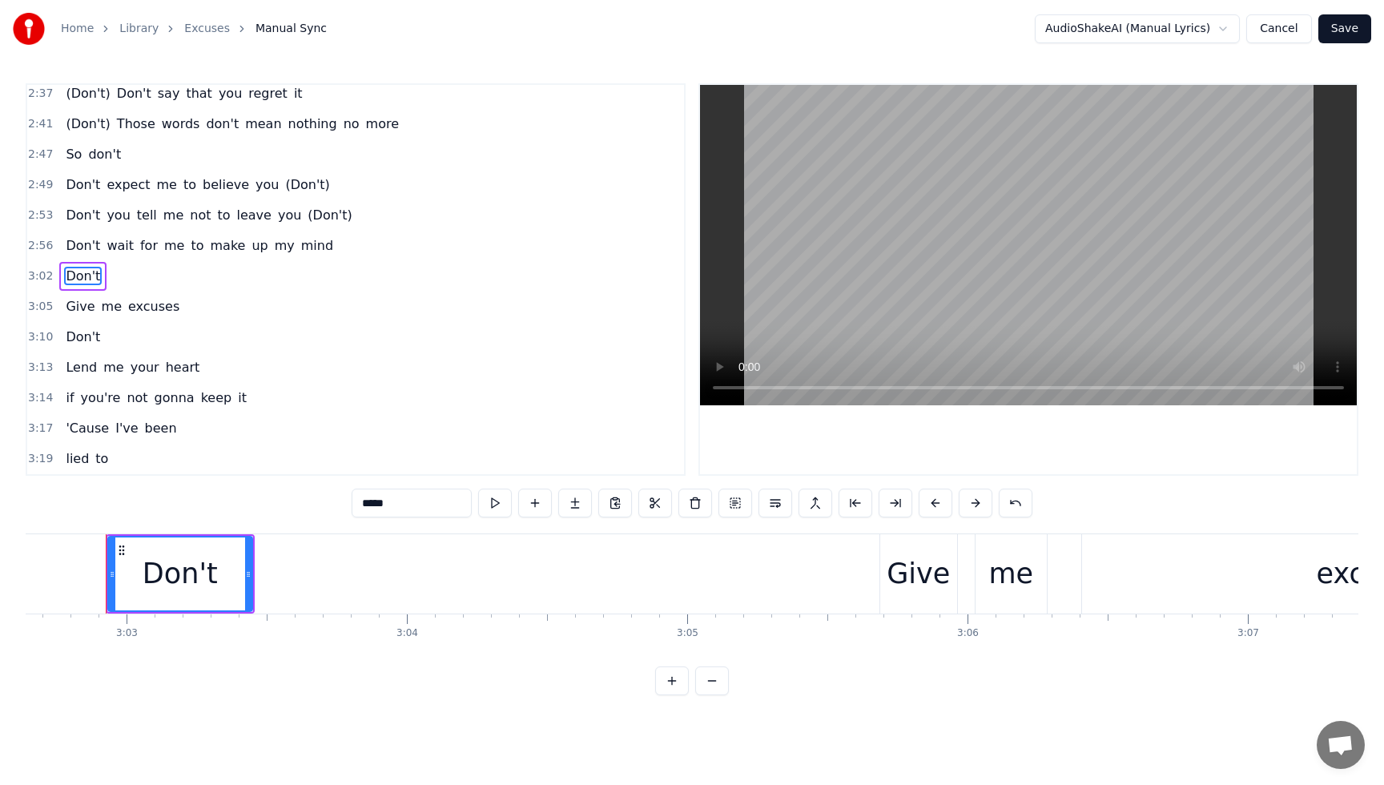
click at [300, 252] on span "mind" at bounding box center [317, 245] width 35 height 18
type input "****"
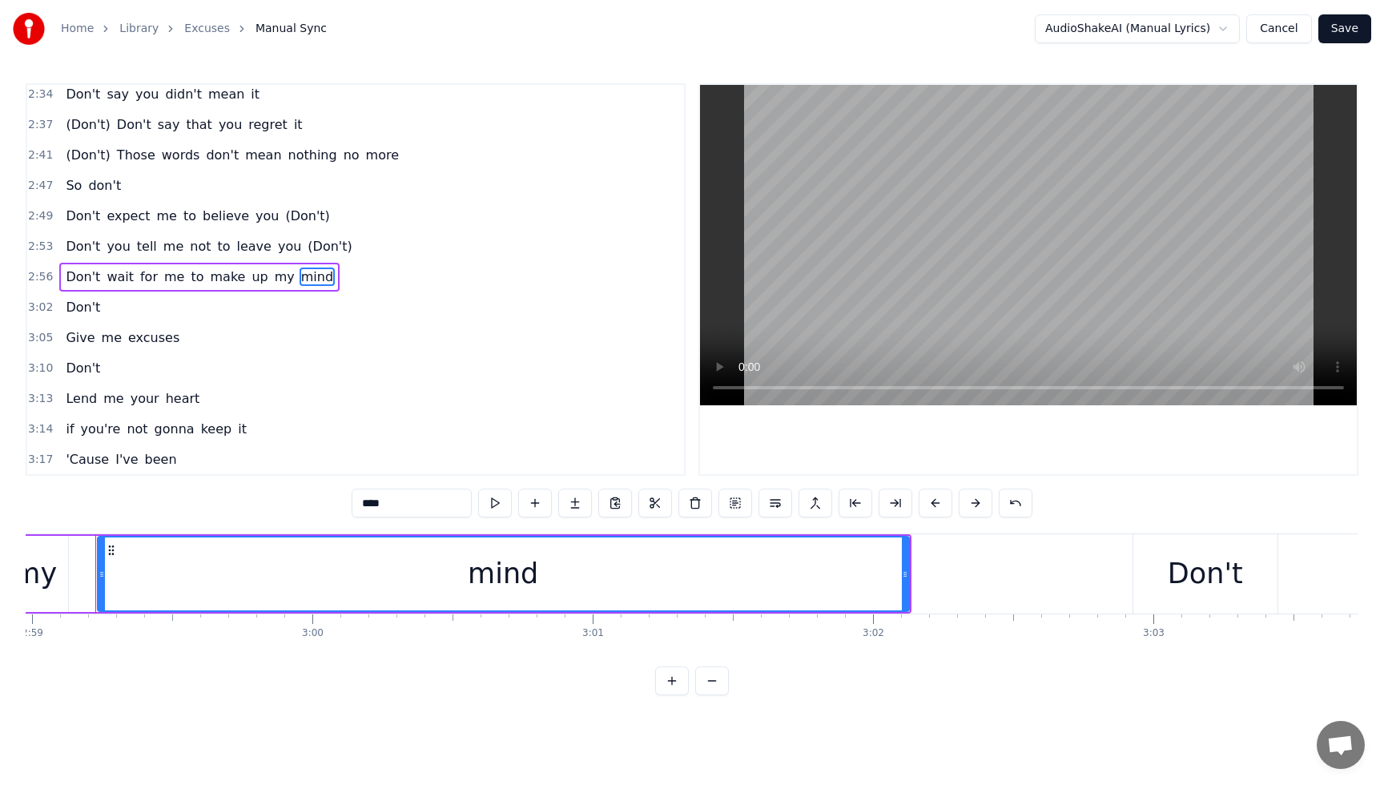
scroll to position [0, 50170]
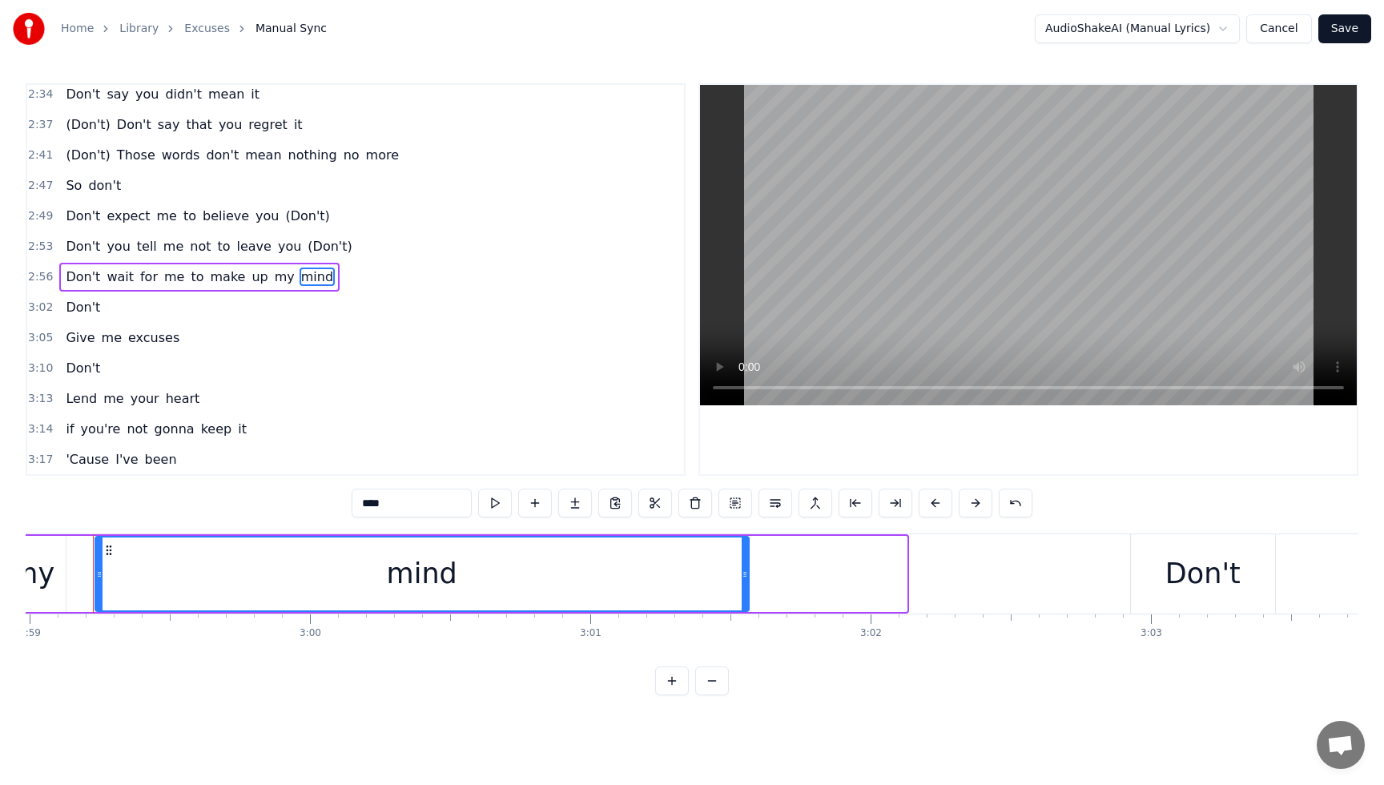
drag, startPoint x: 907, startPoint y: 577, endPoint x: 746, endPoint y: 571, distance: 161.9
click at [746, 571] on div "mind" at bounding box center [501, 574] width 813 height 76
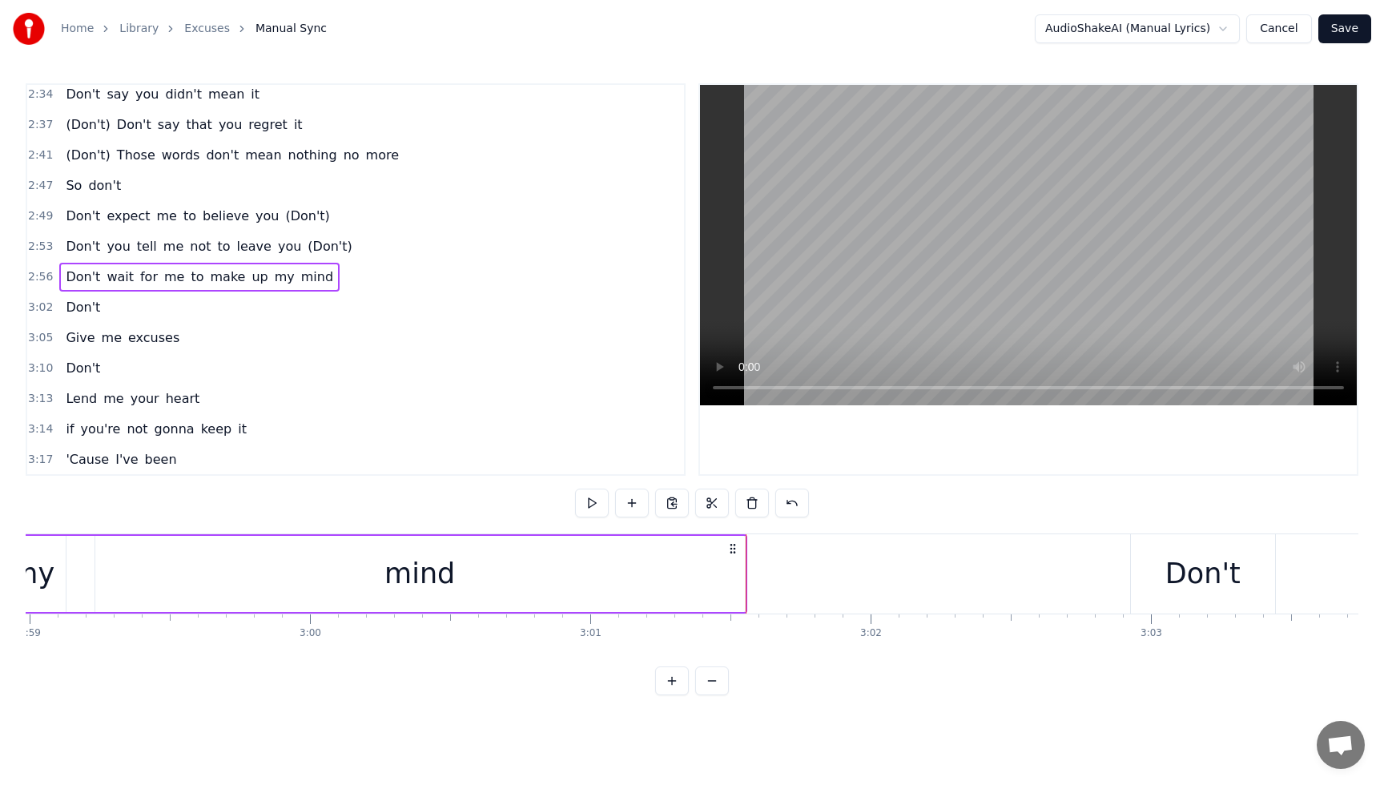
click at [75, 232] on div "Don't you tell me not to leave you (Don't)" at bounding box center [208, 246] width 299 height 29
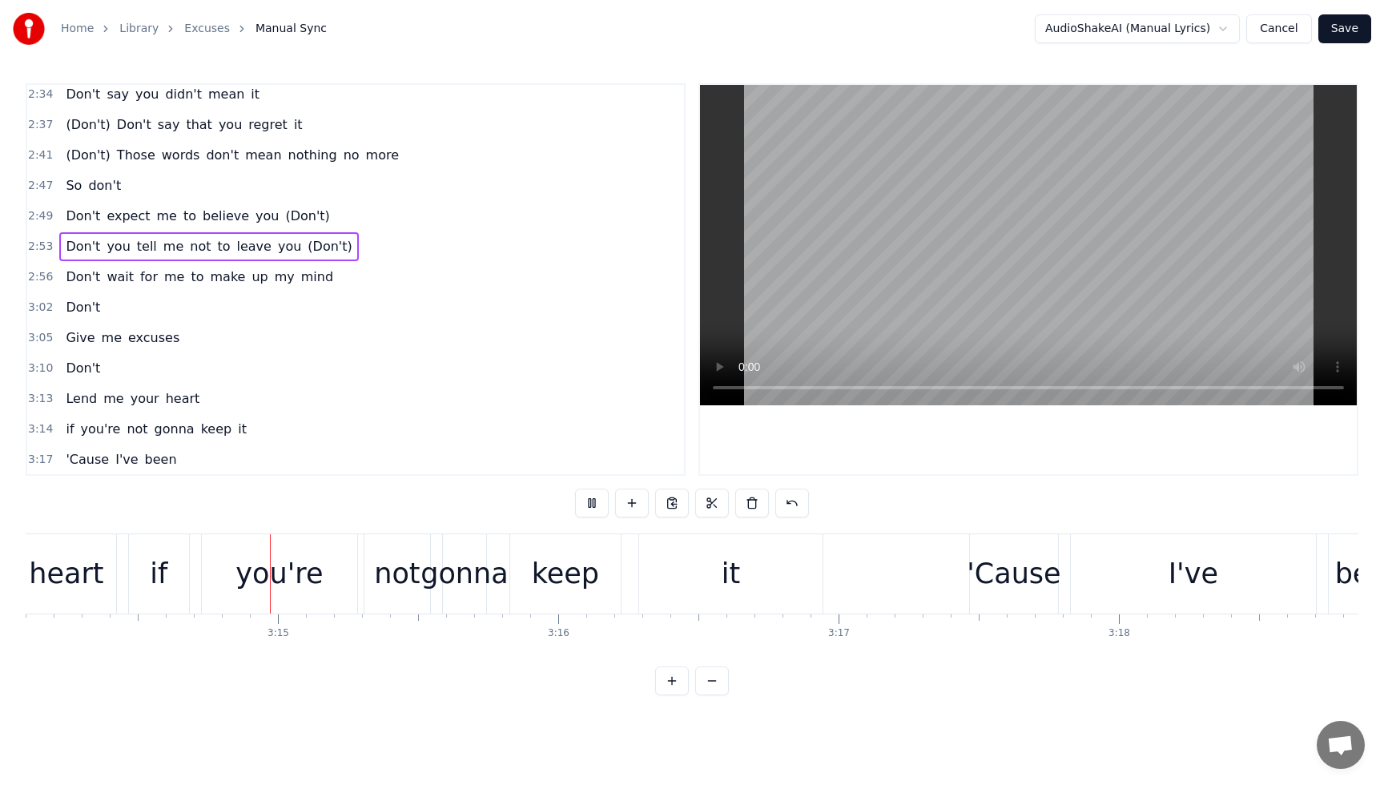
scroll to position [0, 54415]
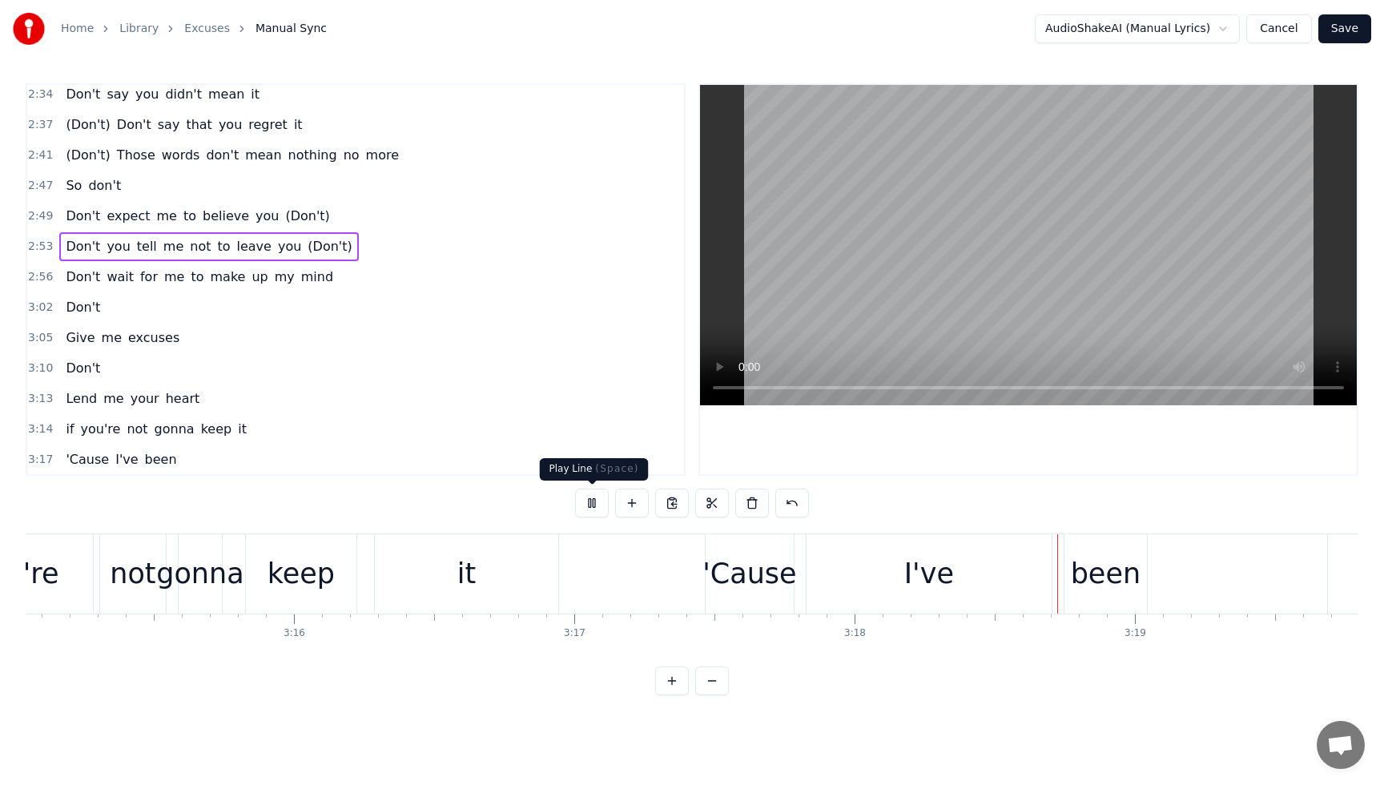
click at [595, 509] on button at bounding box center [592, 503] width 34 height 29
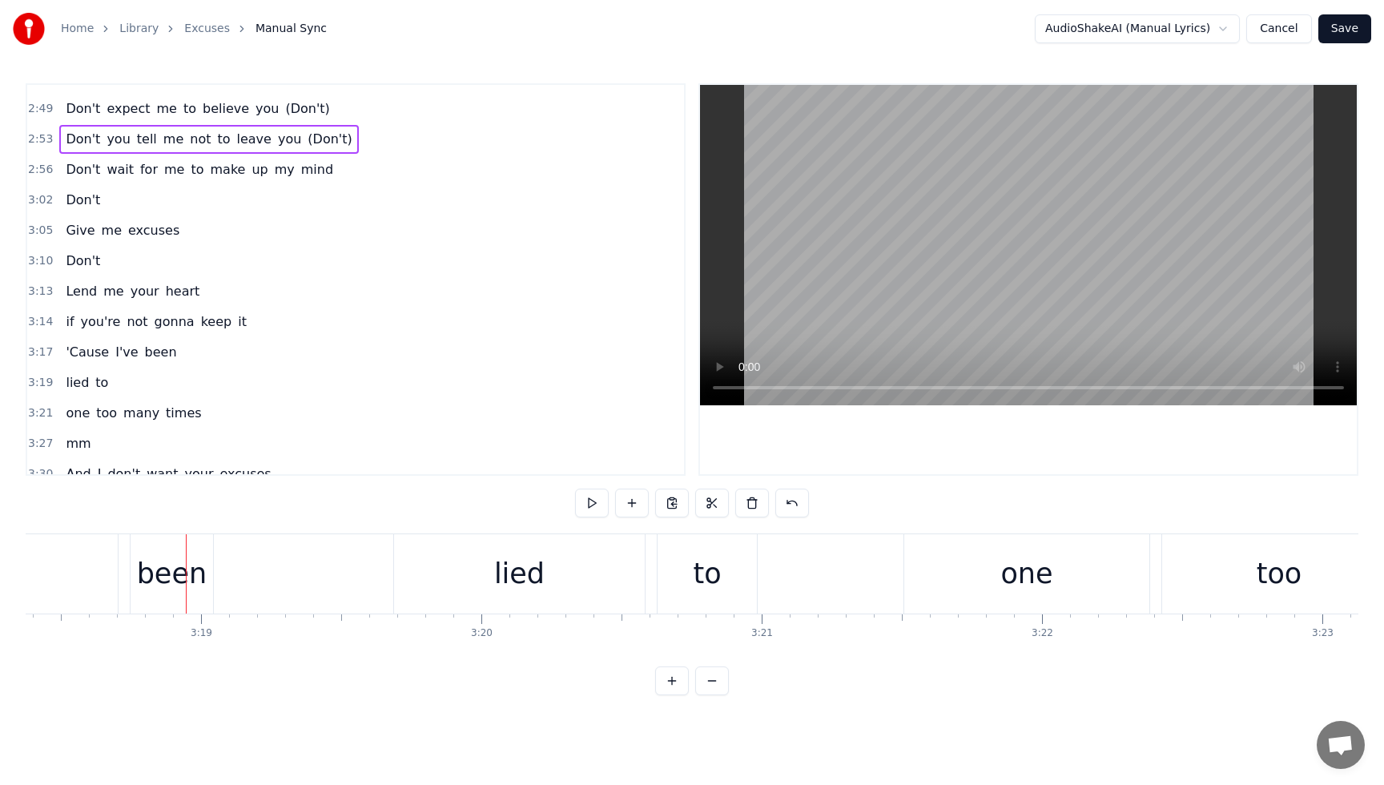
scroll to position [1619, 0]
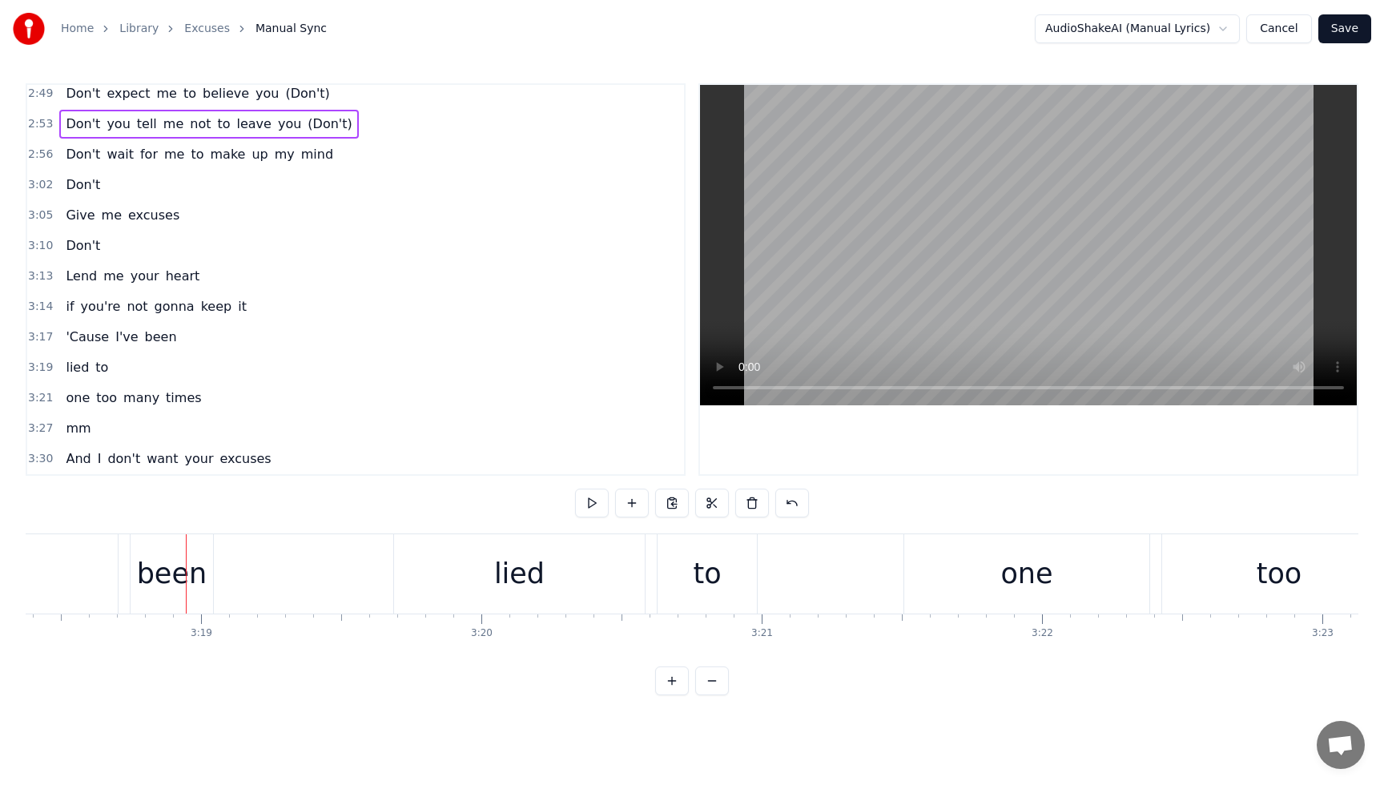
click at [92, 312] on span "you're" at bounding box center [100, 306] width 43 height 18
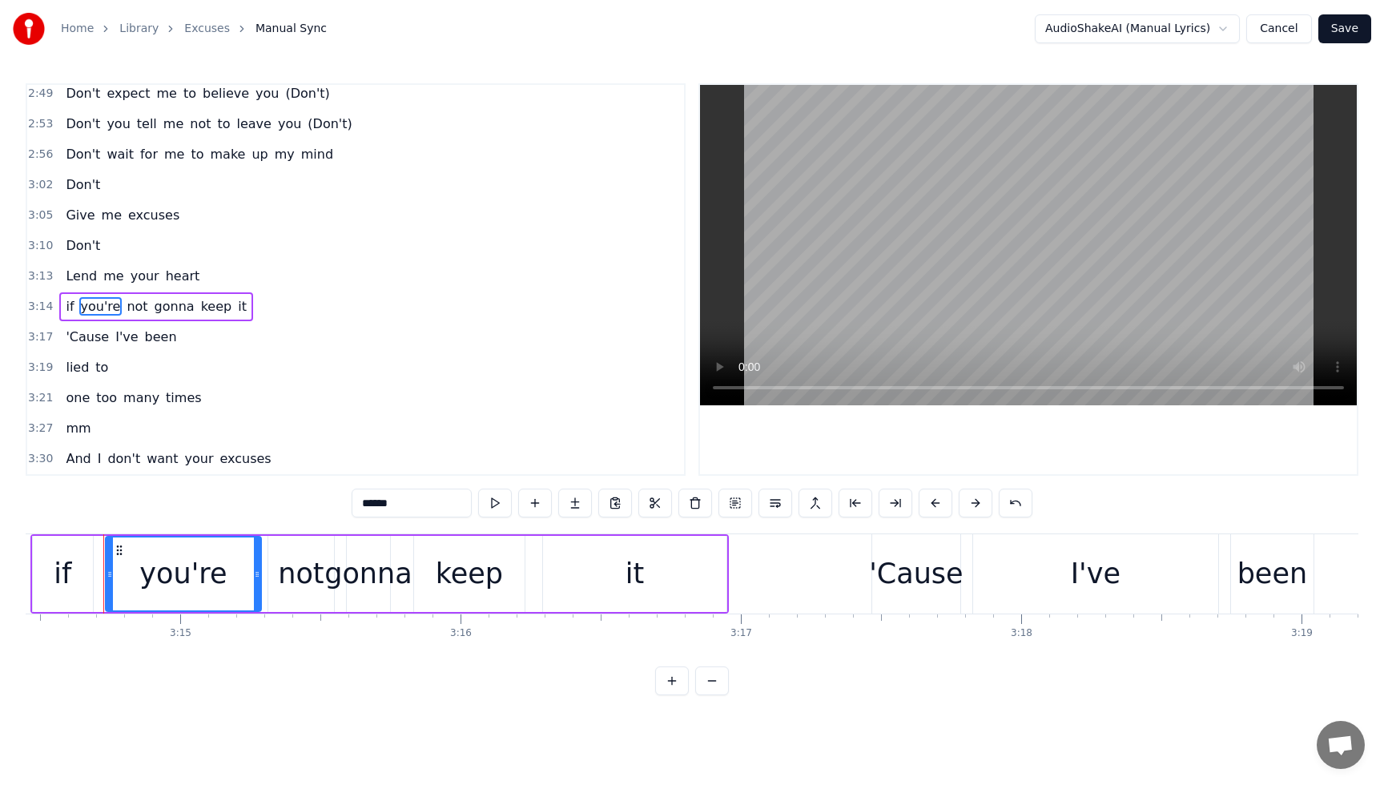
scroll to position [0, 54502]
drag, startPoint x: 412, startPoint y: 505, endPoint x: 328, endPoint y: 500, distance: 85.1
click at [328, 501] on div "0:00 Don't talk 0:04 you don't have to 0:07 'Cause your eyes 0:09 just told me …" at bounding box center [692, 389] width 1333 height 612
click at [310, 575] on div "not" at bounding box center [303, 574] width 46 height 42
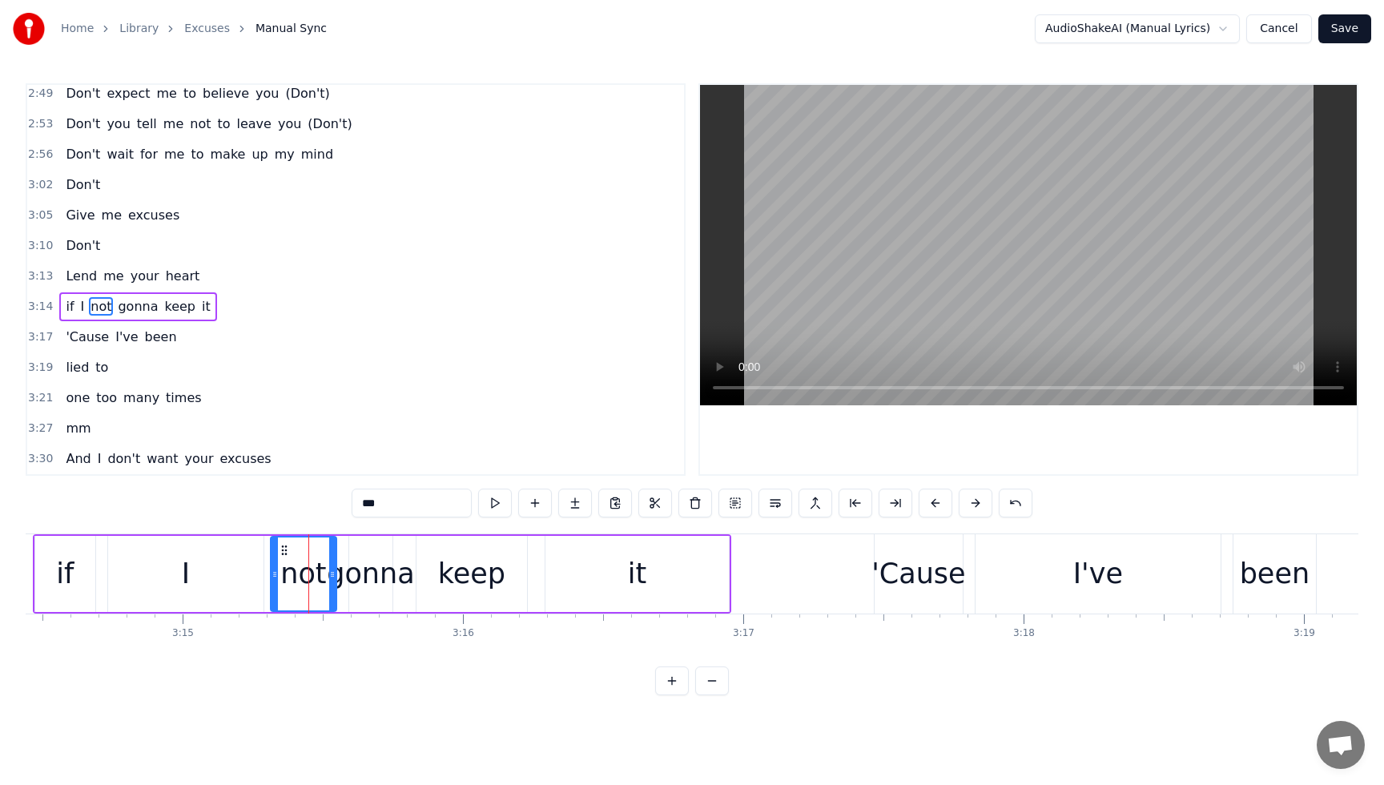
click at [409, 512] on input "***" at bounding box center [412, 503] width 120 height 29
drag, startPoint x: 418, startPoint y: 511, endPoint x: 339, endPoint y: 503, distance: 79.7
click at [339, 503] on div "0:00 Don't talk 0:04 you don't have to 0:07 'Cause your eyes 0:09 just told me …" at bounding box center [692, 389] width 1333 height 612
click at [379, 569] on div "gonna" at bounding box center [370, 574] width 87 height 42
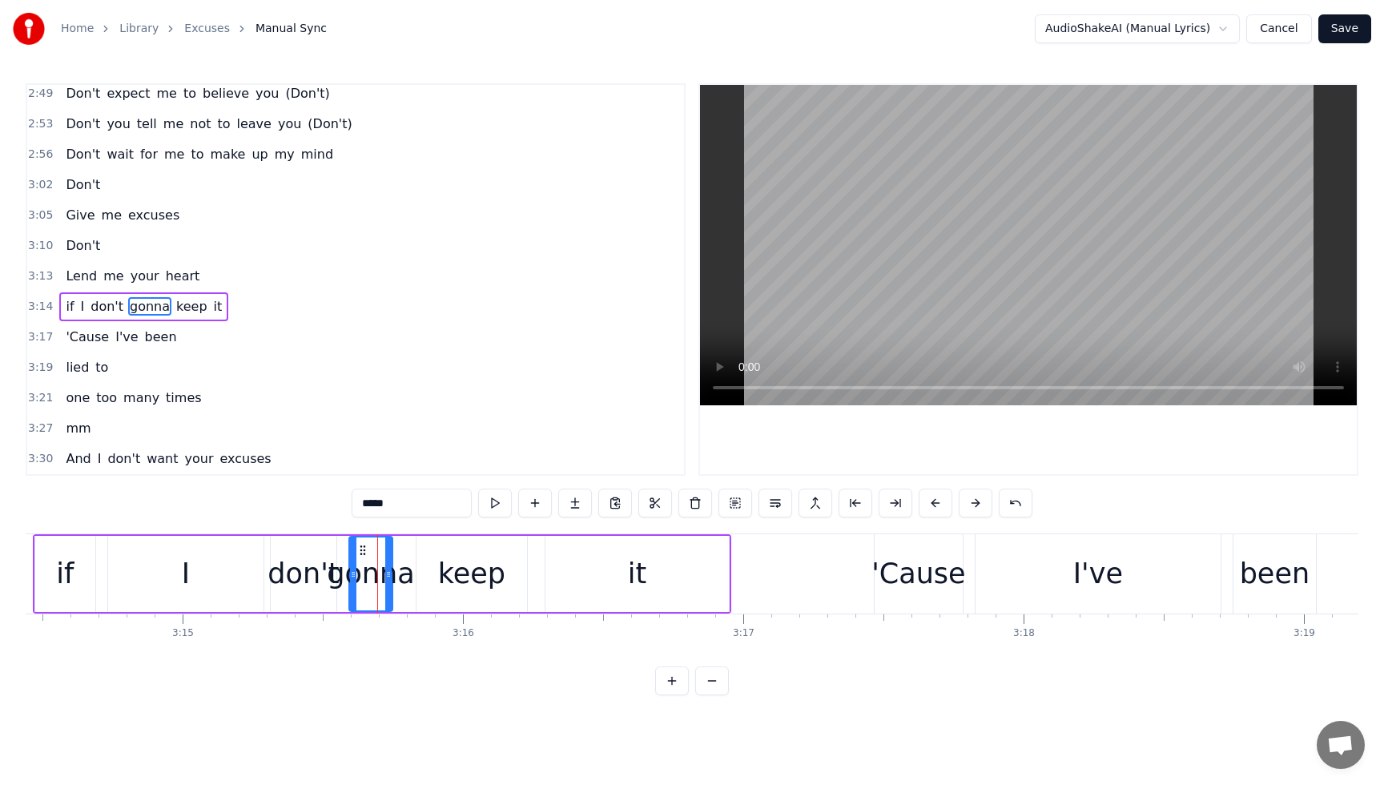
drag, startPoint x: 418, startPoint y: 512, endPoint x: 361, endPoint y: 504, distance: 57.4
click at [361, 504] on input "*****" at bounding box center [412, 503] width 120 height 29
drag, startPoint x: 388, startPoint y: 576, endPoint x: 460, endPoint y: 581, distance: 72.2
click at [429, 577] on icon at bounding box center [430, 574] width 6 height 13
type input "******"
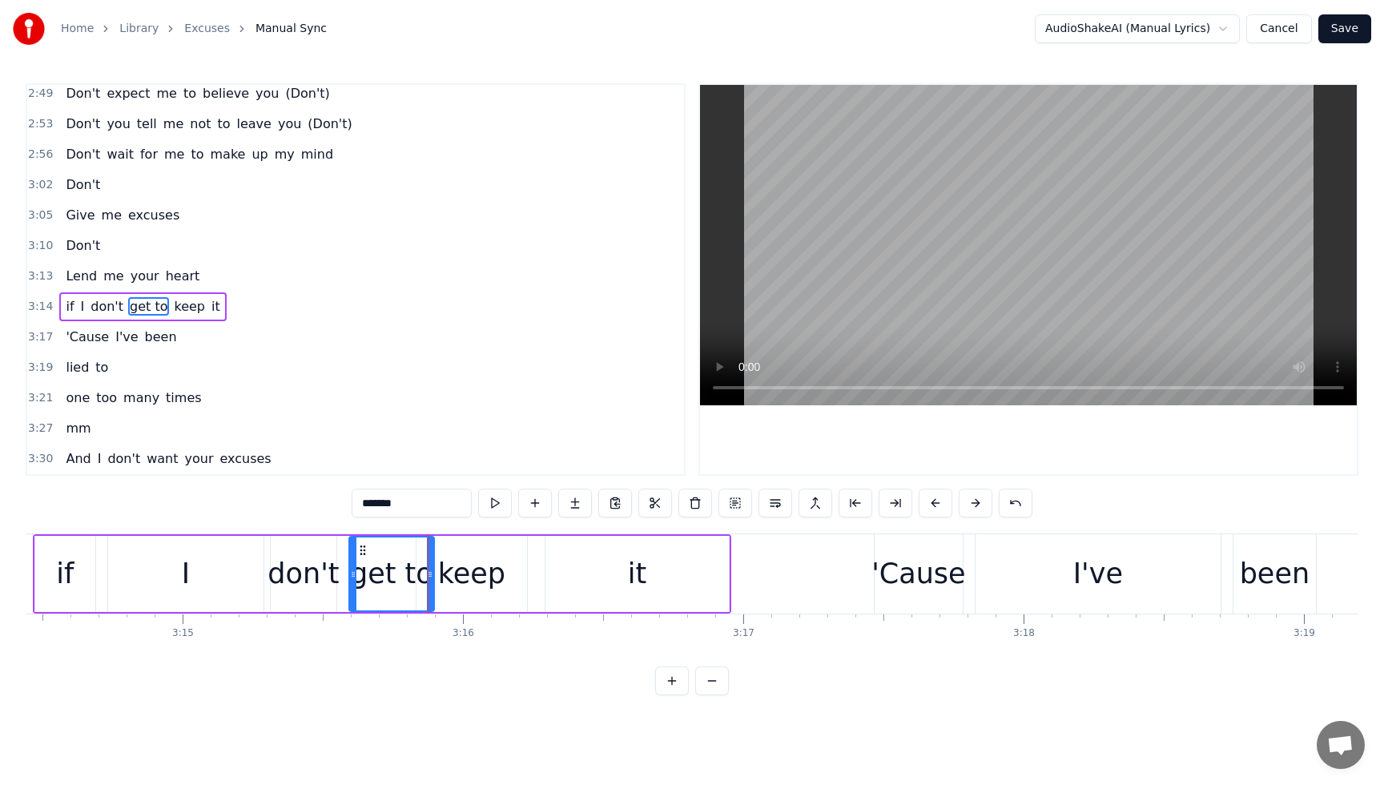
click at [64, 293] on div "if I don't get to keep it" at bounding box center [142, 306] width 167 height 29
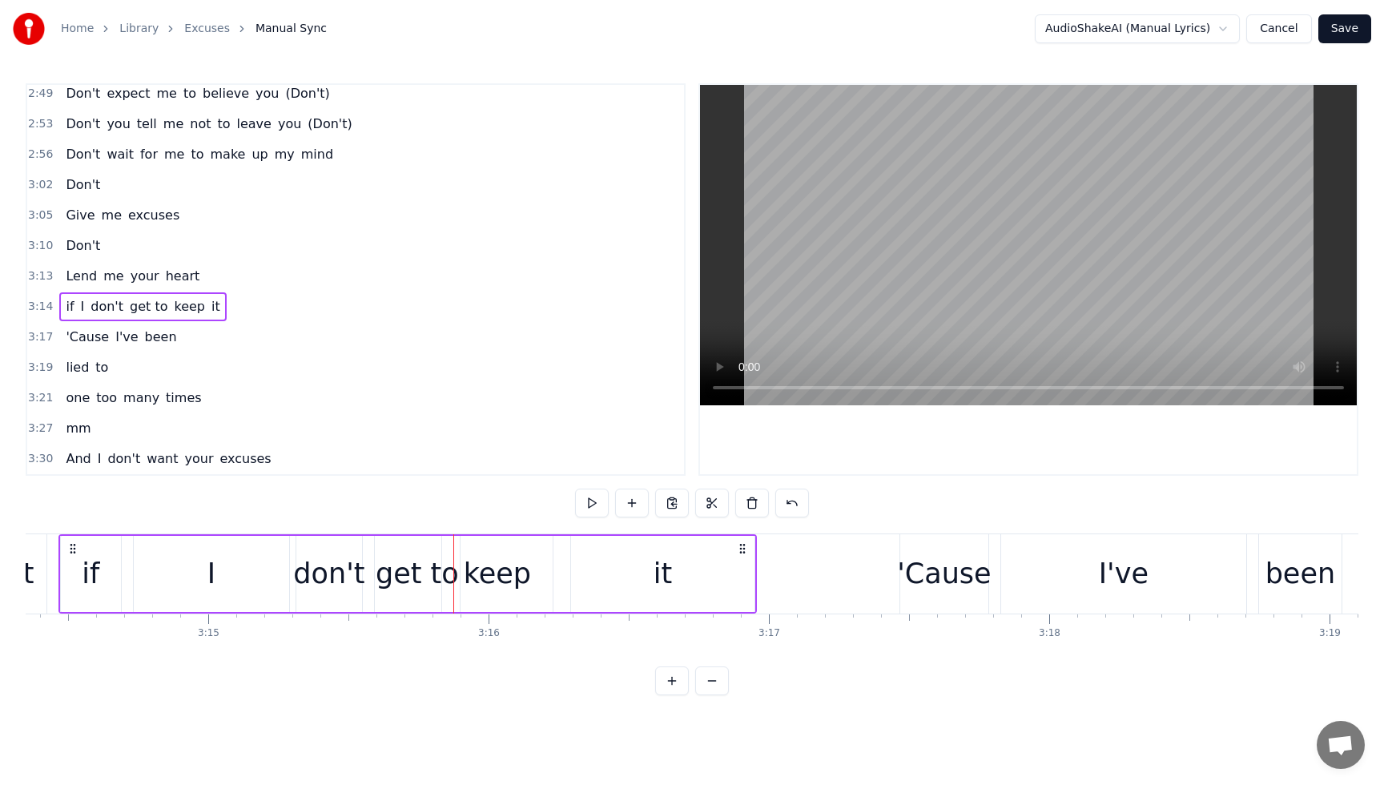
scroll to position [0, 54429]
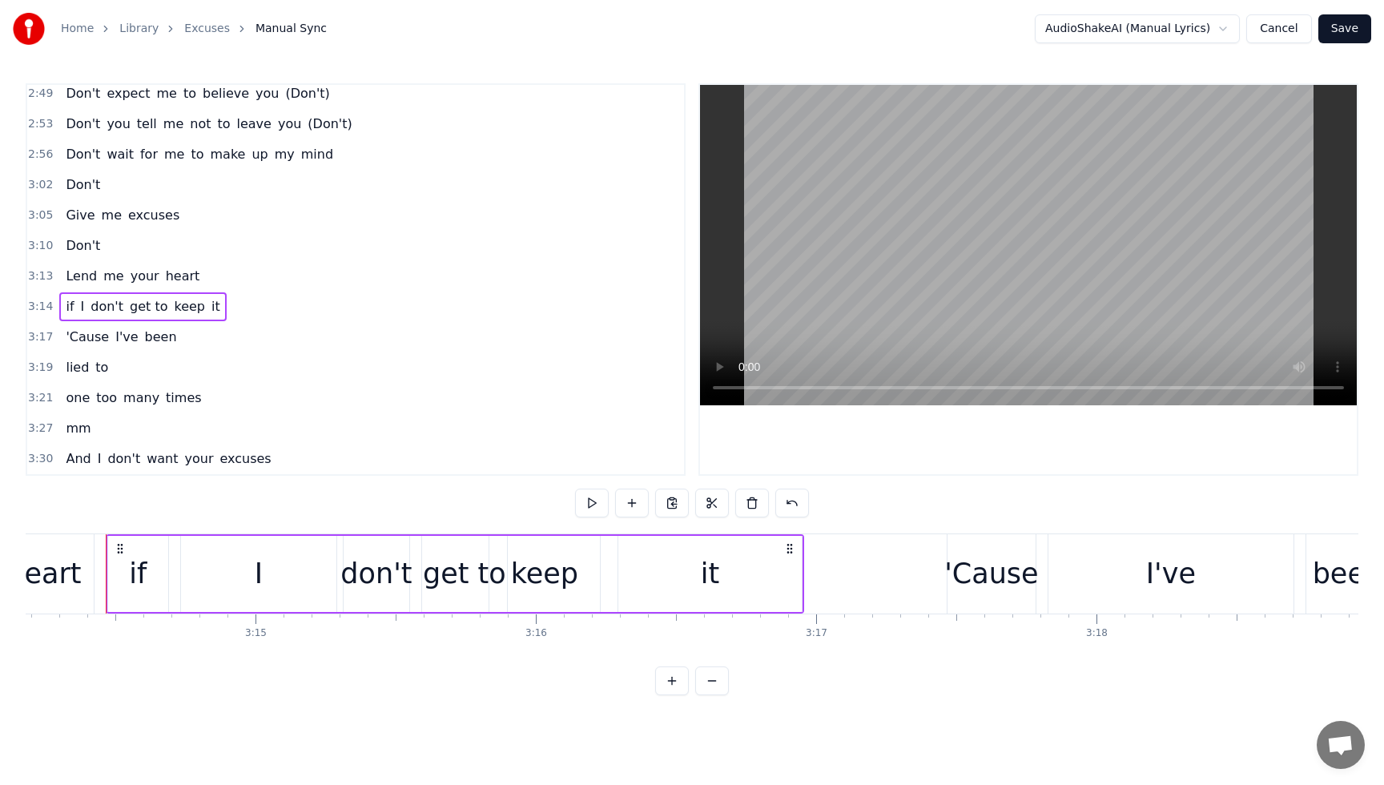
click at [62, 264] on div "Lend me your heart" at bounding box center [132, 276] width 147 height 29
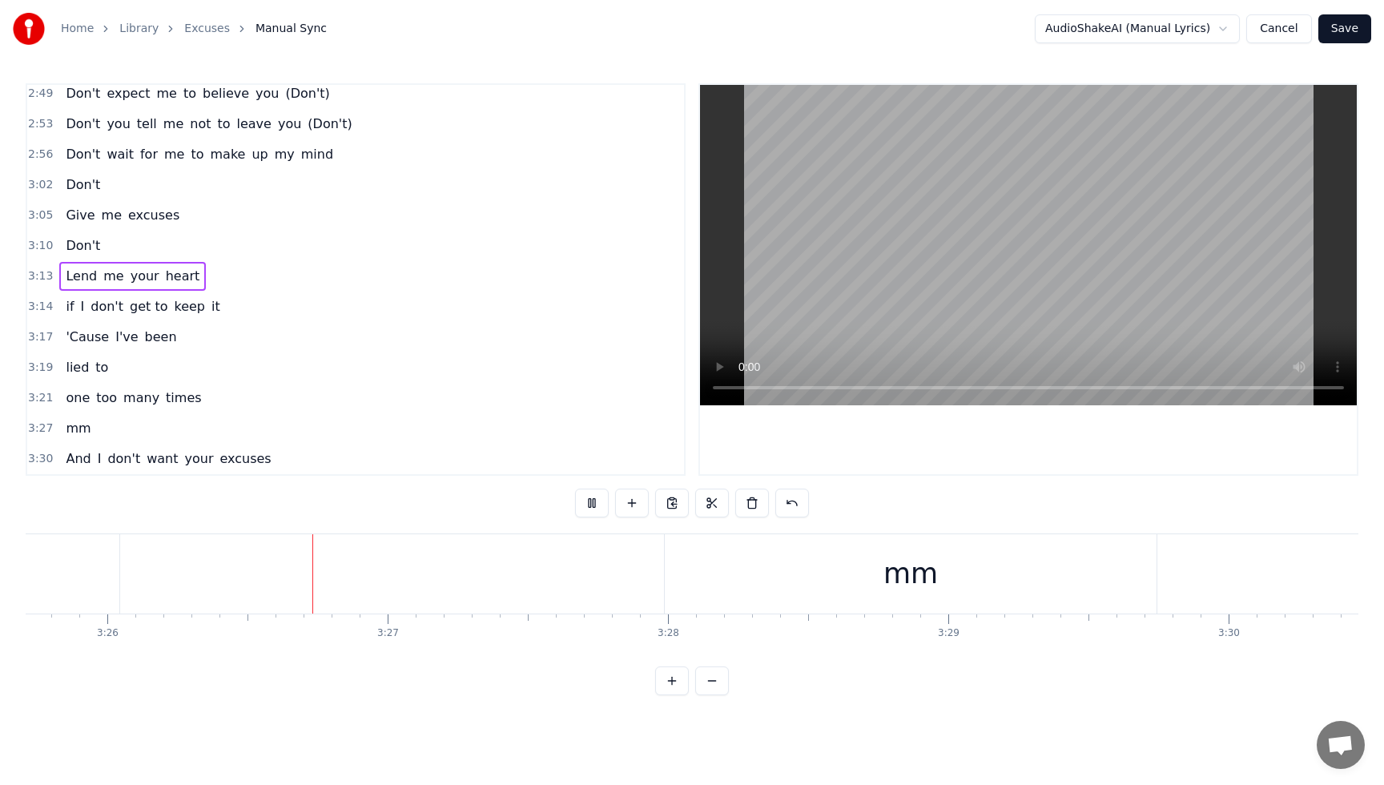
scroll to position [0, 57672]
click at [63, 296] on div "if I don't get to keep it" at bounding box center [142, 306] width 167 height 29
click at [65, 296] on div "if I don't get to keep it" at bounding box center [142, 306] width 167 height 29
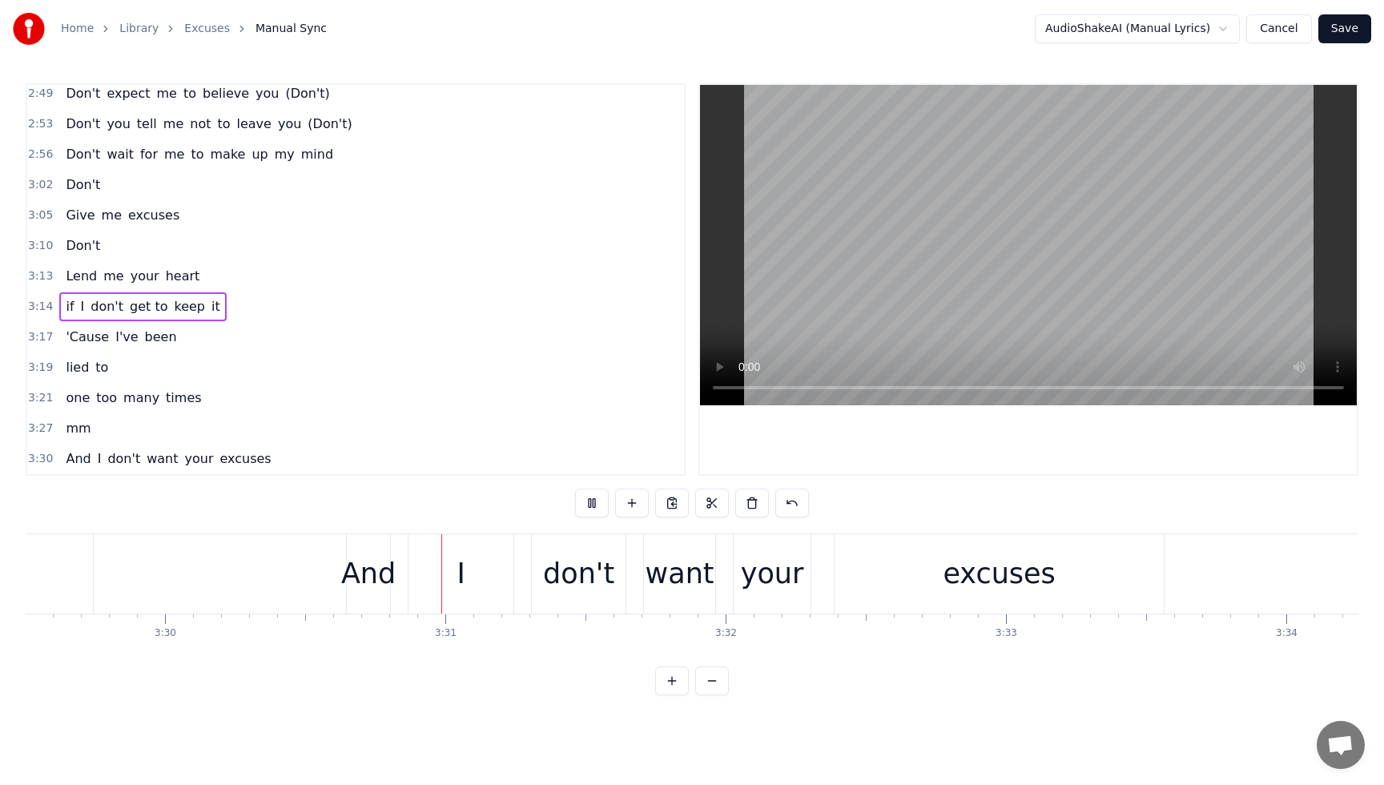
scroll to position [0, 58754]
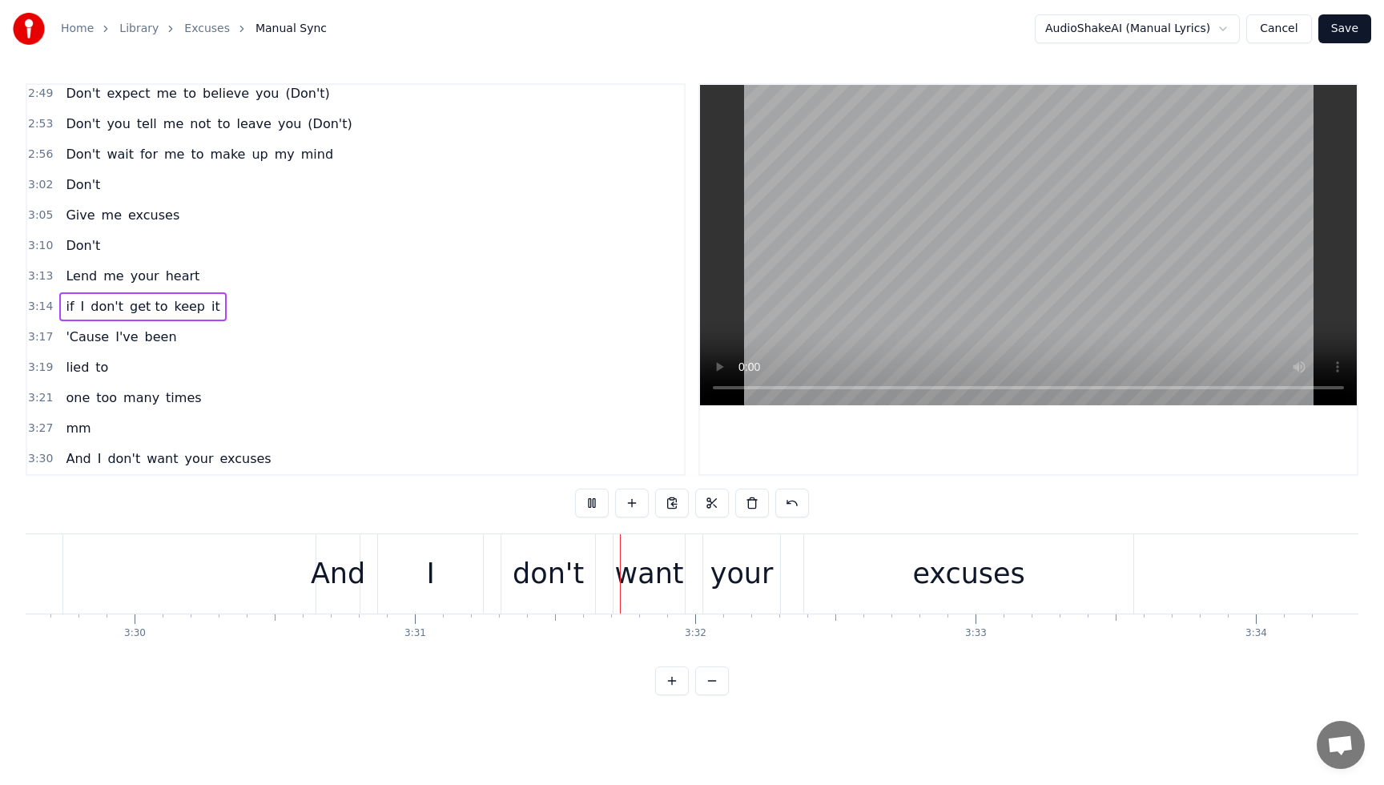
click at [88, 268] on span "Lend" at bounding box center [81, 276] width 34 height 18
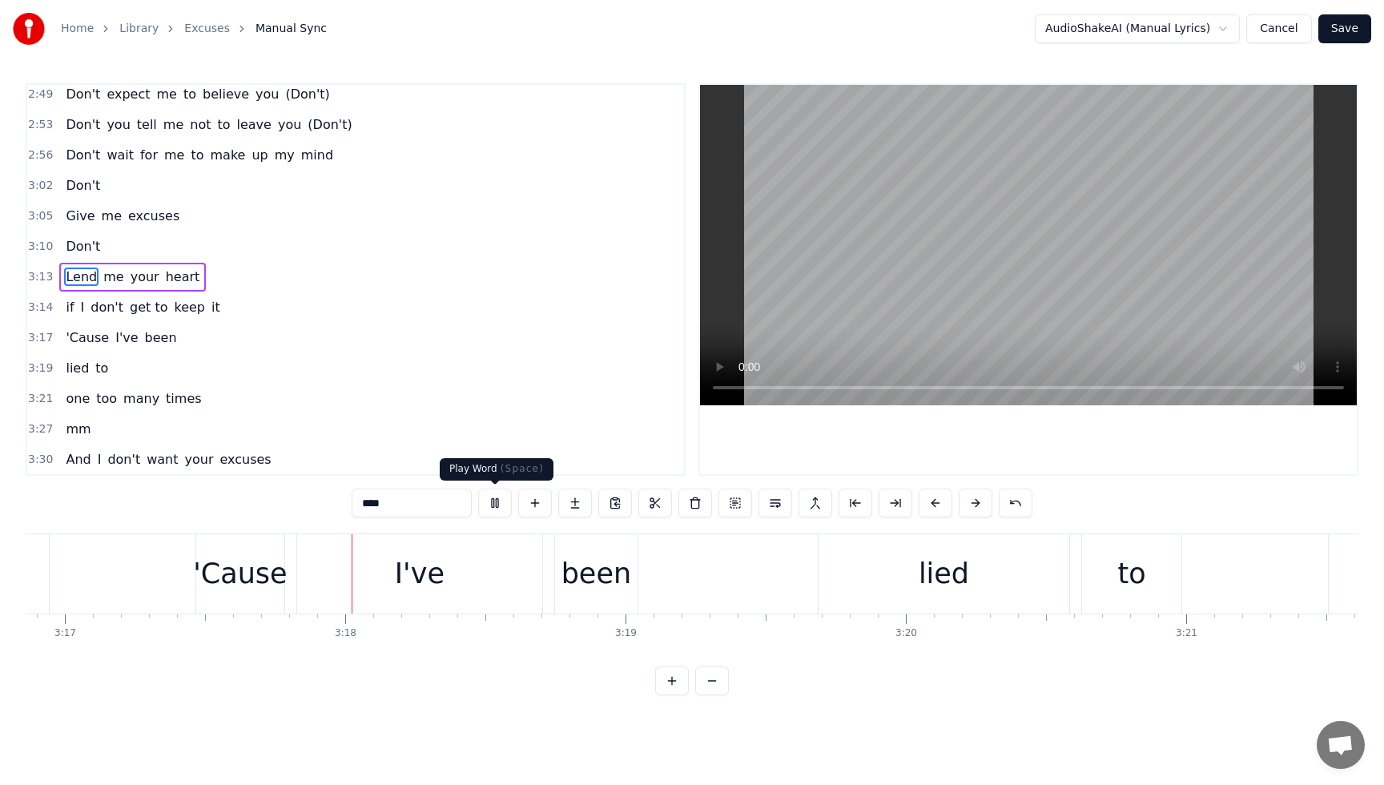
scroll to position [0, 55237]
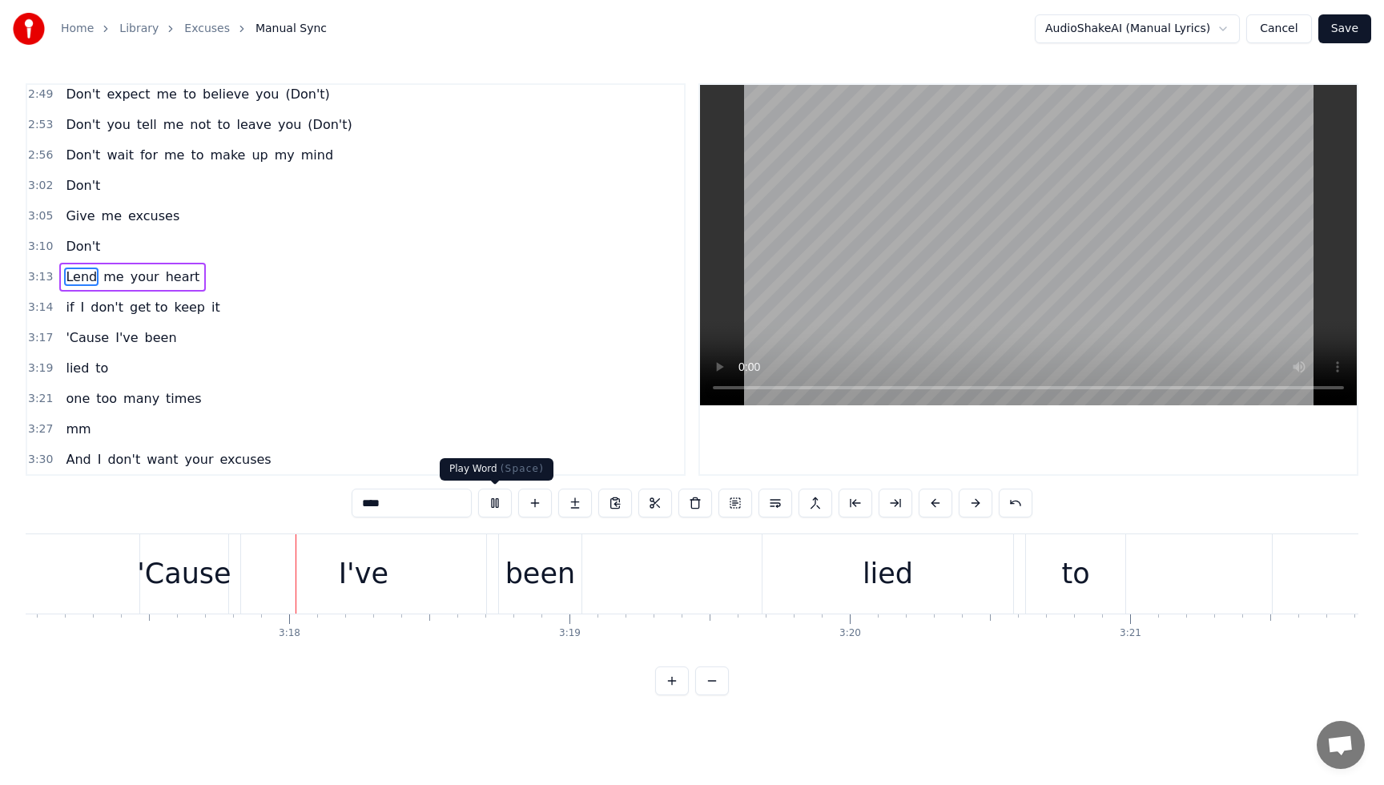
click at [496, 501] on button at bounding box center [495, 503] width 34 height 29
click at [98, 305] on span "don't" at bounding box center [107, 307] width 36 height 18
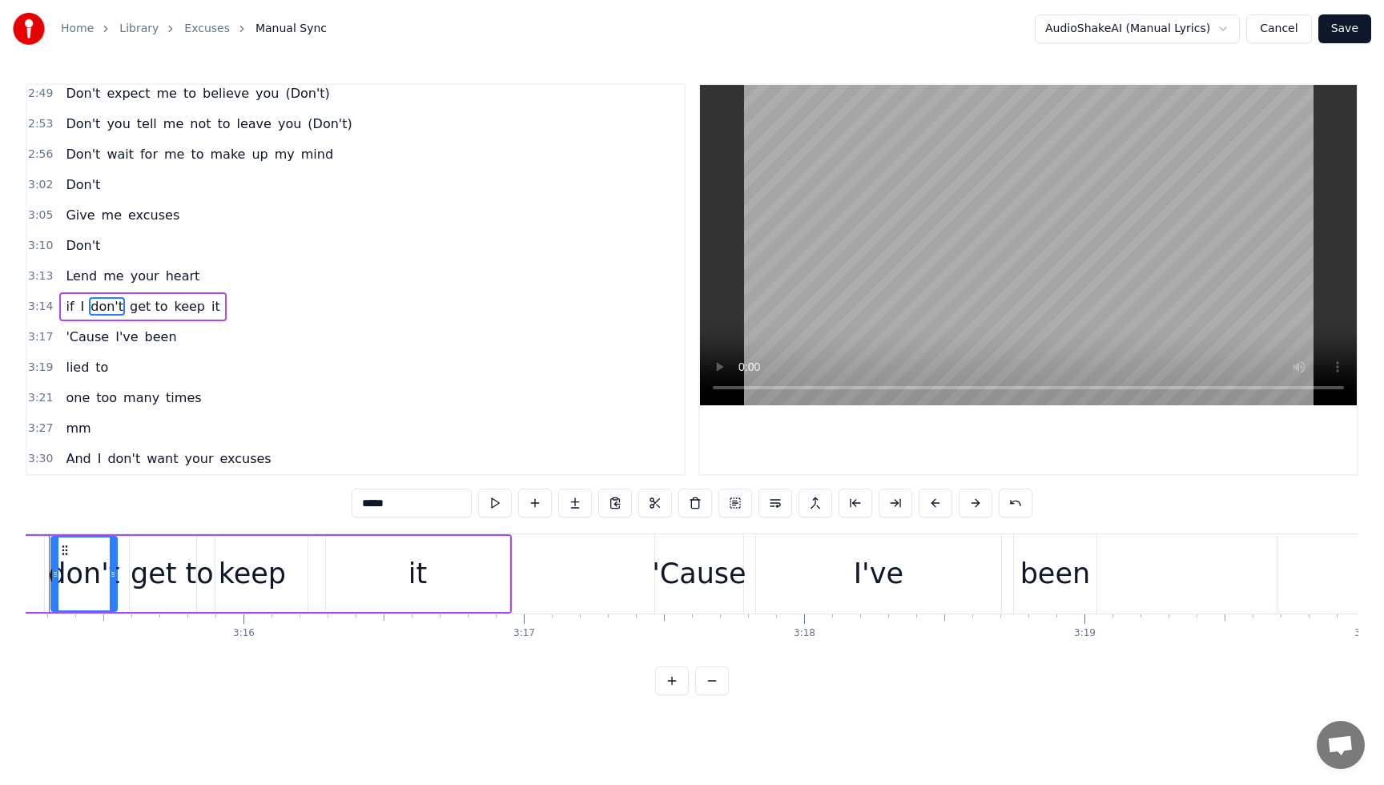
scroll to position [0, 54664]
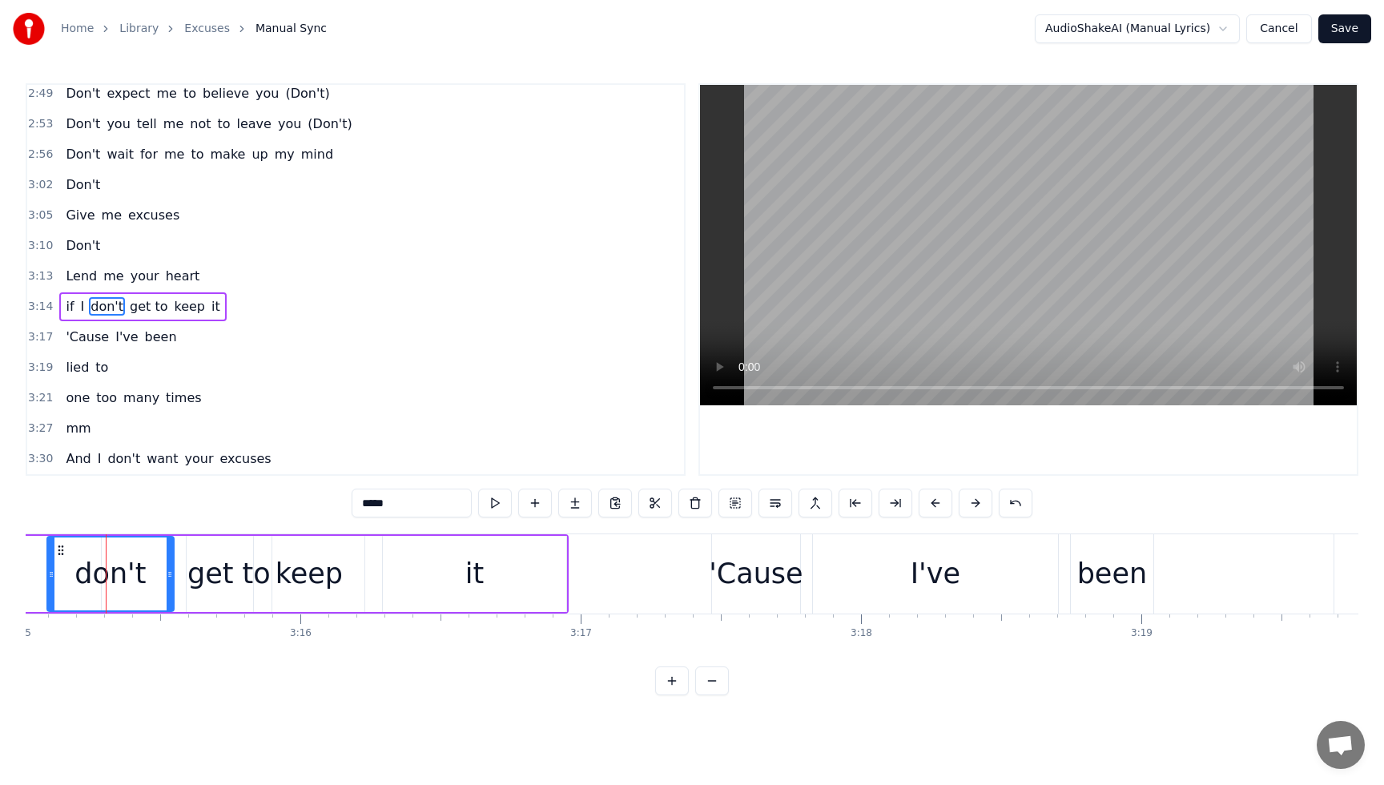
drag, startPoint x: 114, startPoint y: 572, endPoint x: 82, endPoint y: 573, distance: 31.3
click at [53, 569] on icon at bounding box center [51, 574] width 6 height 13
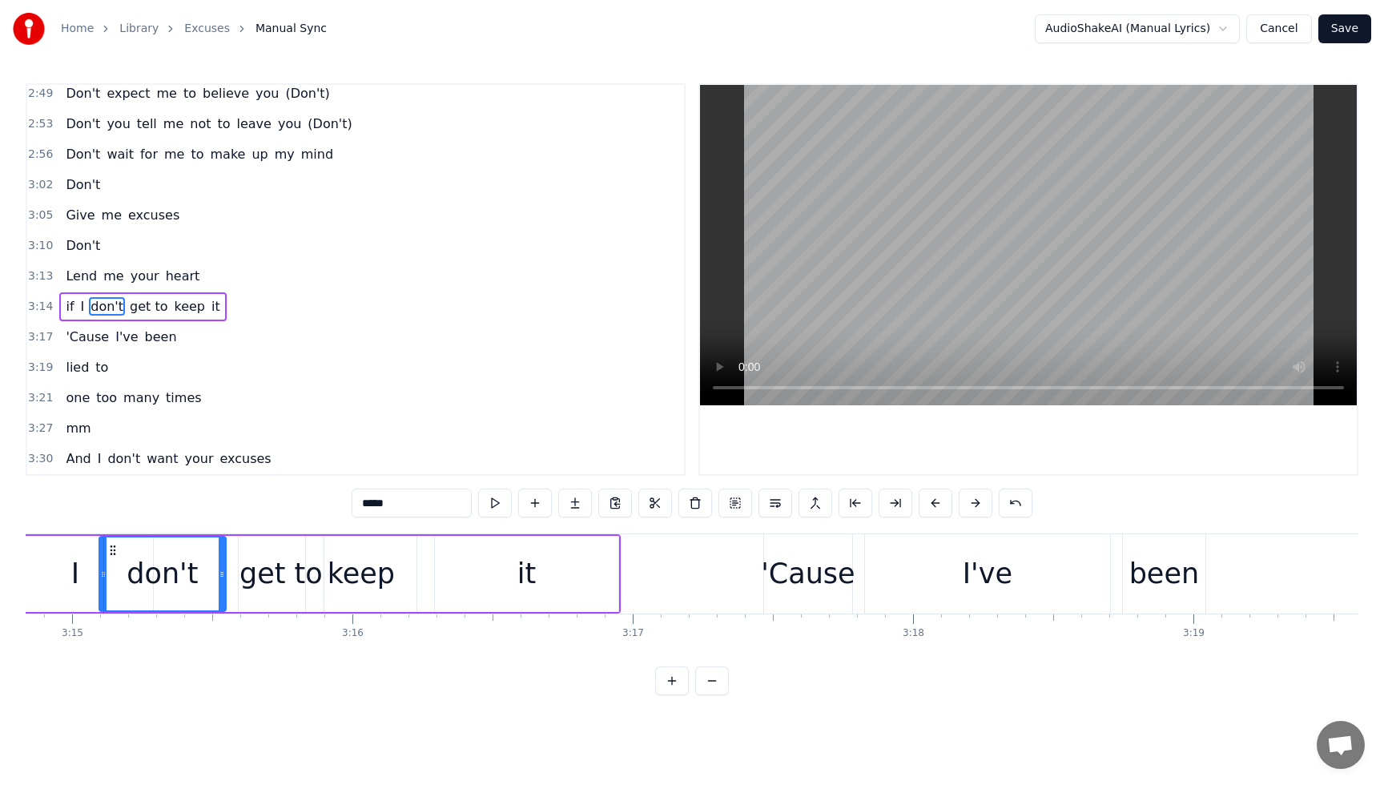
scroll to position [0, 54610]
click at [204, 579] on icon at bounding box center [204, 574] width 6 height 13
click at [258, 580] on div "get to" at bounding box center [283, 574] width 83 height 42
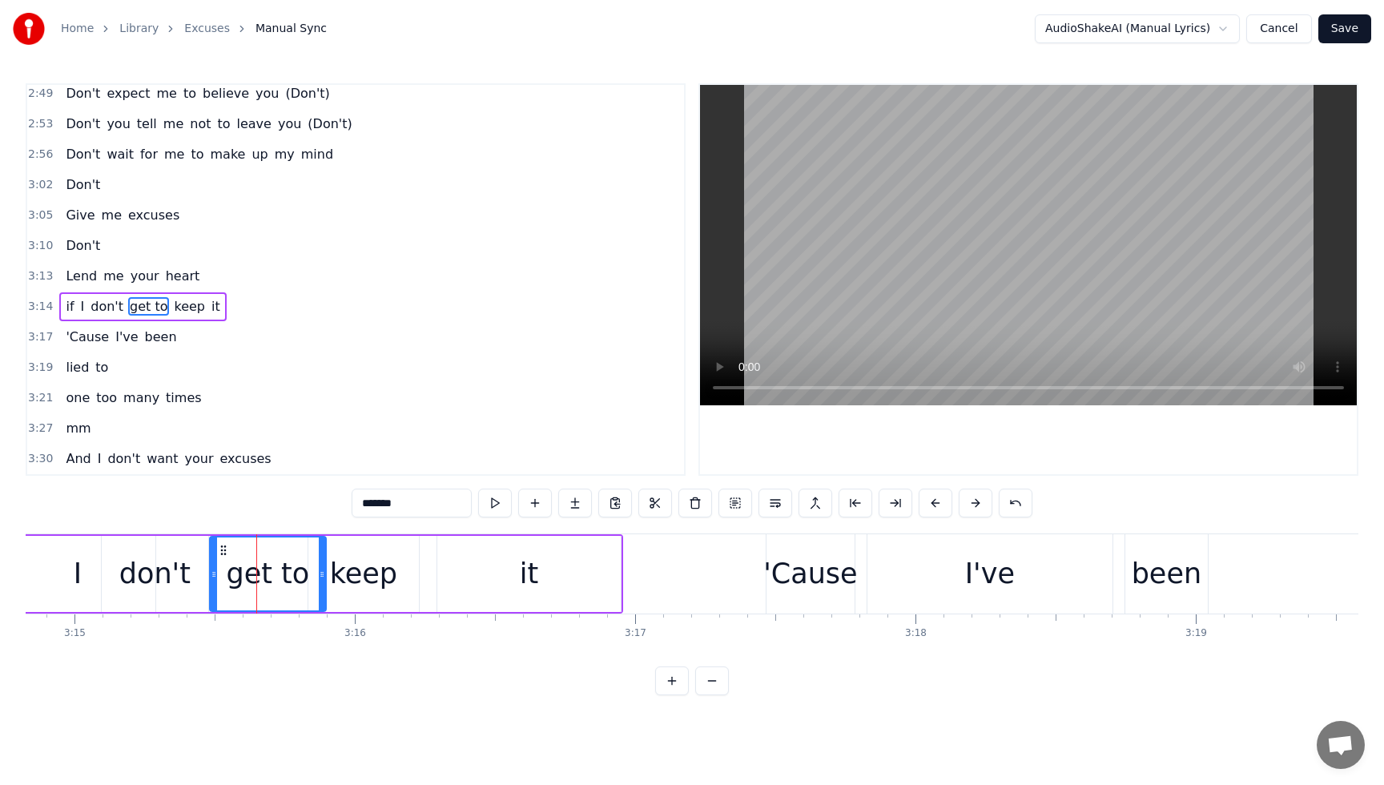
drag, startPoint x: 244, startPoint y: 579, endPoint x: 213, endPoint y: 577, distance: 31.3
click at [213, 577] on icon at bounding box center [214, 574] width 6 height 13
drag, startPoint x: 320, startPoint y: 577, endPoint x: 354, endPoint y: 583, distance: 34.1
click at [299, 577] on icon at bounding box center [300, 574] width 6 height 13
click at [358, 582] on div "keep" at bounding box center [363, 574] width 67 height 42
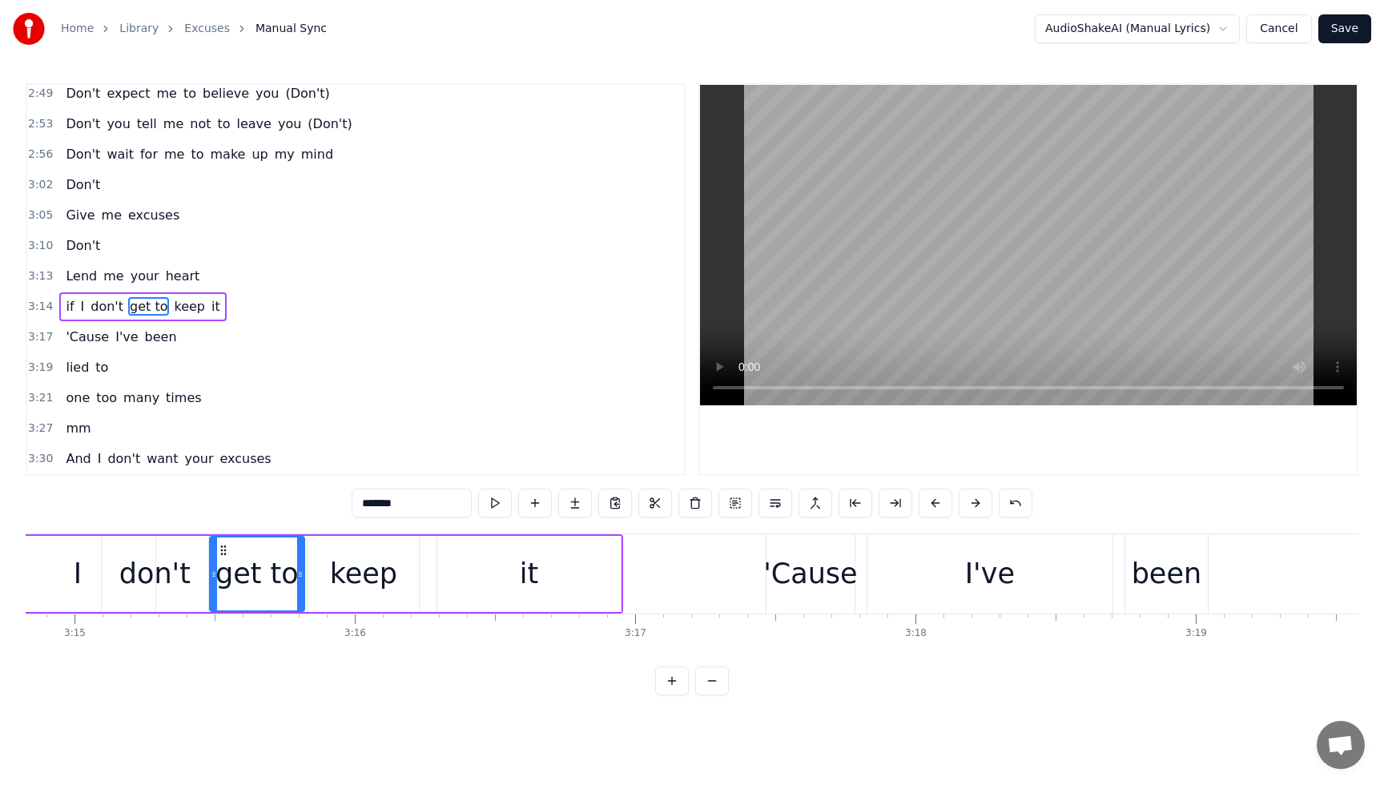
type input "****"
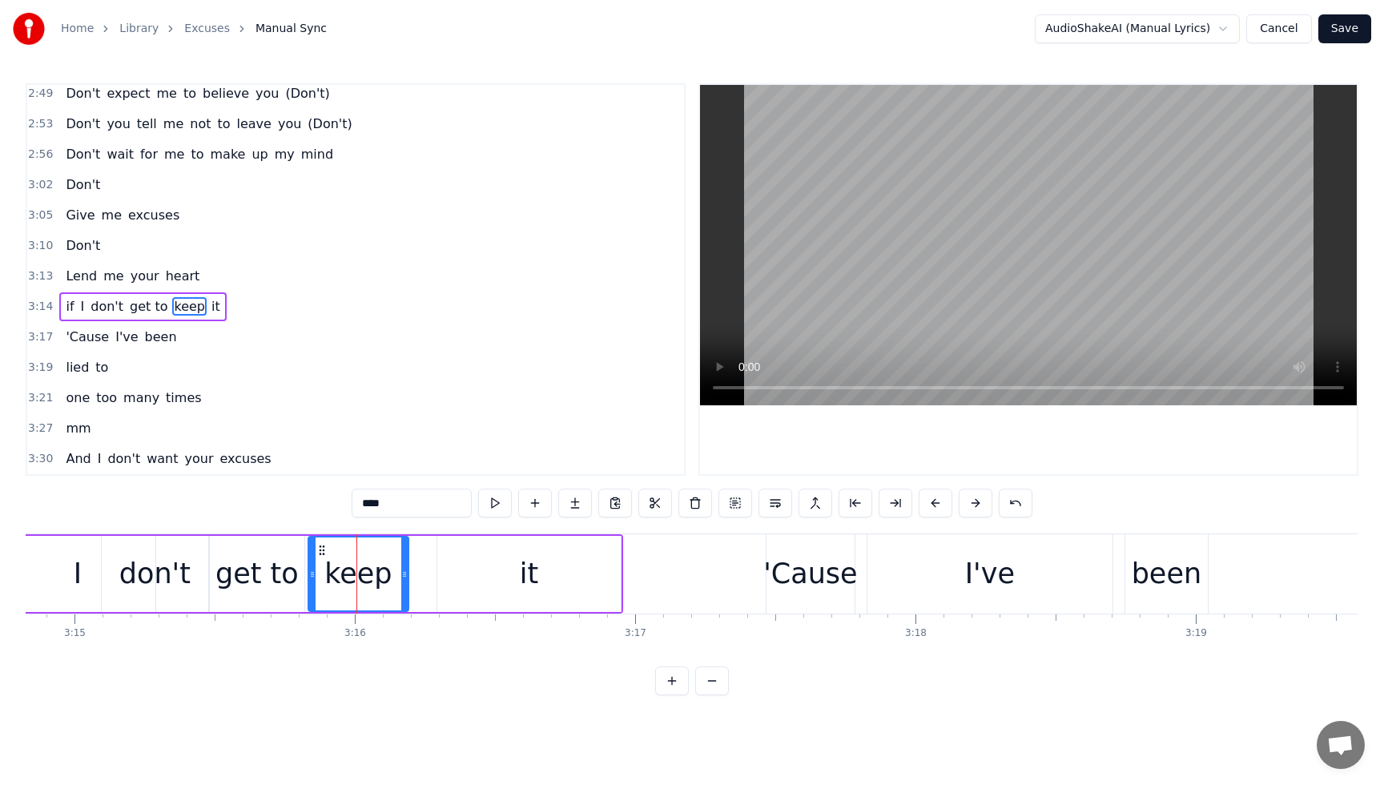
drag, startPoint x: 415, startPoint y: 581, endPoint x: 404, endPoint y: 581, distance: 10.4
click at [404, 581] on div at bounding box center [404, 573] width 6 height 73
click at [66, 263] on div "Lend me your heart" at bounding box center [132, 276] width 147 height 29
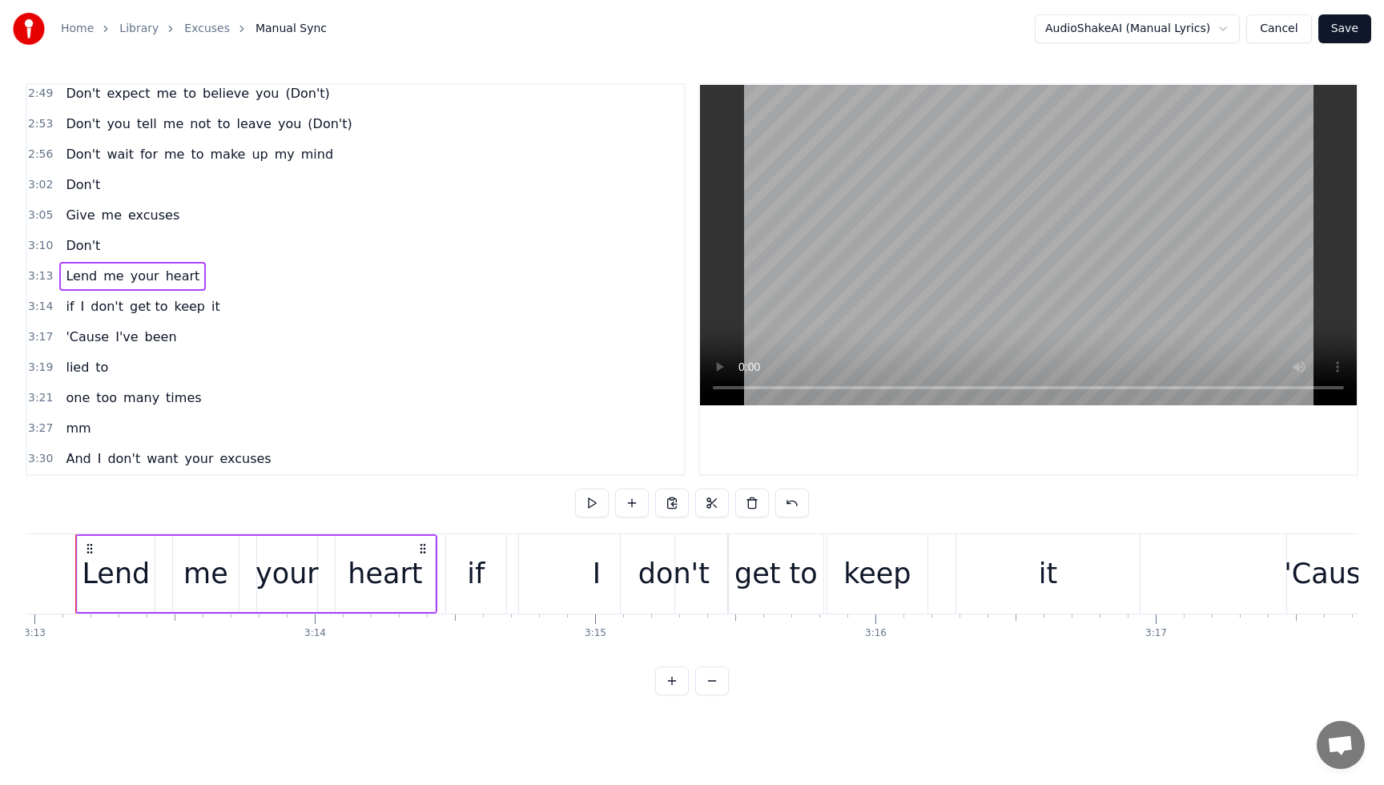
scroll to position [0, 54059]
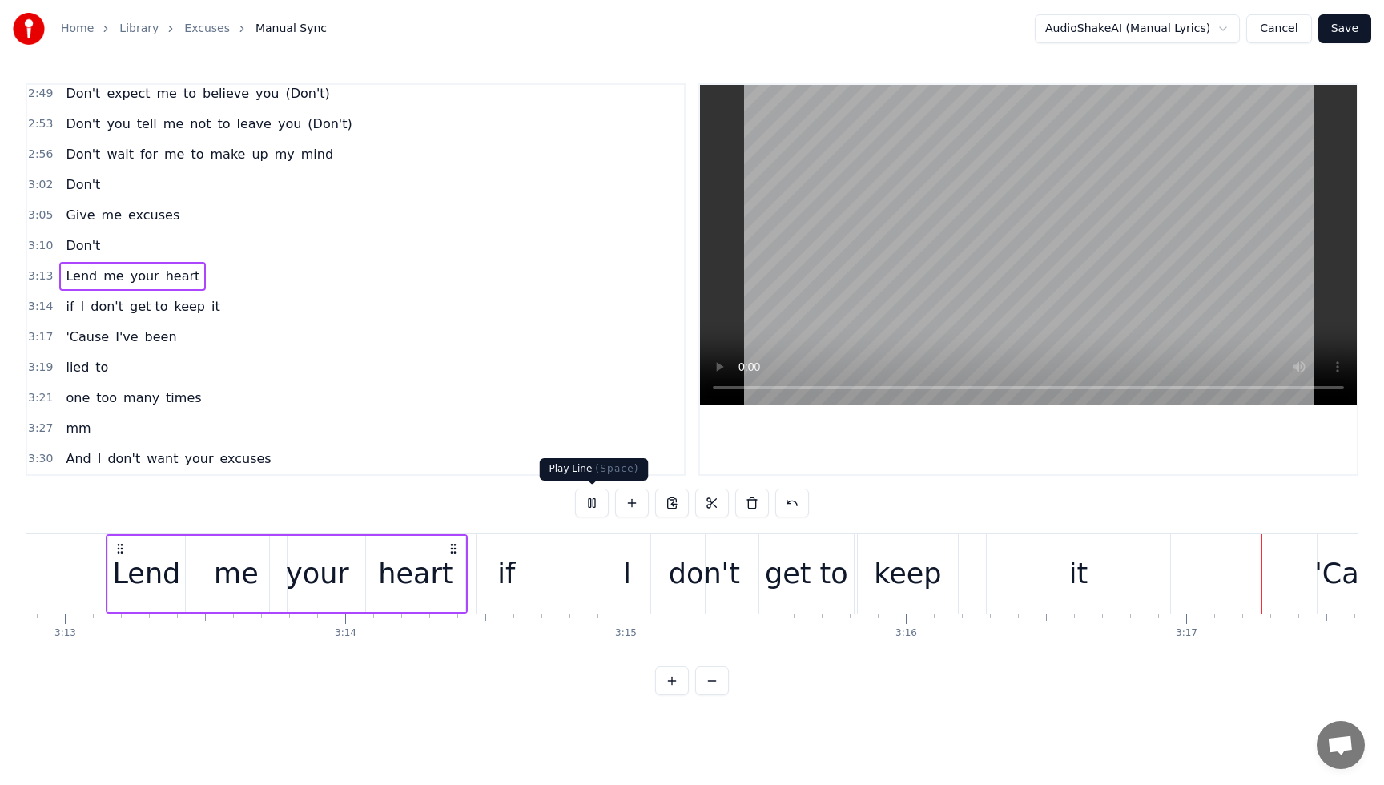
click at [599, 494] on button at bounding box center [592, 503] width 34 height 29
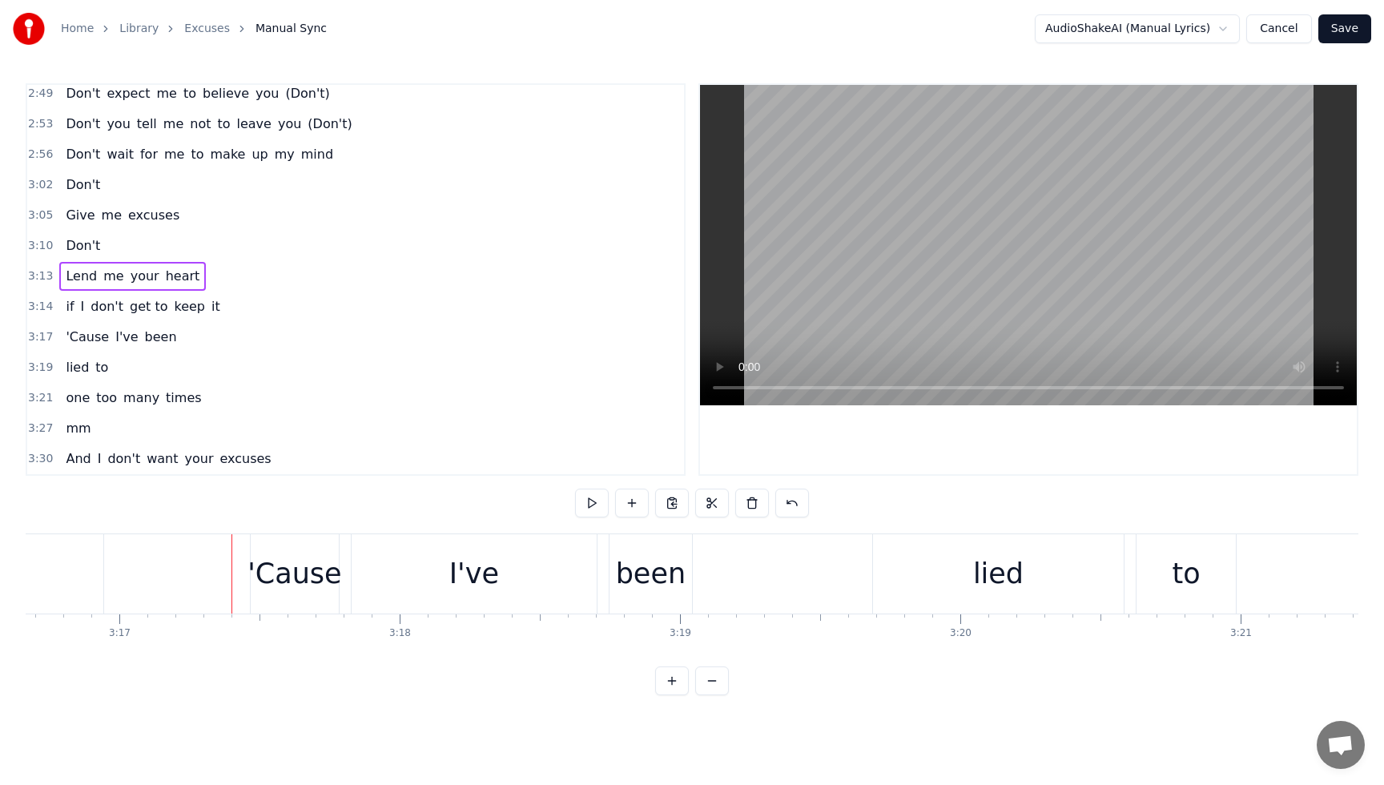
scroll to position [0, 55251]
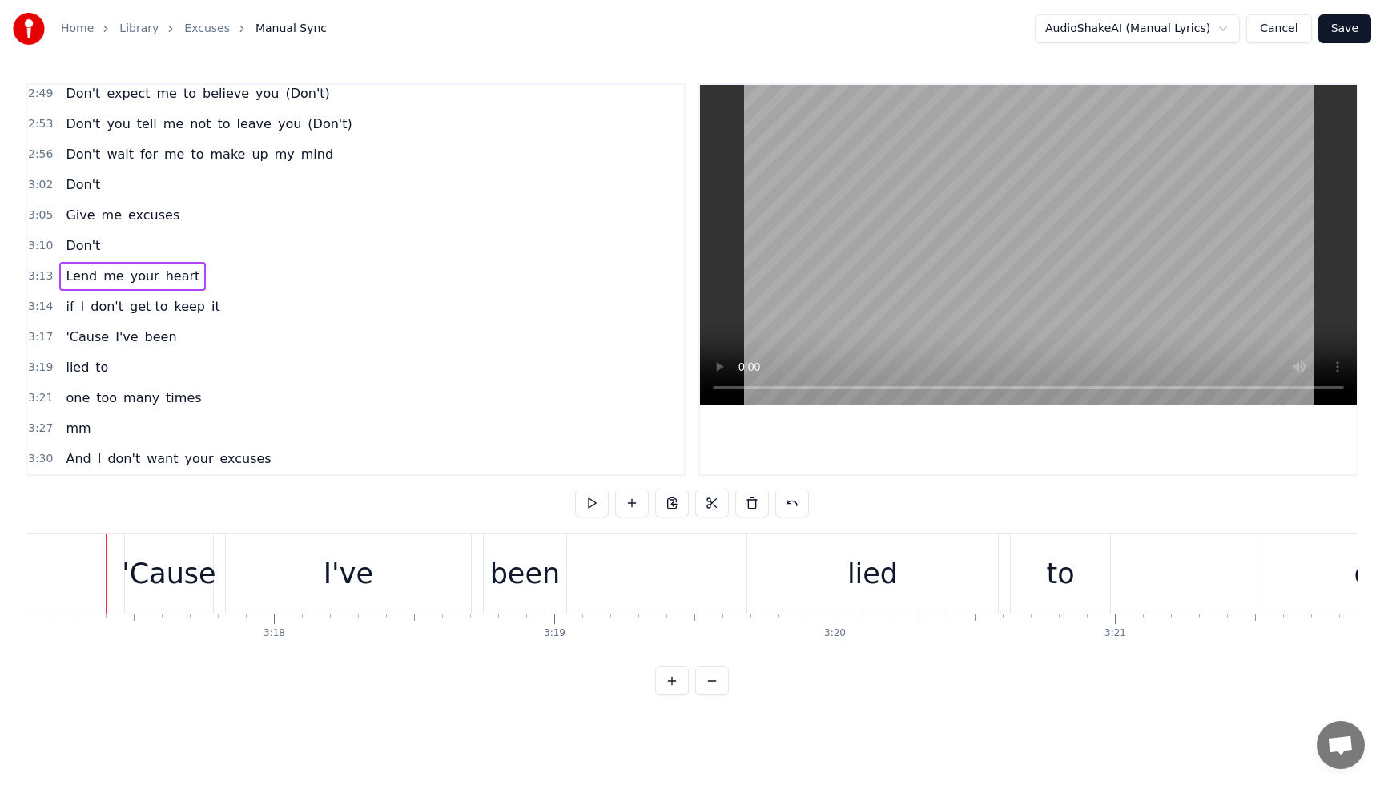
click at [102, 309] on span "don't" at bounding box center [107, 306] width 36 height 18
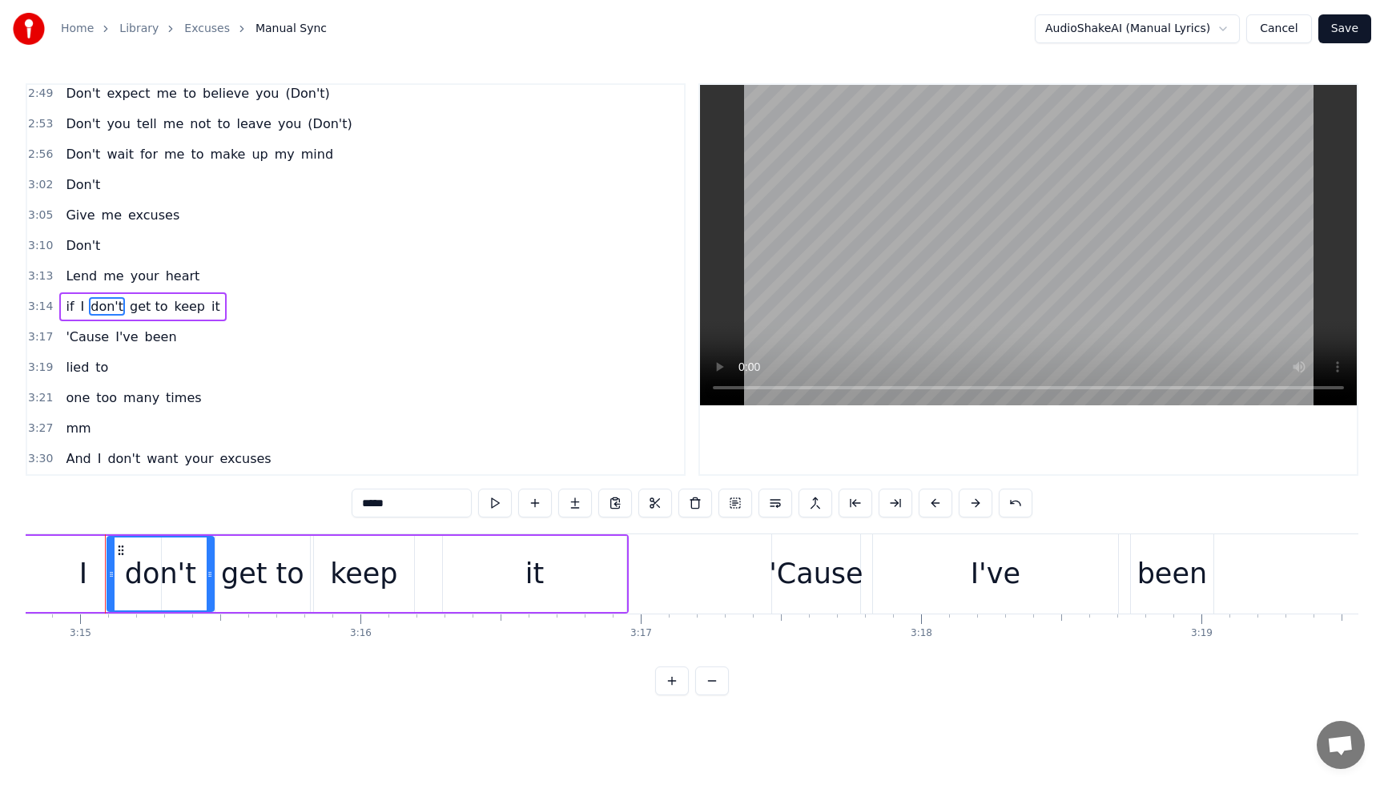
scroll to position [0, 54604]
drag, startPoint x: 112, startPoint y: 580, endPoint x: 127, endPoint y: 584, distance: 15.0
click at [95, 580] on icon at bounding box center [93, 574] width 6 height 13
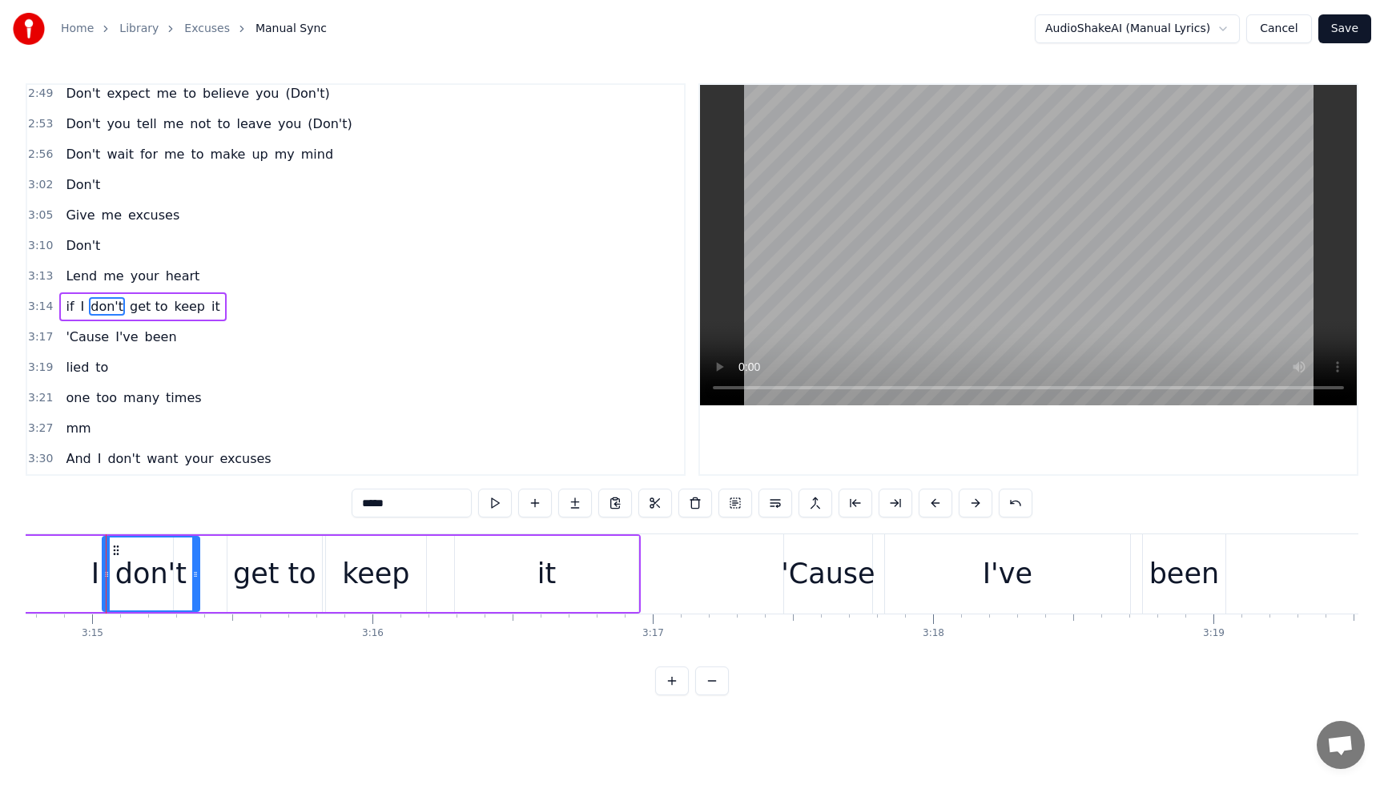
drag, startPoint x: 221, startPoint y: 577, endPoint x: 249, endPoint y: 579, distance: 28.1
click at [195, 577] on icon at bounding box center [195, 574] width 6 height 13
click at [266, 580] on div "get to" at bounding box center [274, 574] width 83 height 42
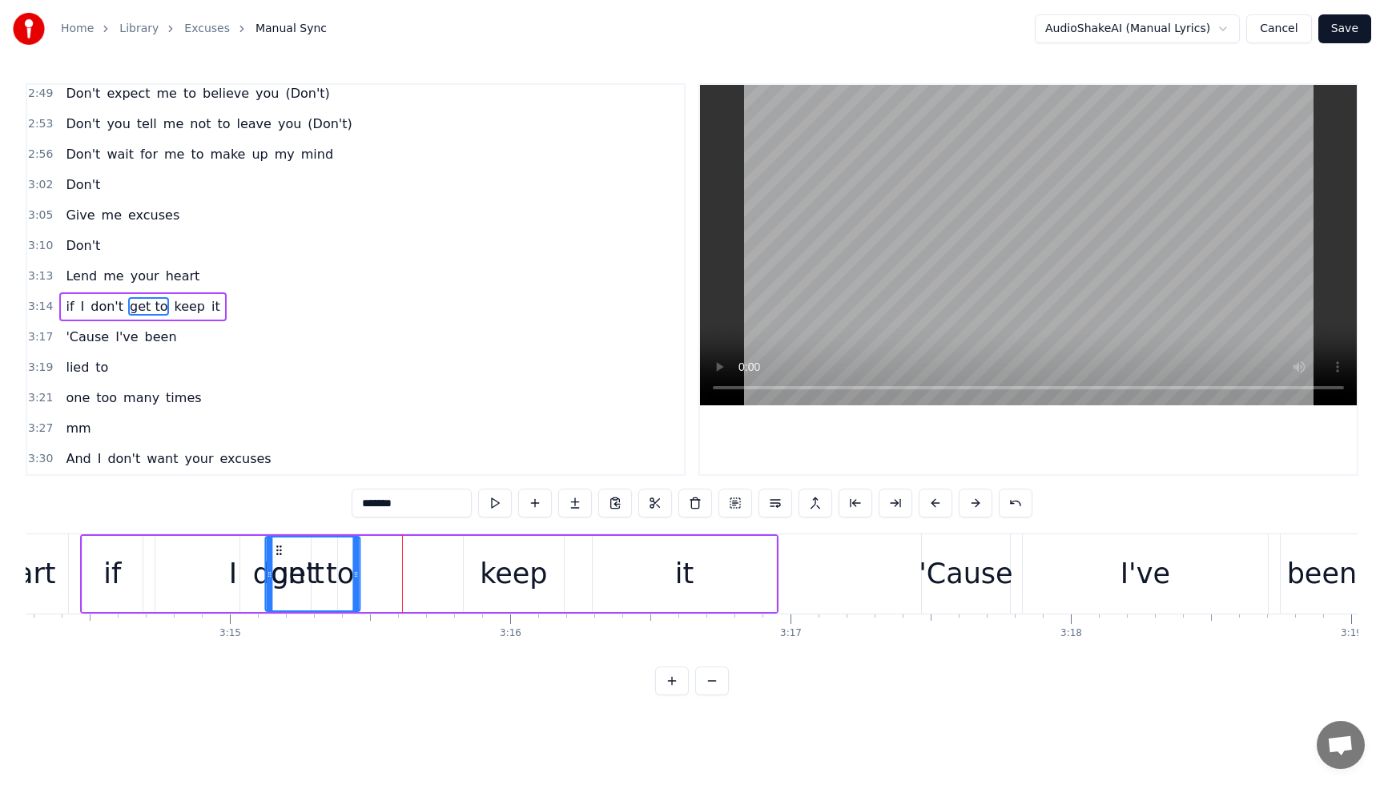
scroll to position [0, 54454]
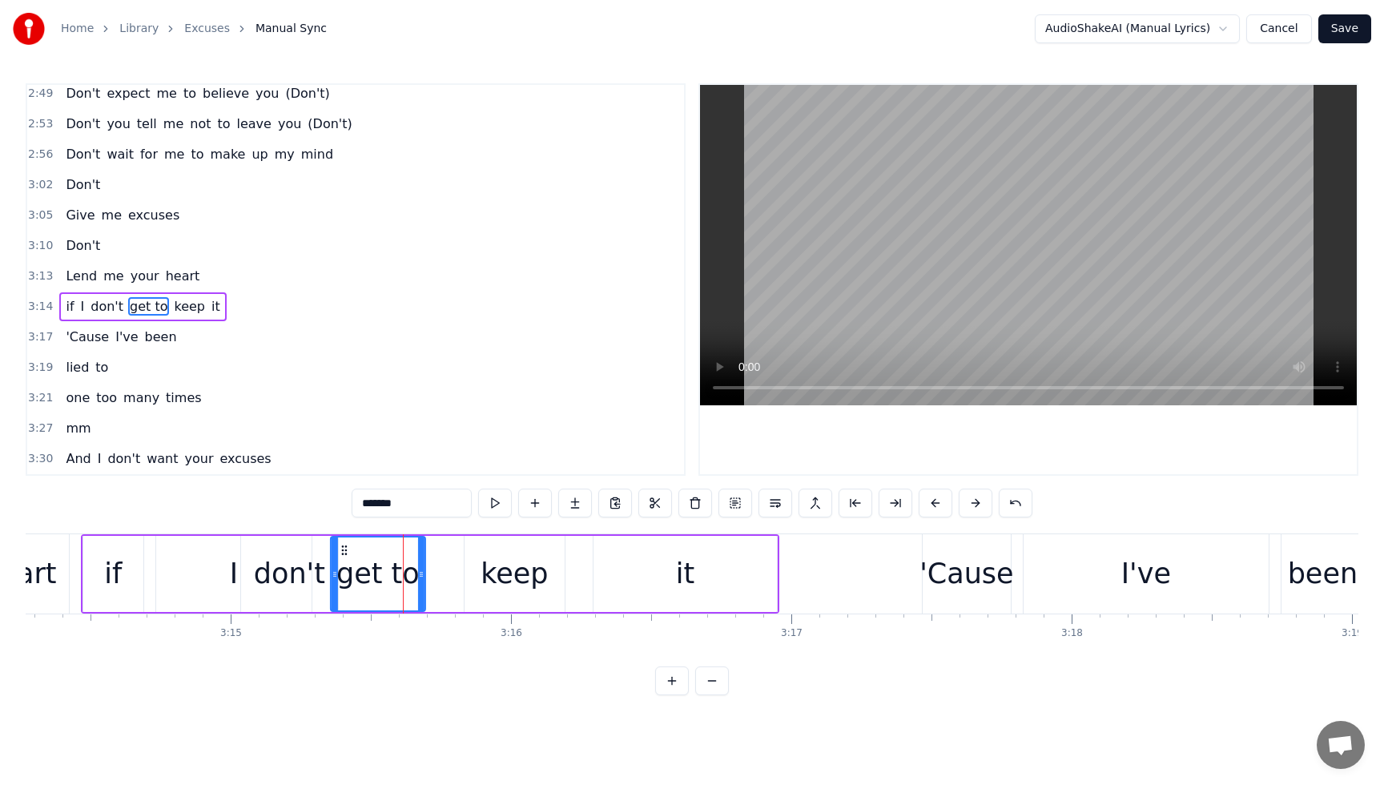
drag, startPoint x: 241, startPoint y: 551, endPoint x: 354, endPoint y: 566, distance: 113.9
click at [344, 565] on div "get to" at bounding box center [378, 573] width 93 height 73
drag, startPoint x: 485, startPoint y: 588, endPoint x: 473, endPoint y: 588, distance: 11.2
click at [484, 588] on div "keep" at bounding box center [514, 574] width 100 height 76
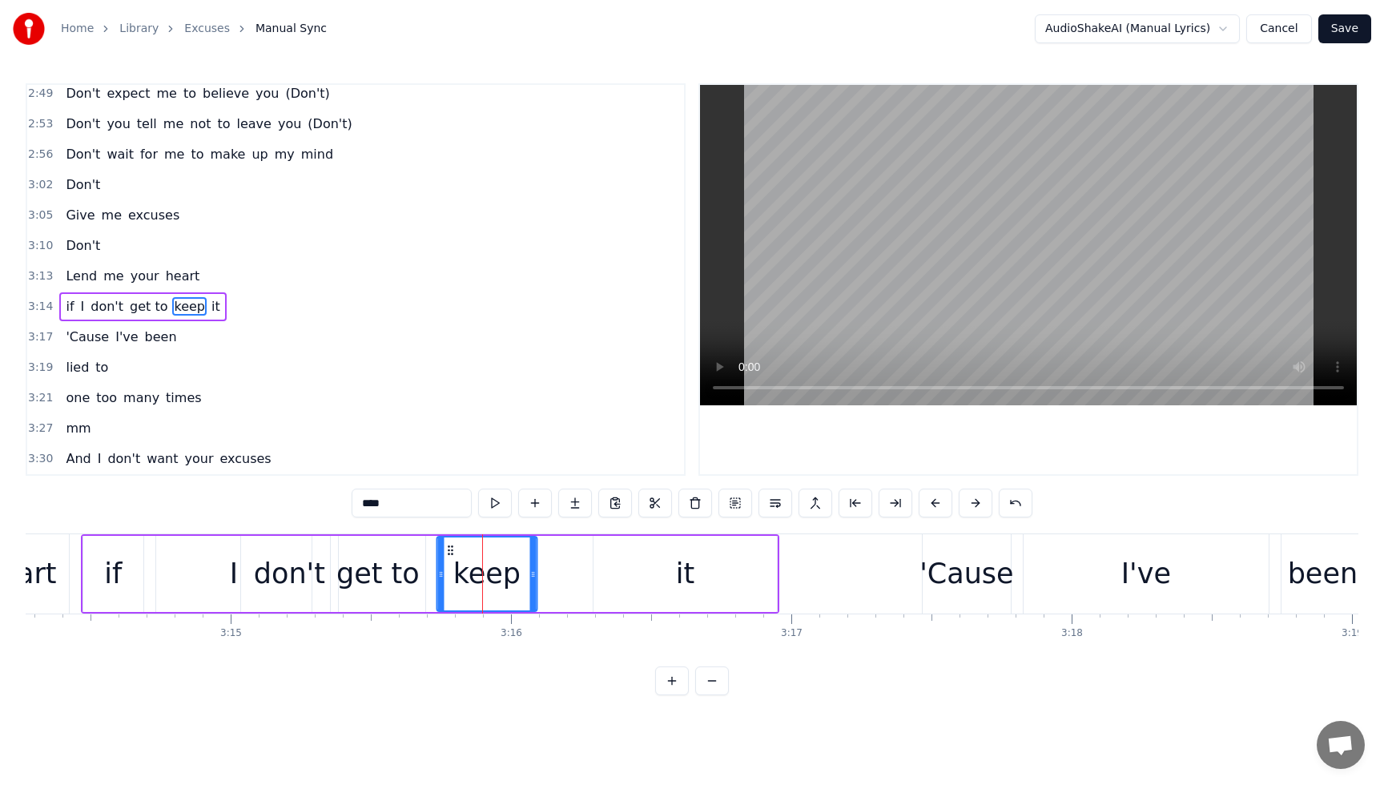
click at [451, 553] on icon at bounding box center [450, 550] width 13 height 13
click at [621, 572] on div "it" at bounding box center [684, 574] width 183 height 76
type input "**"
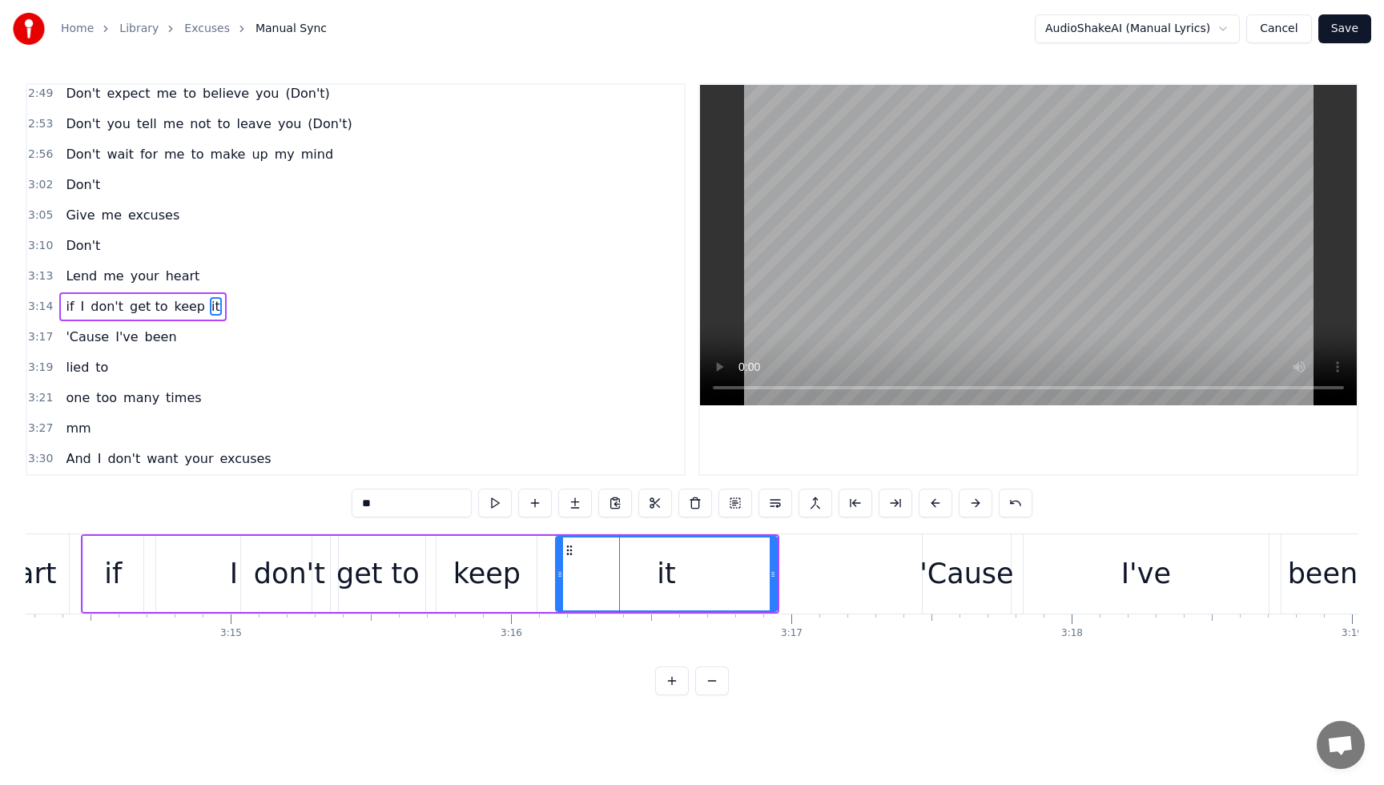
drag, startPoint x: 595, startPoint y: 571, endPoint x: 557, endPoint y: 571, distance: 37.6
click at [557, 571] on icon at bounding box center [560, 574] width 6 height 13
click at [65, 264] on div "Lend me your heart" at bounding box center [132, 276] width 147 height 29
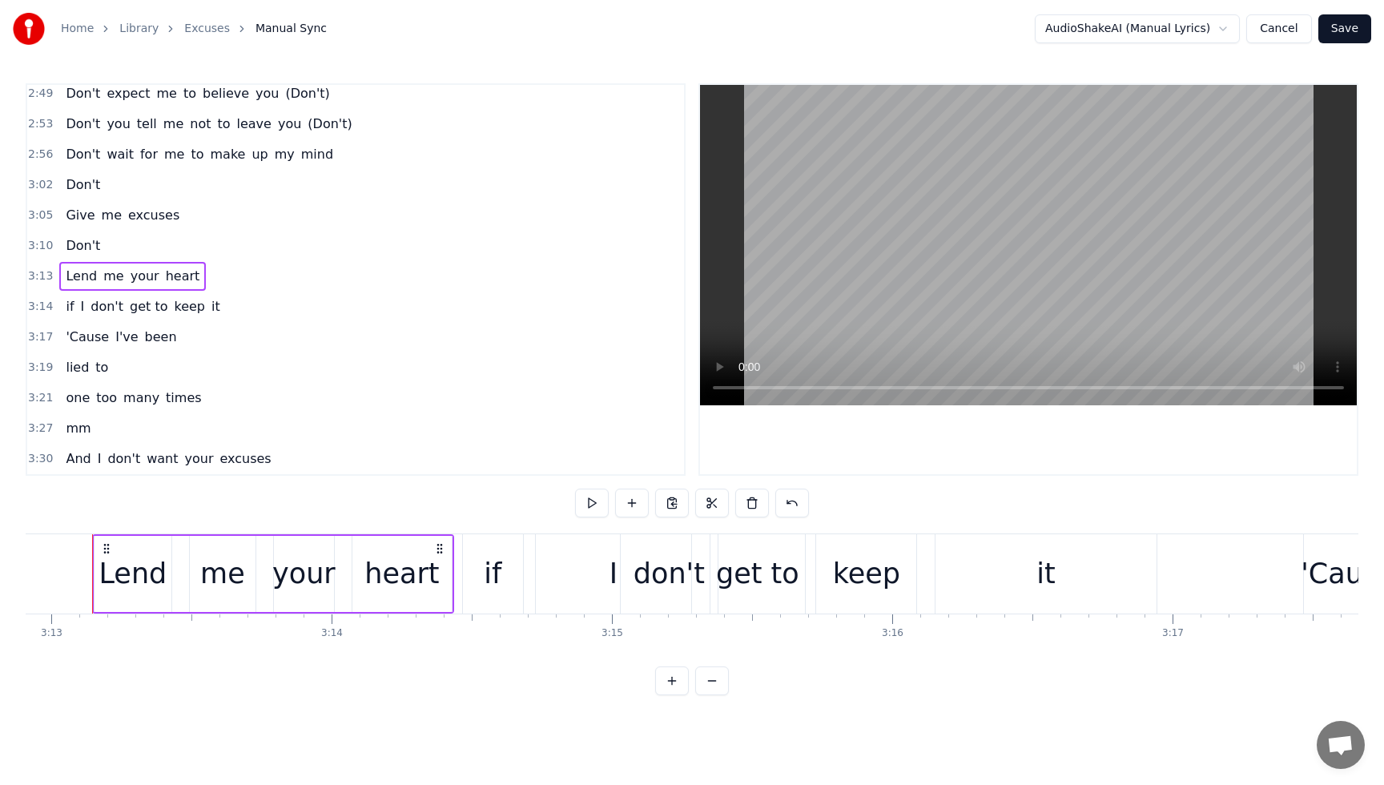
scroll to position [0, 54059]
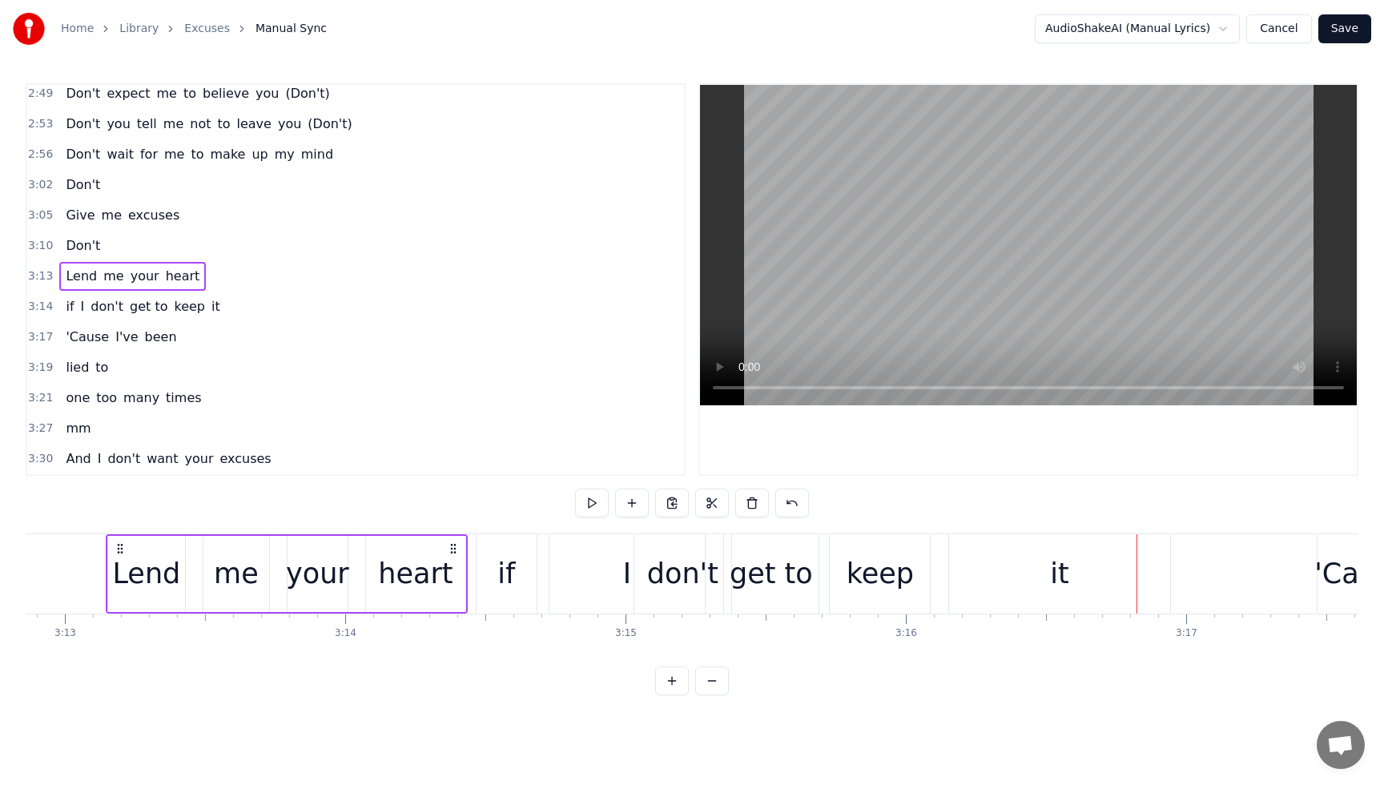
click at [95, 313] on span "don't" at bounding box center [107, 306] width 36 height 18
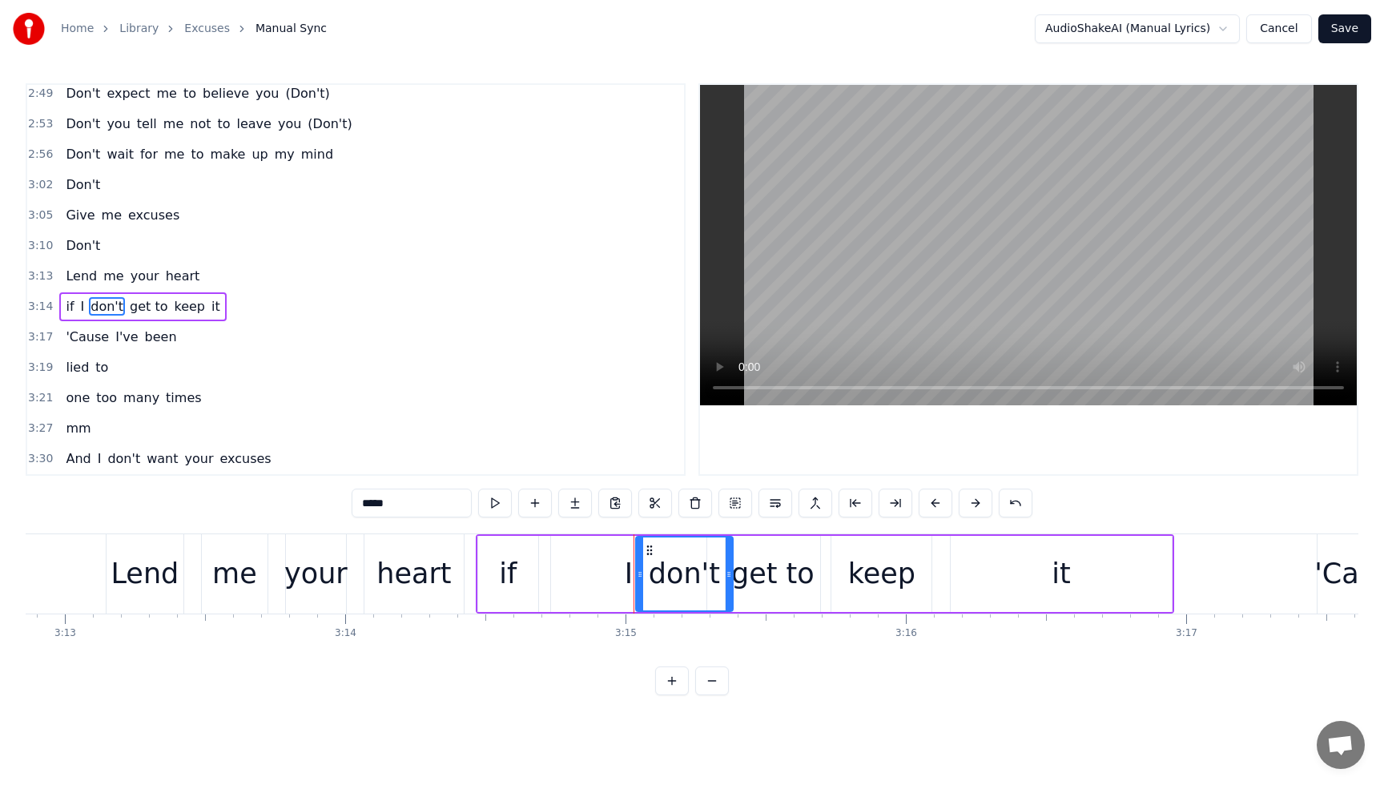
scroll to position [0, 54056]
click at [617, 588] on div "I" at bounding box center [631, 574] width 155 height 76
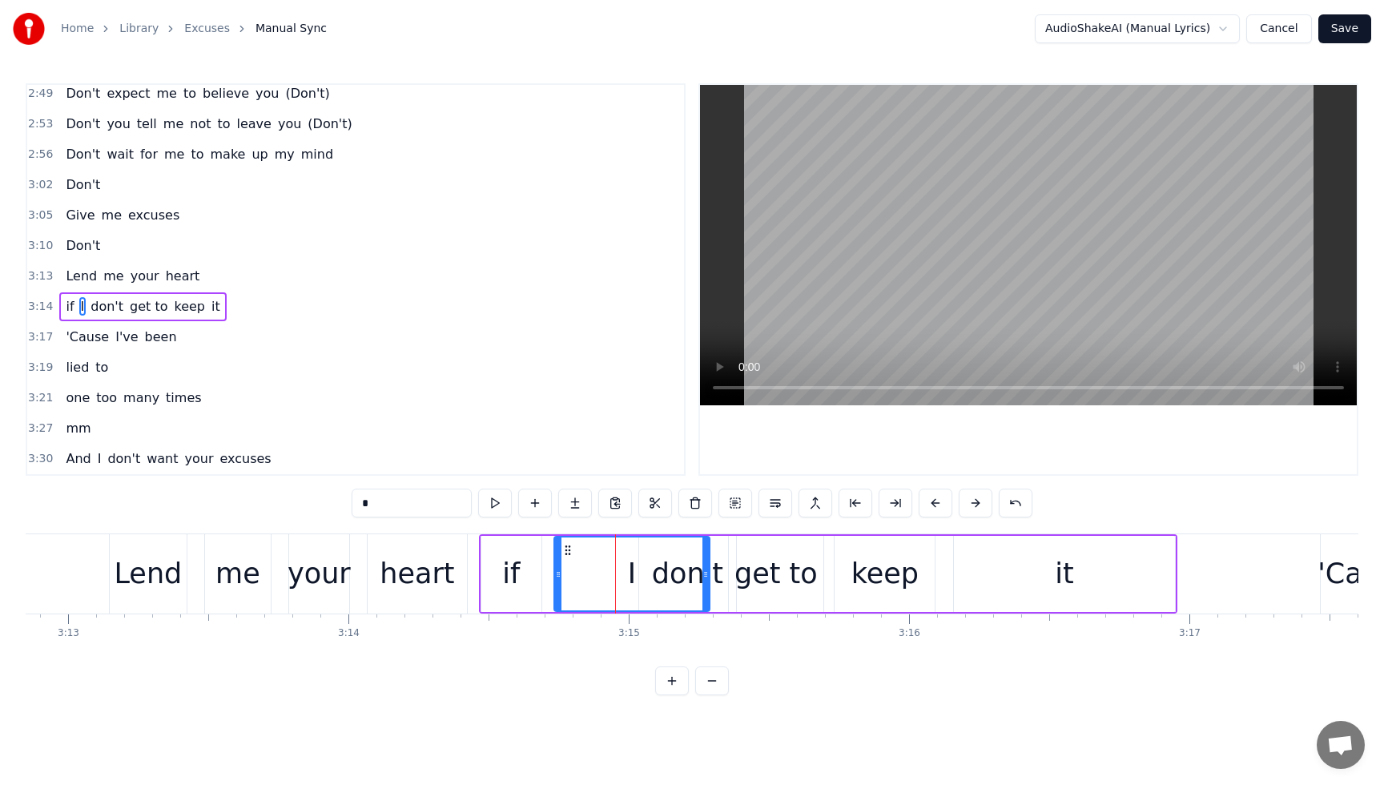
click at [585, 573] on div "I" at bounding box center [632, 573] width 154 height 73
drag, startPoint x: 706, startPoint y: 577, endPoint x: 655, endPoint y: 579, distance: 50.5
click at [609, 577] on icon at bounding box center [609, 574] width 6 height 13
click at [680, 579] on div "don't" at bounding box center [687, 574] width 71 height 42
drag, startPoint x: 655, startPoint y: 549, endPoint x: 629, endPoint y: 549, distance: 26.4
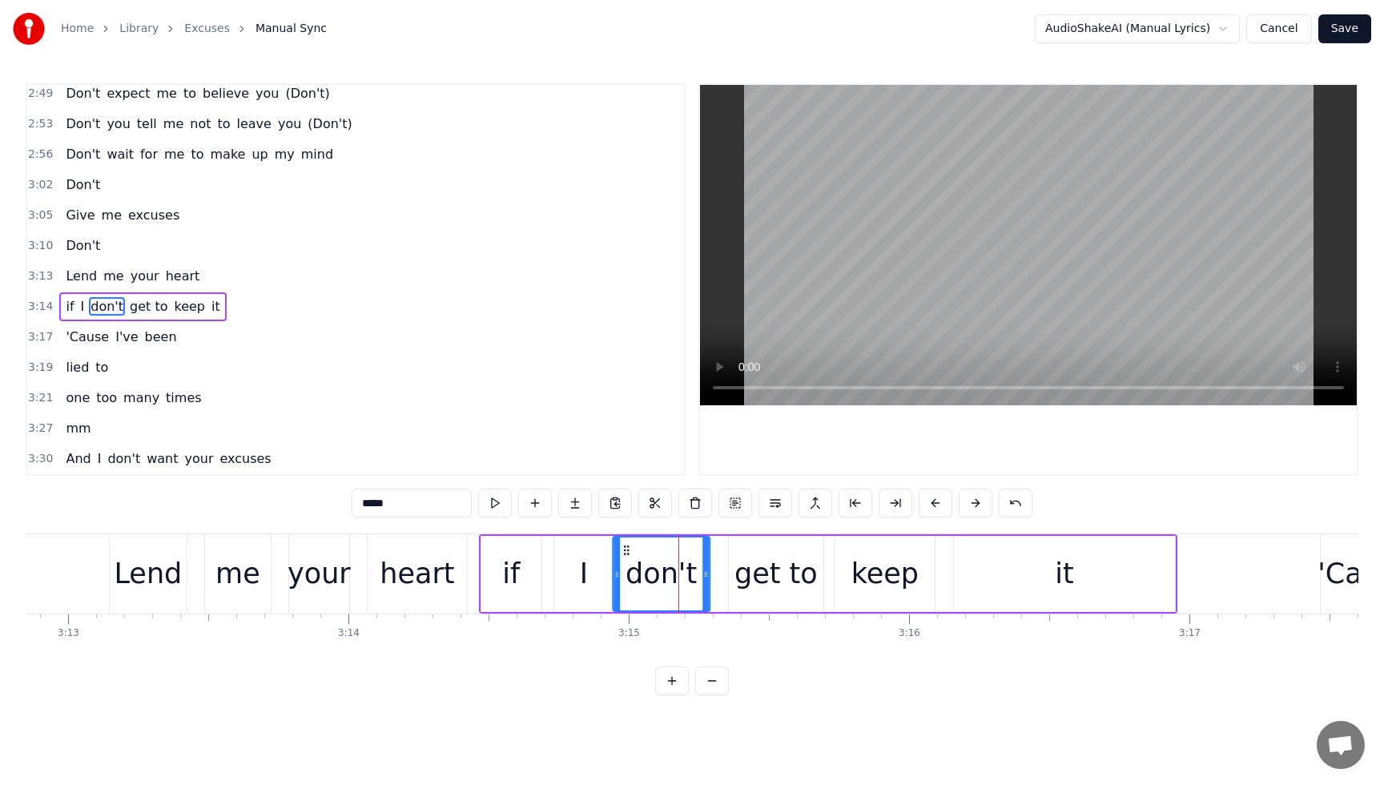
click at [629, 549] on icon at bounding box center [626, 550] width 13 height 13
click at [743, 580] on div "get to" at bounding box center [775, 574] width 83 height 42
type input "******"
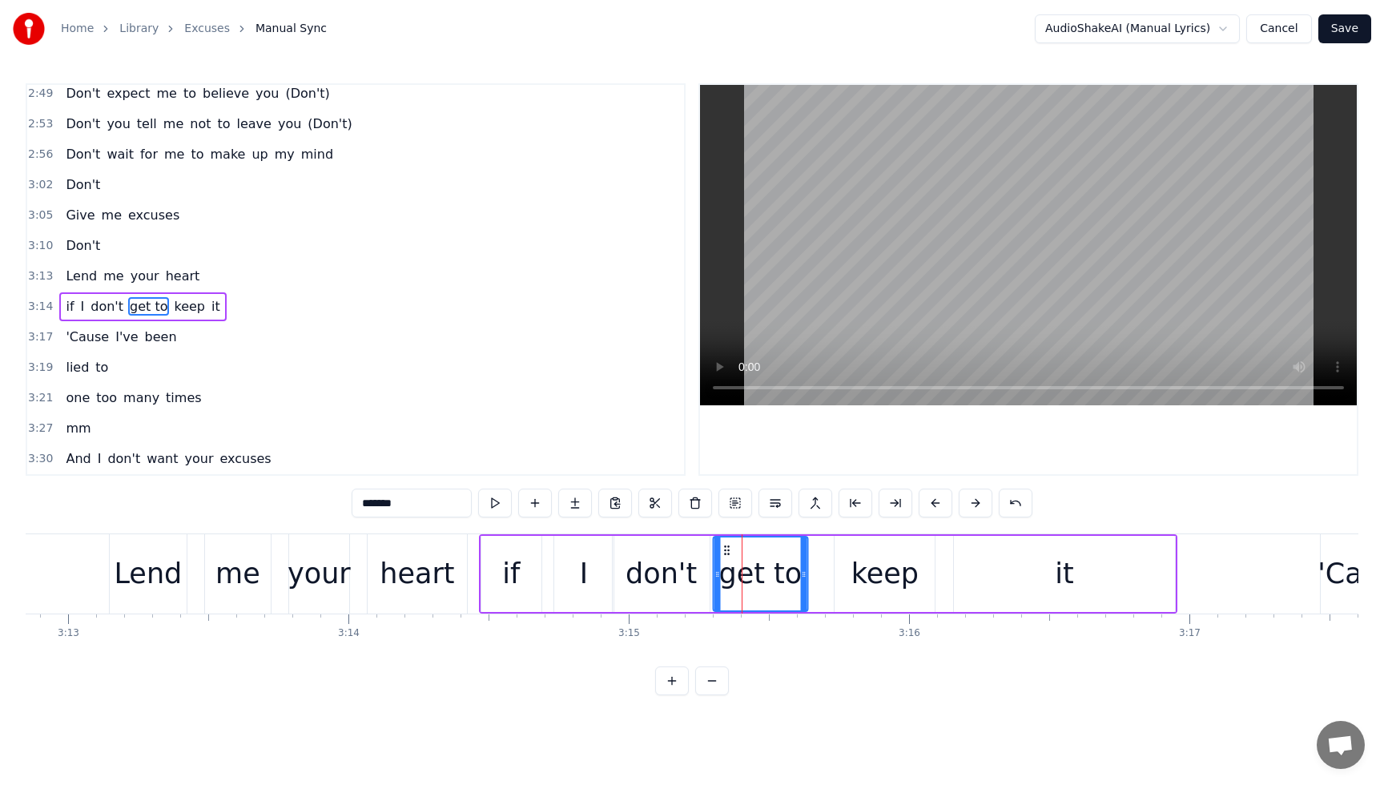
drag, startPoint x: 744, startPoint y: 553, endPoint x: 728, endPoint y: 553, distance: 16.0
click at [728, 553] on icon at bounding box center [726, 550] width 13 height 13
click at [70, 262] on div "Lend me your heart" at bounding box center [132, 276] width 147 height 29
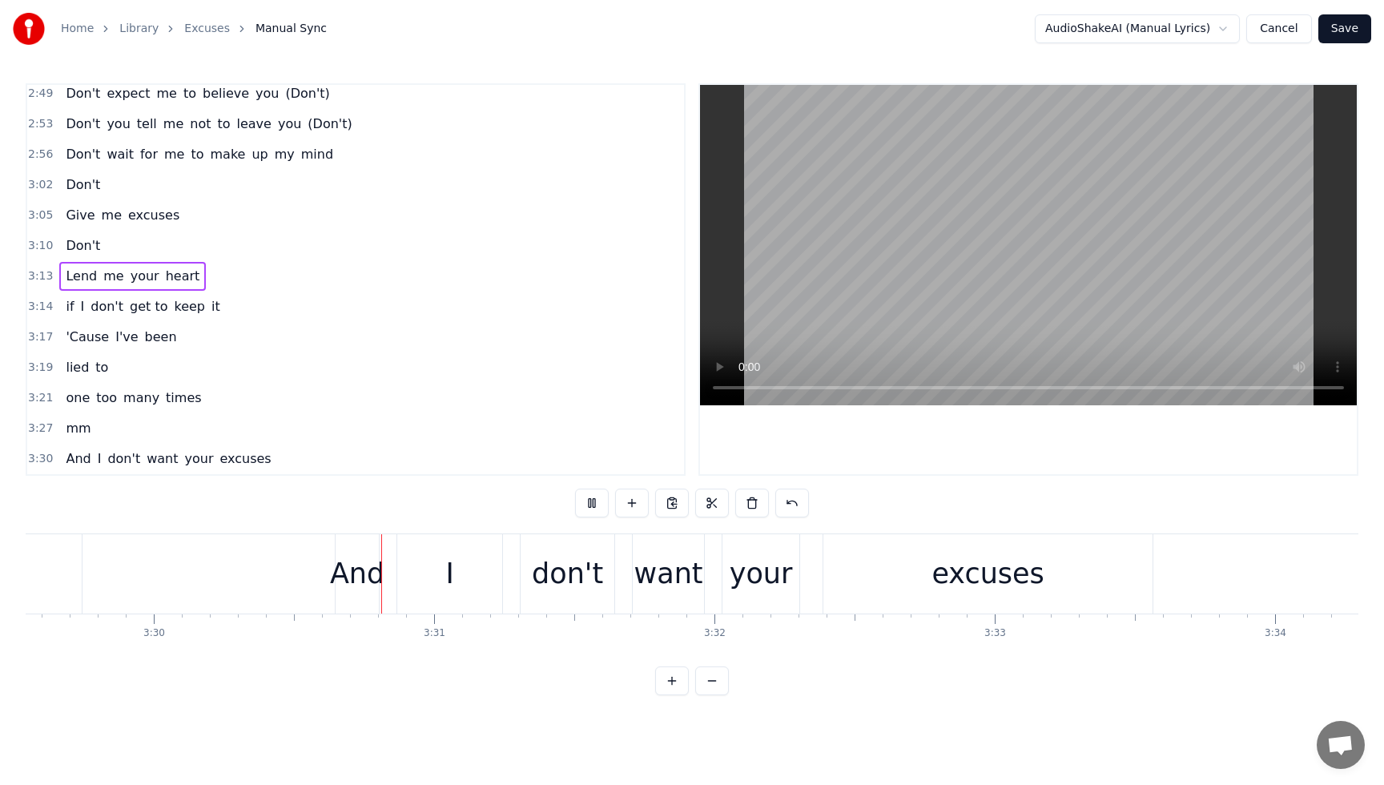
scroll to position [0, 58754]
click at [1353, 32] on button "Save" at bounding box center [1344, 28] width 53 height 29
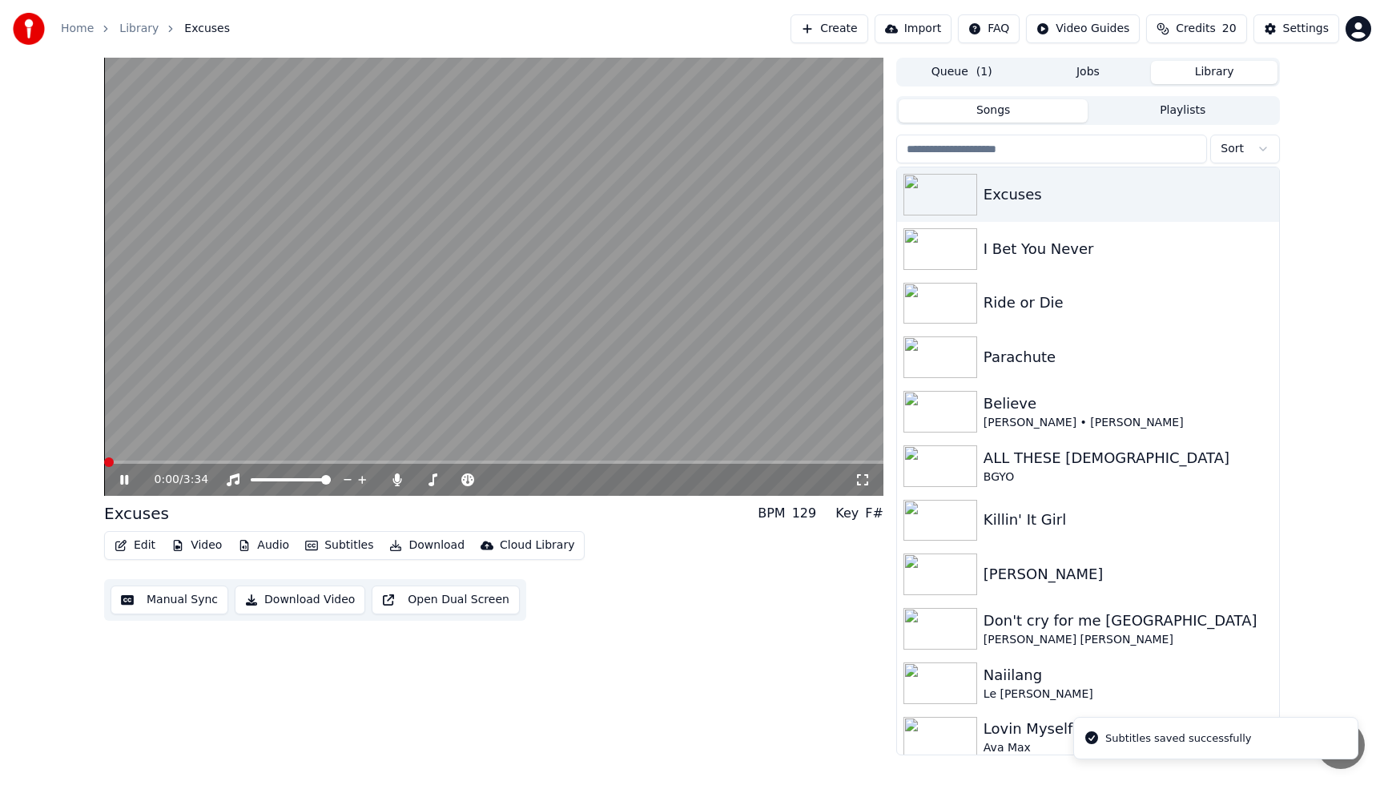
click at [209, 541] on button "Video" at bounding box center [196, 545] width 63 height 22
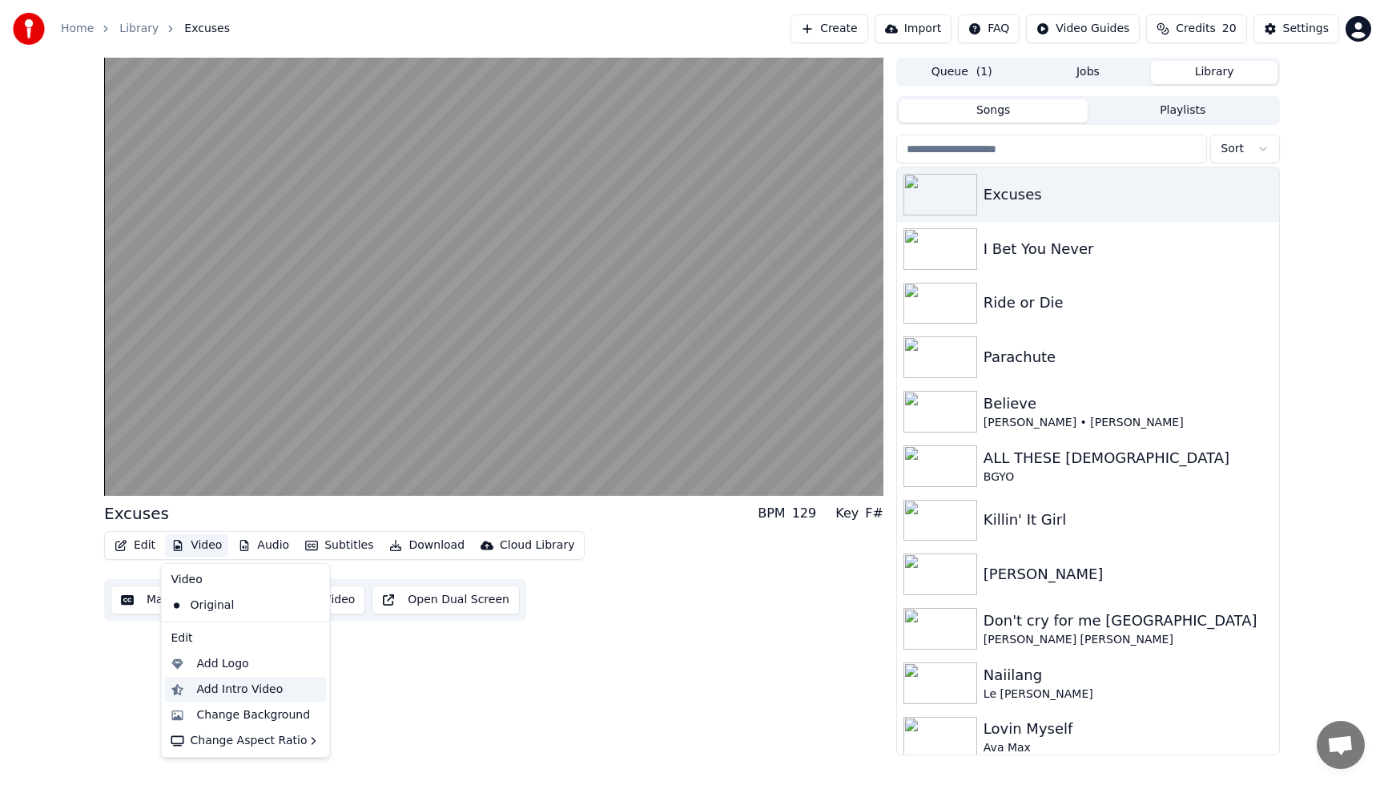
click at [211, 691] on div "Add Intro Video" at bounding box center [240, 690] width 86 height 16
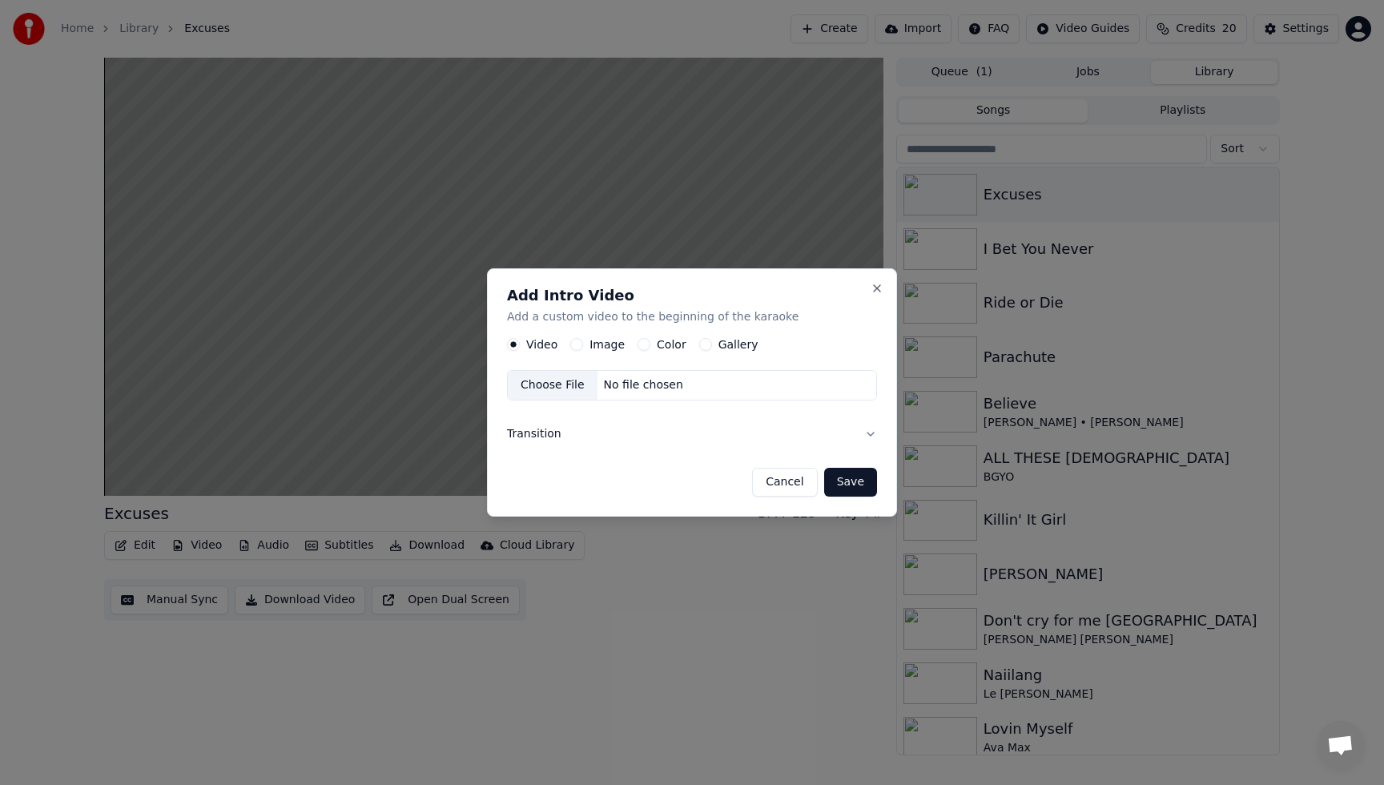
click at [575, 345] on button "Image" at bounding box center [576, 344] width 13 height 13
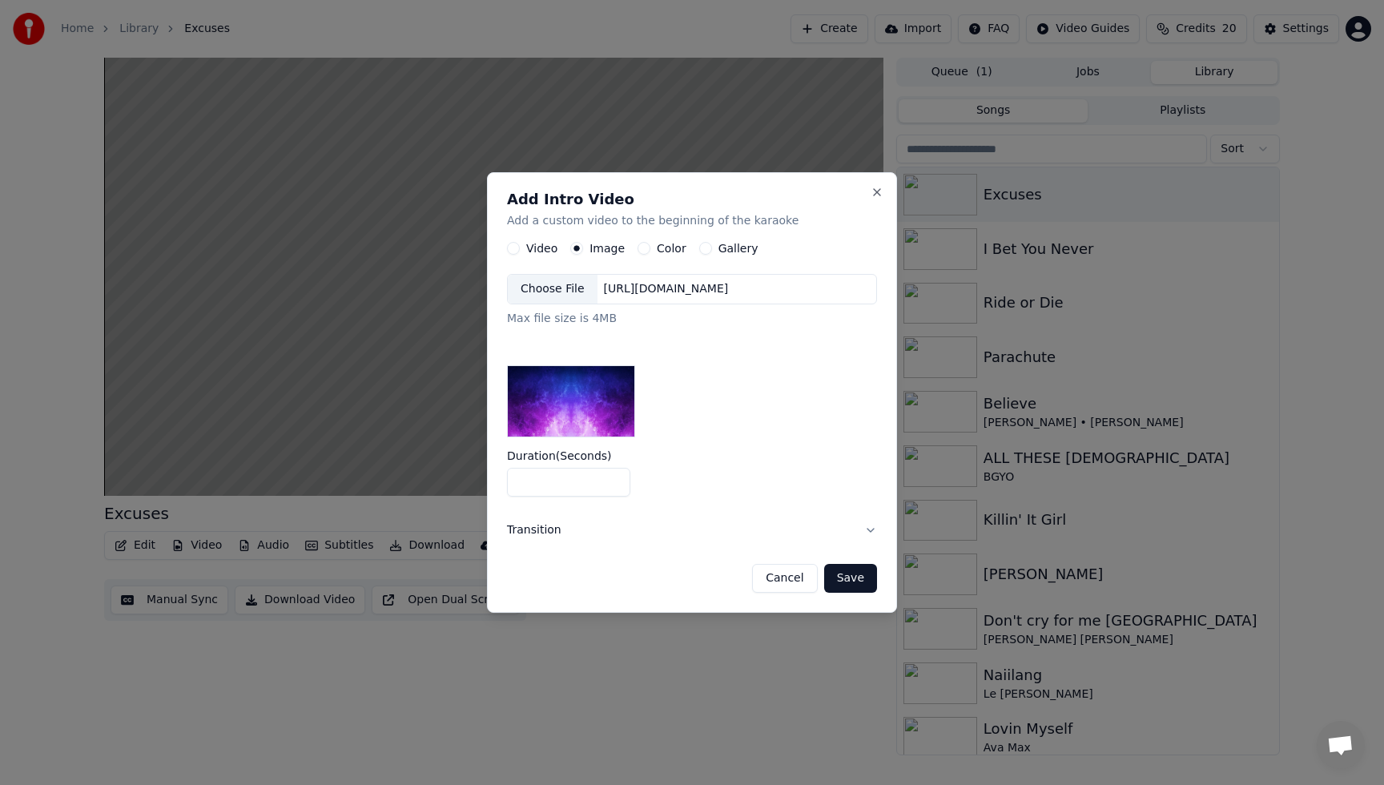
click at [541, 293] on div "Choose File" at bounding box center [553, 289] width 90 height 29
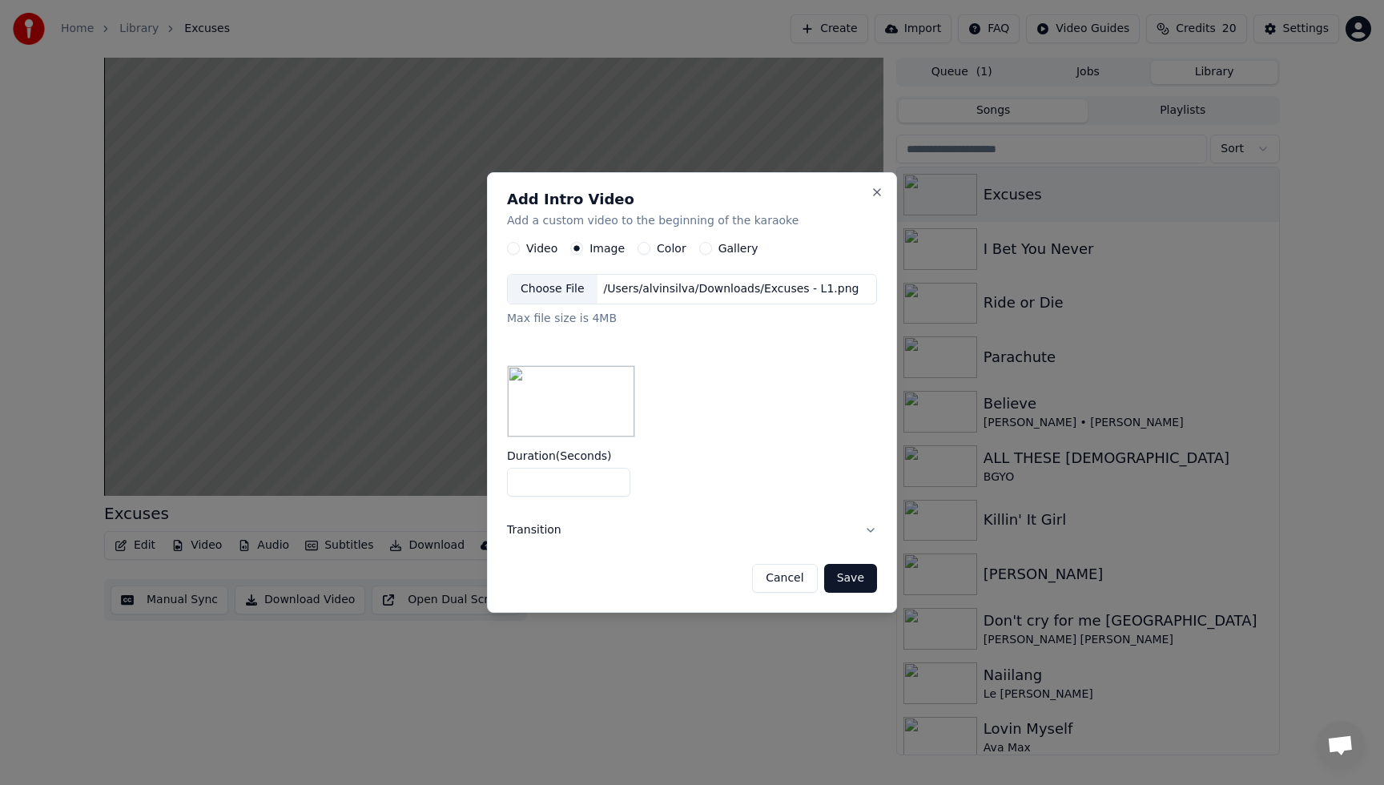
click at [856, 583] on button "Save" at bounding box center [850, 578] width 53 height 29
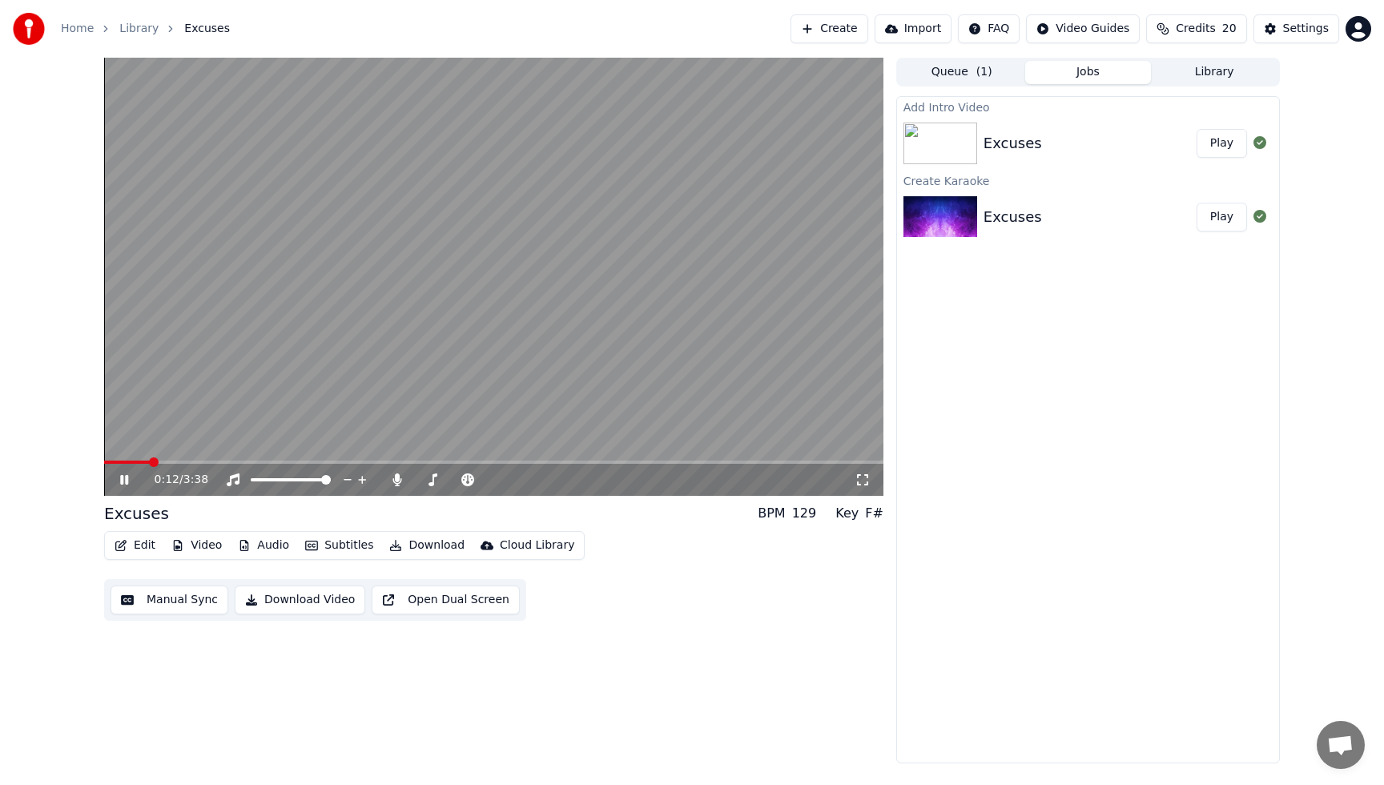
click at [1226, 151] on button "Play" at bounding box center [1221, 143] width 50 height 29
click at [1227, 146] on button "Play" at bounding box center [1221, 143] width 50 height 29
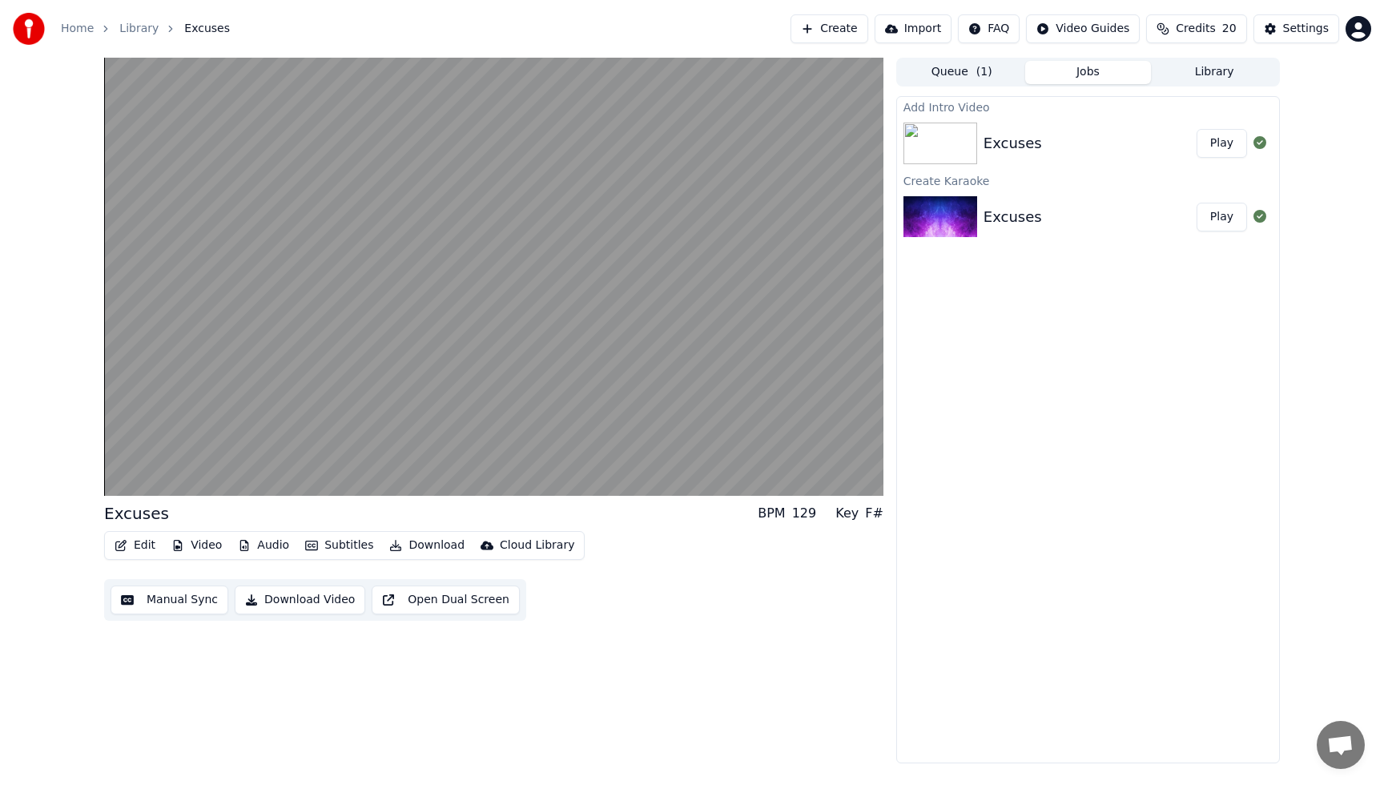
click at [1227, 146] on button "Play" at bounding box center [1221, 143] width 50 height 29
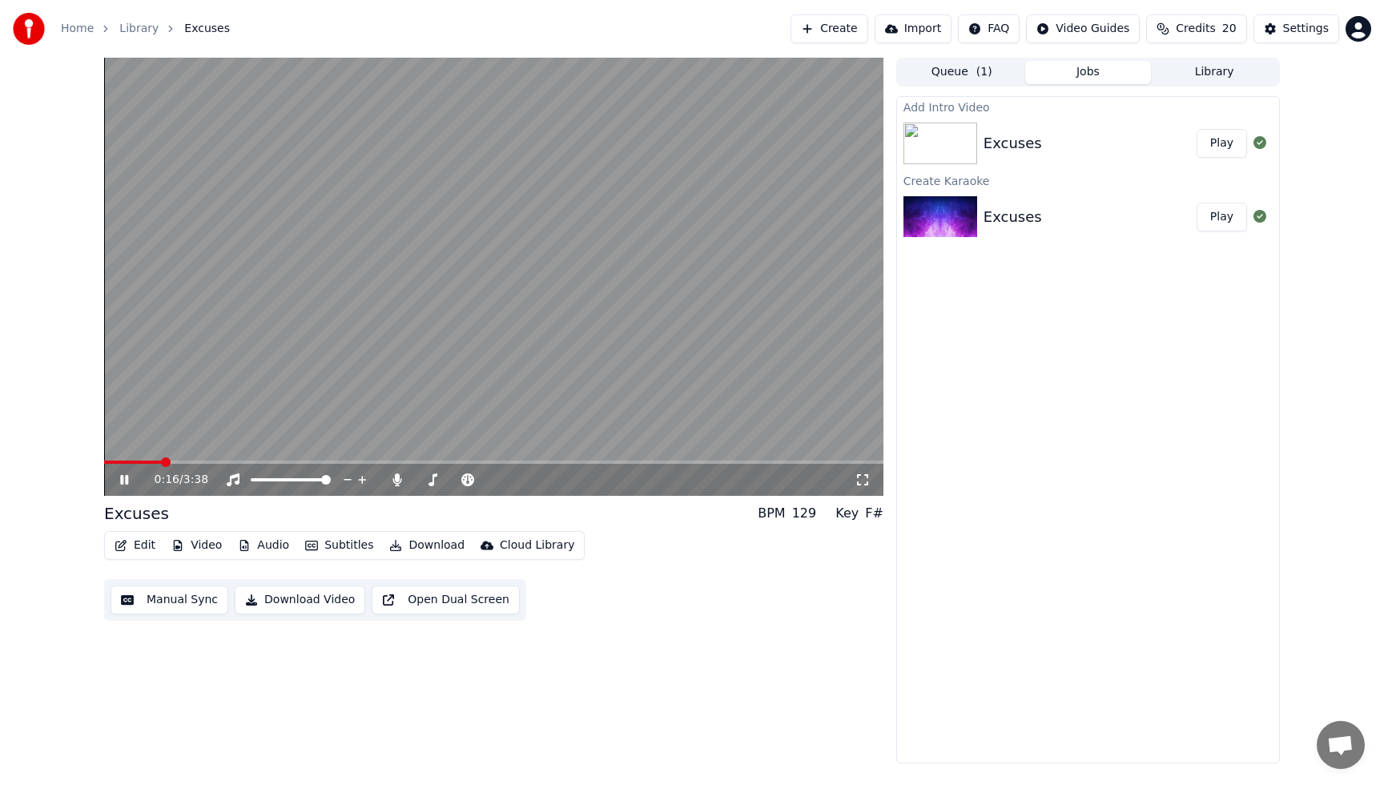
click at [214, 547] on button "Video" at bounding box center [196, 545] width 63 height 22
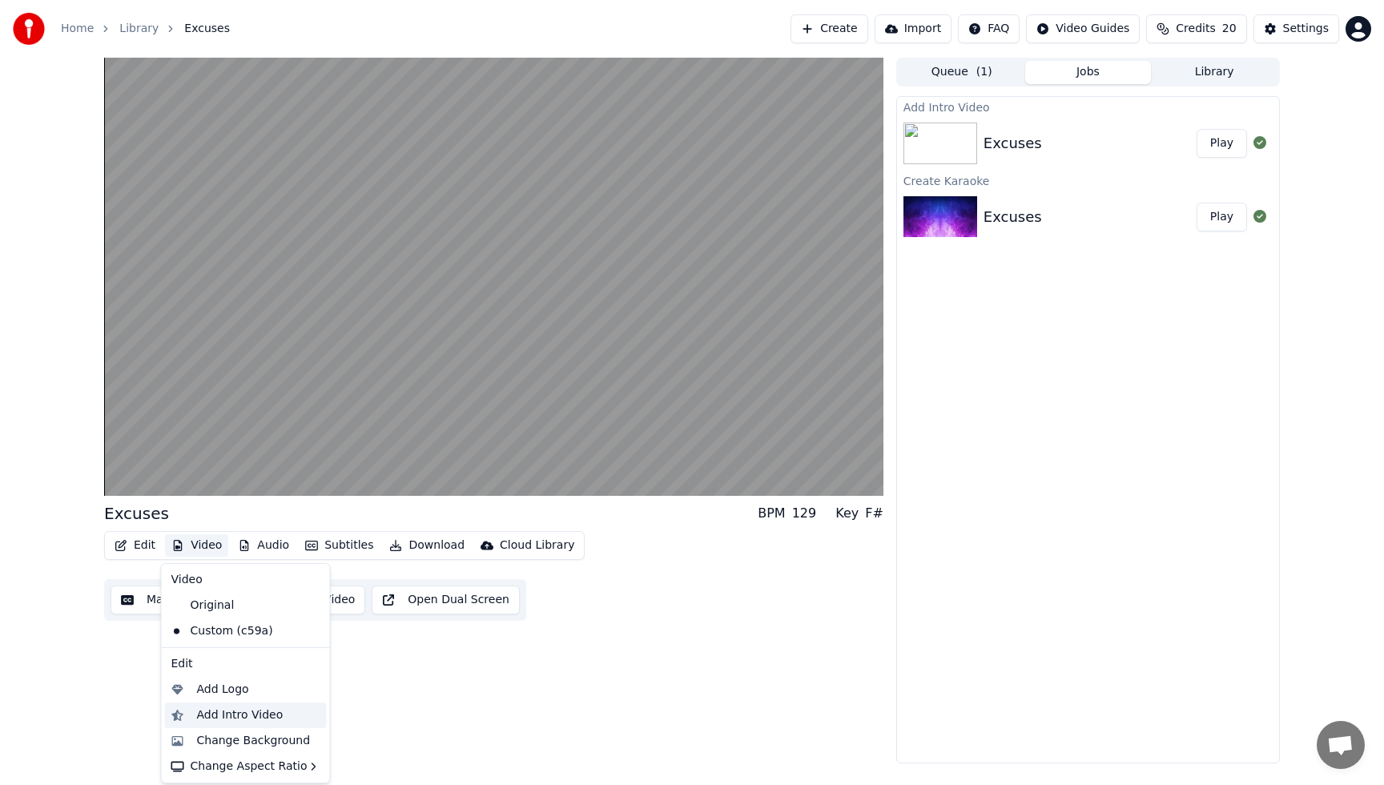
click at [247, 722] on div "Add Intro Video" at bounding box center [240, 715] width 86 height 16
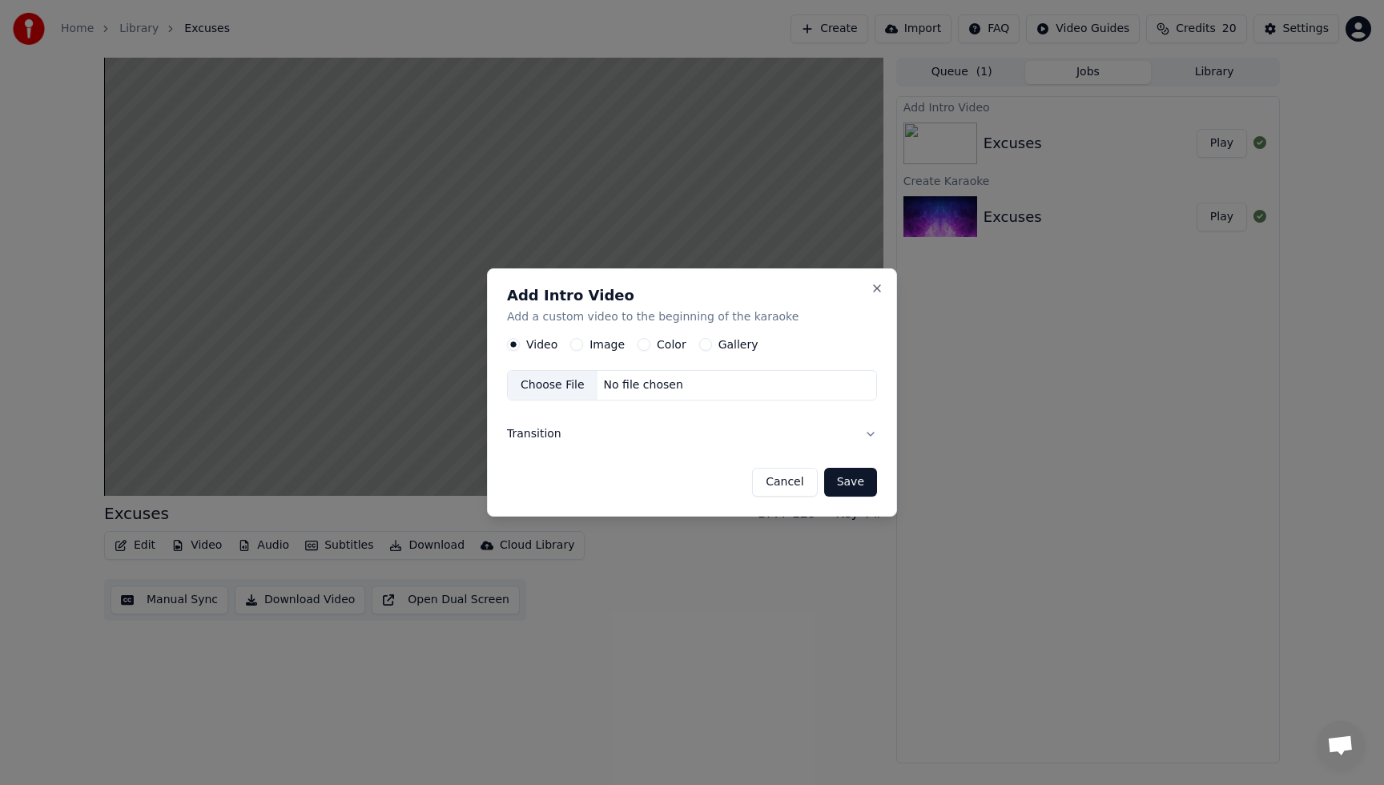
click at [868, 436] on button "Transition" at bounding box center [692, 434] width 370 height 42
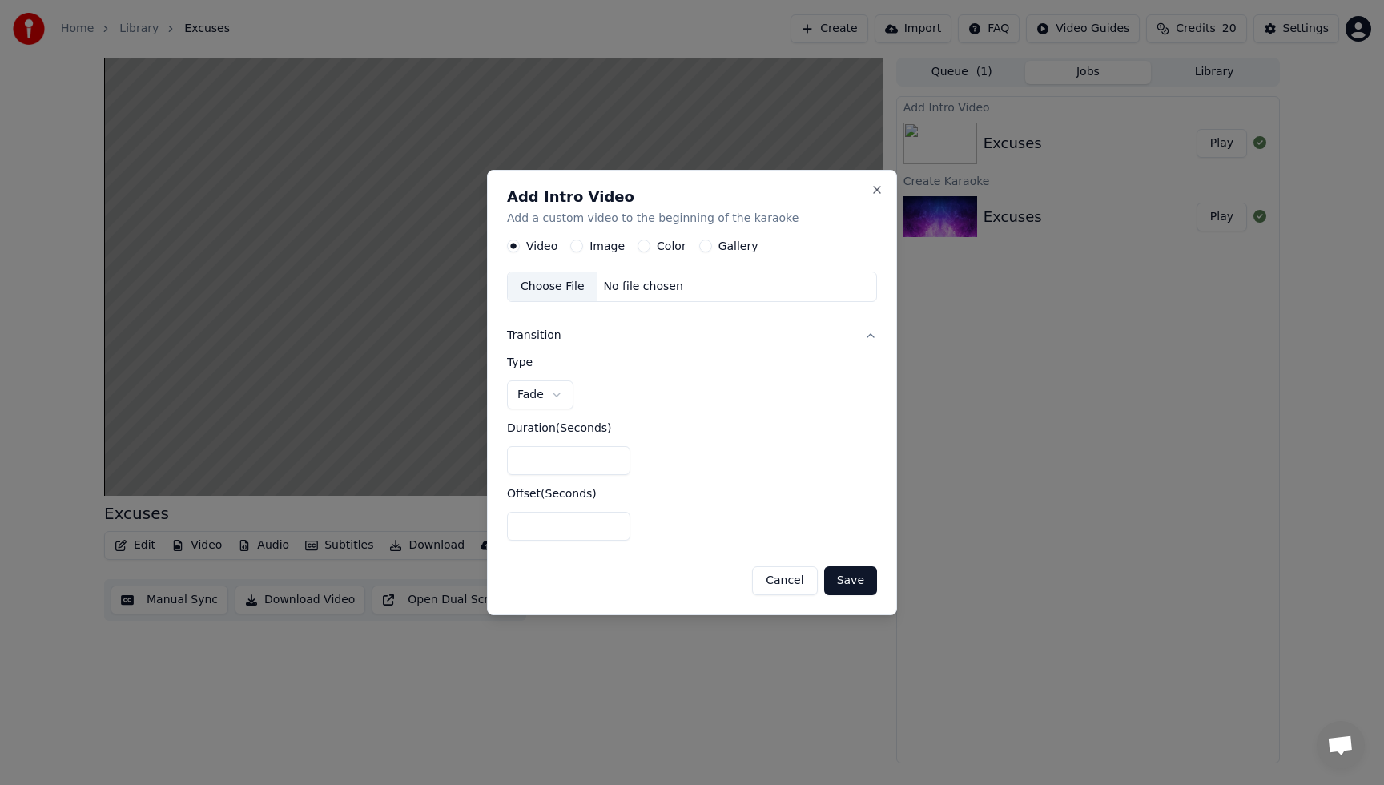
click at [796, 578] on button "Cancel" at bounding box center [784, 580] width 65 height 29
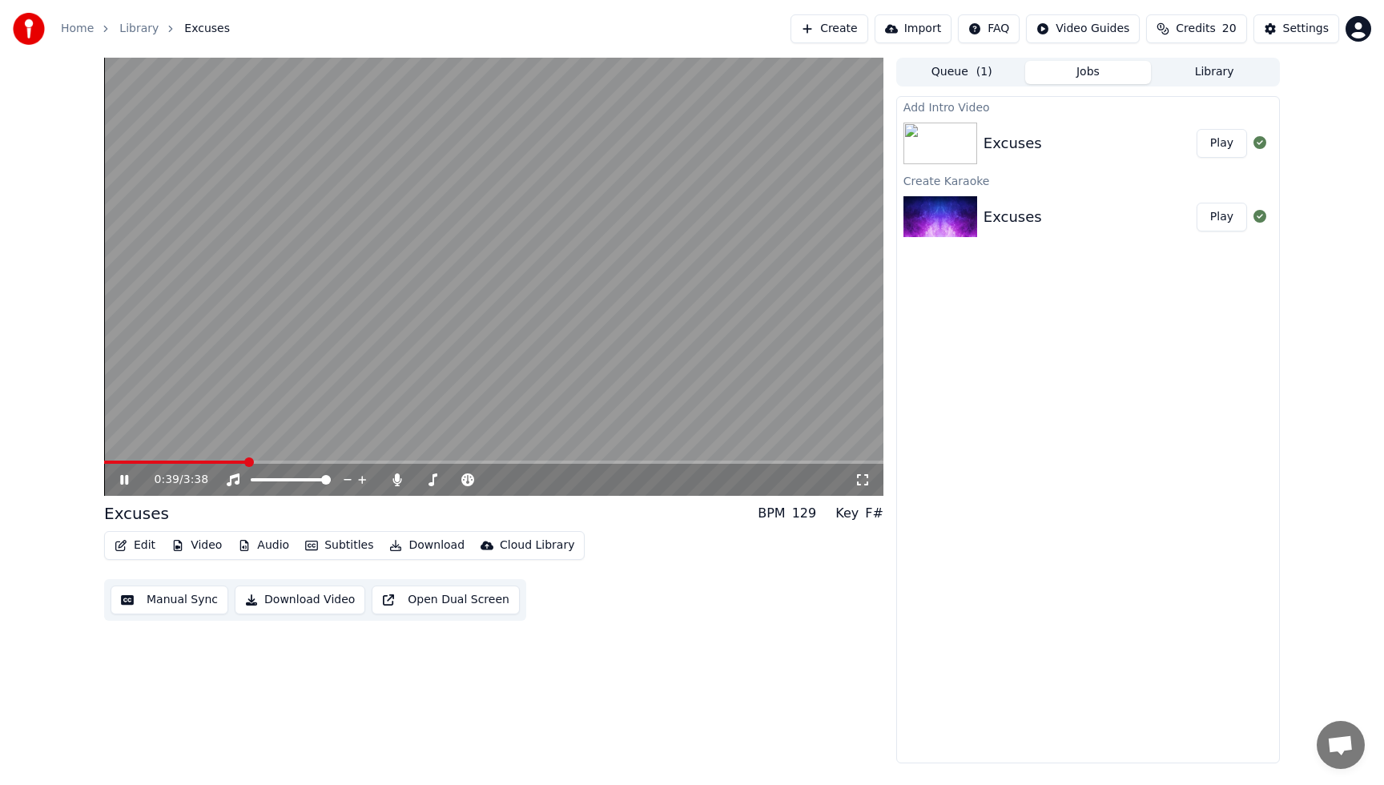
click at [299, 598] on button "Download Video" at bounding box center [300, 599] width 131 height 29
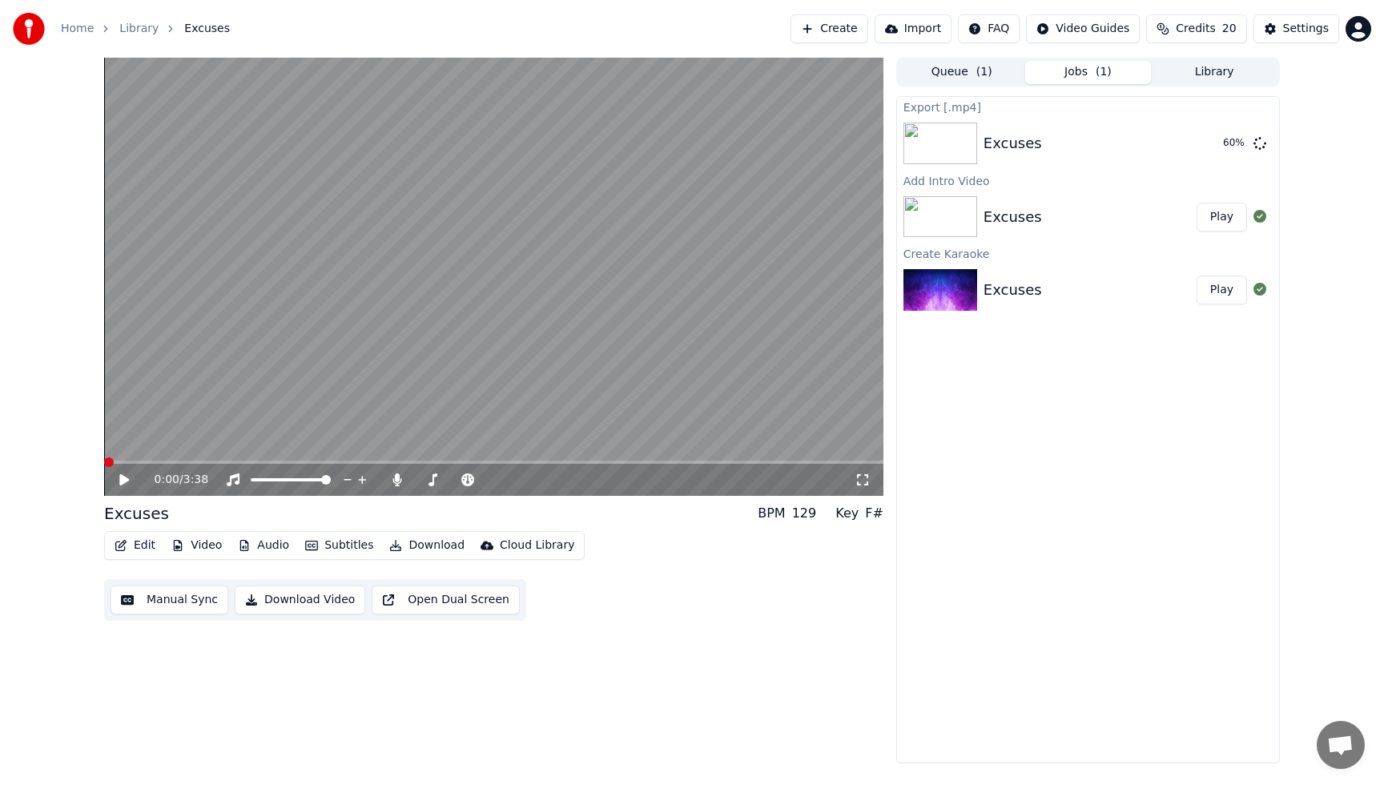
click at [68, 450] on div "0:00 / 3:38 Excuses BPM 129 Key F# Edit Video Audio Subtitles Download Cloud Li…" at bounding box center [692, 411] width 1384 height 706
drag, startPoint x: 125, startPoint y: 484, endPoint x: 135, endPoint y: 485, distance: 10.5
click at [125, 484] on icon at bounding box center [136, 479] width 38 height 13
